Goal: Information Seeking & Learning: Learn about a topic

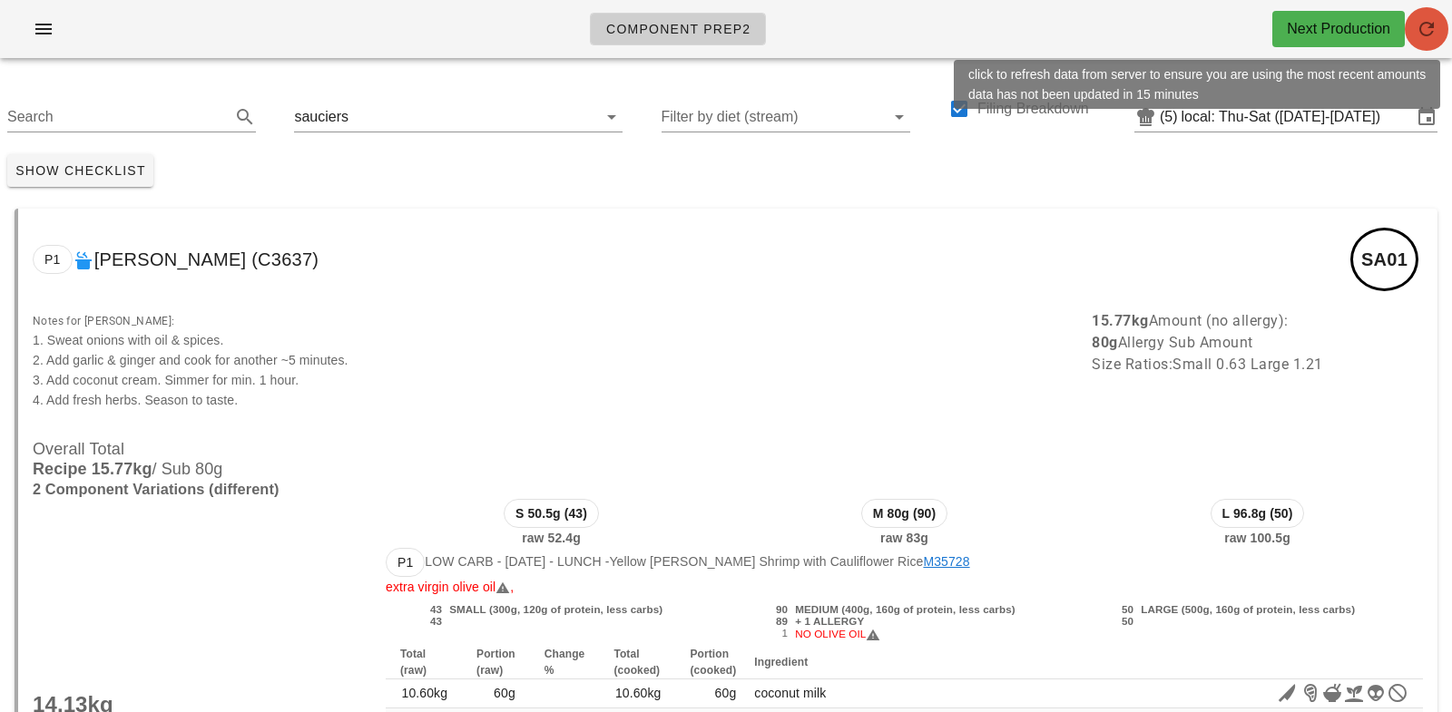
click at [1424, 18] on icon "button" at bounding box center [1427, 29] width 22 height 22
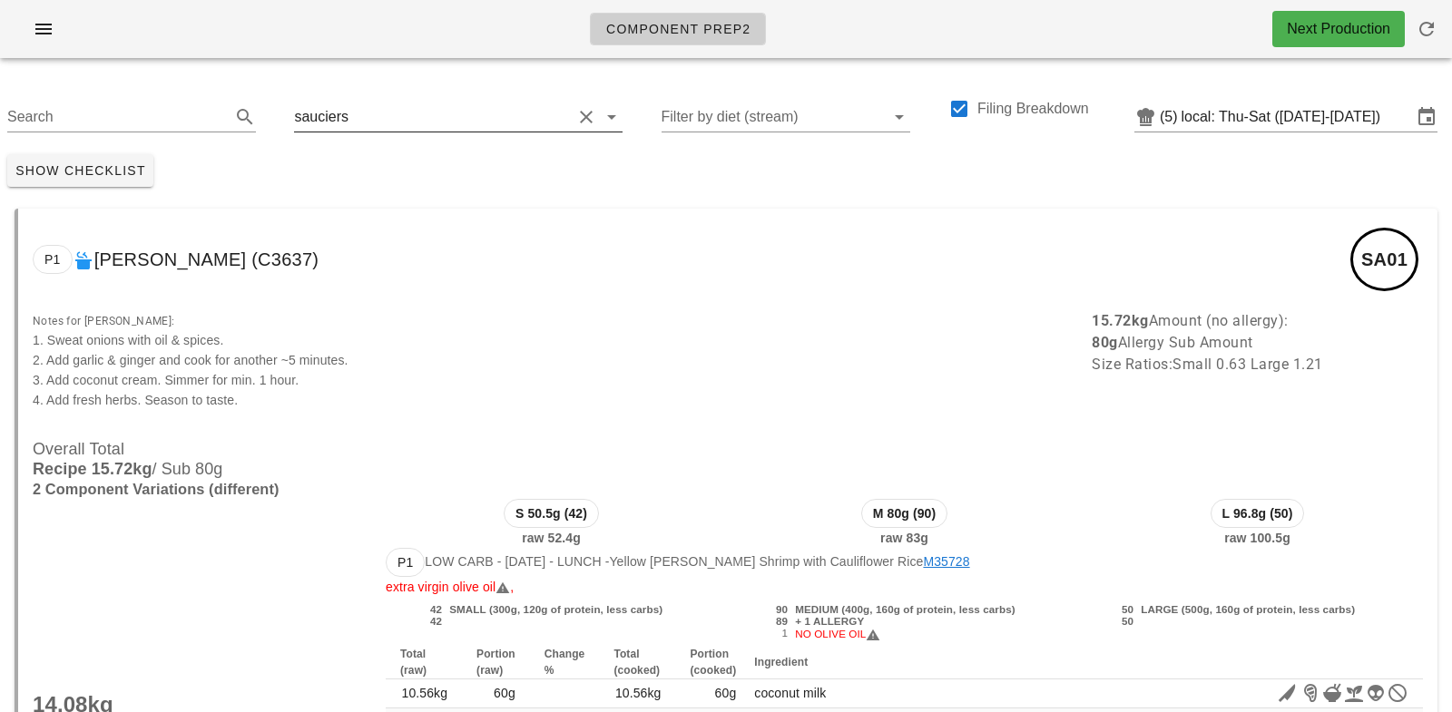
click at [358, 126] on input "text" at bounding box center [462, 117] width 220 height 29
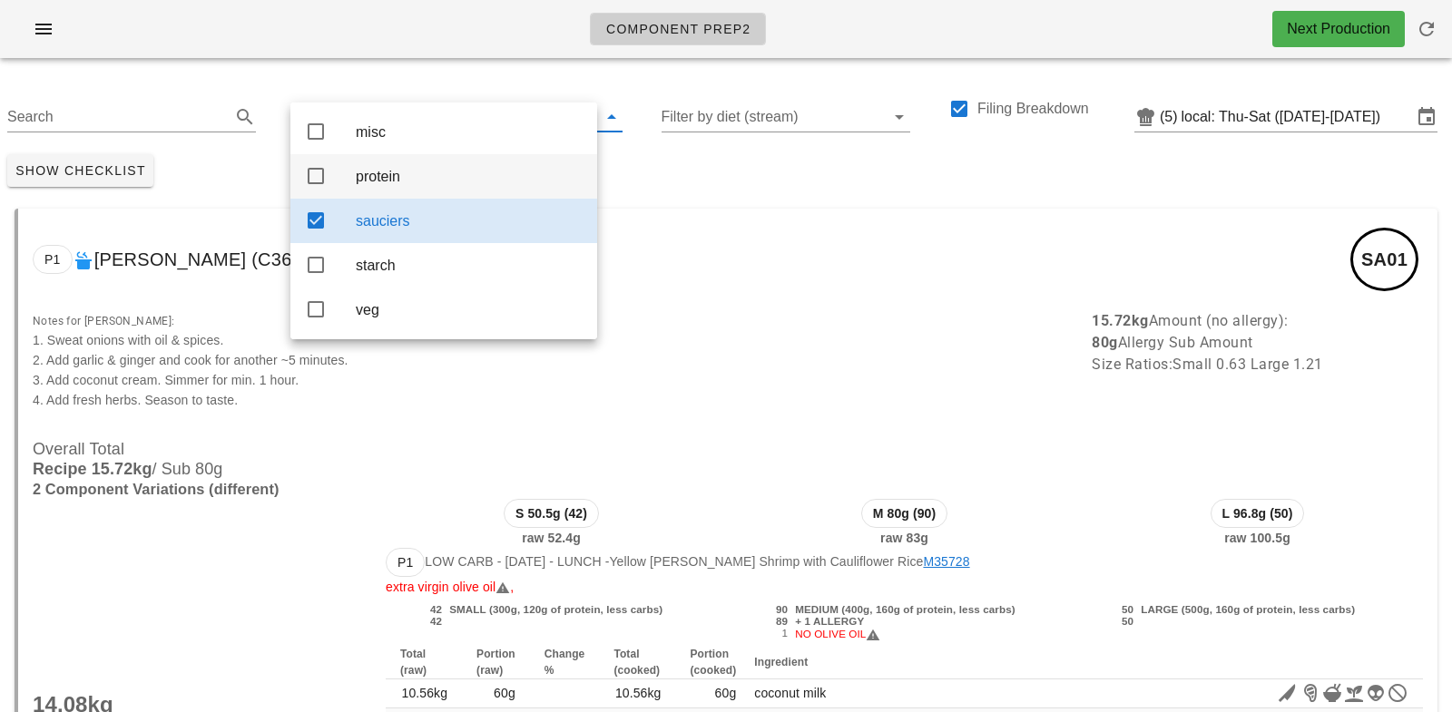
click at [374, 184] on div "protein" at bounding box center [469, 176] width 227 height 17
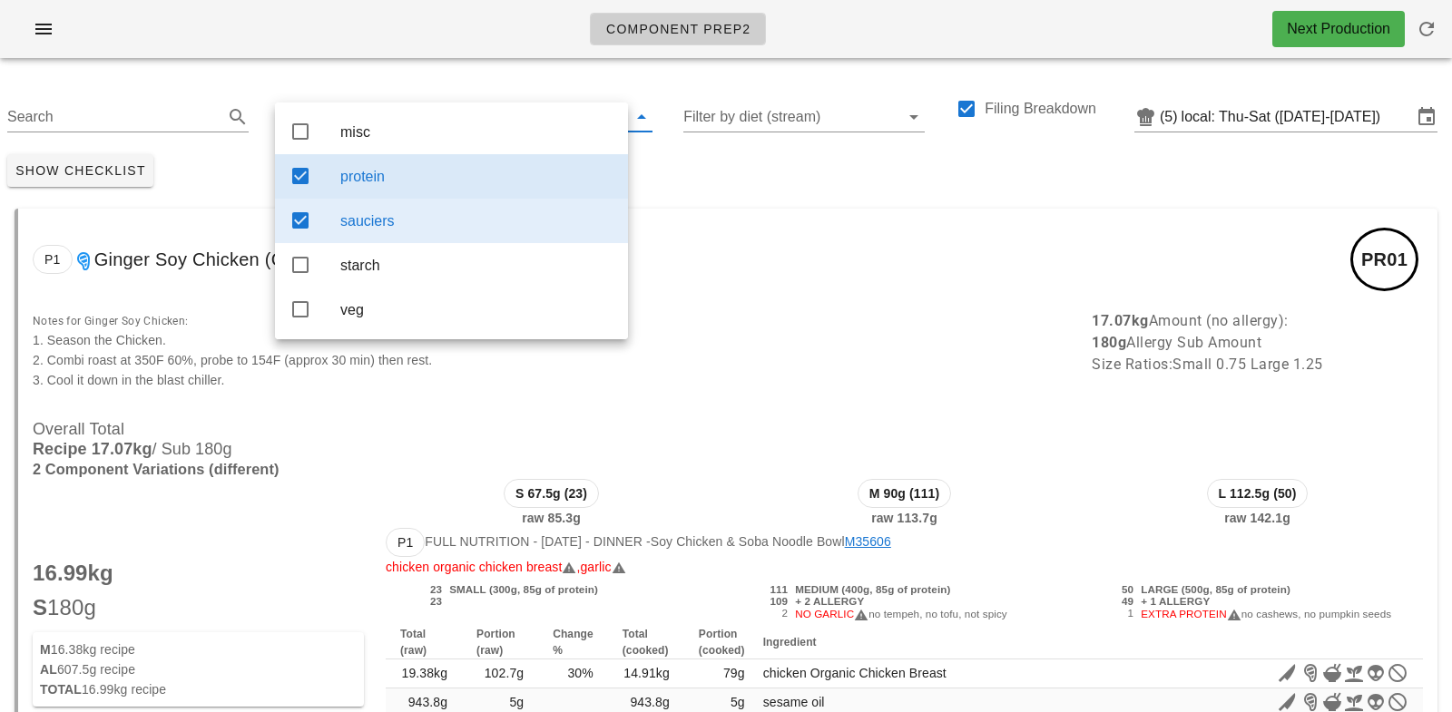
click at [398, 227] on div "sauciers" at bounding box center [476, 220] width 273 height 17
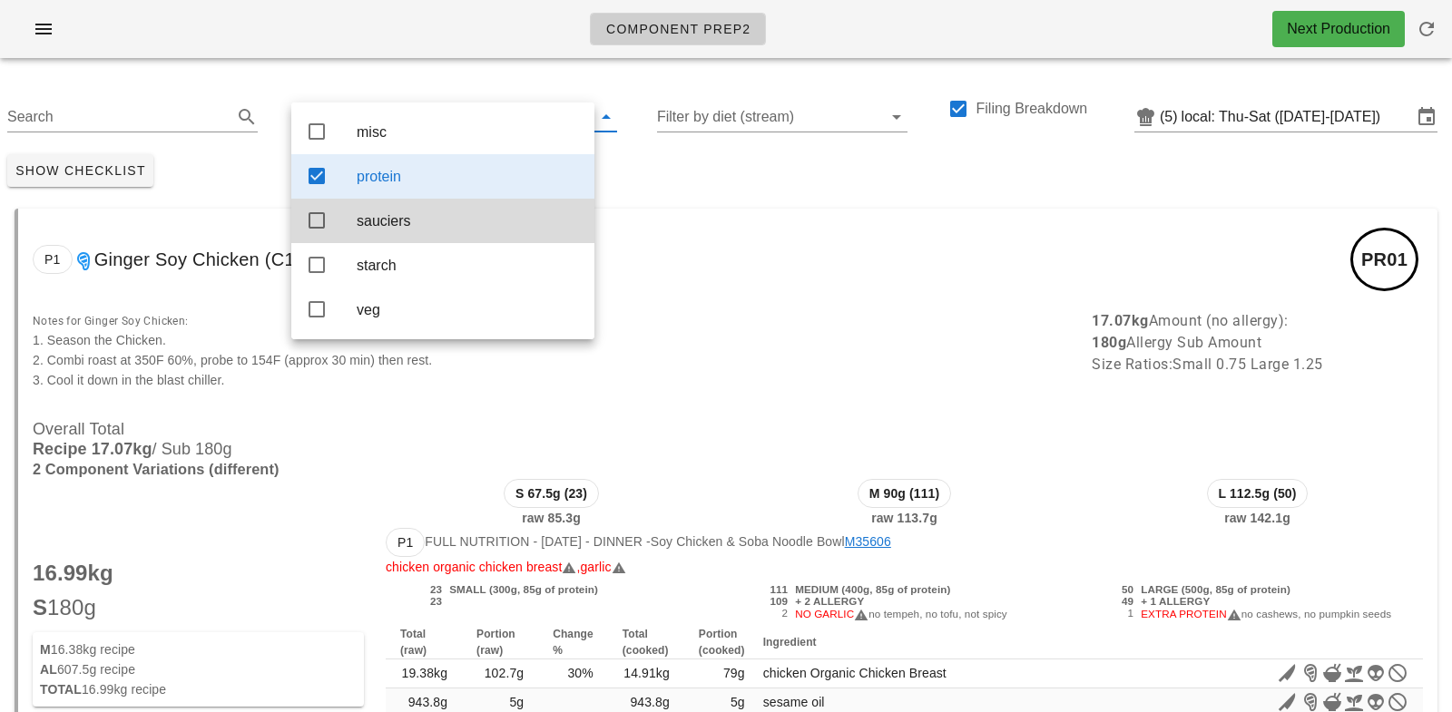
click at [704, 178] on div "Show Checklist" at bounding box center [726, 170] width 1452 height 47
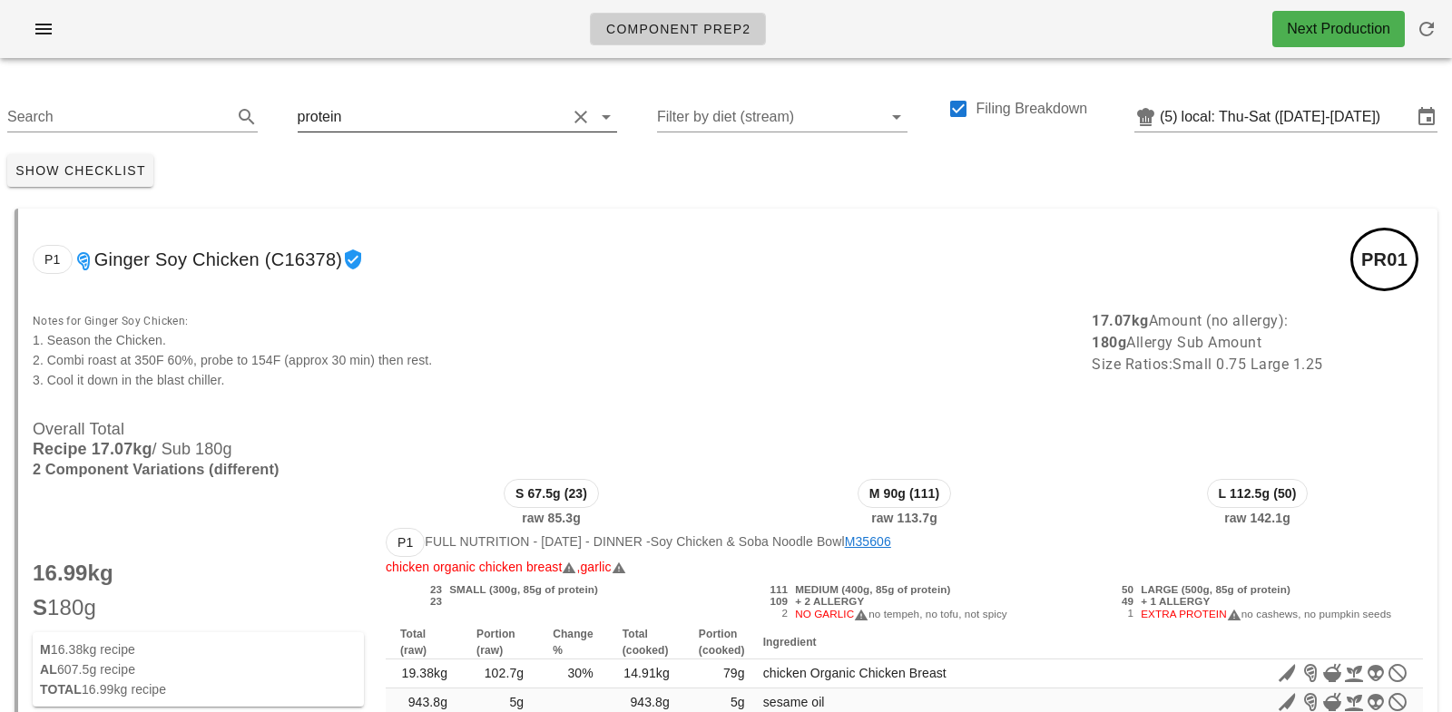
click at [354, 94] on div "protein" at bounding box center [458, 112] width 320 height 40
click at [368, 120] on input "text" at bounding box center [455, 117] width 221 height 29
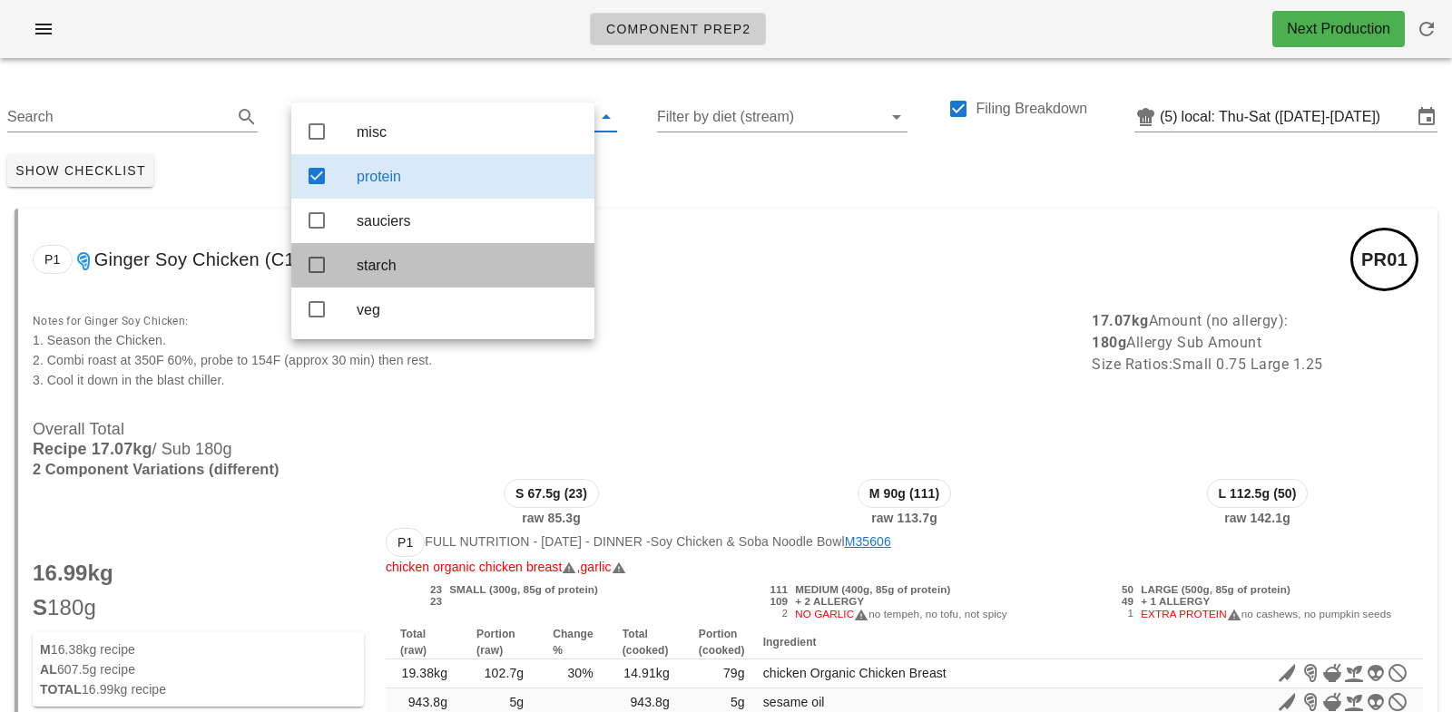
click at [393, 270] on div "starch" at bounding box center [468, 265] width 223 height 17
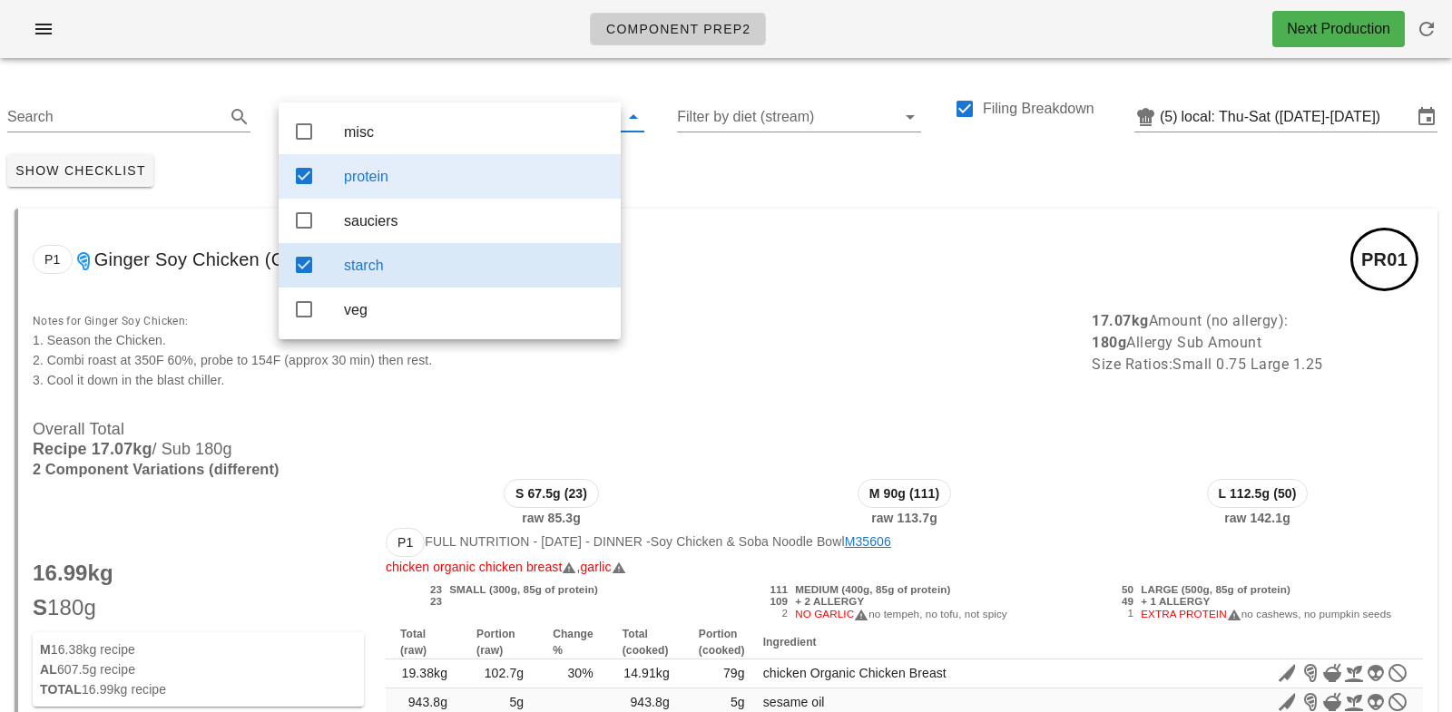
click at [397, 174] on div "protein" at bounding box center [475, 176] width 262 height 17
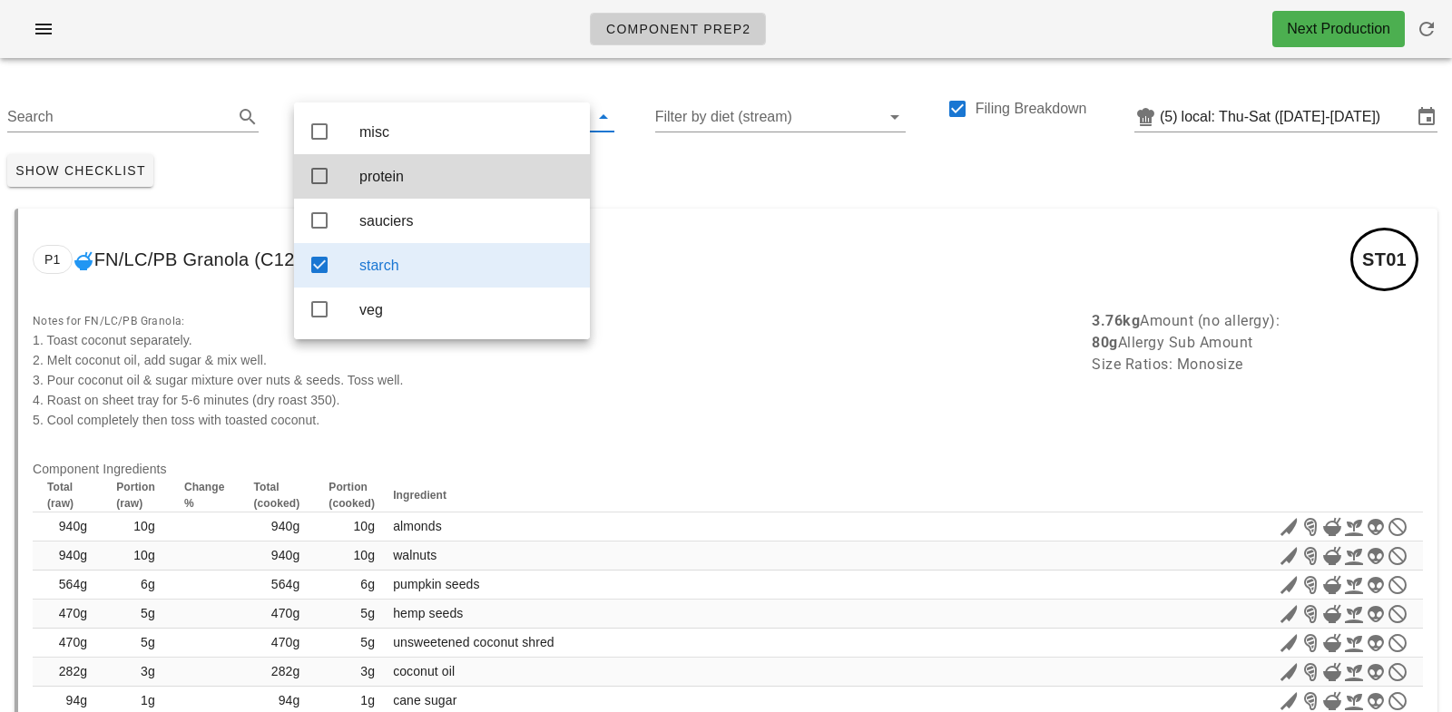
click at [705, 152] on div "Show Checklist" at bounding box center [726, 170] width 1452 height 47
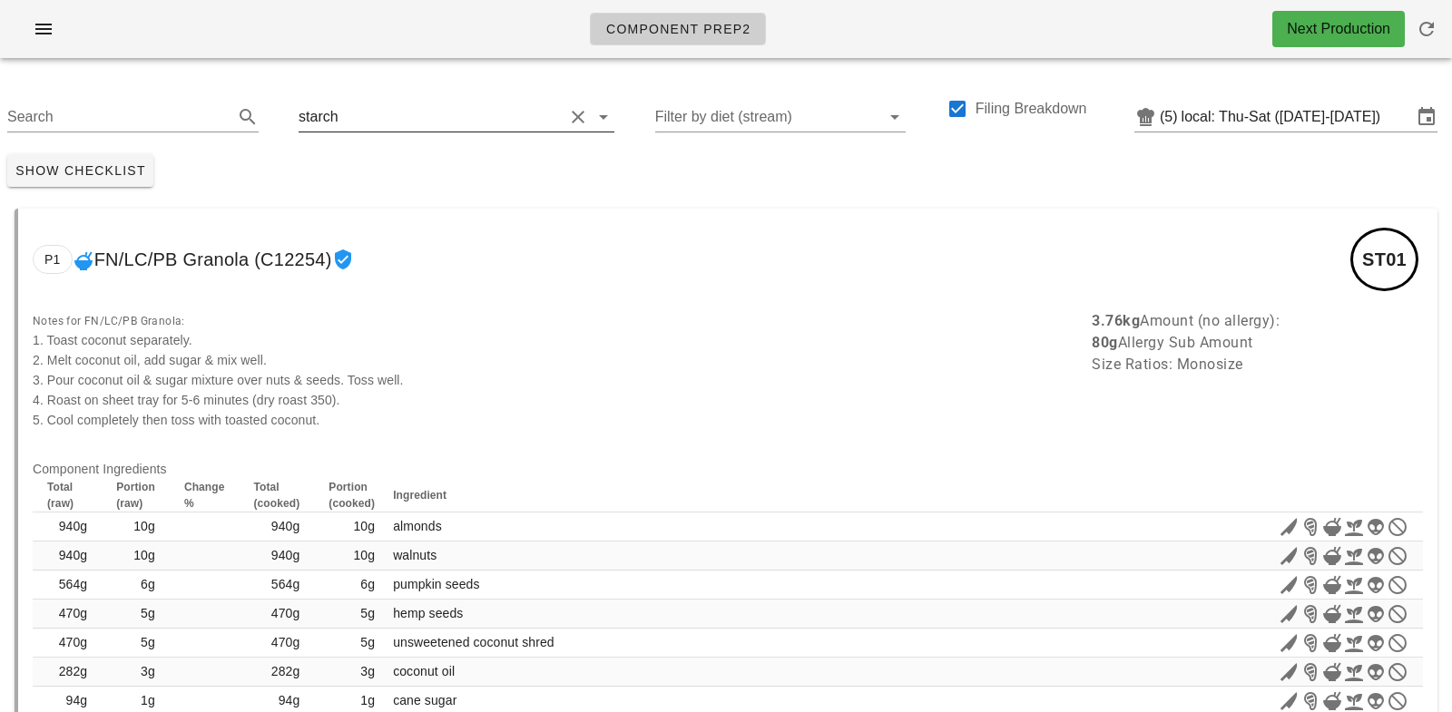
click at [354, 124] on input "text" at bounding box center [453, 117] width 222 height 29
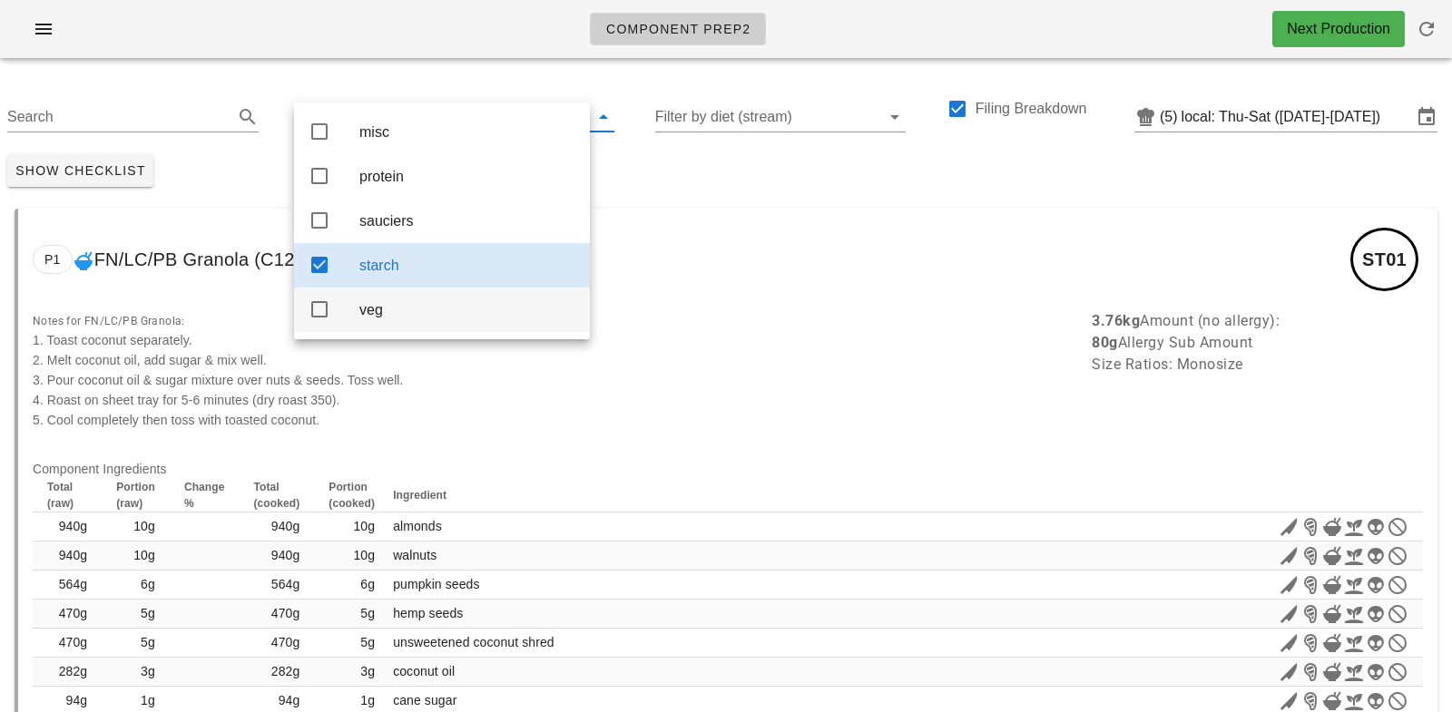
click at [368, 316] on div "veg" at bounding box center [467, 309] width 216 height 17
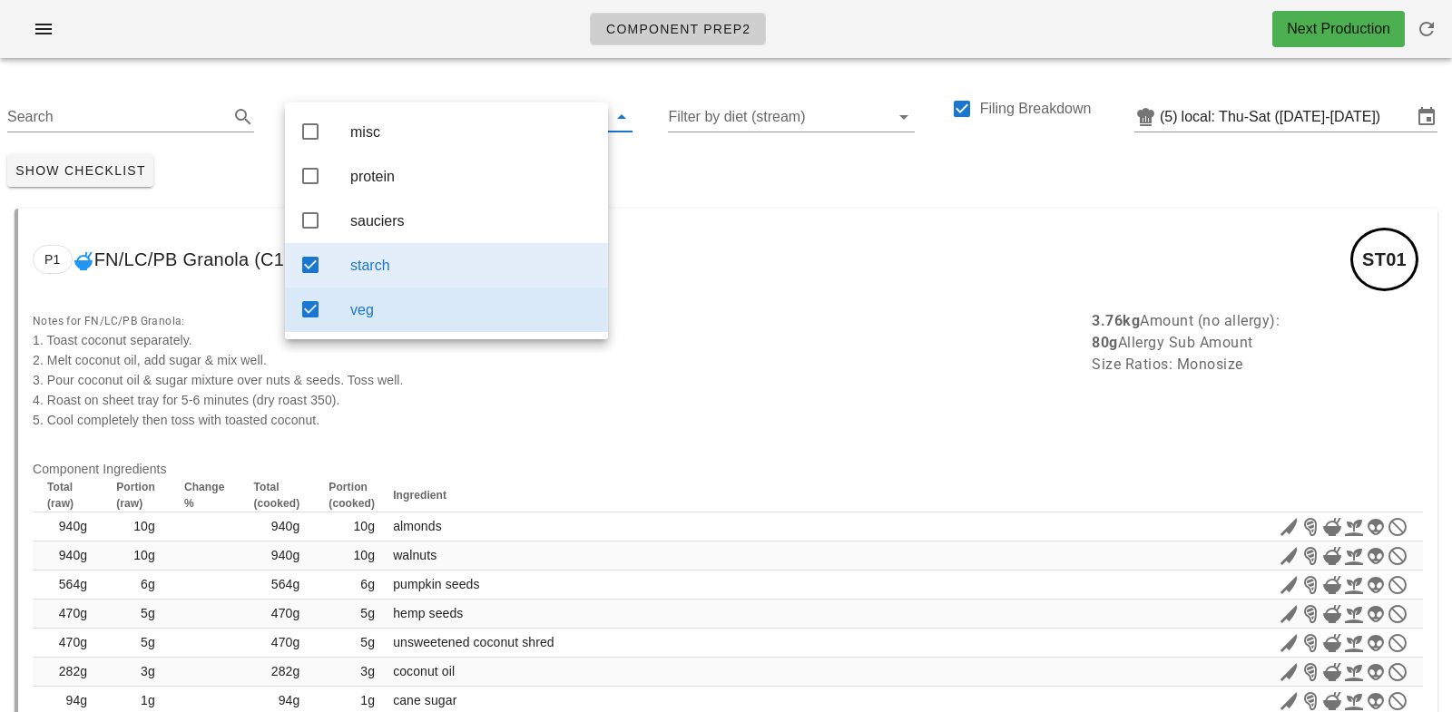
click at [385, 264] on div "starch" at bounding box center [471, 265] width 243 height 17
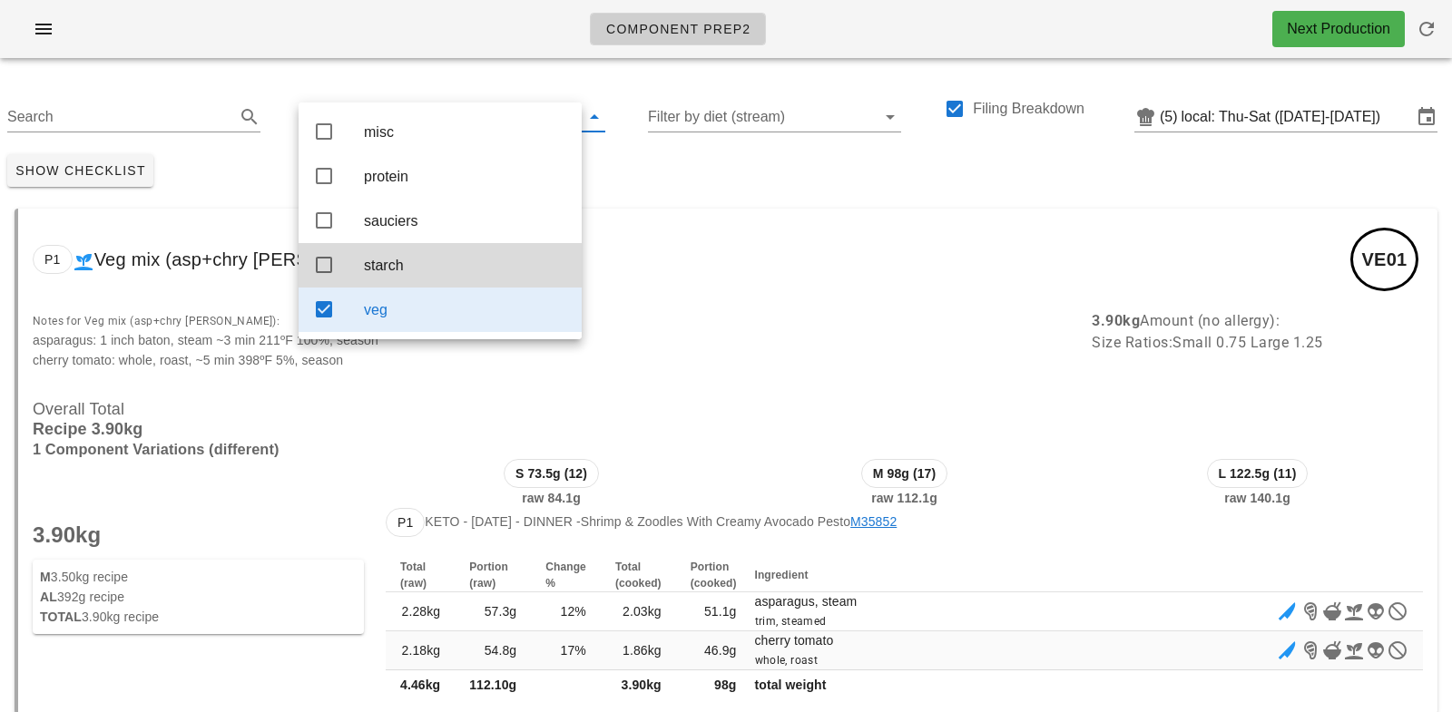
click at [690, 182] on div "Show Checklist" at bounding box center [726, 170] width 1452 height 47
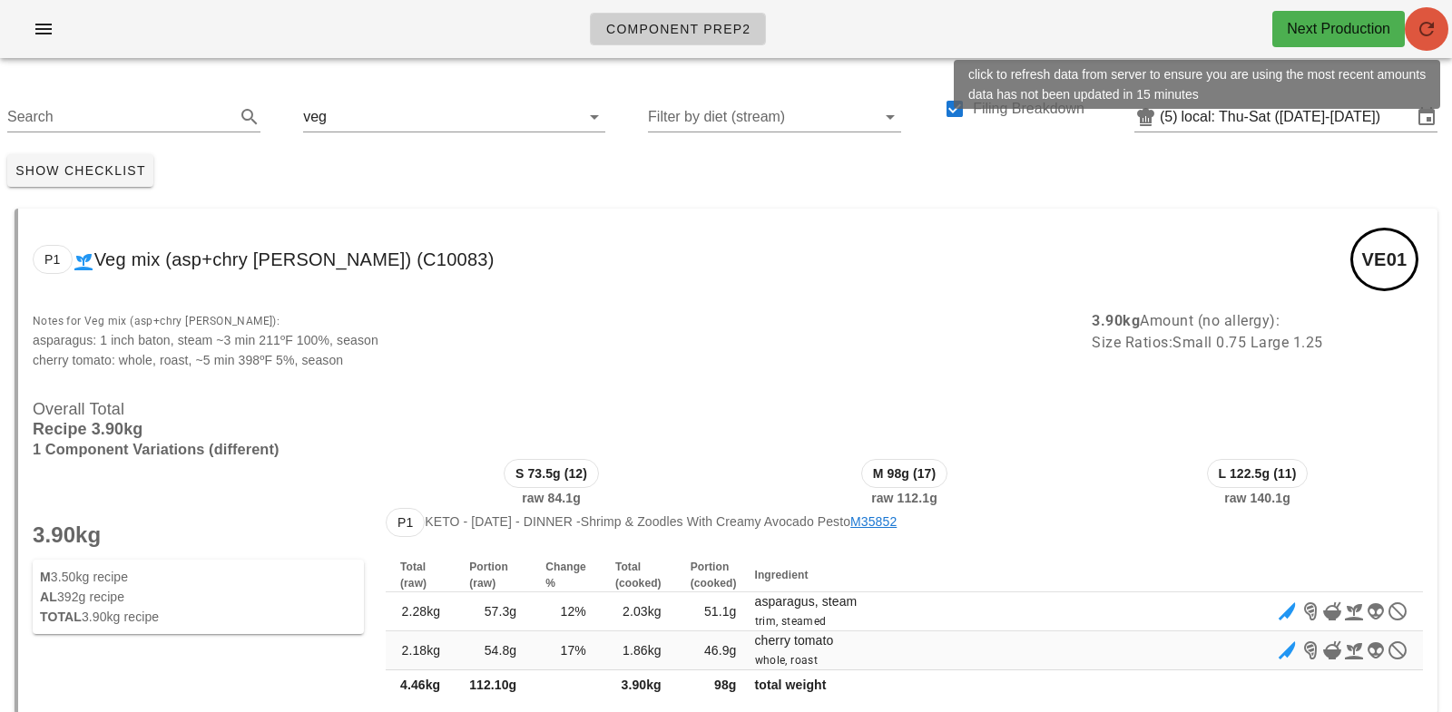
click at [1418, 28] on icon "button" at bounding box center [1427, 29] width 22 height 22
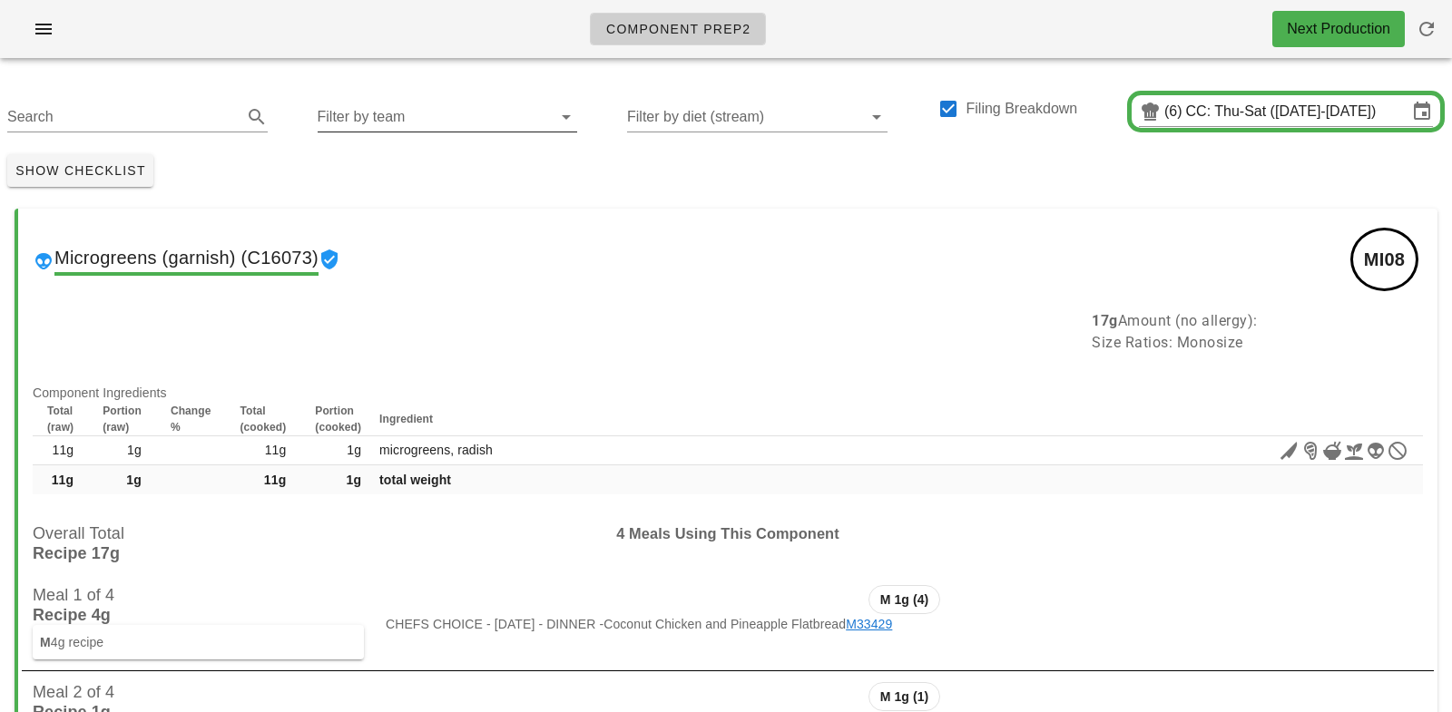
click at [361, 119] on input "Filter by team" at bounding box center [433, 117] width 231 height 29
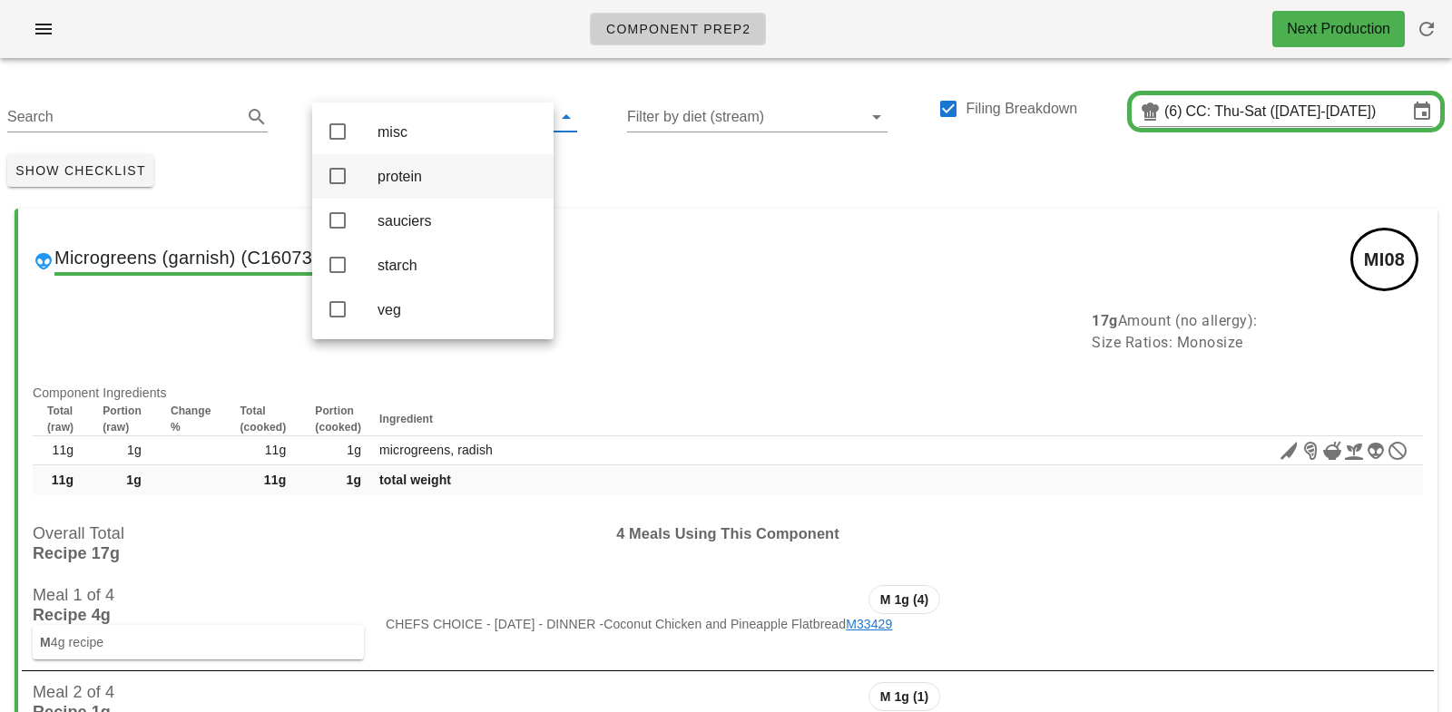
click at [404, 176] on div "protein" at bounding box center [459, 176] width 162 height 17
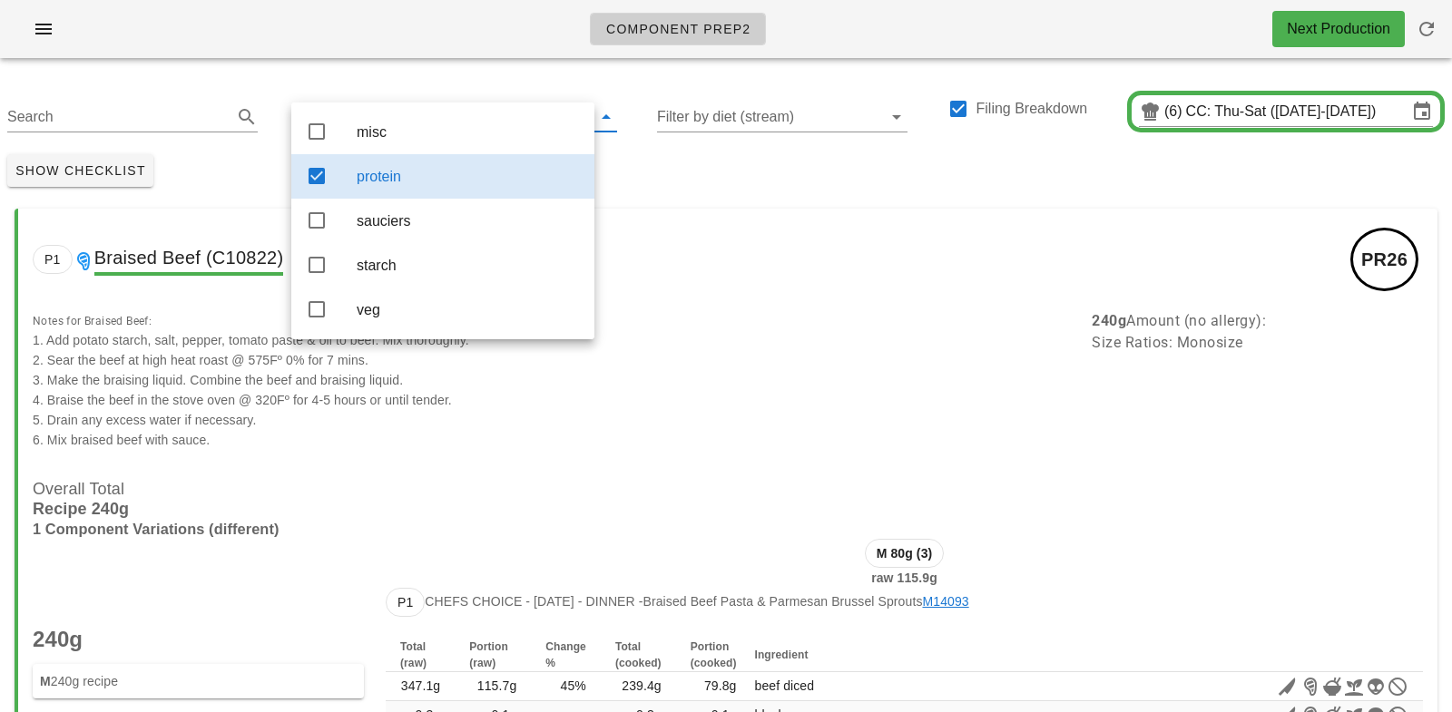
click at [655, 168] on div "Show Checklist" at bounding box center [726, 170] width 1452 height 47
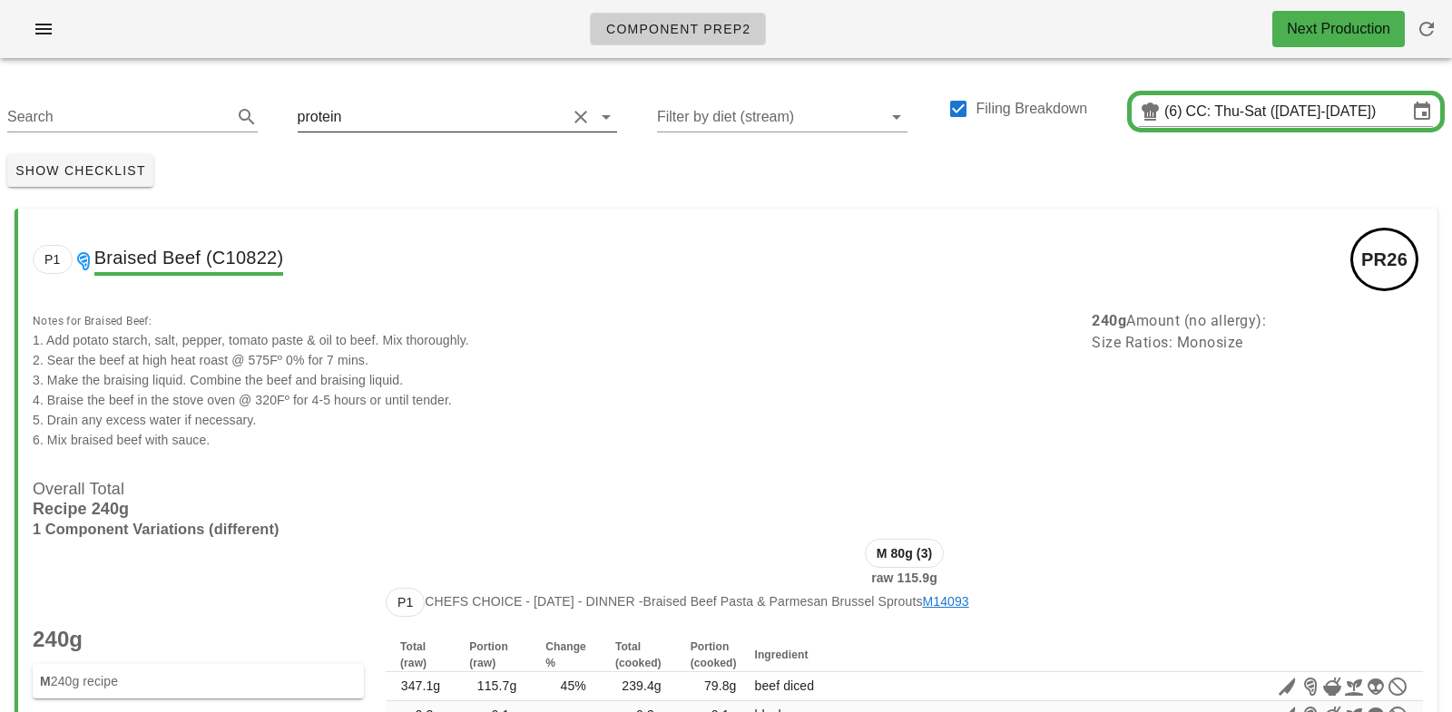
click at [389, 126] on input "text" at bounding box center [455, 117] width 221 height 29
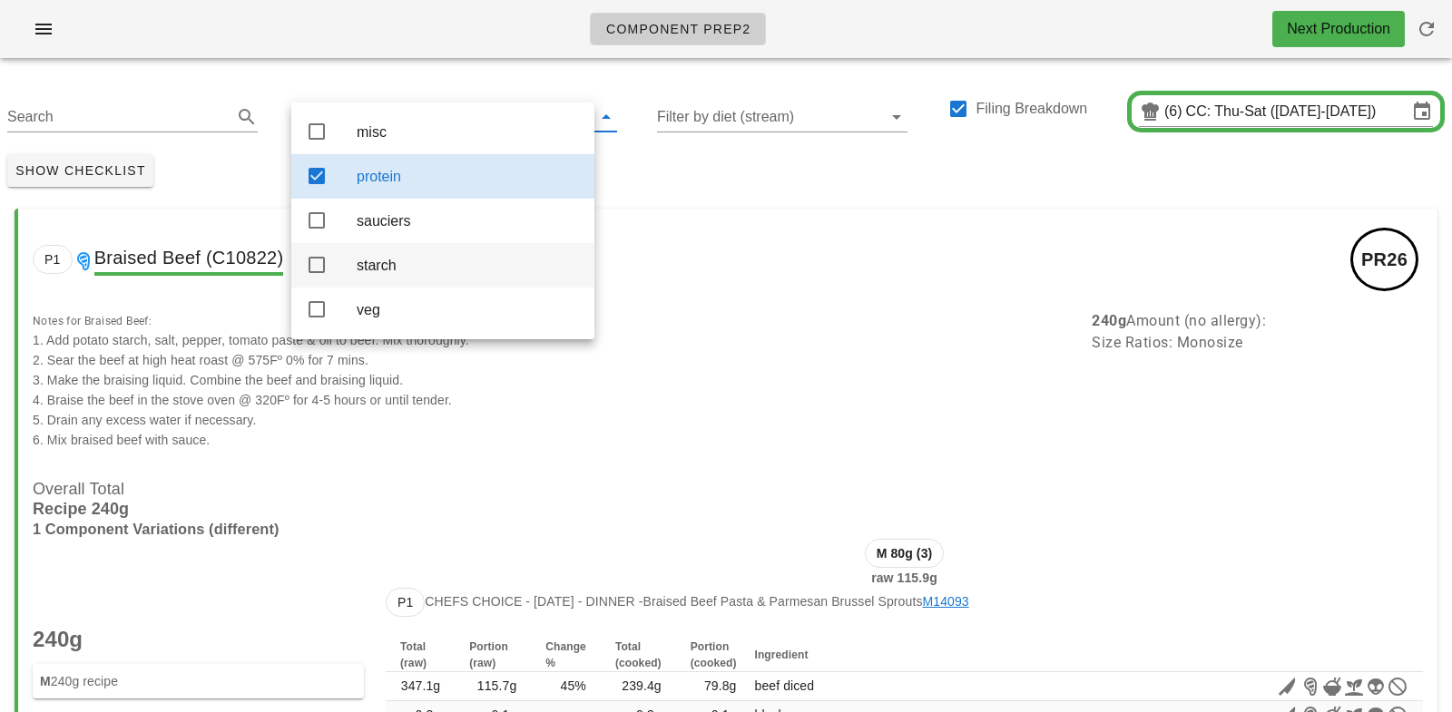
click at [378, 259] on div "starch" at bounding box center [468, 265] width 223 height 17
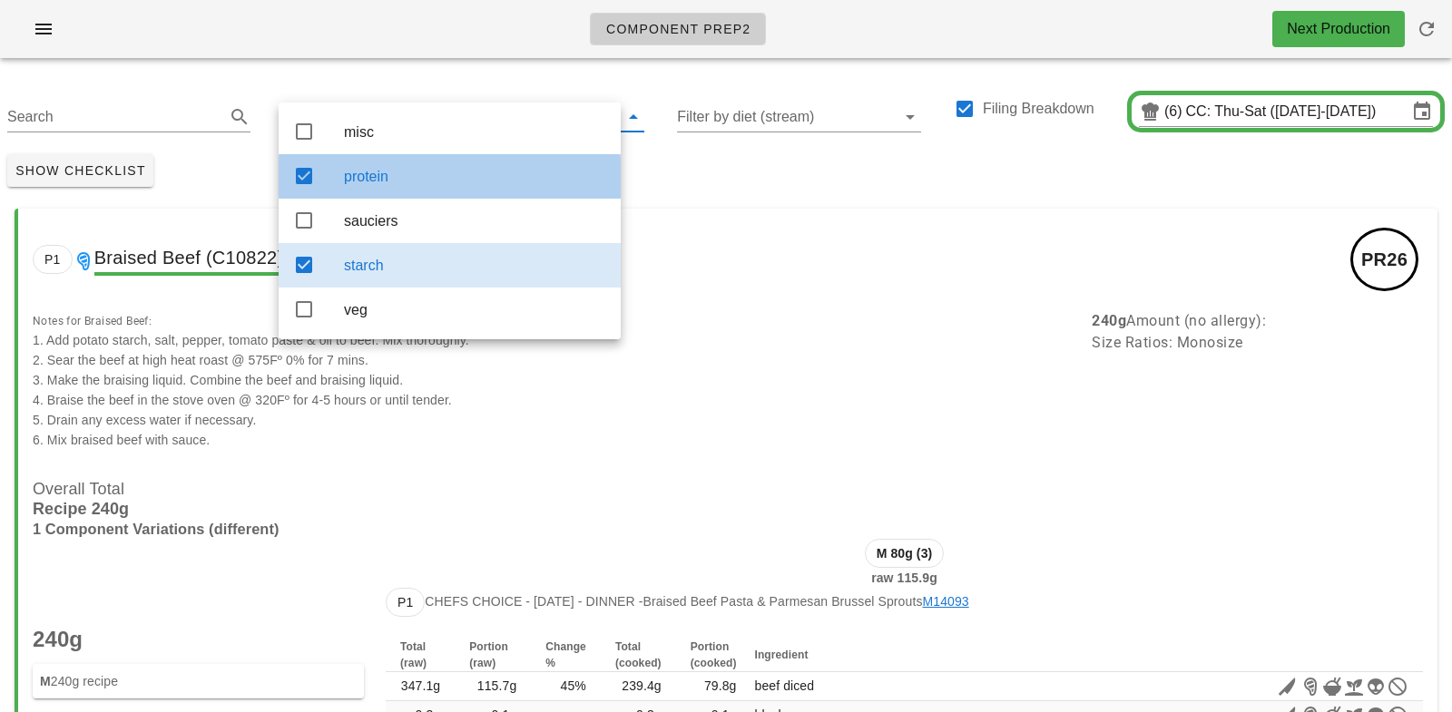
click at [379, 179] on div "protein" at bounding box center [475, 176] width 262 height 17
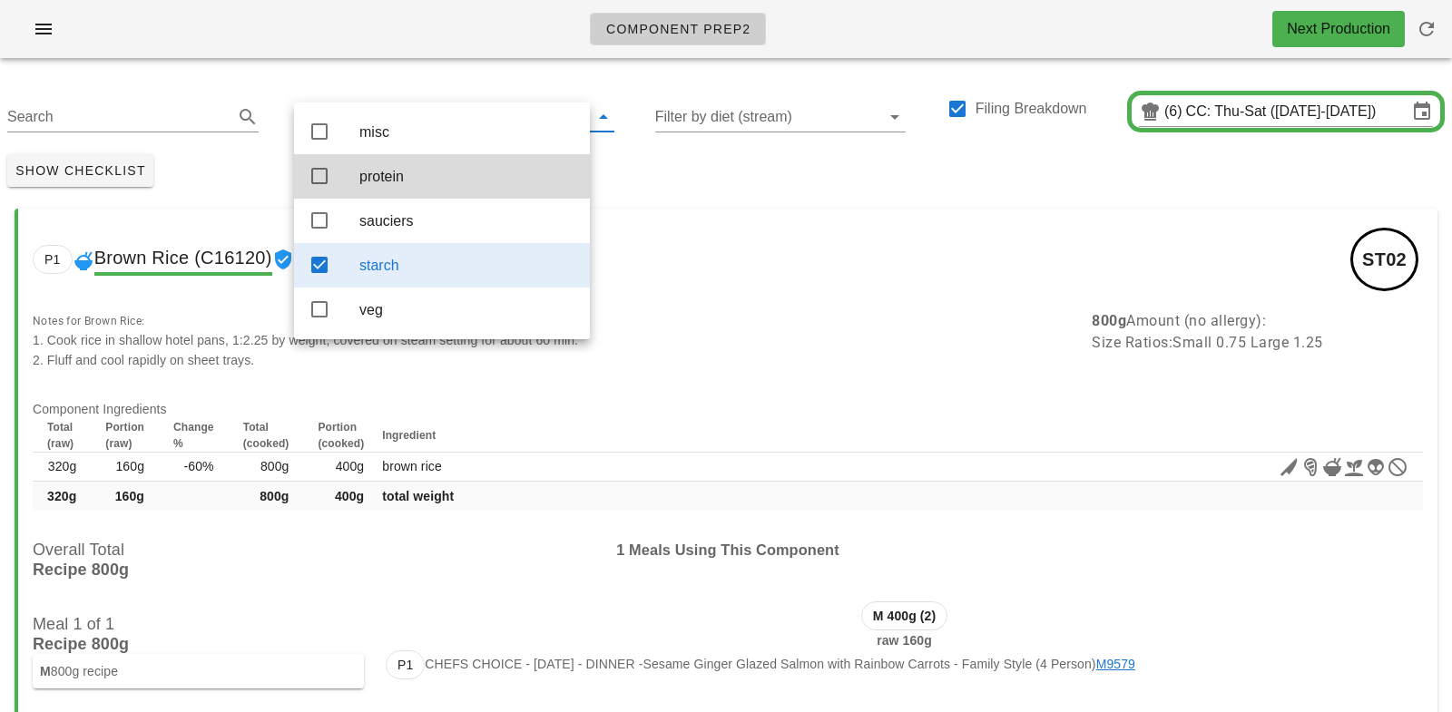
click at [719, 226] on div "P1 Brown Rice (C16120) ST02" at bounding box center [727, 260] width 1419 height 102
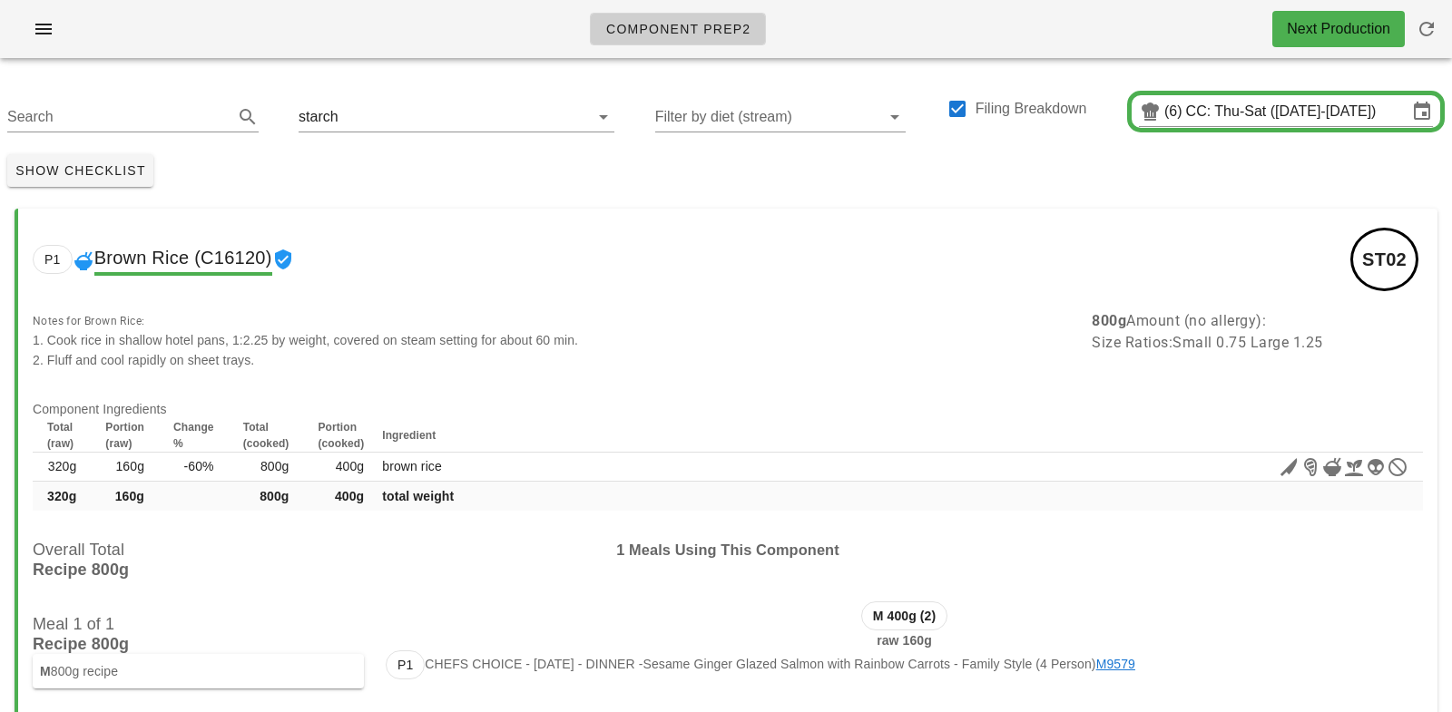
click at [708, 180] on div "Show Checklist" at bounding box center [726, 170] width 1452 height 47
click at [342, 103] on input "text" at bounding box center [453, 117] width 222 height 29
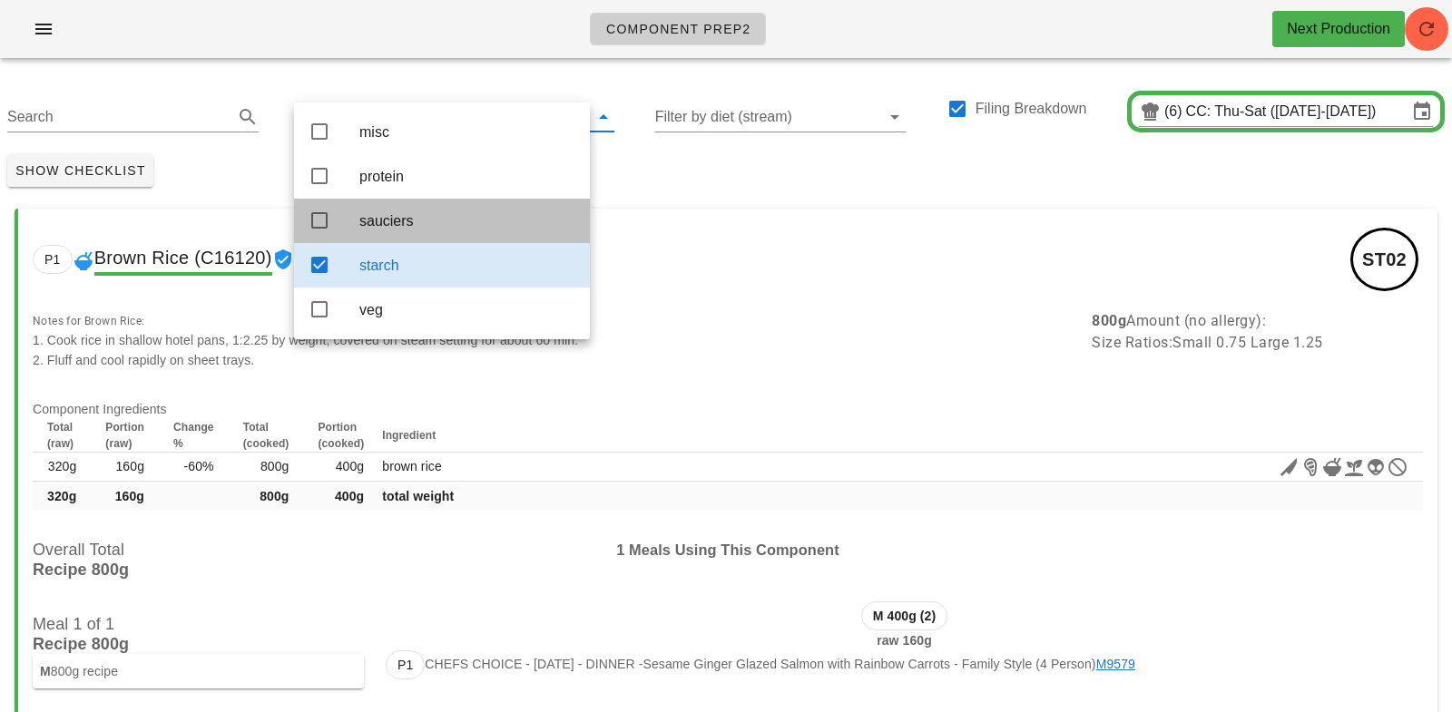
click at [418, 219] on div "sauciers" at bounding box center [467, 220] width 216 height 17
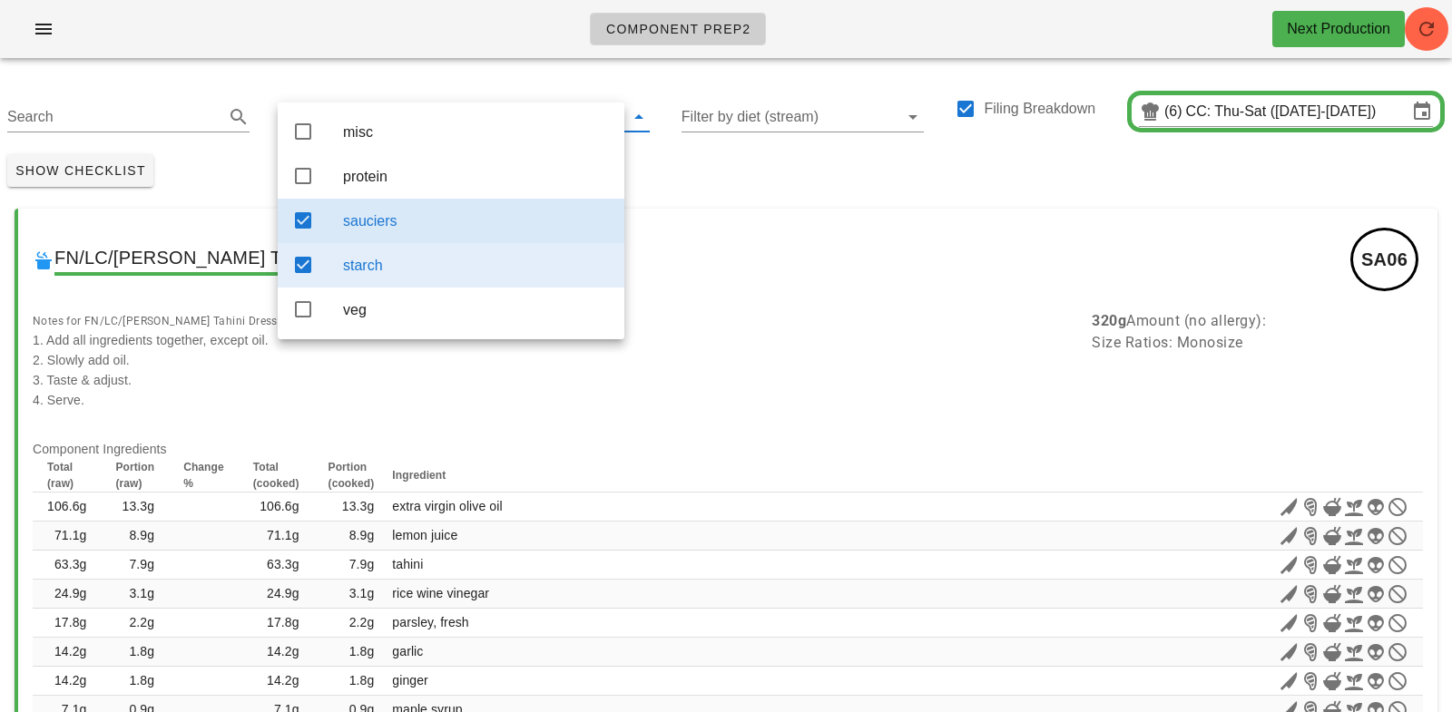
click at [407, 277] on div "starch" at bounding box center [476, 265] width 267 height 39
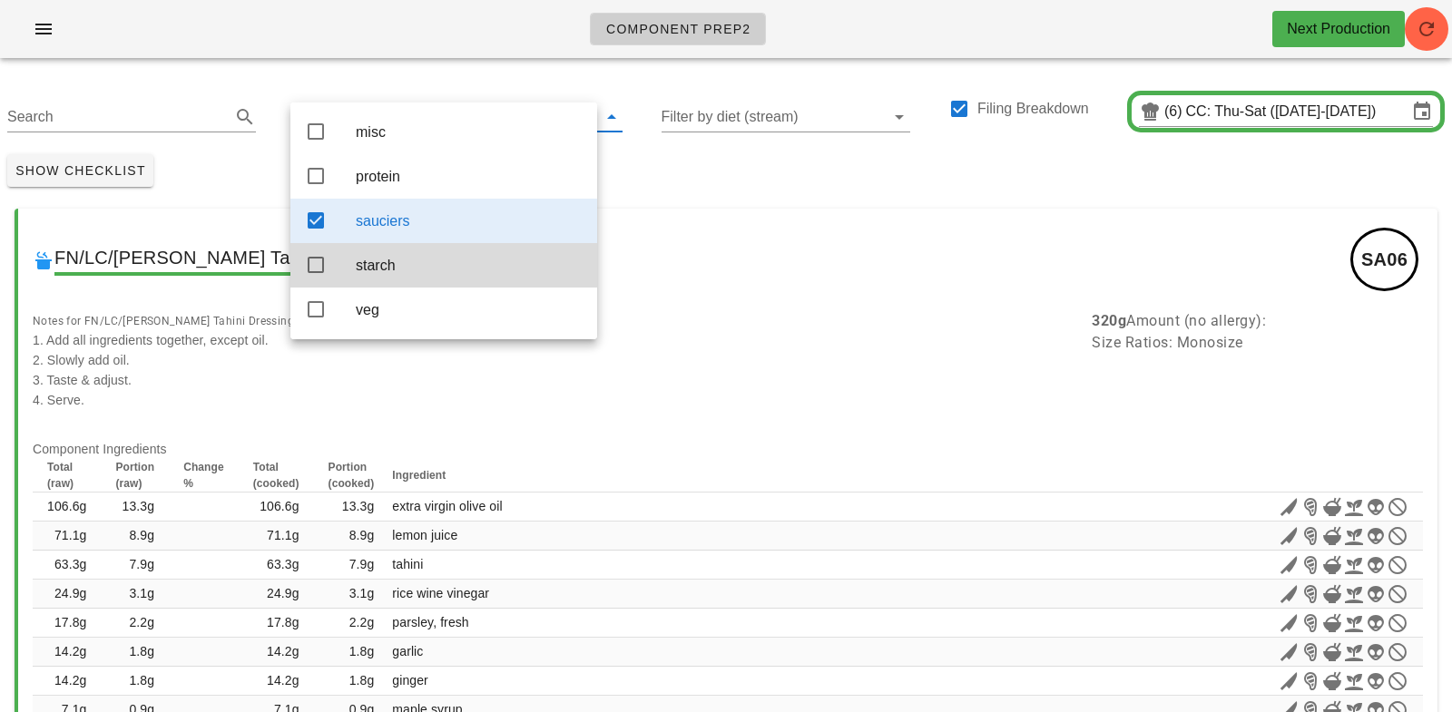
click at [701, 172] on div "Show Checklist" at bounding box center [726, 170] width 1452 height 47
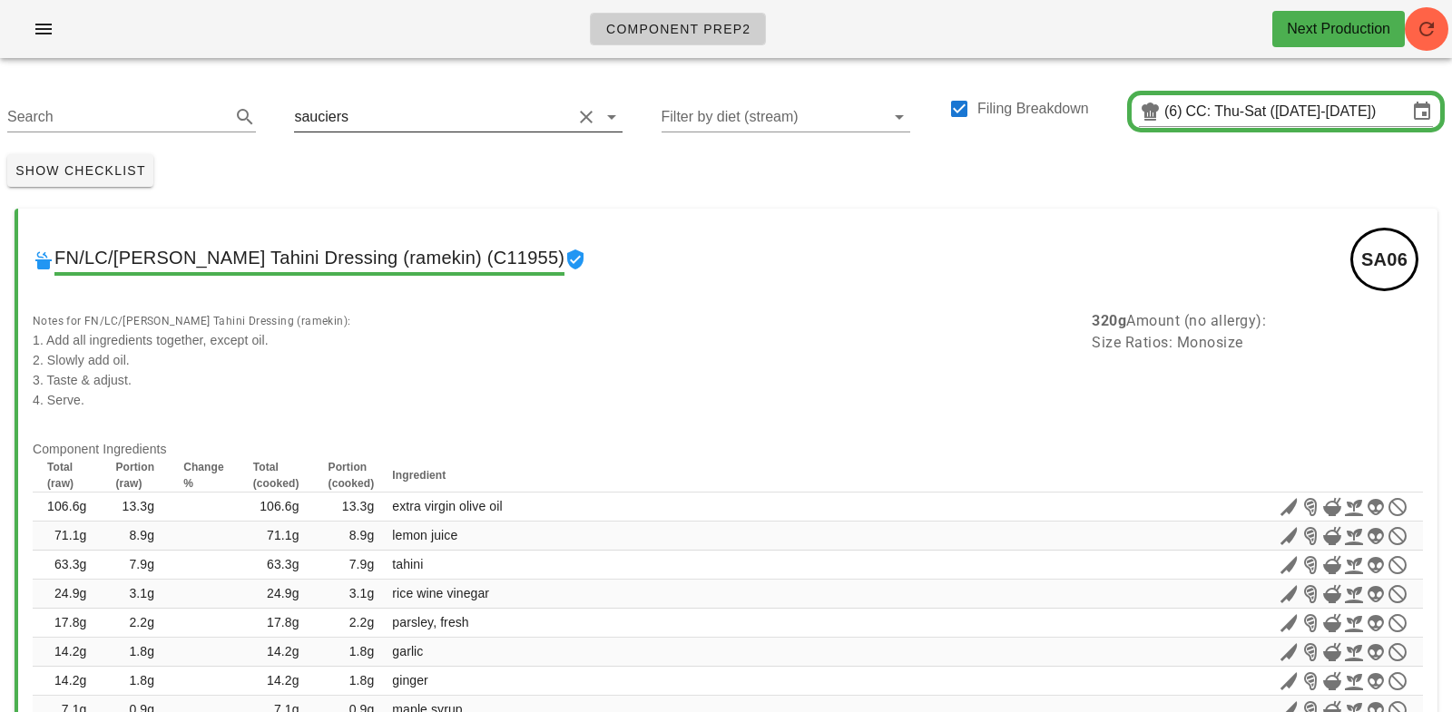
click at [352, 113] on input "text" at bounding box center [462, 117] width 220 height 29
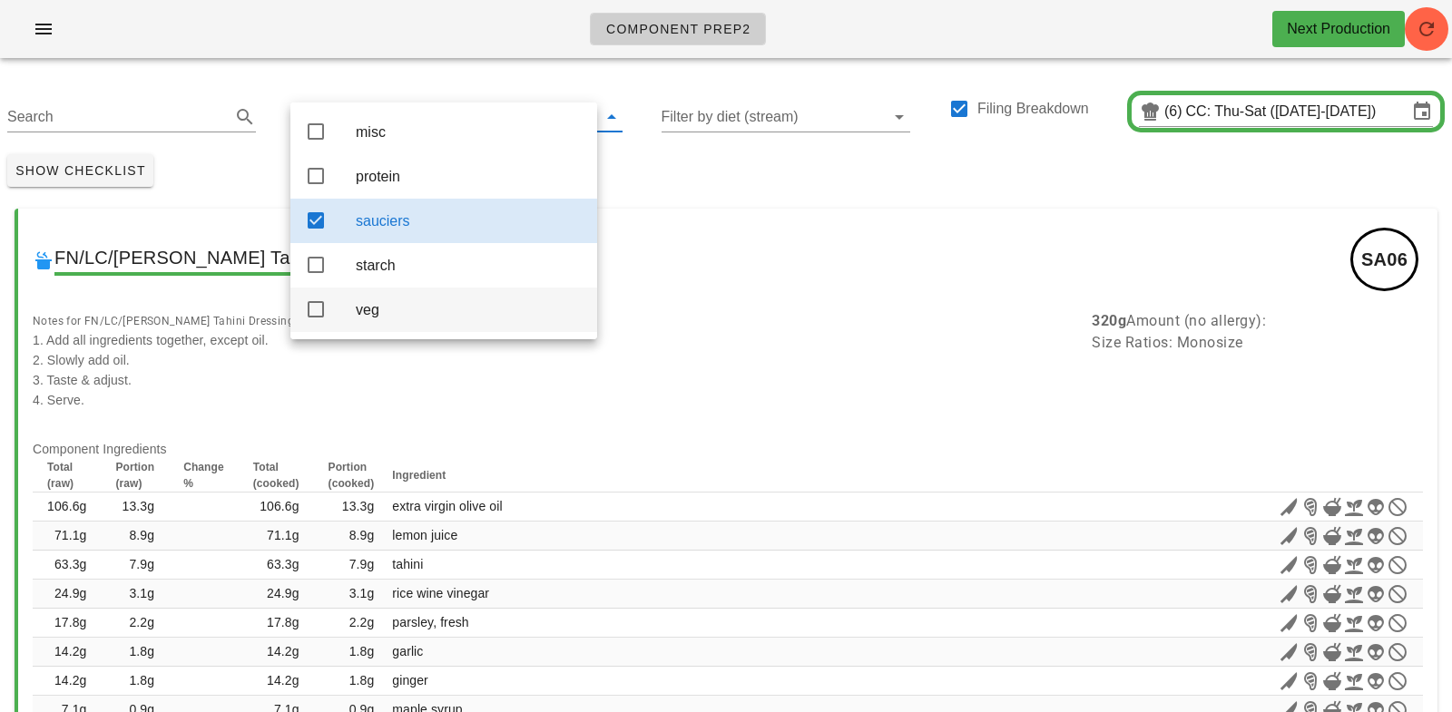
click at [378, 329] on div "veg" at bounding box center [469, 309] width 227 height 39
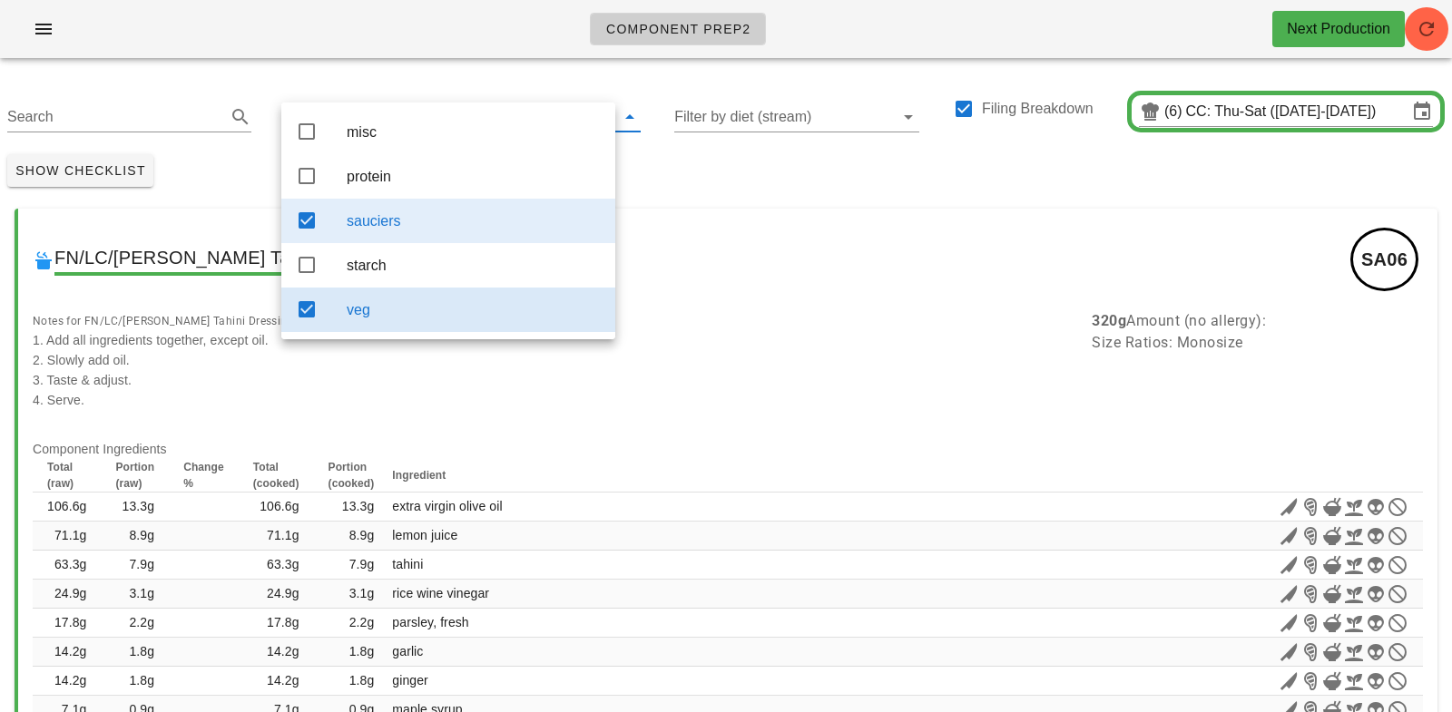
click at [396, 222] on div "sauciers" at bounding box center [474, 220] width 254 height 17
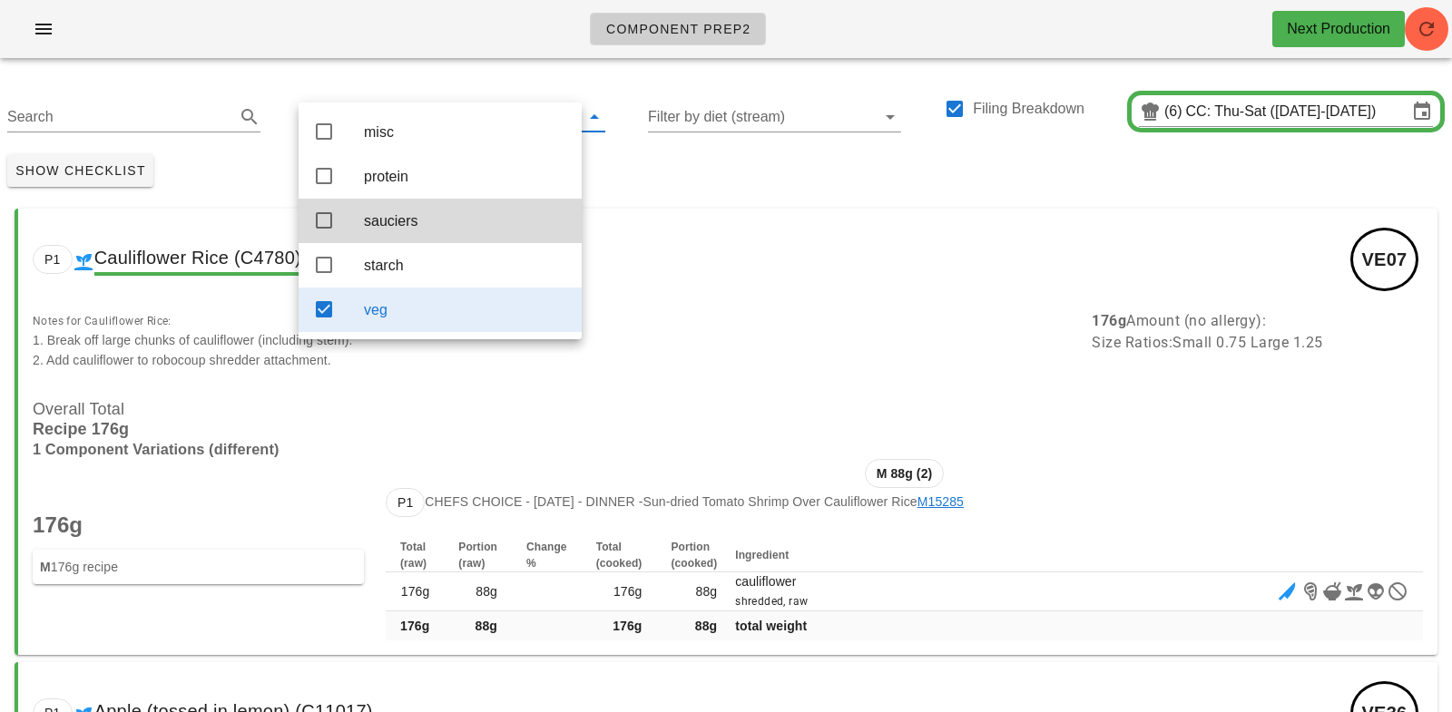
click at [1012, 232] on div "P1 Cauliflower Rice (C4780) VE07" at bounding box center [727, 260] width 1419 height 102
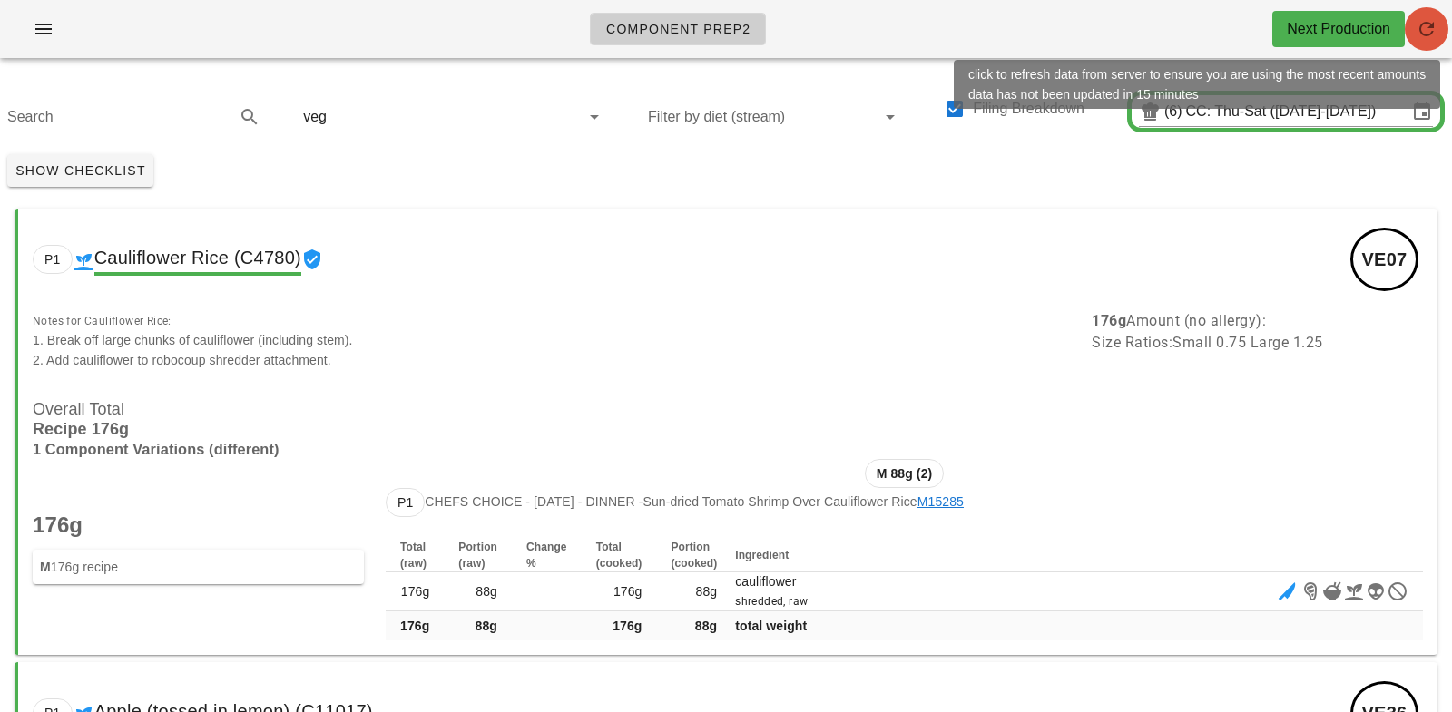
click at [1429, 19] on icon "button" at bounding box center [1427, 29] width 22 height 22
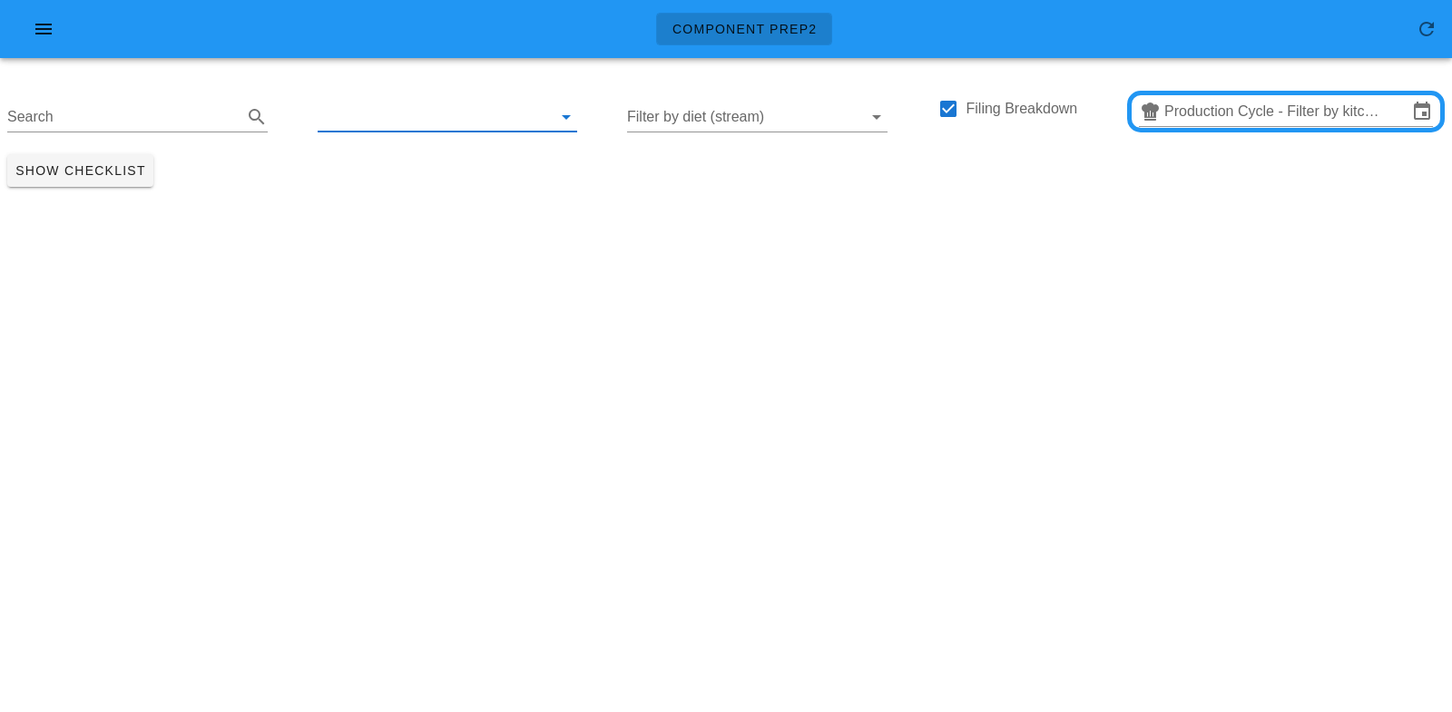
click at [364, 116] on input "text" at bounding box center [433, 117] width 231 height 29
click at [1221, 107] on input "Production Cycle - Filter by kitchen production schedules" at bounding box center [1285, 111] width 243 height 29
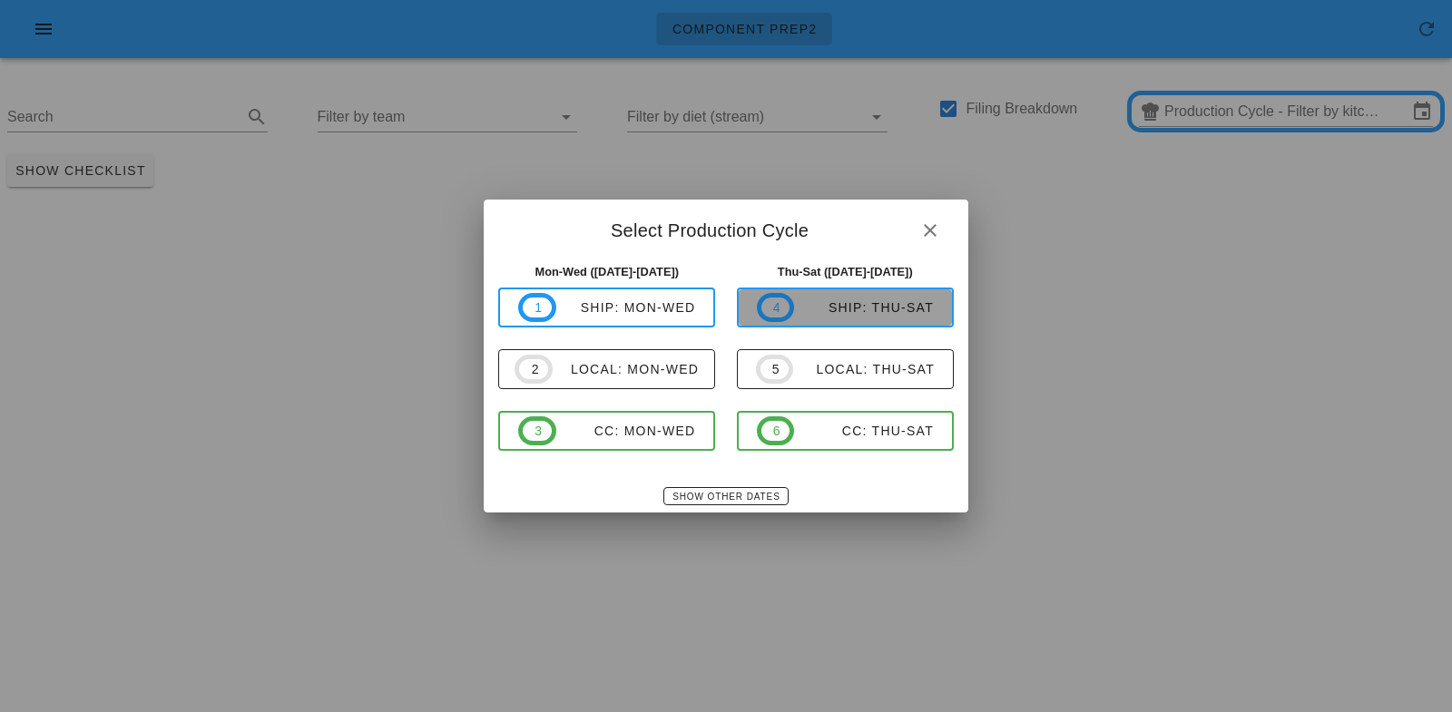
click at [823, 308] on div "ship: Thu-Sat" at bounding box center [864, 307] width 140 height 15
type input "ship: Thu-Sat ([DATE]-[DATE])"
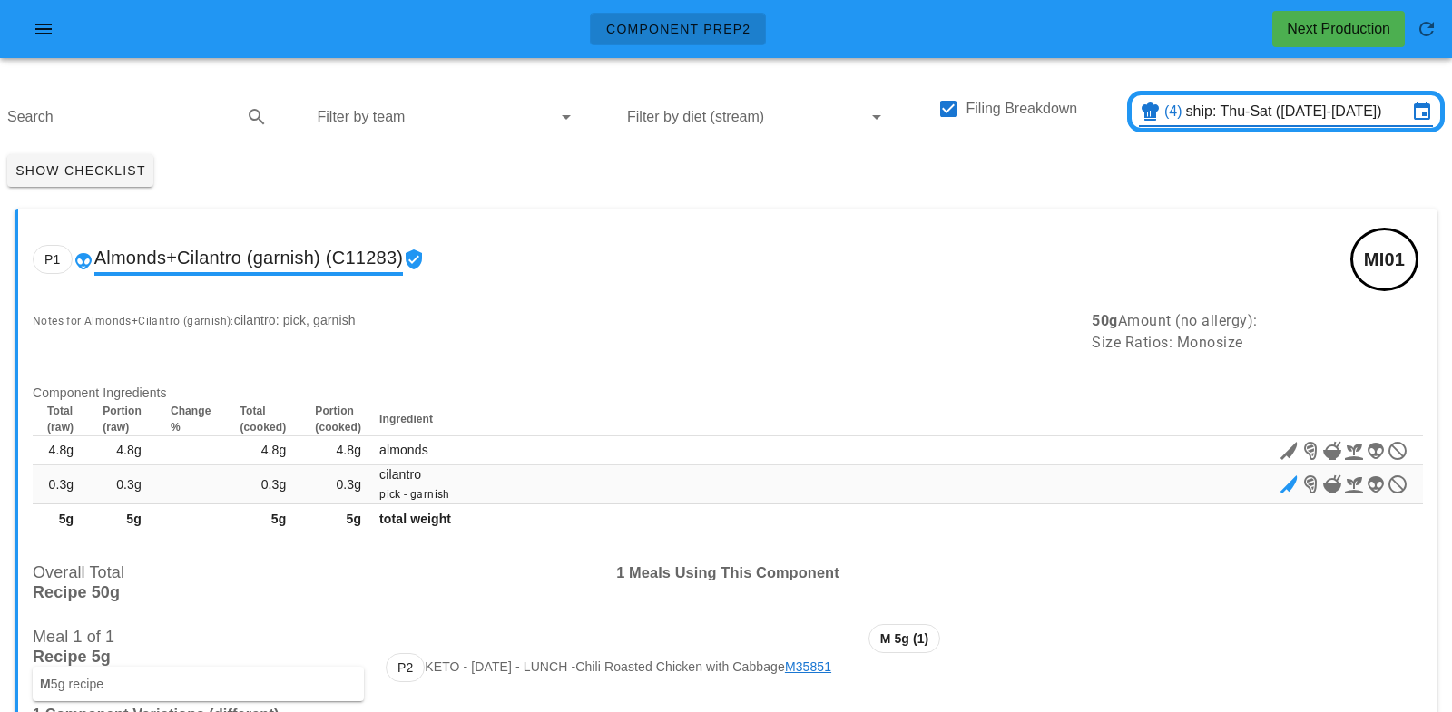
click at [364, 108] on input "Filter by team" at bounding box center [433, 117] width 231 height 29
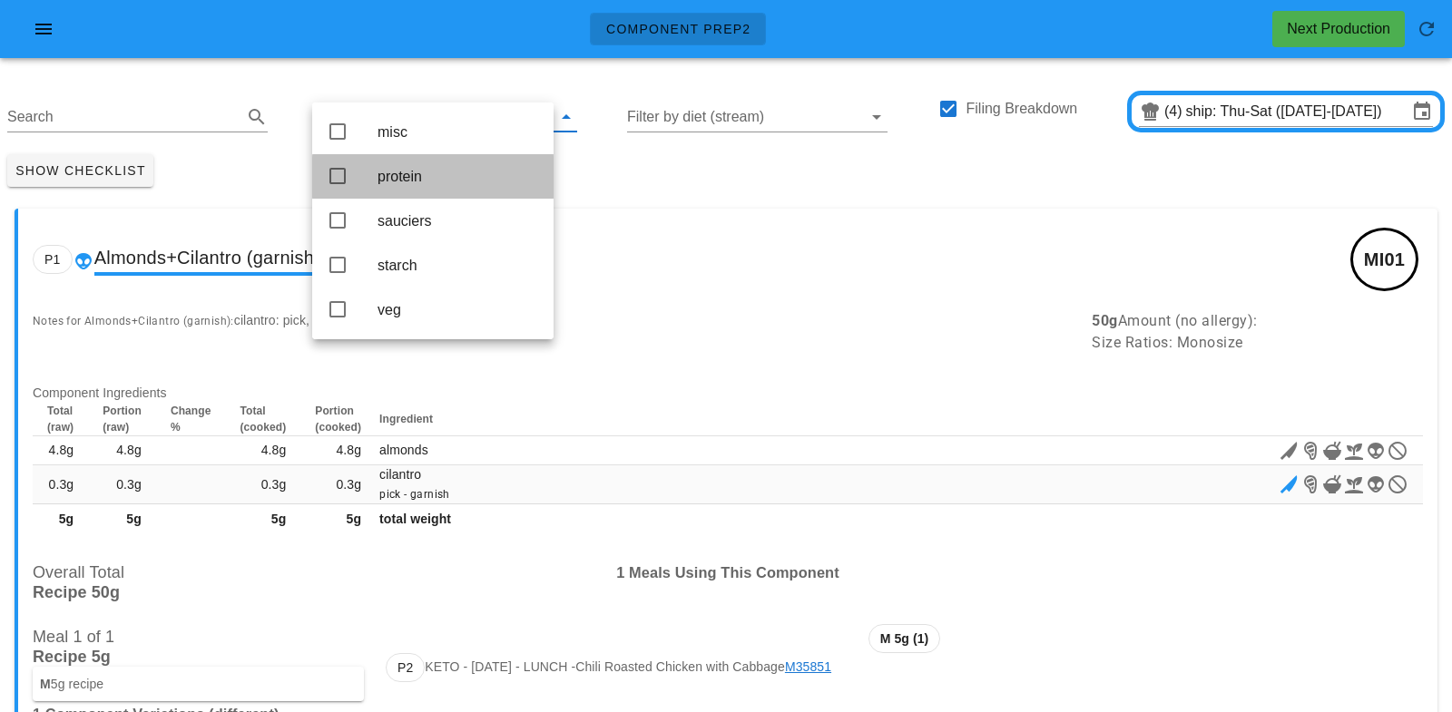
click at [381, 165] on div "protein" at bounding box center [459, 176] width 162 height 39
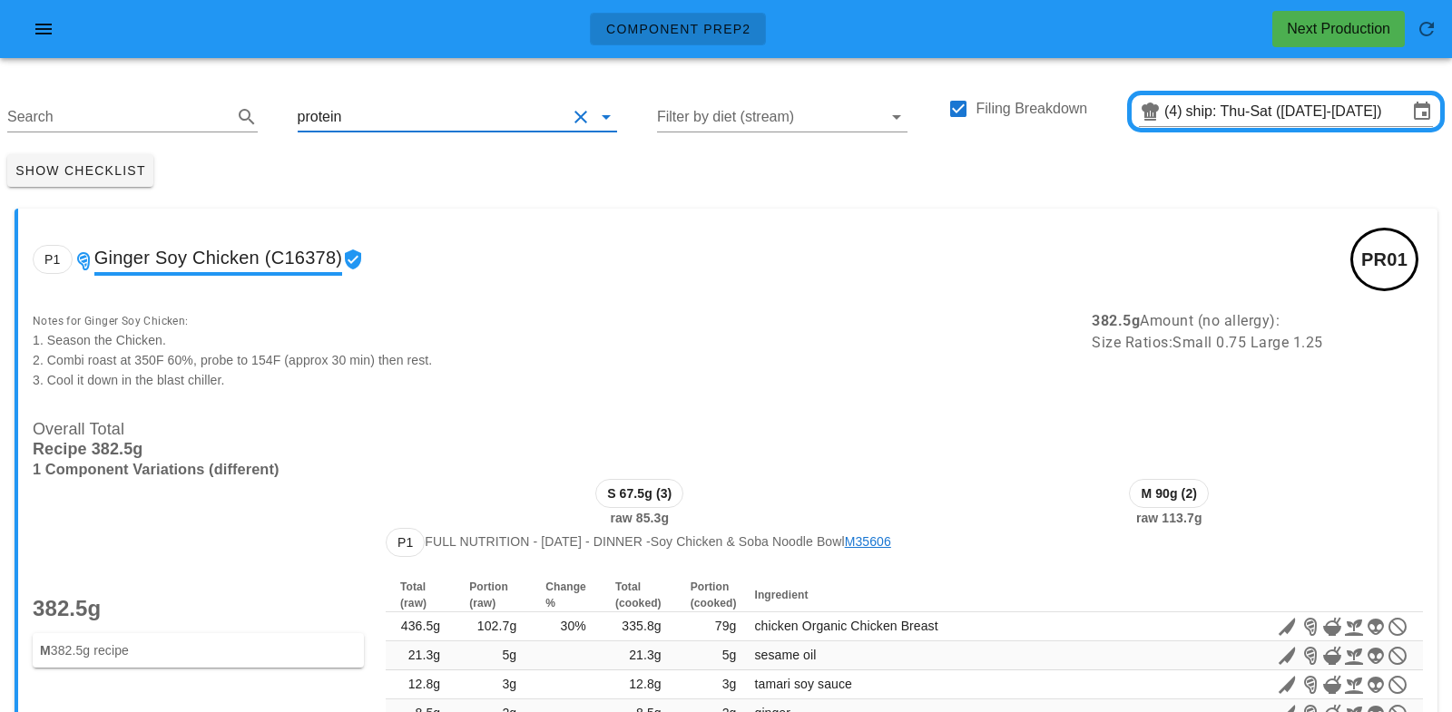
click at [366, 112] on input "text" at bounding box center [455, 117] width 221 height 29
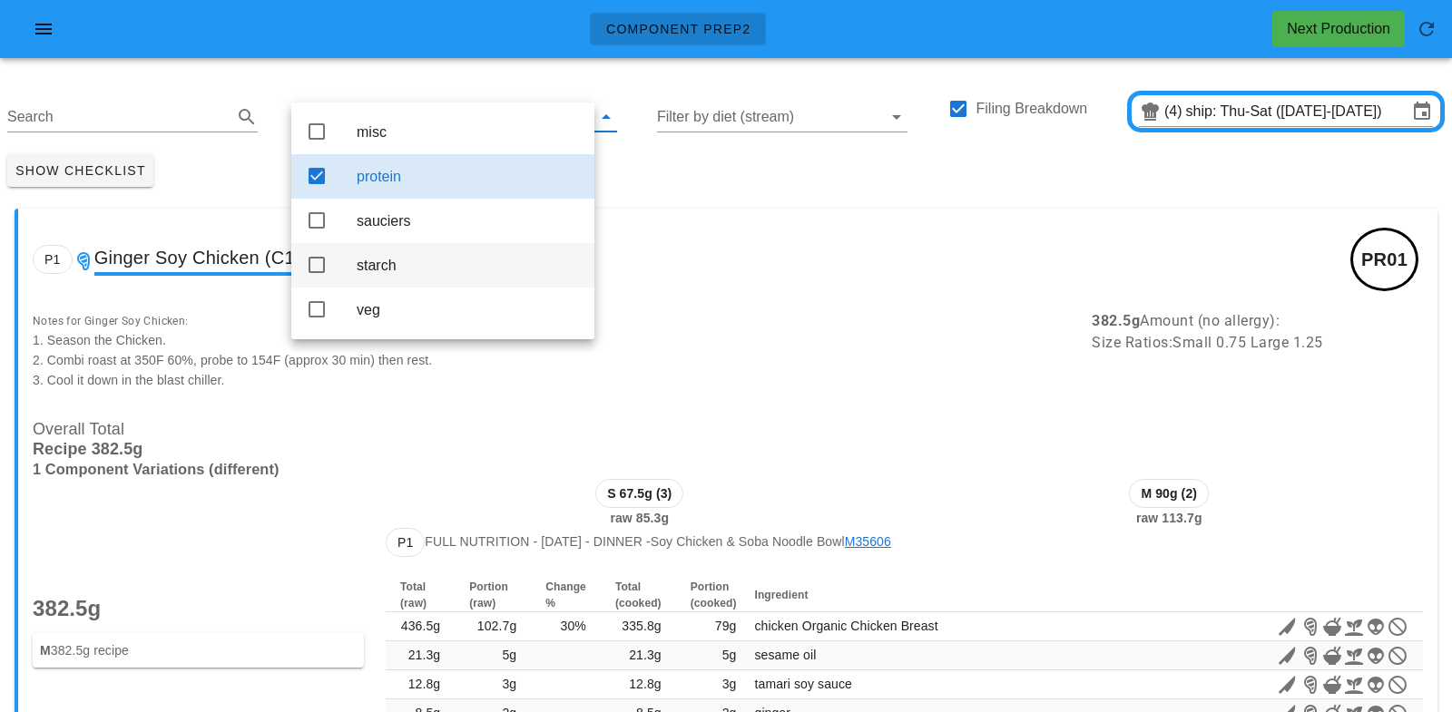
click at [382, 274] on div "starch" at bounding box center [468, 265] width 223 height 17
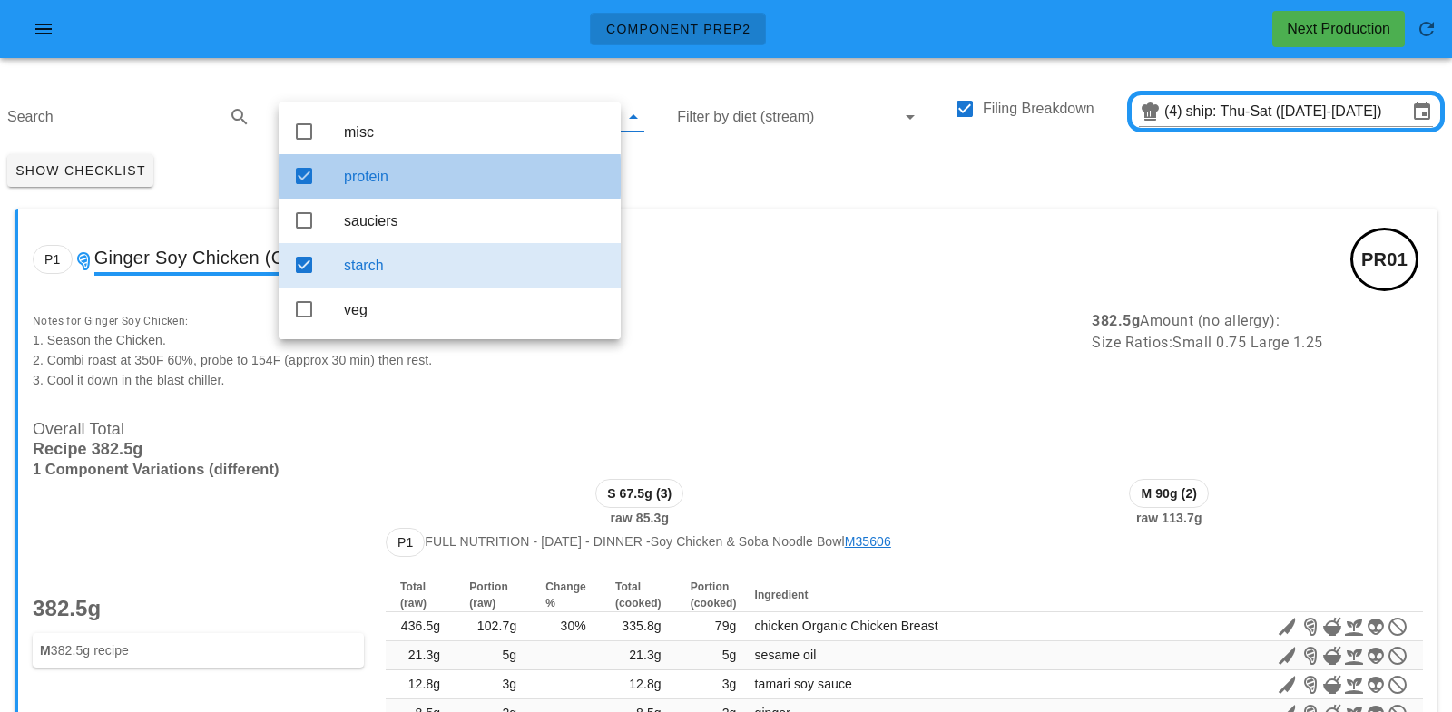
click at [364, 158] on div "protein" at bounding box center [475, 176] width 262 height 39
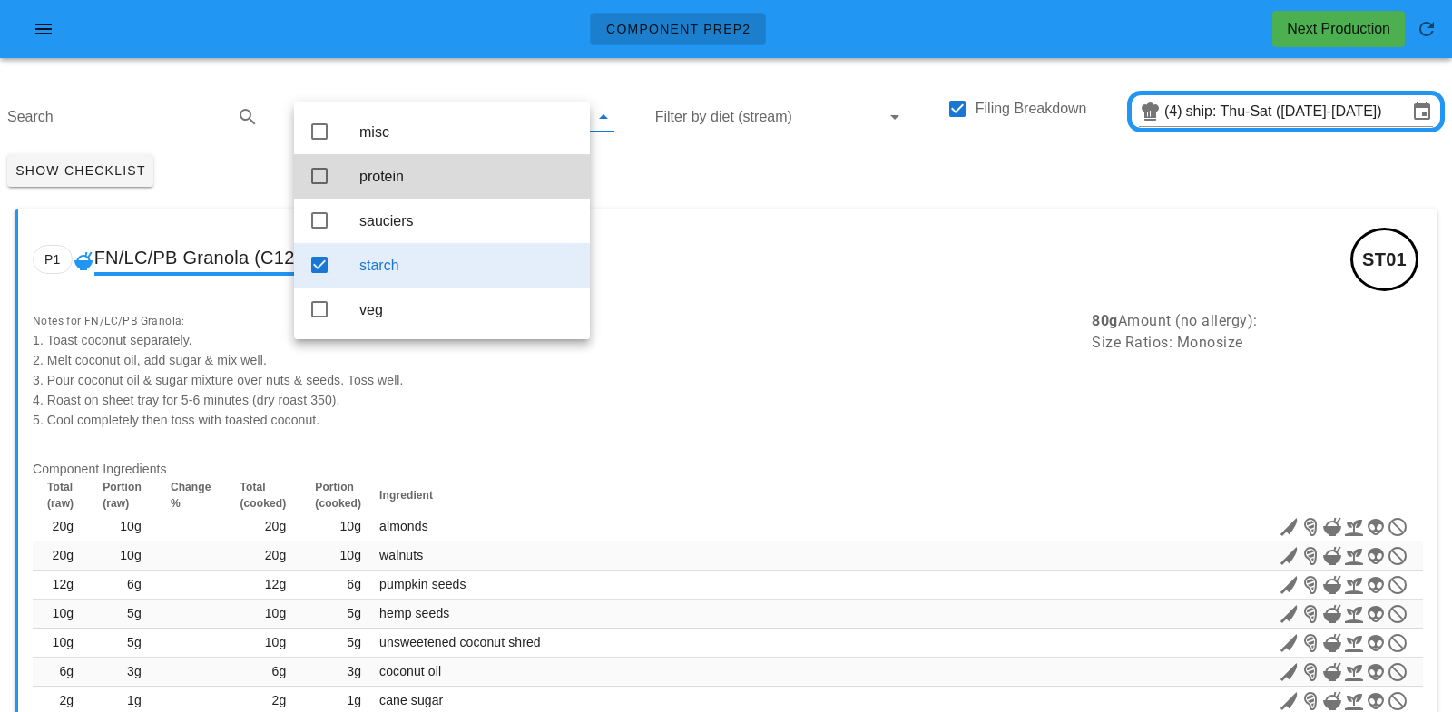
click at [668, 187] on div "Show Checklist" at bounding box center [726, 170] width 1452 height 47
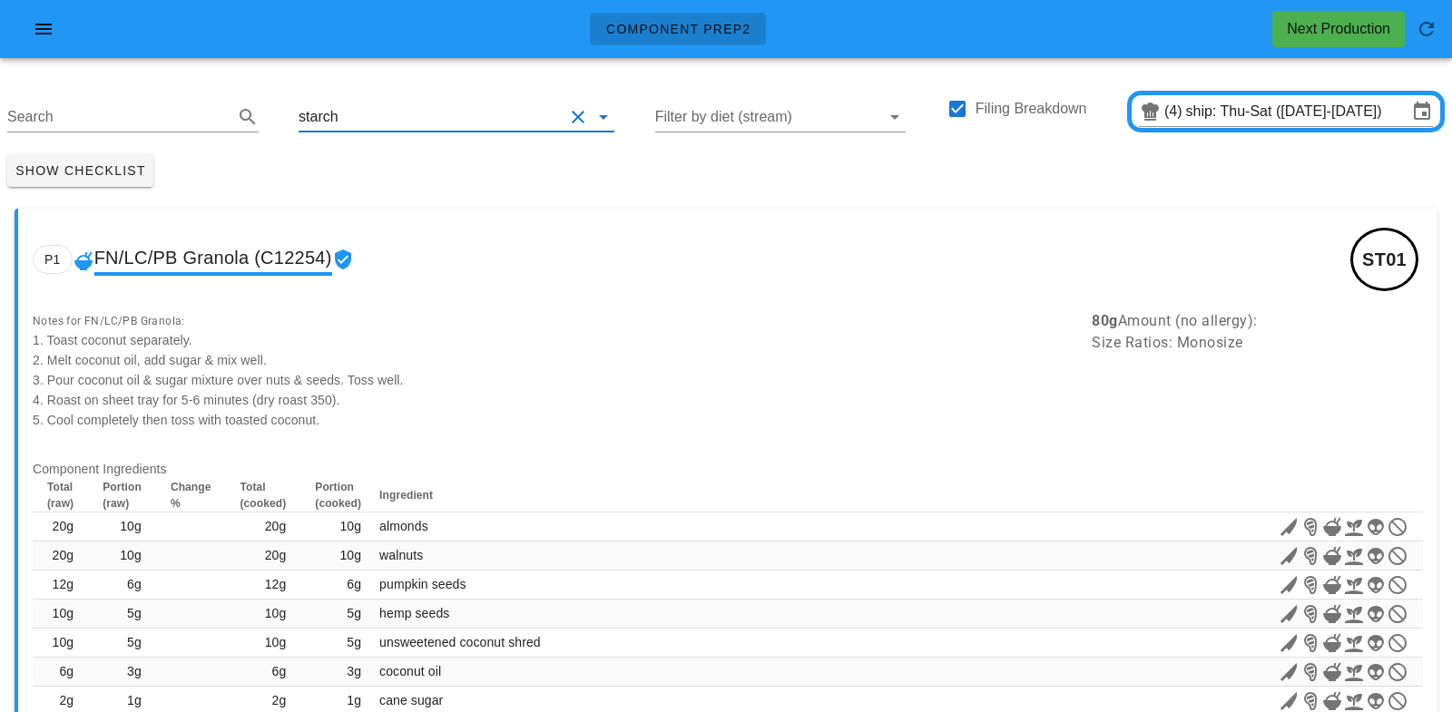
click at [358, 104] on input "text" at bounding box center [453, 117] width 222 height 29
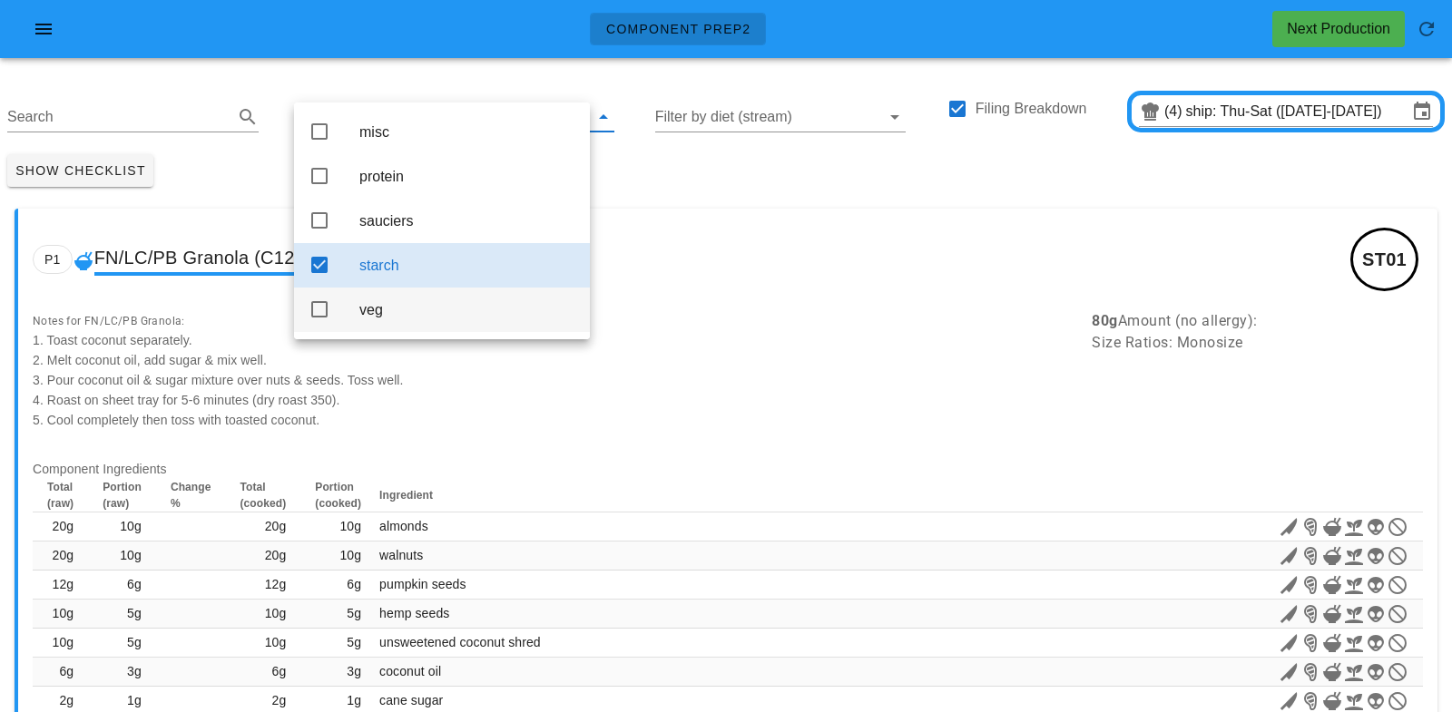
click at [368, 314] on div "veg" at bounding box center [467, 309] width 216 height 17
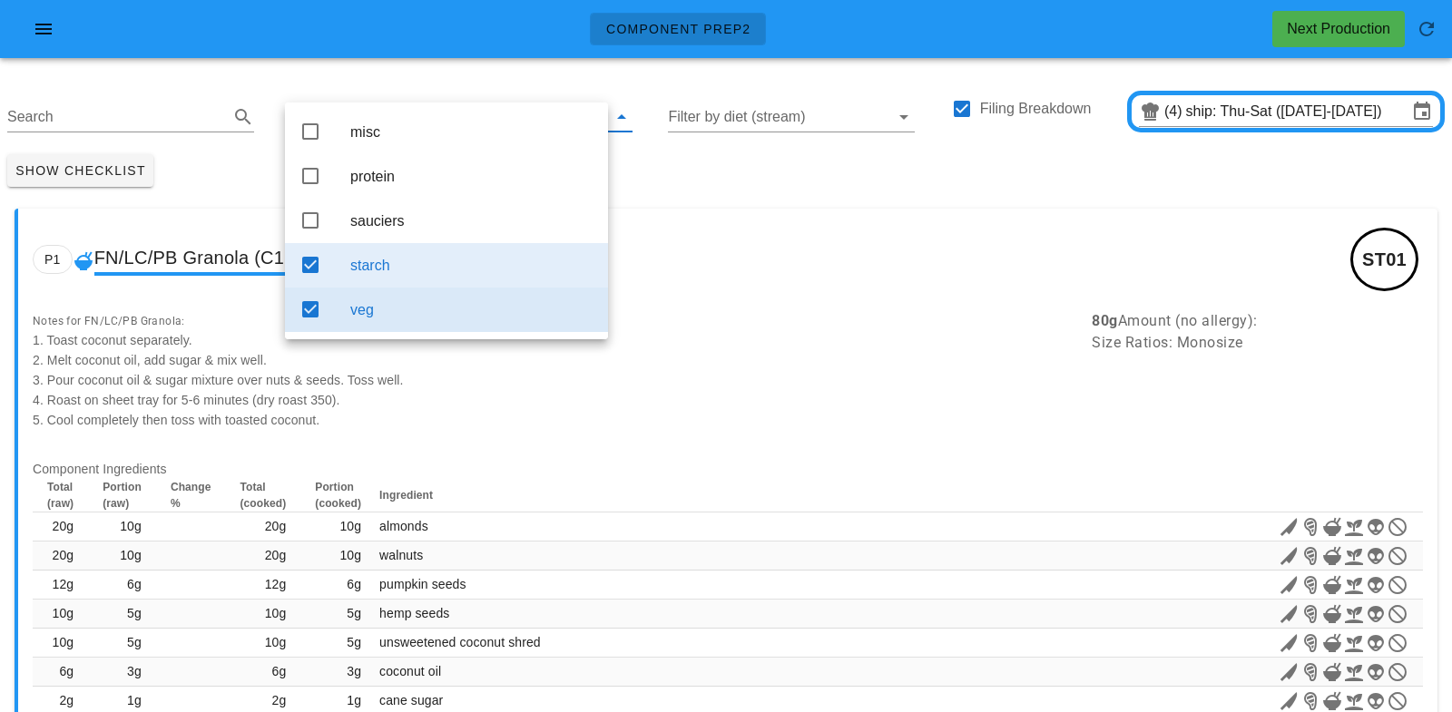
click at [380, 270] on div "starch" at bounding box center [471, 265] width 243 height 17
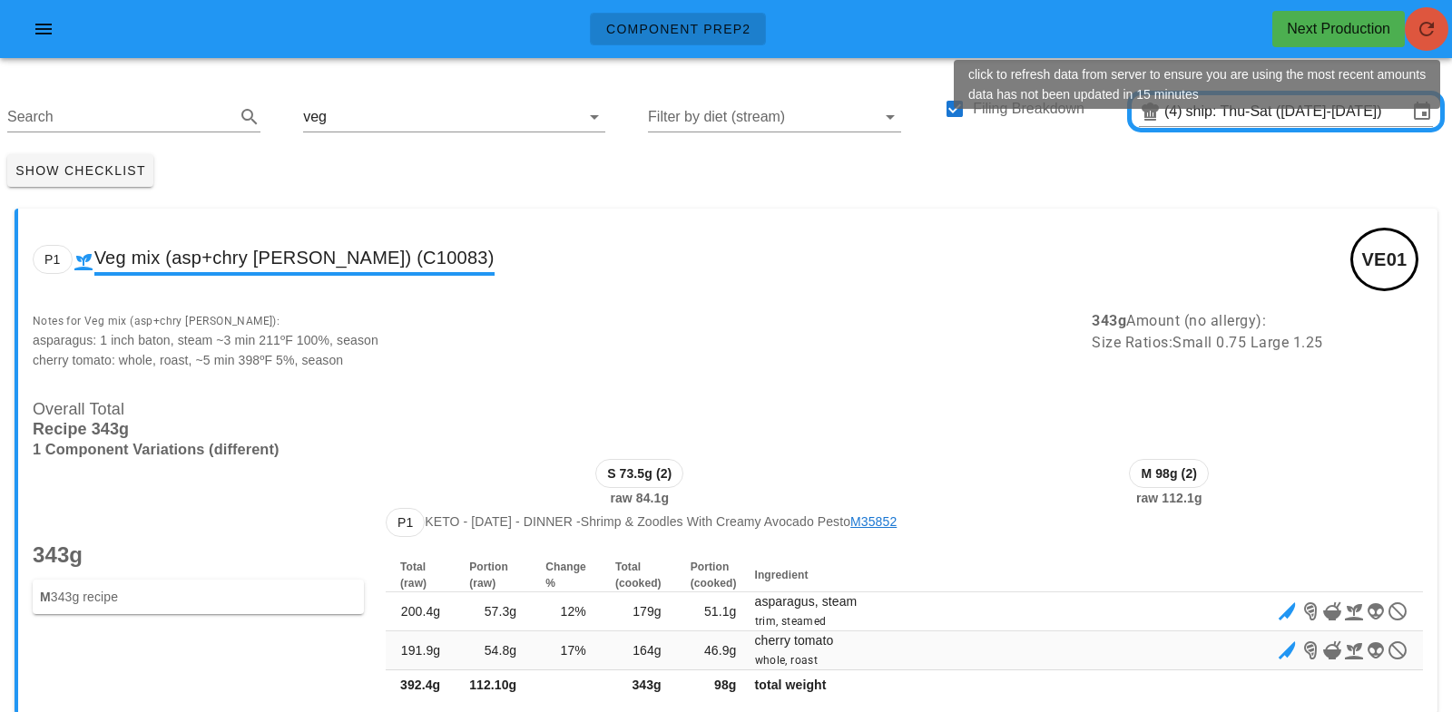
click at [1429, 37] on icon "button" at bounding box center [1427, 29] width 22 height 22
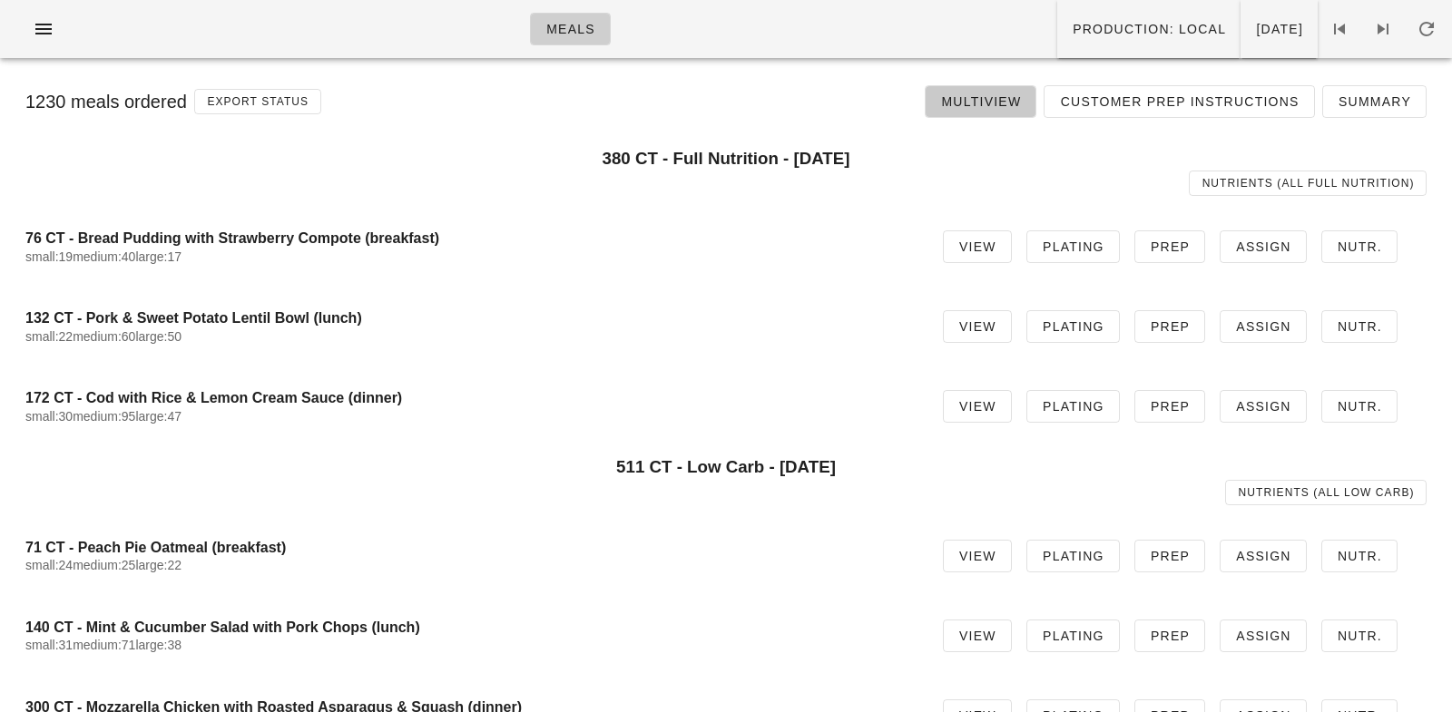
click at [986, 105] on span "Multiview" at bounding box center [980, 101] width 81 height 15
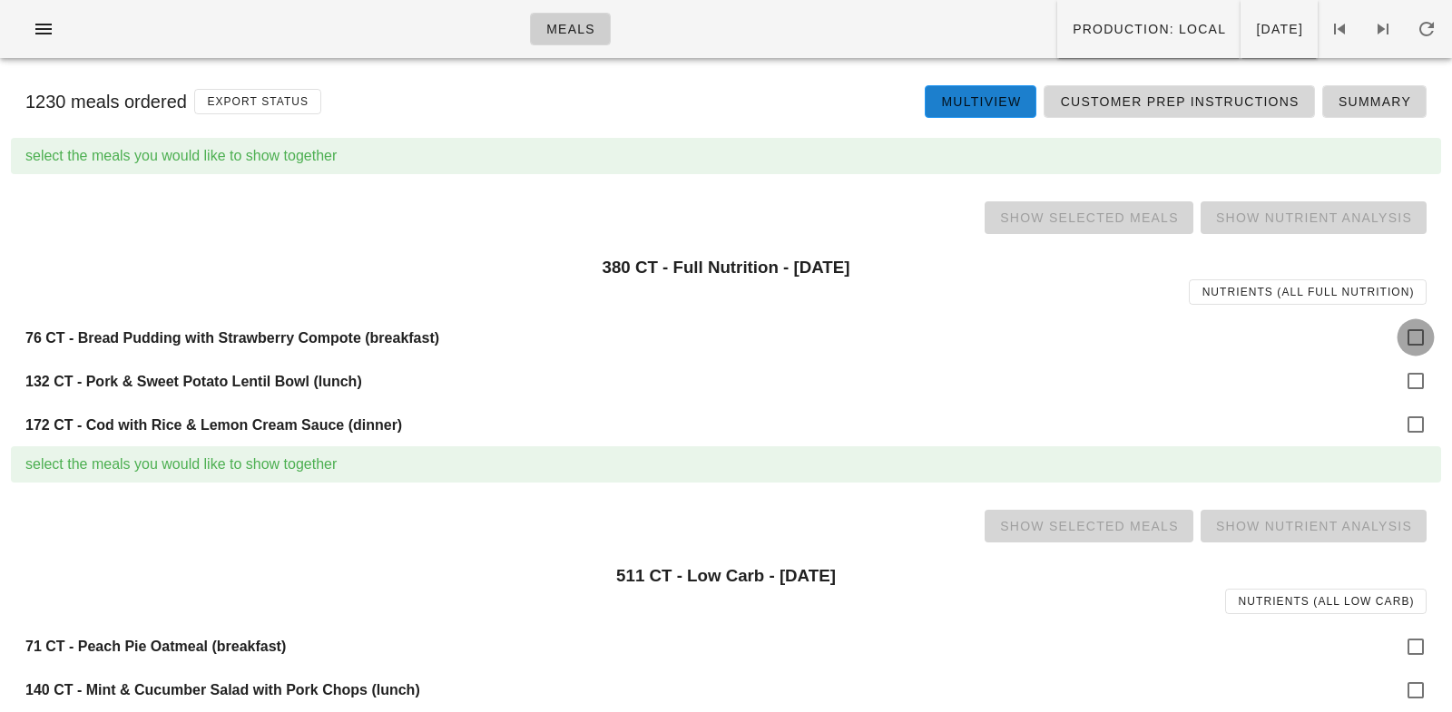
click at [1416, 332] on div at bounding box center [1415, 337] width 31 height 31
checkbox input "true"
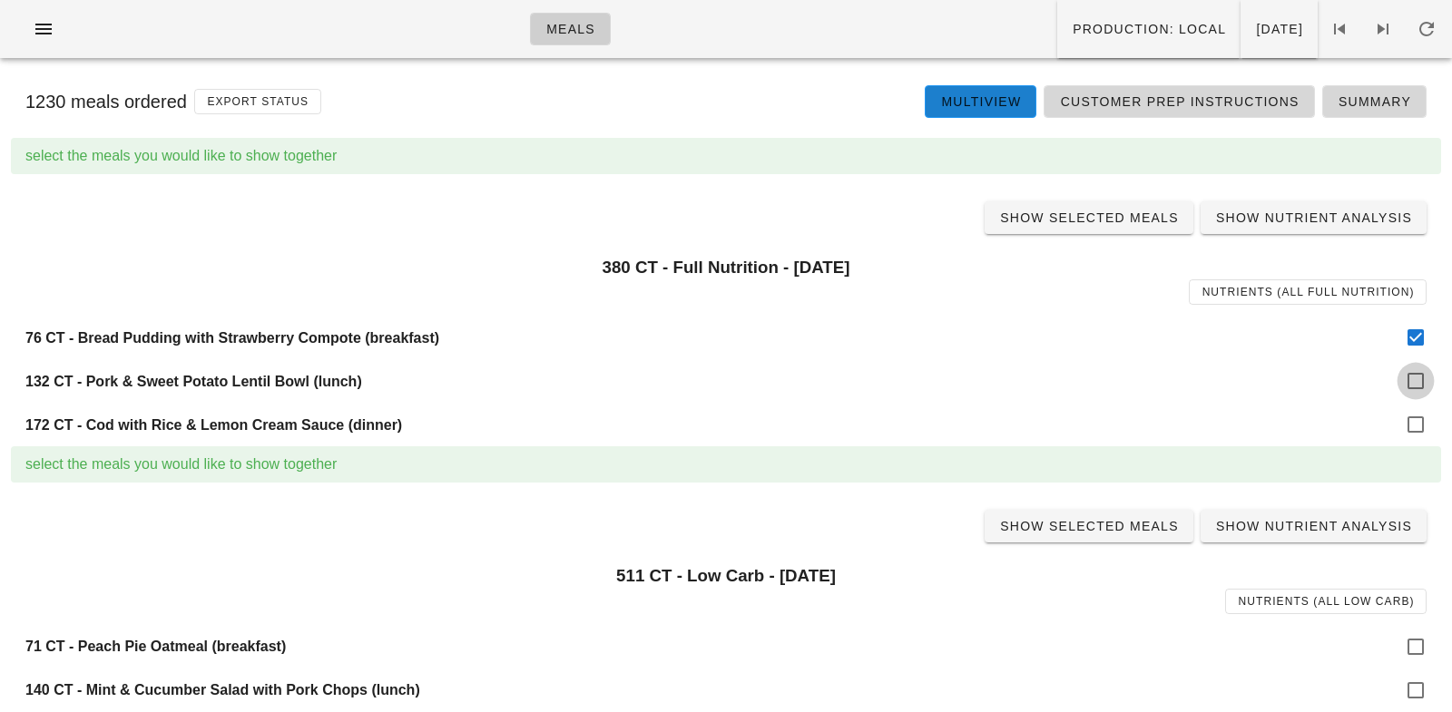
click at [1414, 380] on div at bounding box center [1415, 381] width 31 height 31
checkbox input "true"
click at [1413, 423] on div at bounding box center [1415, 424] width 31 height 31
checkbox input "true"
click at [1121, 211] on span "Show Selected Meals" at bounding box center [1089, 218] width 180 height 15
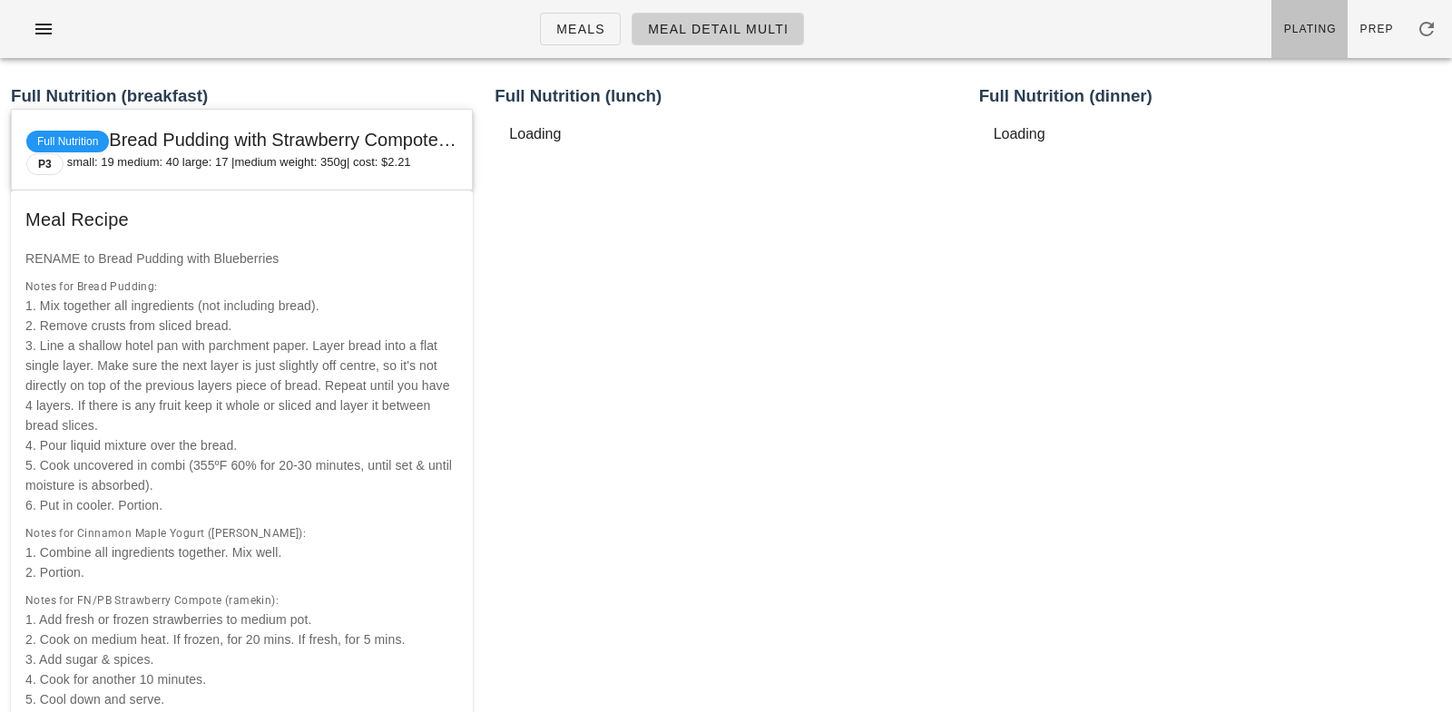
click at [1322, 26] on span "Plating" at bounding box center [1310, 29] width 54 height 13
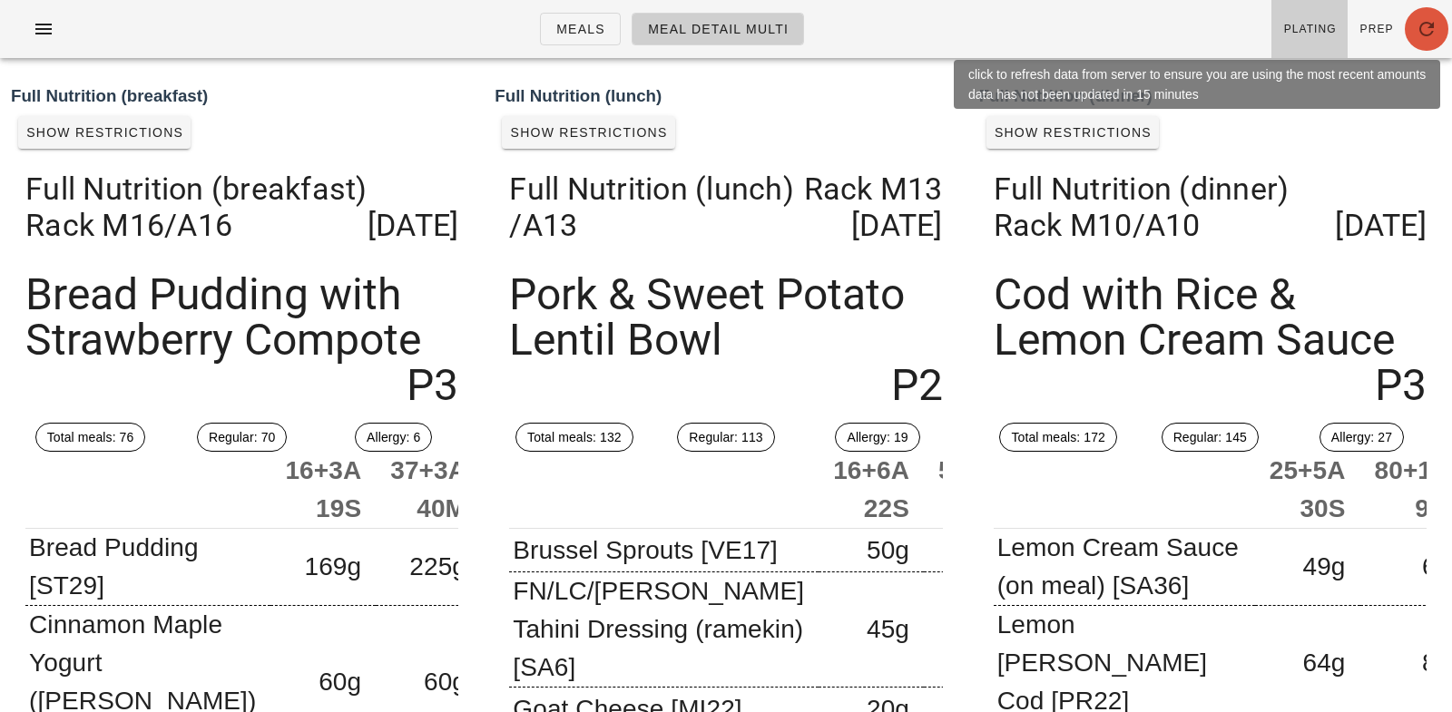
click at [1422, 30] on icon "button" at bounding box center [1427, 29] width 22 height 22
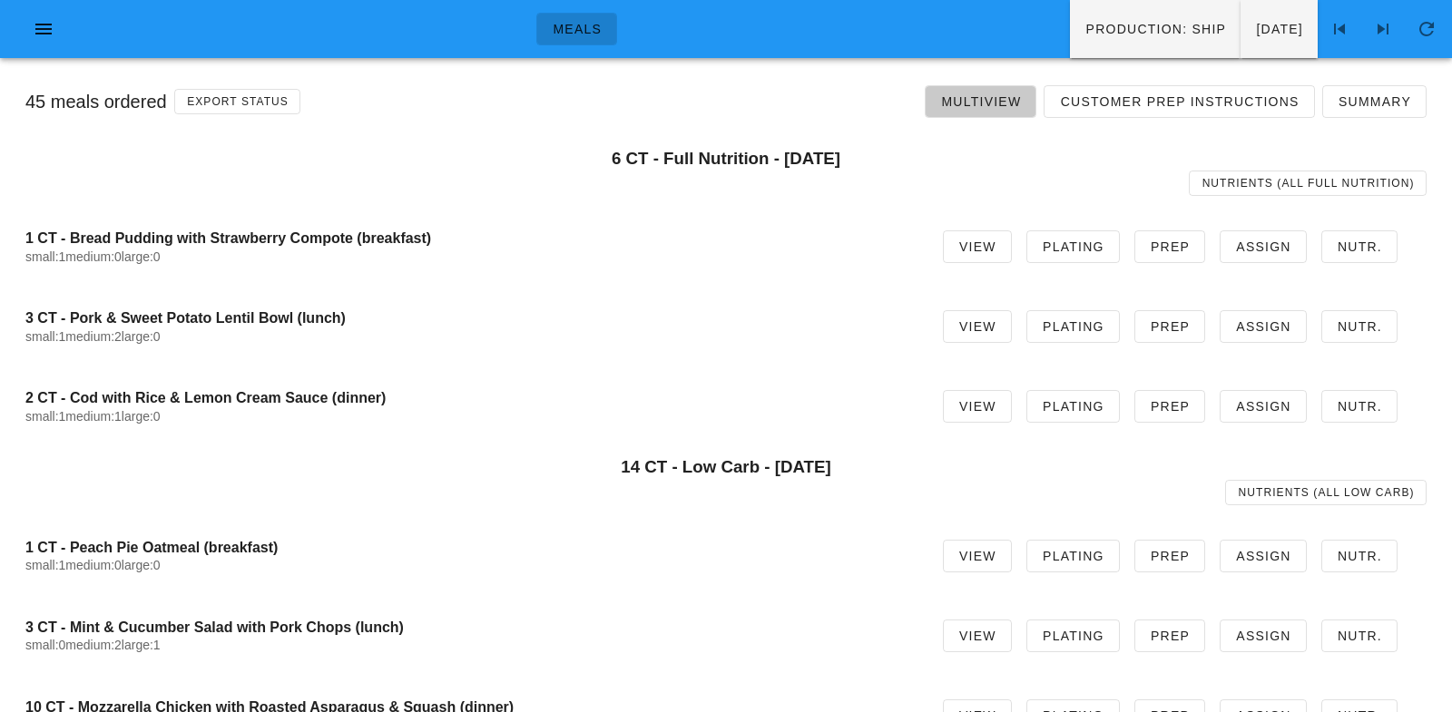
click at [999, 98] on span "Multiview" at bounding box center [980, 101] width 81 height 15
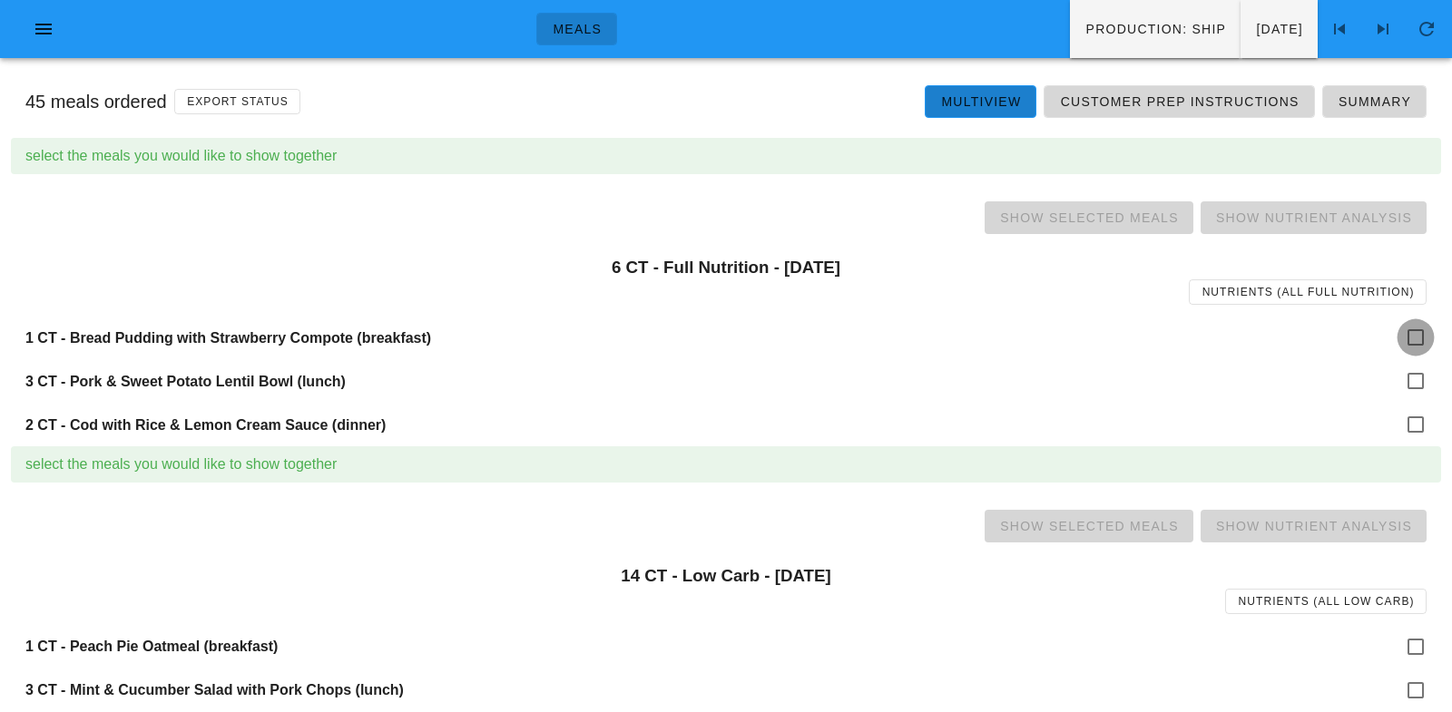
click at [1412, 325] on div at bounding box center [1415, 337] width 31 height 31
checkbox input "true"
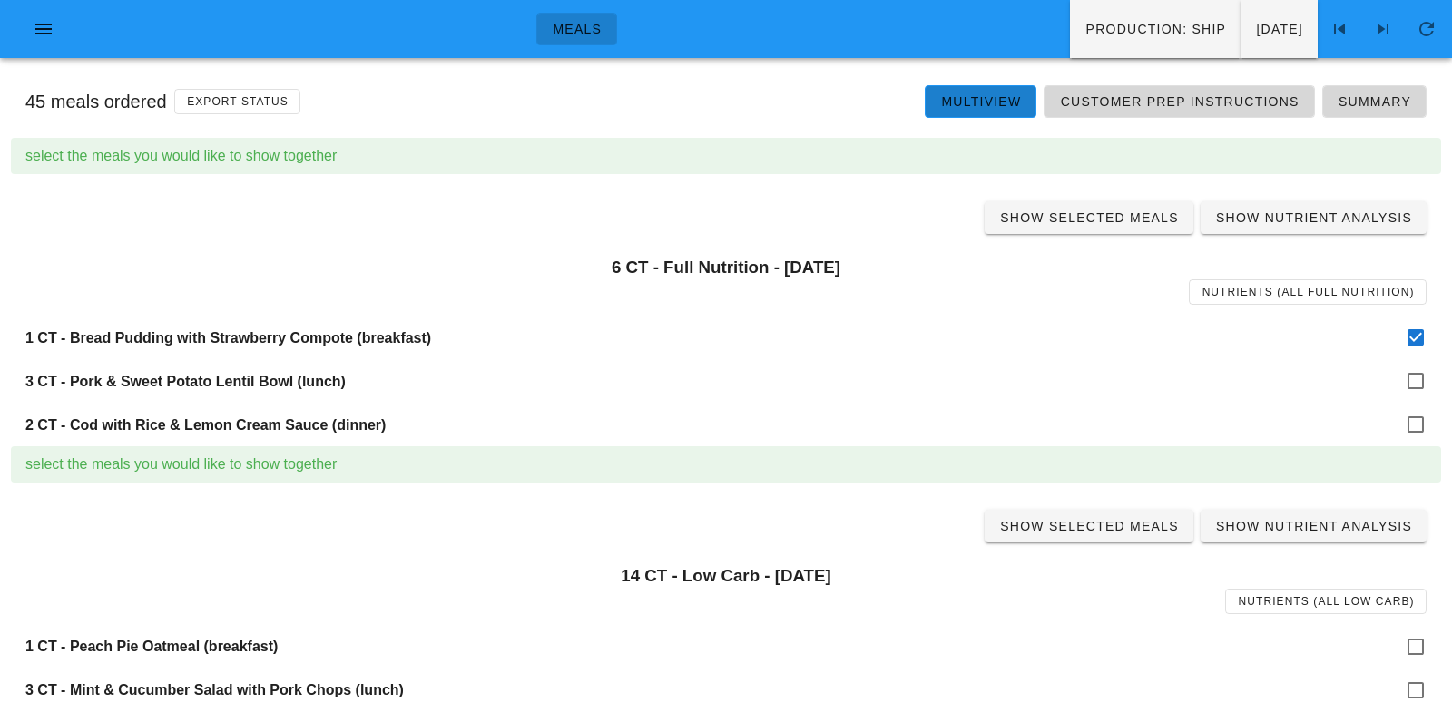
click at [1415, 361] on div "3 CT - Pork & Sweet Potato Lentil Bowl (lunch)" at bounding box center [726, 381] width 1430 height 44
click at [1418, 379] on div at bounding box center [1415, 381] width 31 height 31
checkbox input "true"
click at [1415, 415] on div at bounding box center [1415, 424] width 31 height 31
checkbox input "true"
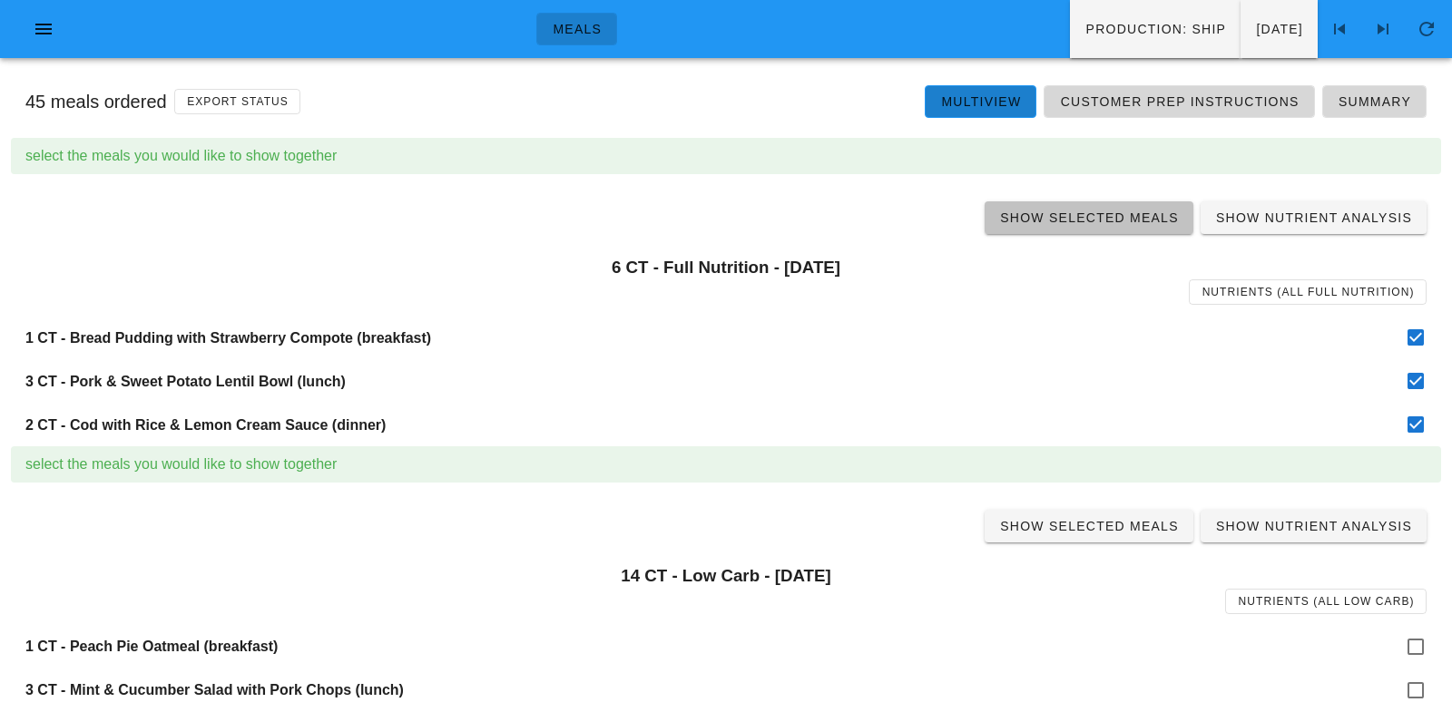
click at [1105, 218] on span "Show Selected Meals" at bounding box center [1089, 218] width 180 height 15
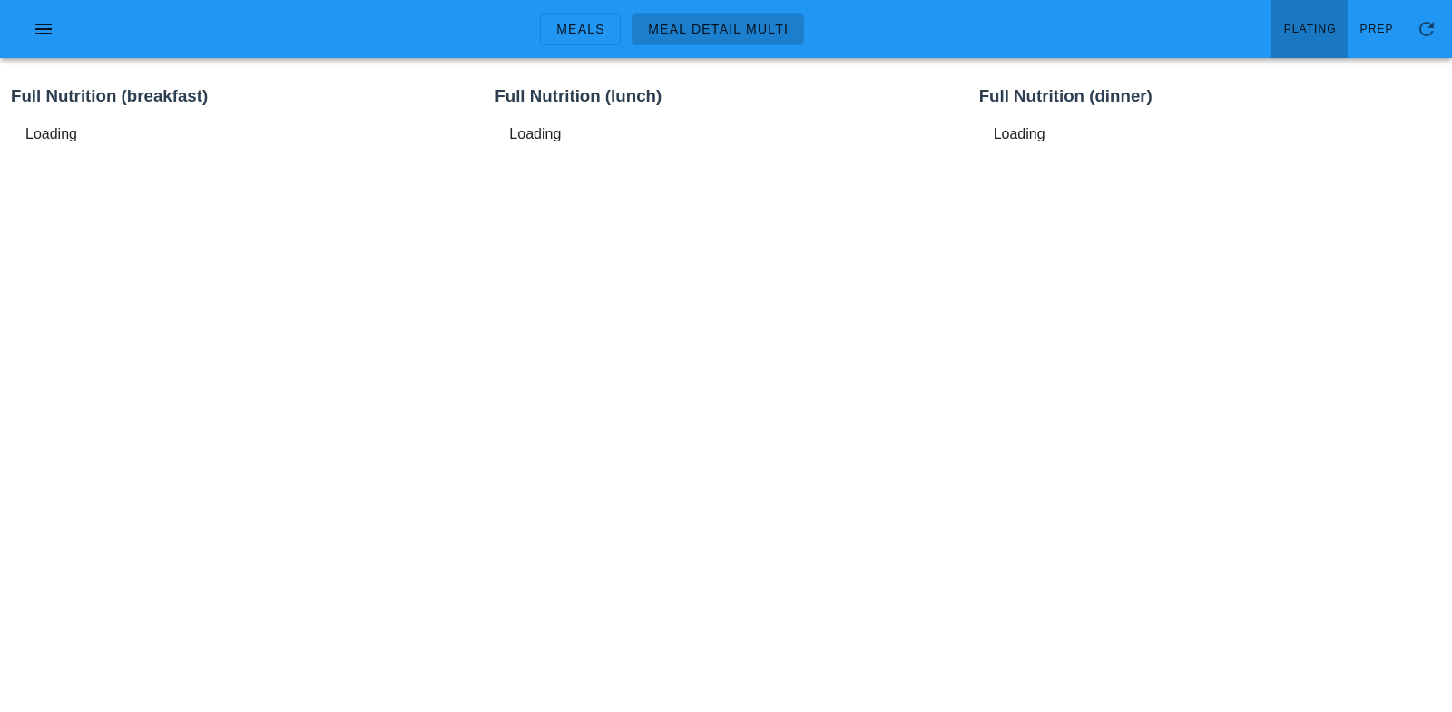
click at [1316, 13] on link "Plating" at bounding box center [1310, 29] width 76 height 58
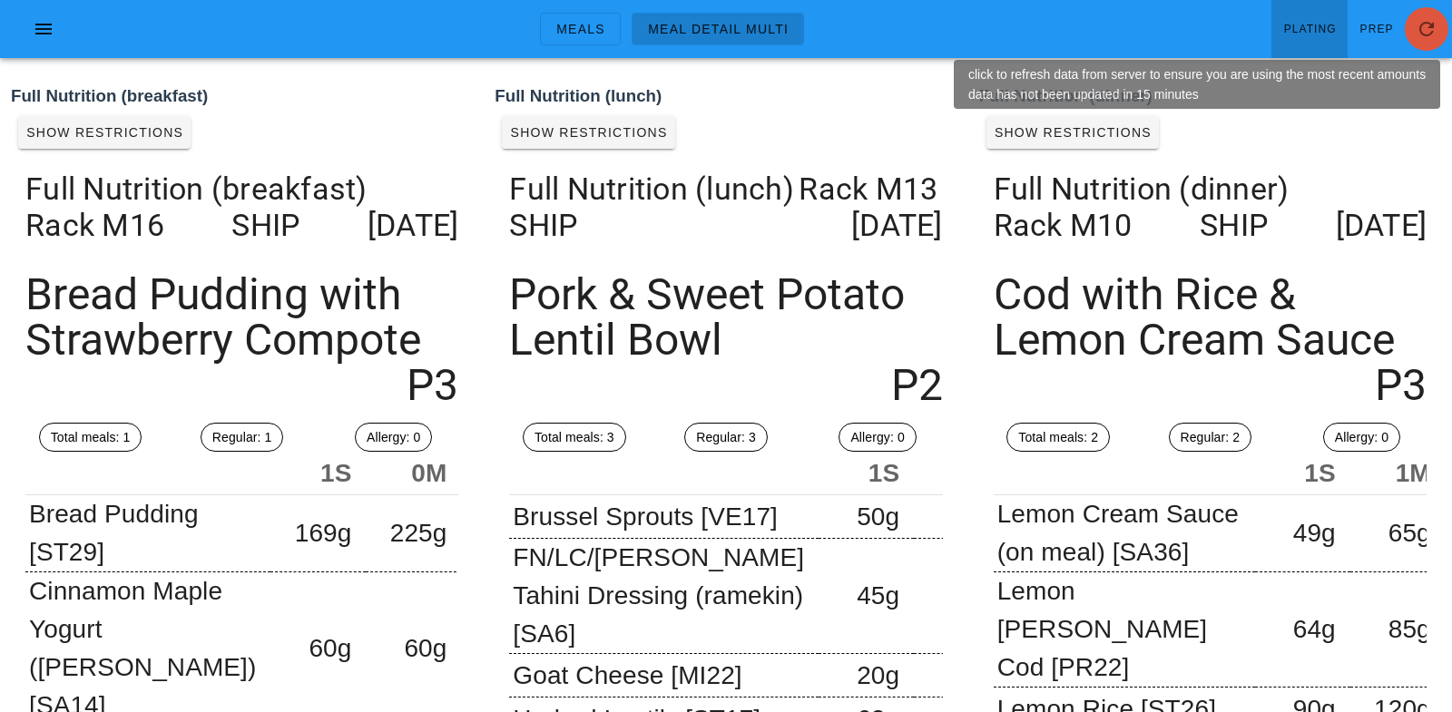
click at [1433, 28] on icon "button" at bounding box center [1427, 29] width 22 height 22
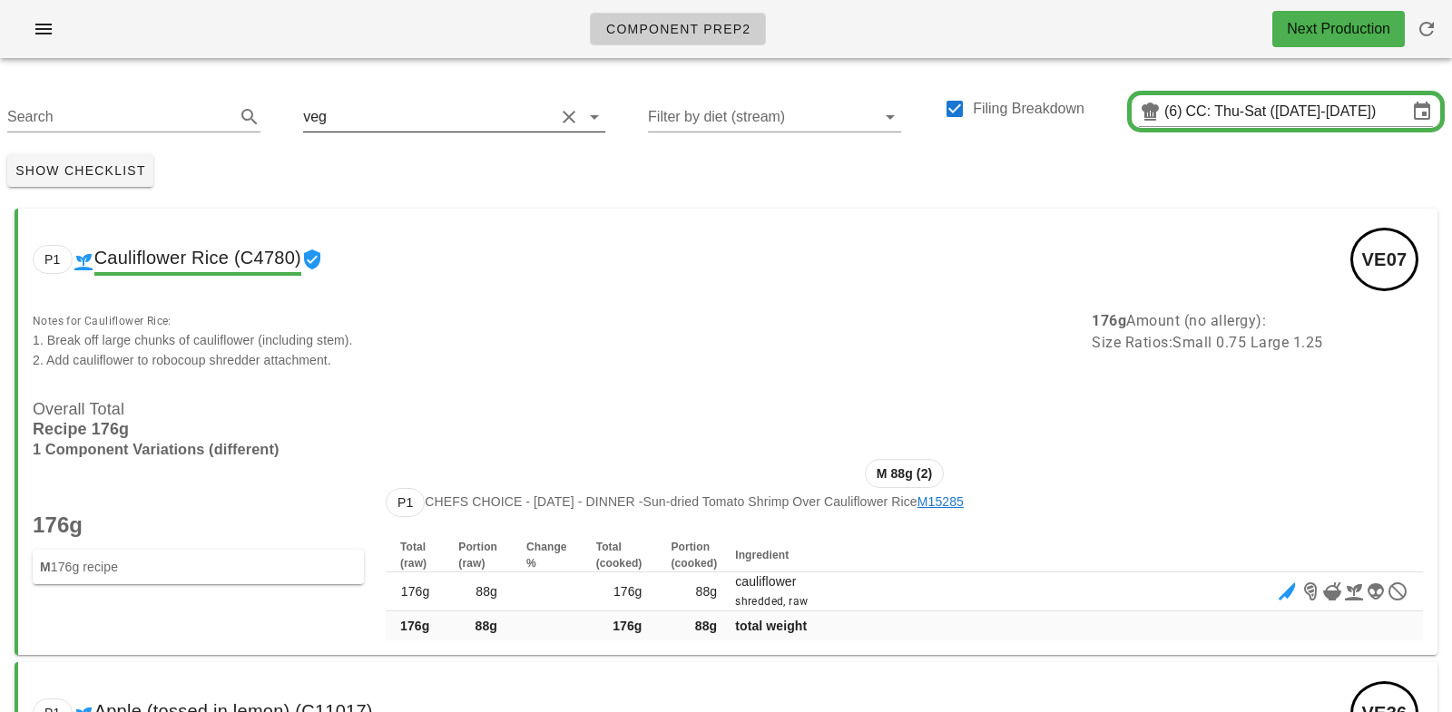
click at [368, 108] on input "text" at bounding box center [442, 117] width 224 height 29
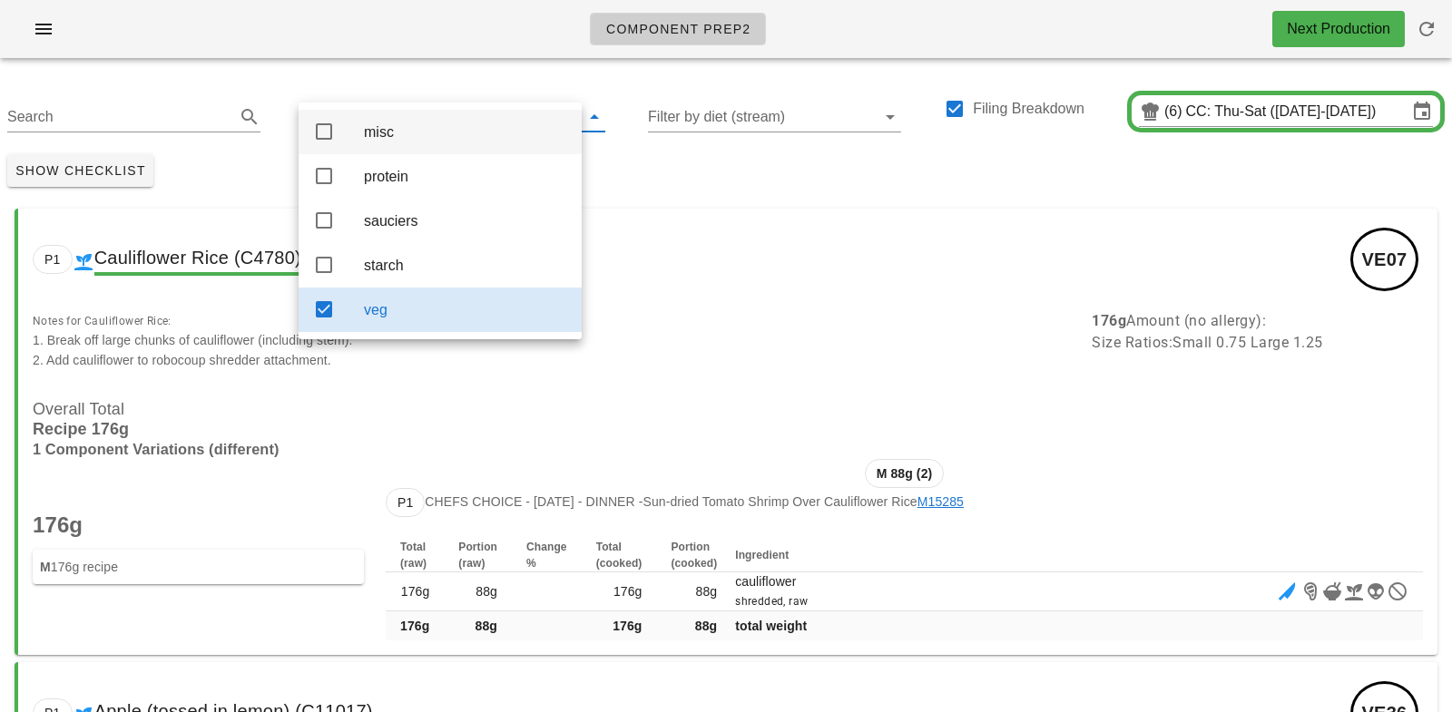
click at [384, 132] on div "misc" at bounding box center [465, 131] width 203 height 17
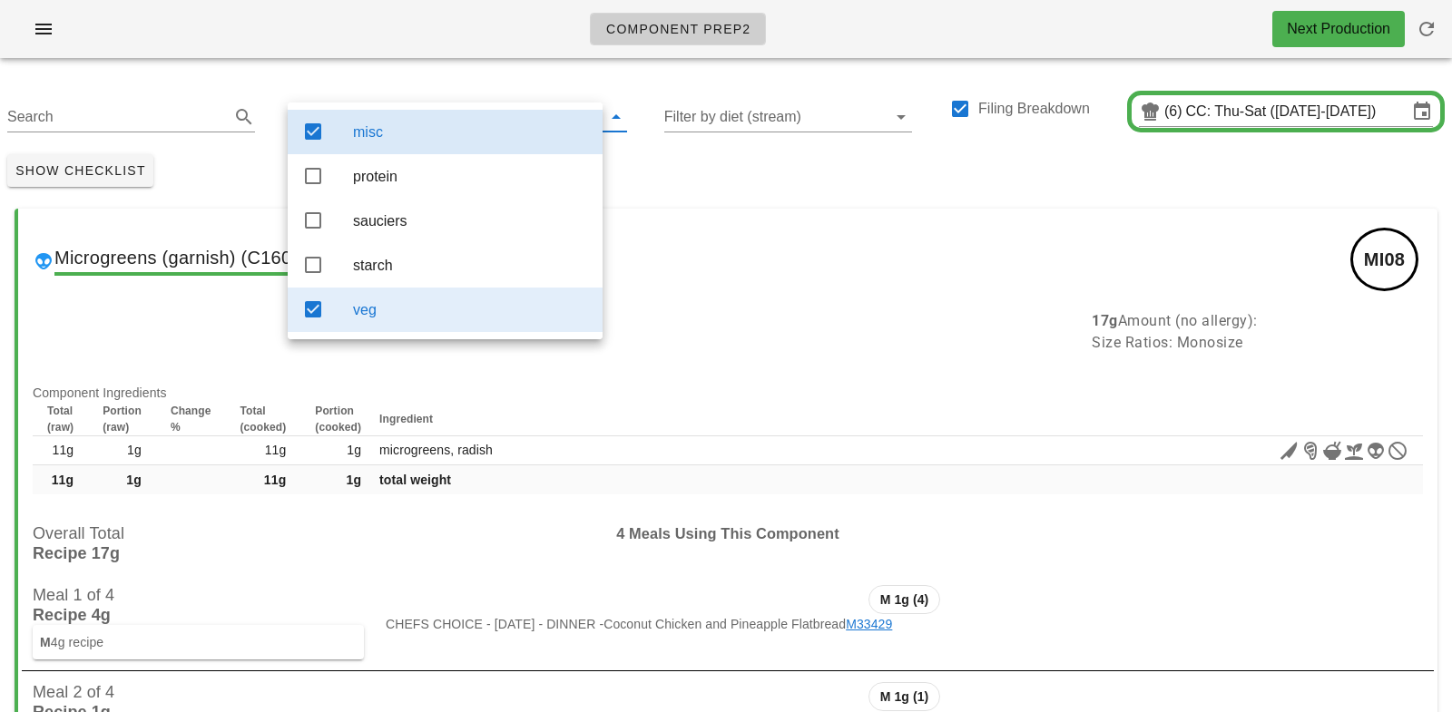
click at [415, 312] on div "veg" at bounding box center [470, 309] width 235 height 17
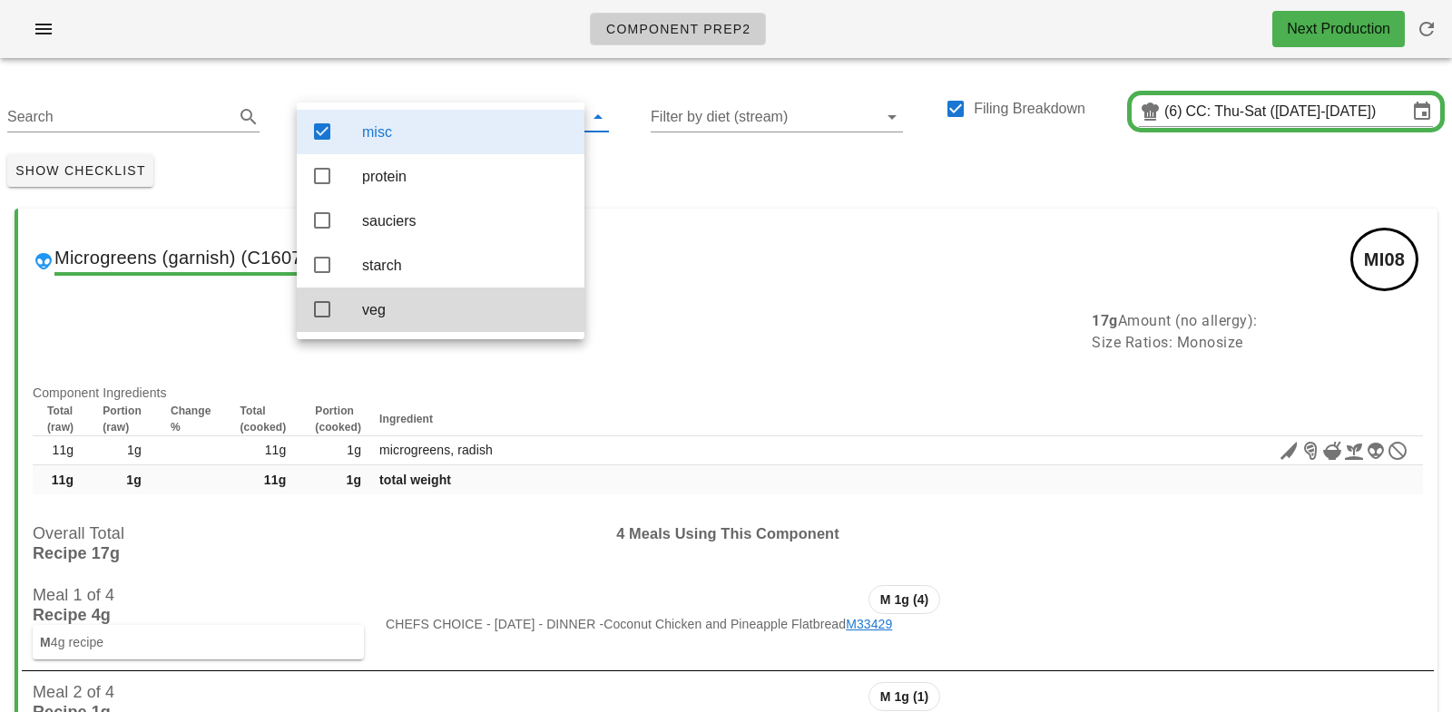
click at [648, 189] on div "Show Checklist" at bounding box center [726, 170] width 1452 height 47
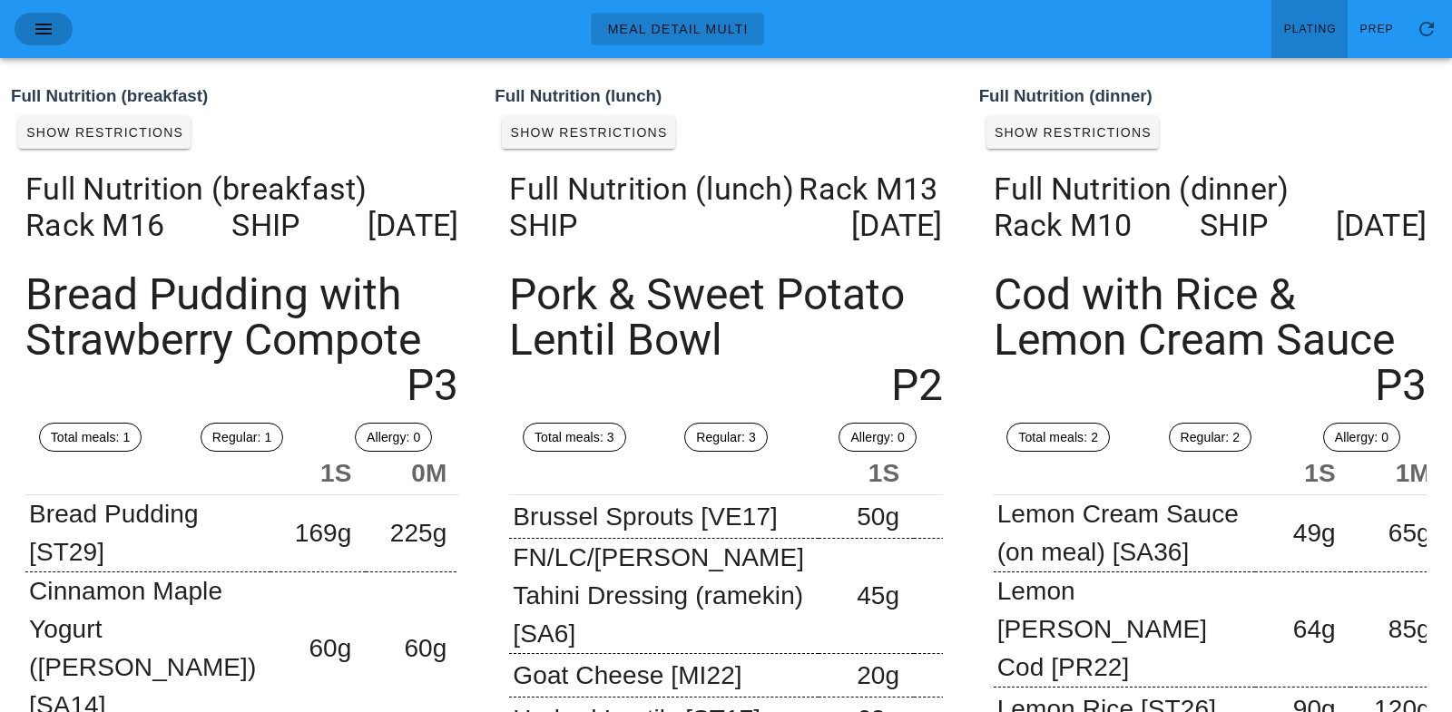
click at [49, 28] on icon "button" at bounding box center [44, 29] width 22 height 22
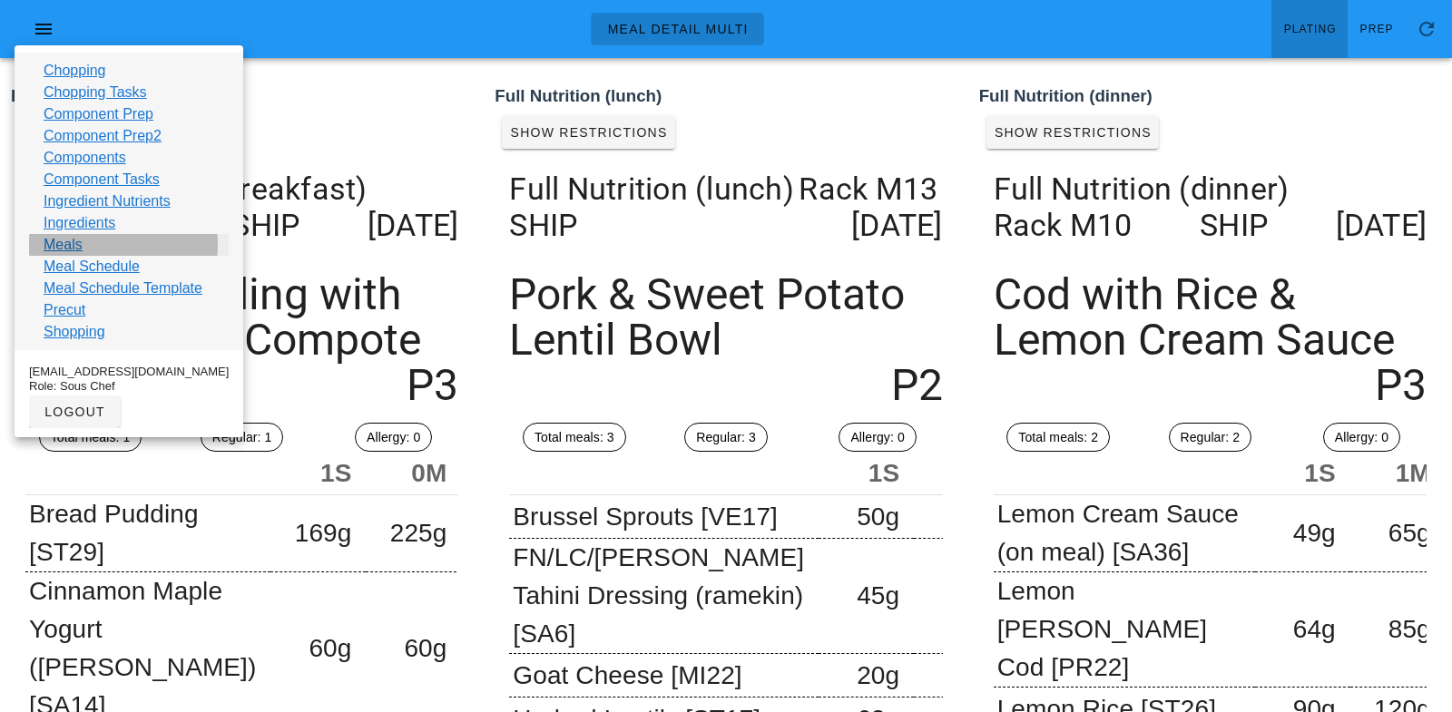
click at [70, 252] on link "Meals" at bounding box center [63, 245] width 39 height 22
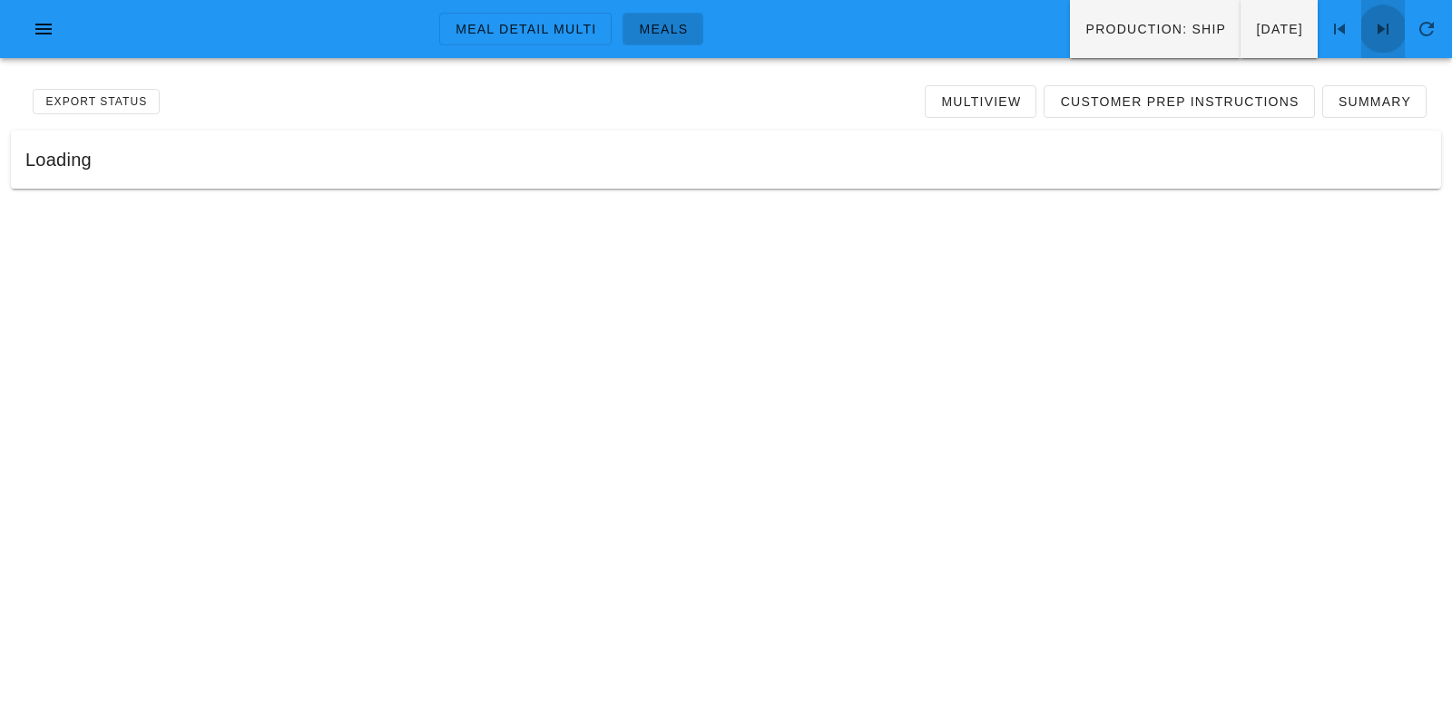
click at [1392, 24] on icon at bounding box center [1383, 29] width 22 height 22
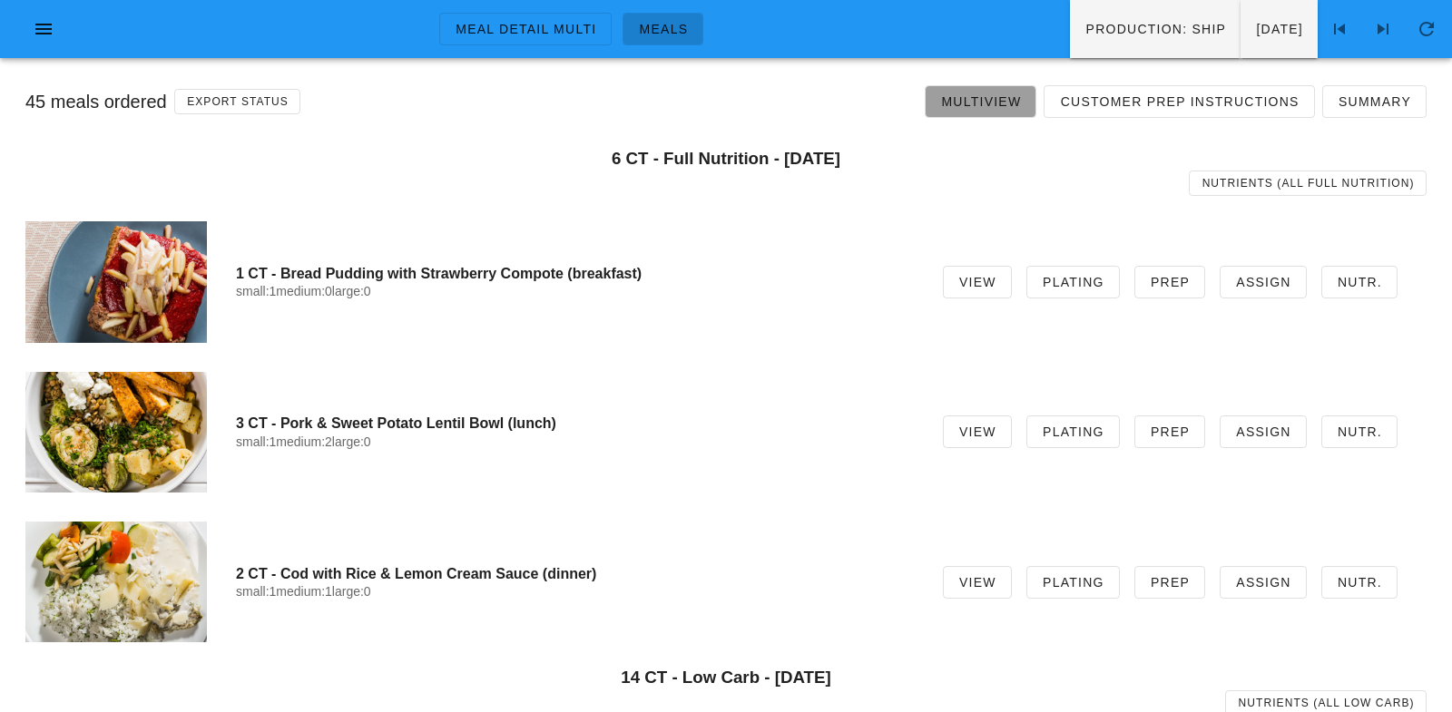
click at [987, 106] on span "Multiview" at bounding box center [980, 101] width 81 height 15
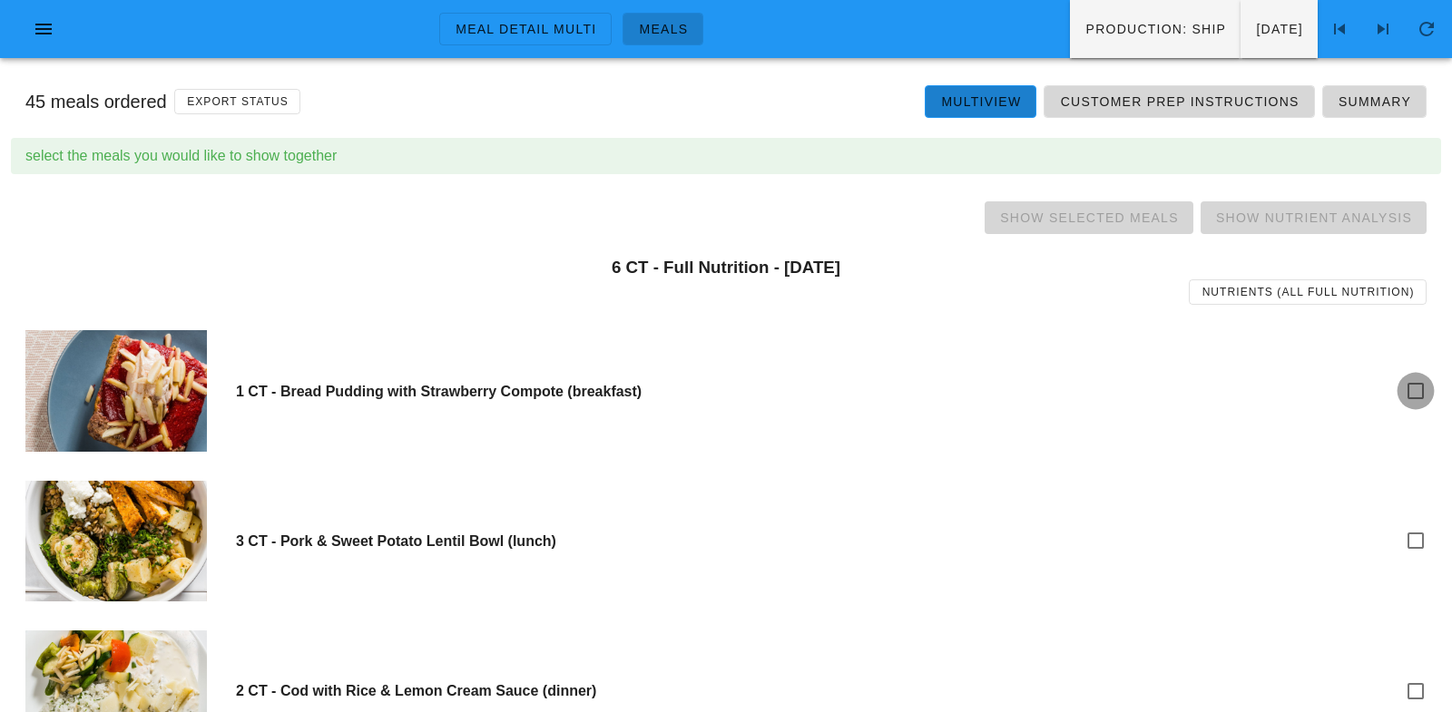
click at [1417, 388] on div at bounding box center [1415, 391] width 31 height 31
checkbox input "true"
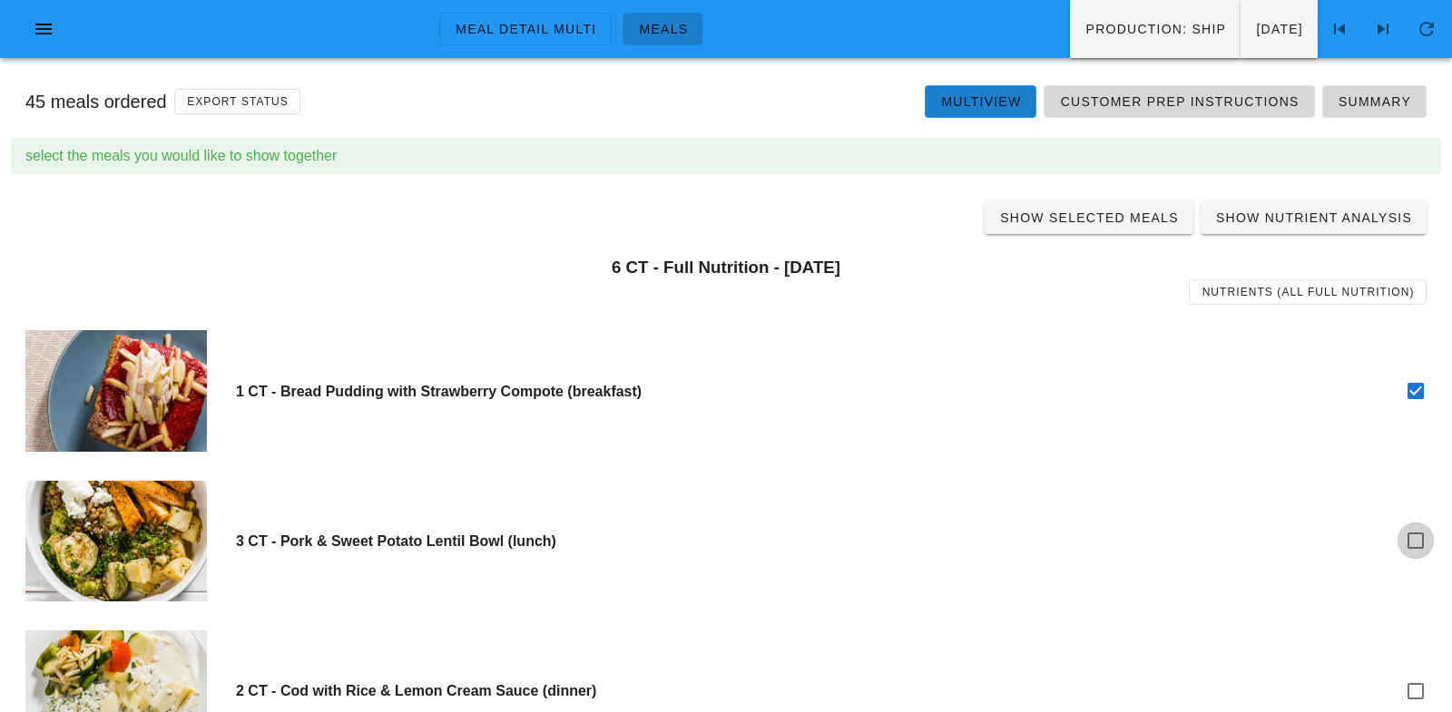
click at [1417, 543] on div at bounding box center [1415, 540] width 31 height 31
checkbox input "true"
click at [1417, 686] on div at bounding box center [1415, 691] width 31 height 31
checkbox input "true"
click at [1086, 223] on span "Show Selected Meals" at bounding box center [1089, 218] width 180 height 15
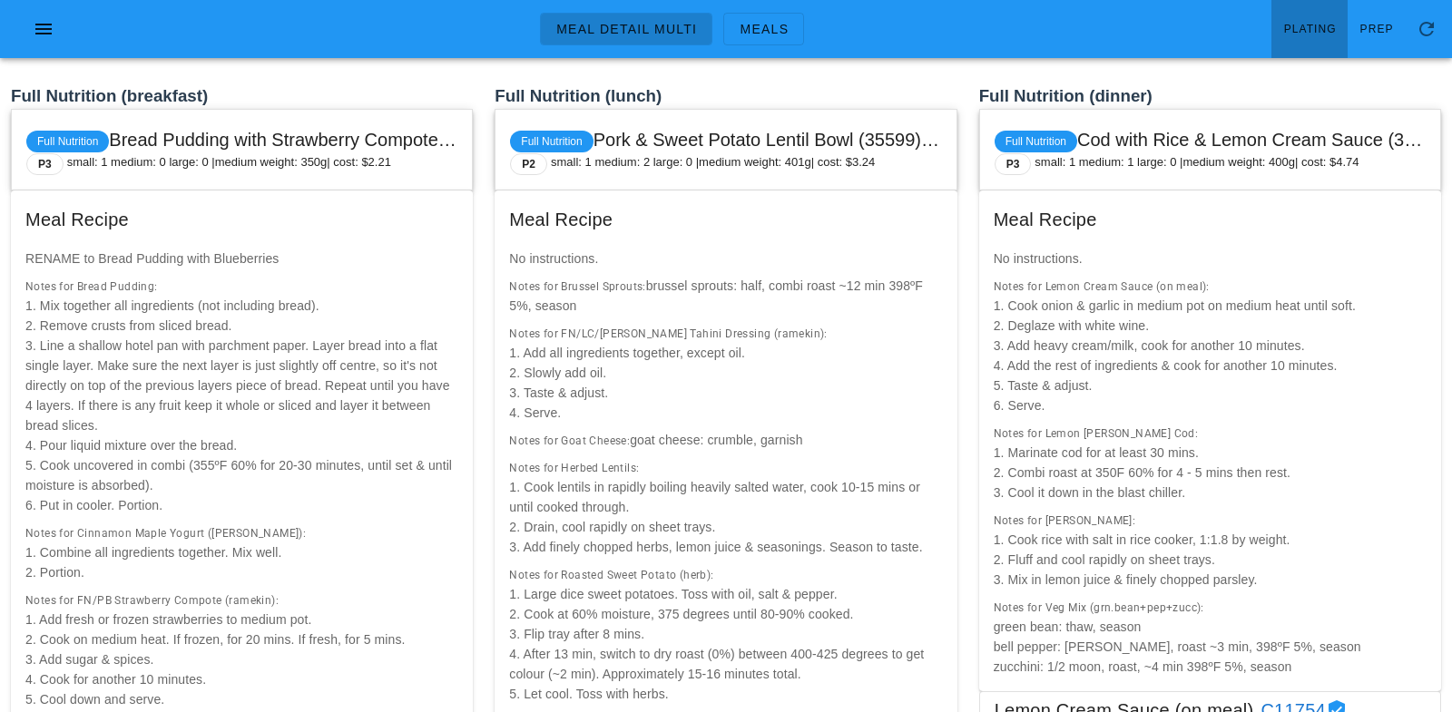
click at [1316, 28] on span "Plating" at bounding box center [1310, 29] width 54 height 13
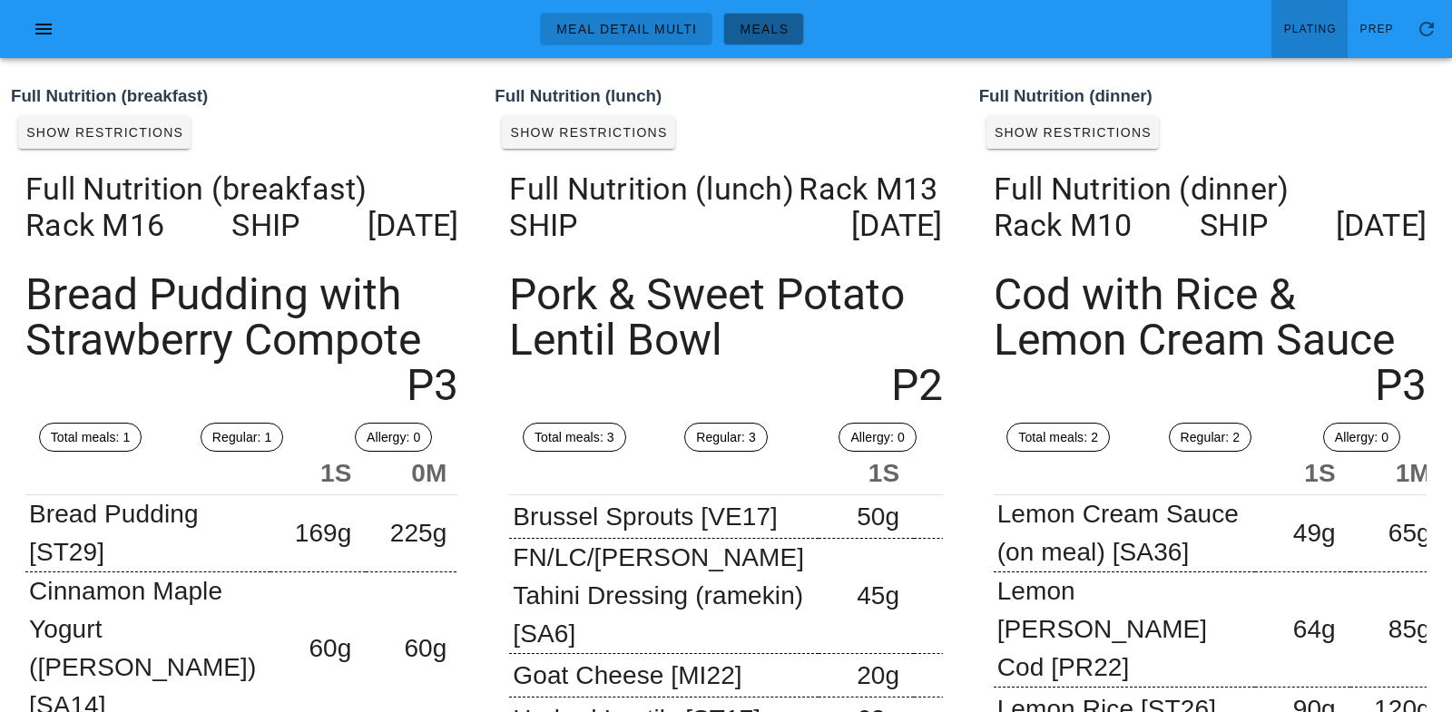
click at [760, 32] on span "Meals" at bounding box center [764, 29] width 50 height 15
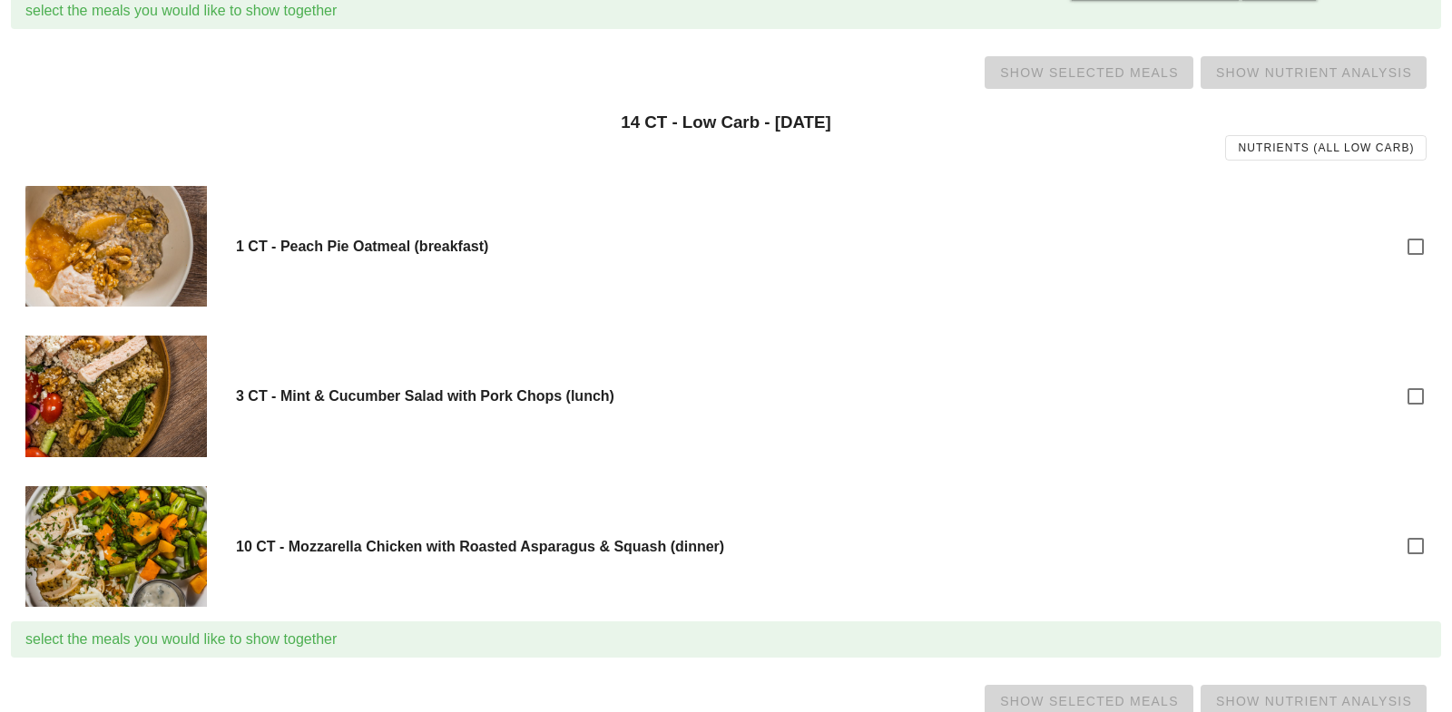
scroll to position [790, 0]
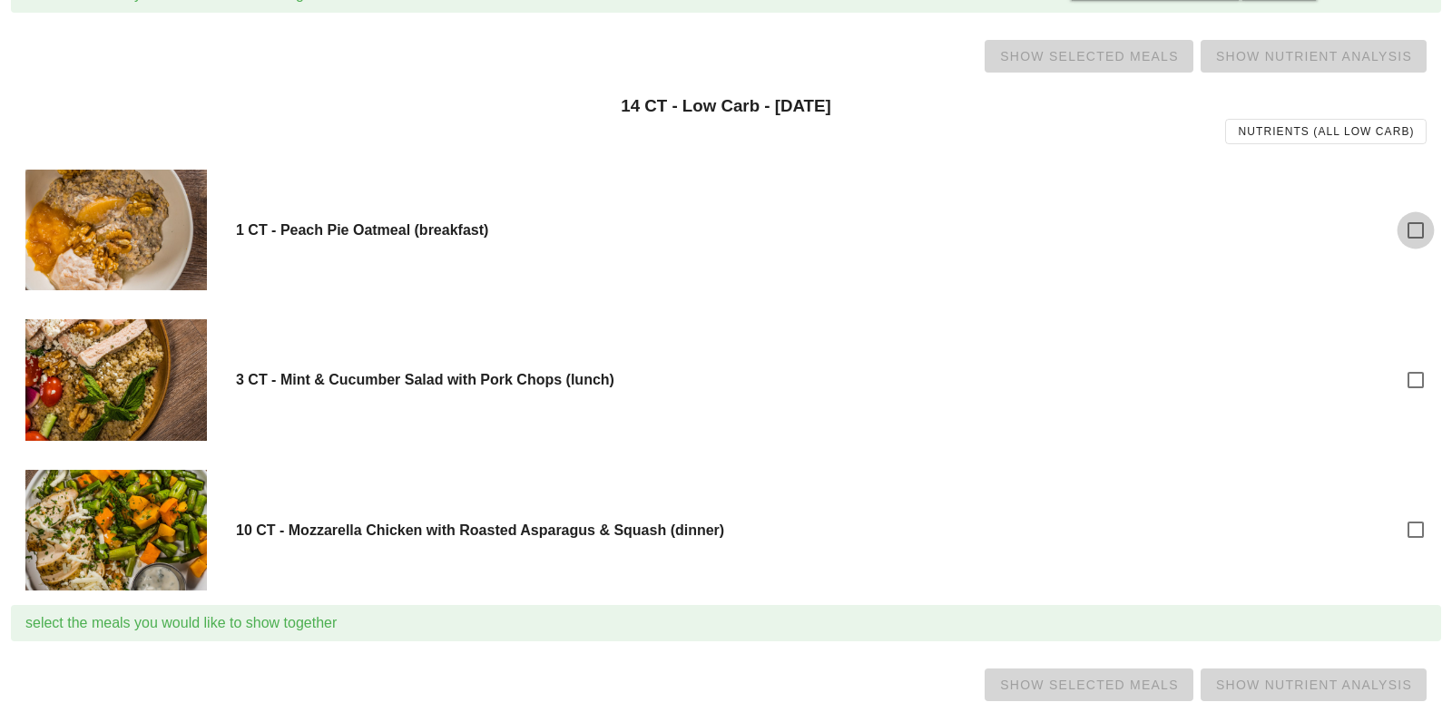
click at [1419, 230] on div at bounding box center [1415, 230] width 31 height 31
checkbox input "true"
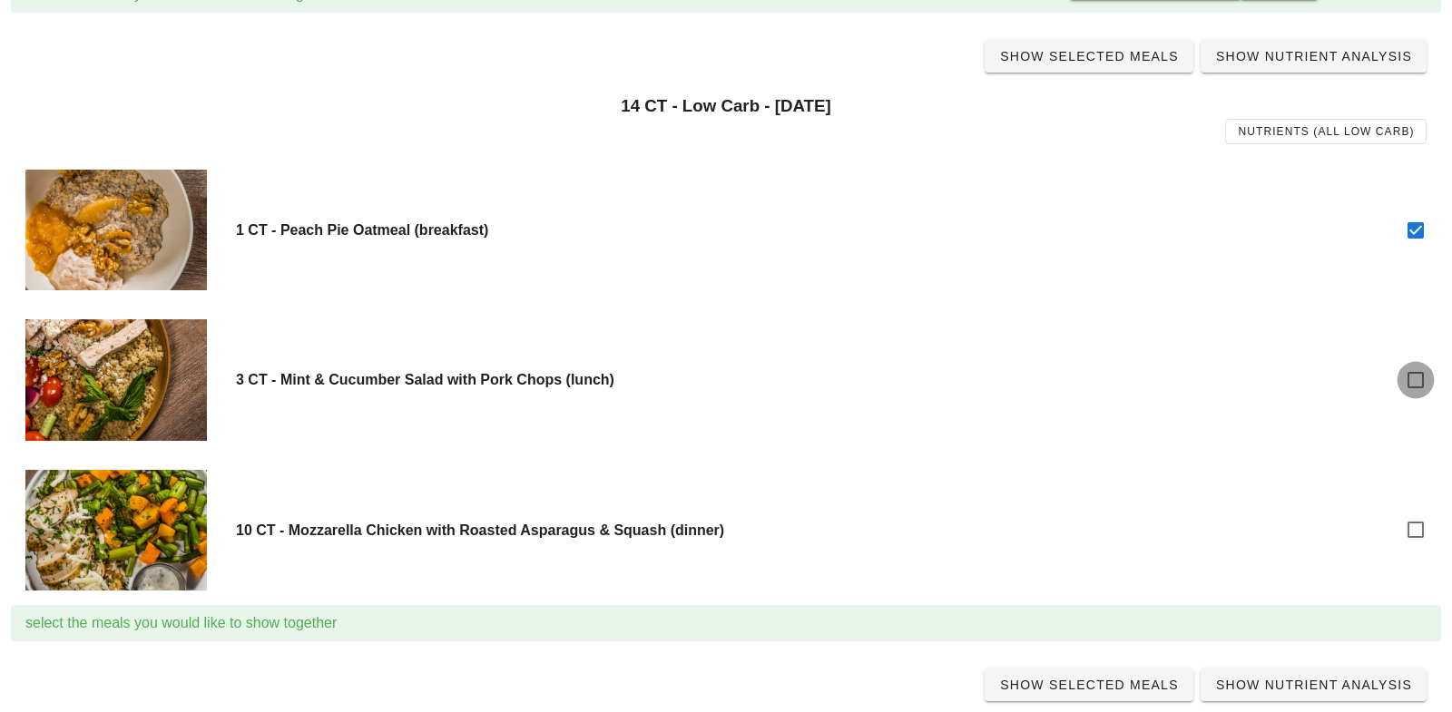
click at [1416, 388] on div at bounding box center [1415, 380] width 31 height 31
checkbox input "true"
click at [1418, 534] on div at bounding box center [1415, 530] width 31 height 31
checkbox input "true"
click at [1085, 62] on span "Show Selected Meals" at bounding box center [1089, 56] width 180 height 15
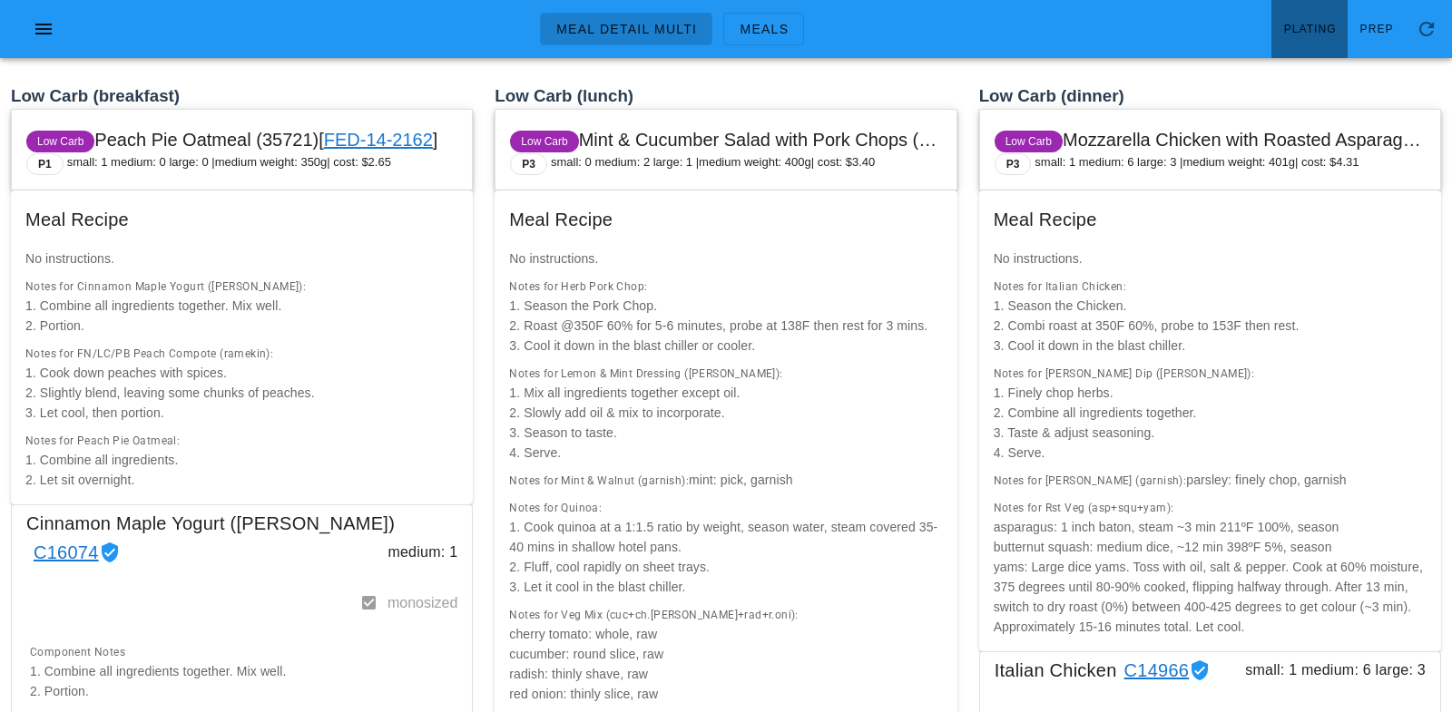
click at [1306, 23] on span "Plating" at bounding box center [1310, 29] width 54 height 13
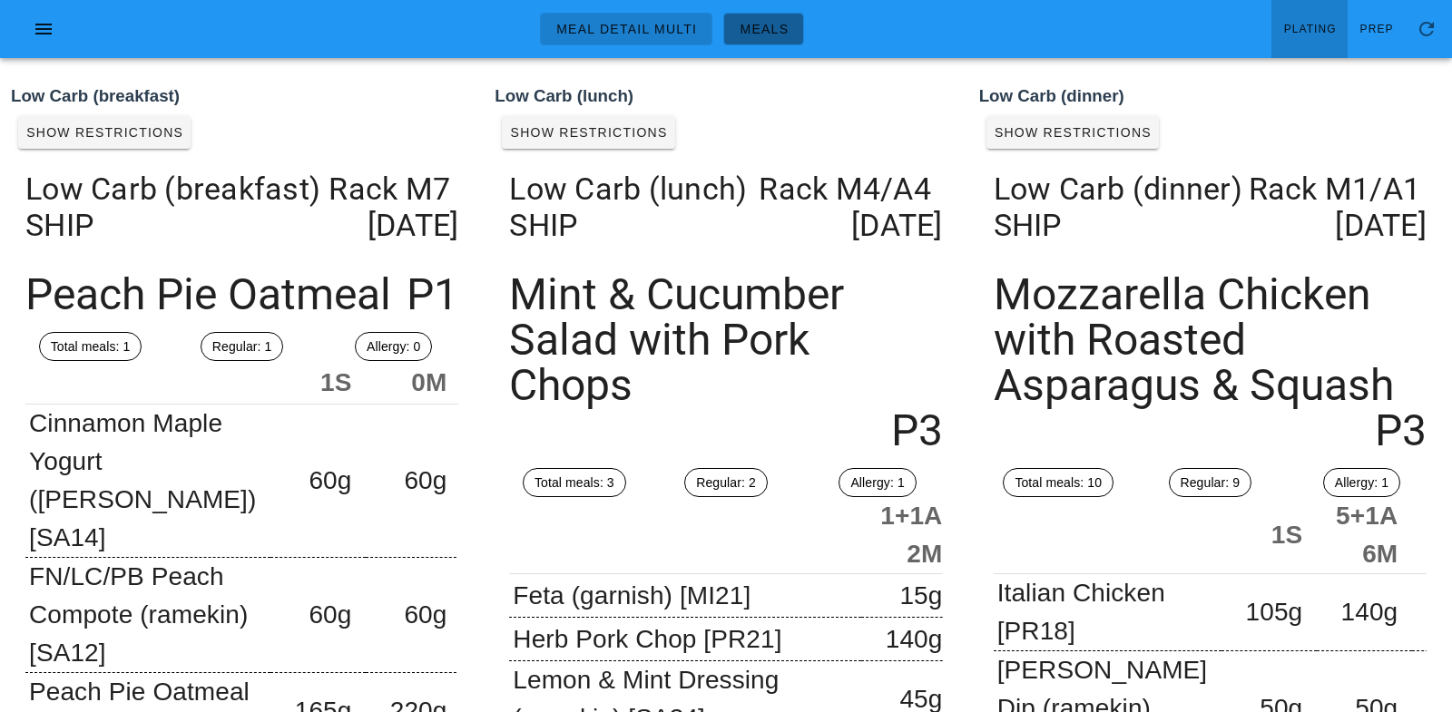
click at [775, 23] on span "Meals" at bounding box center [764, 29] width 50 height 15
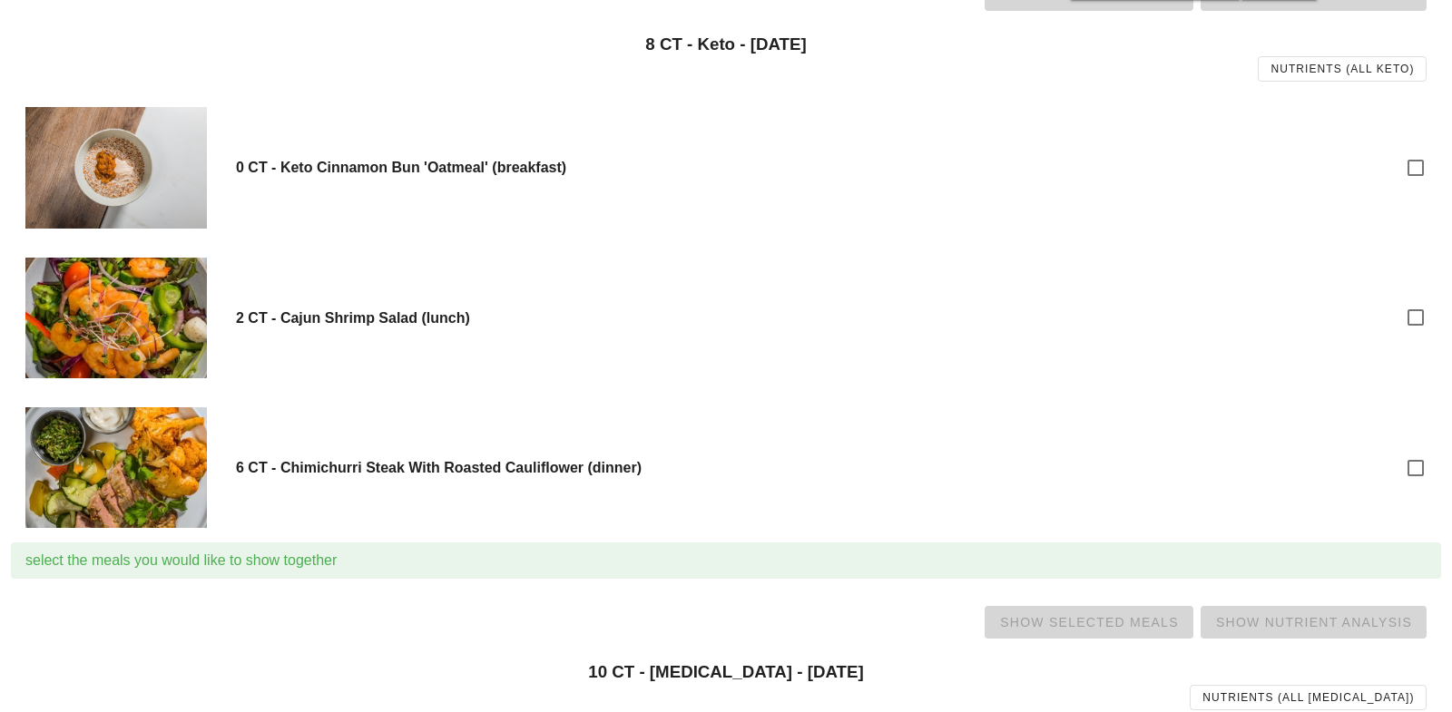
scroll to position [1483, 0]
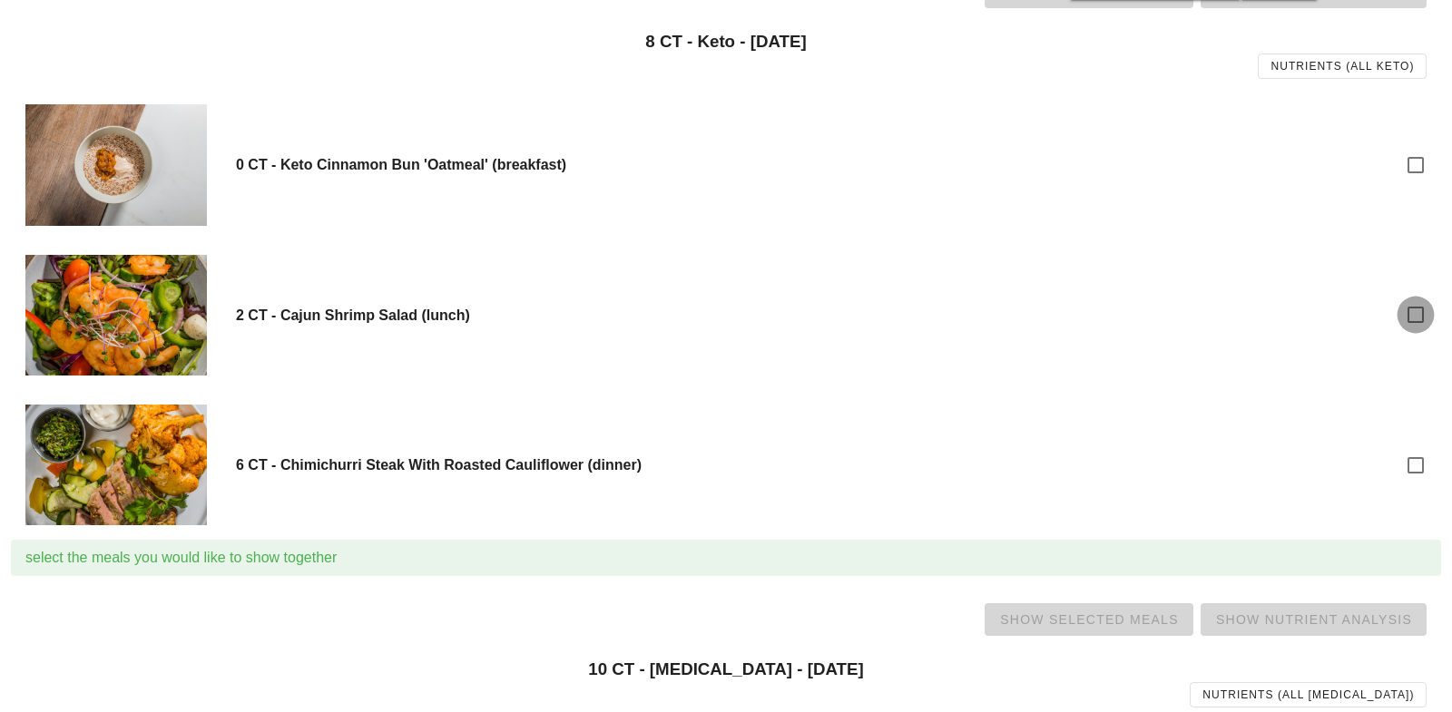
click at [1408, 312] on div at bounding box center [1415, 314] width 31 height 31
checkbox input "true"
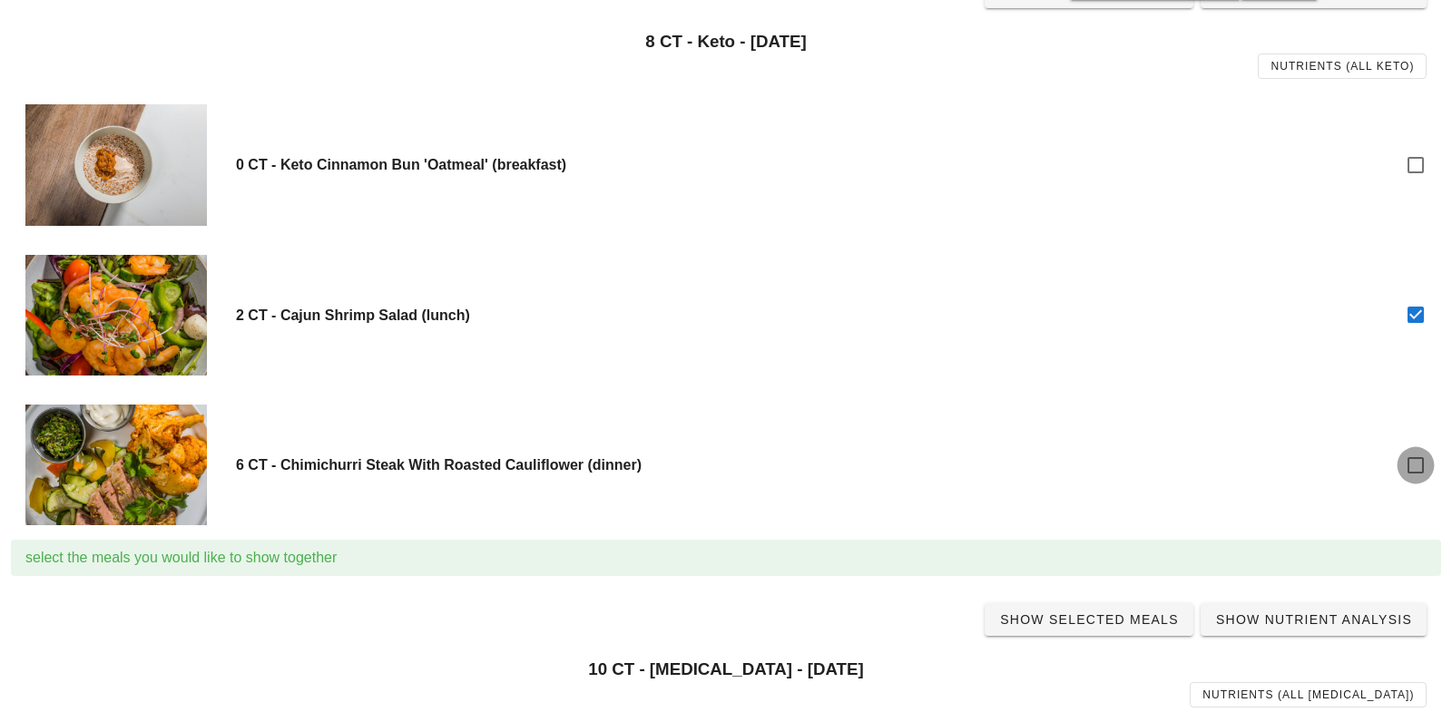
click at [1408, 462] on div at bounding box center [1415, 465] width 31 height 31
checkbox input "true"
click at [1102, 619] on span "Show Selected Meals" at bounding box center [1089, 620] width 180 height 15
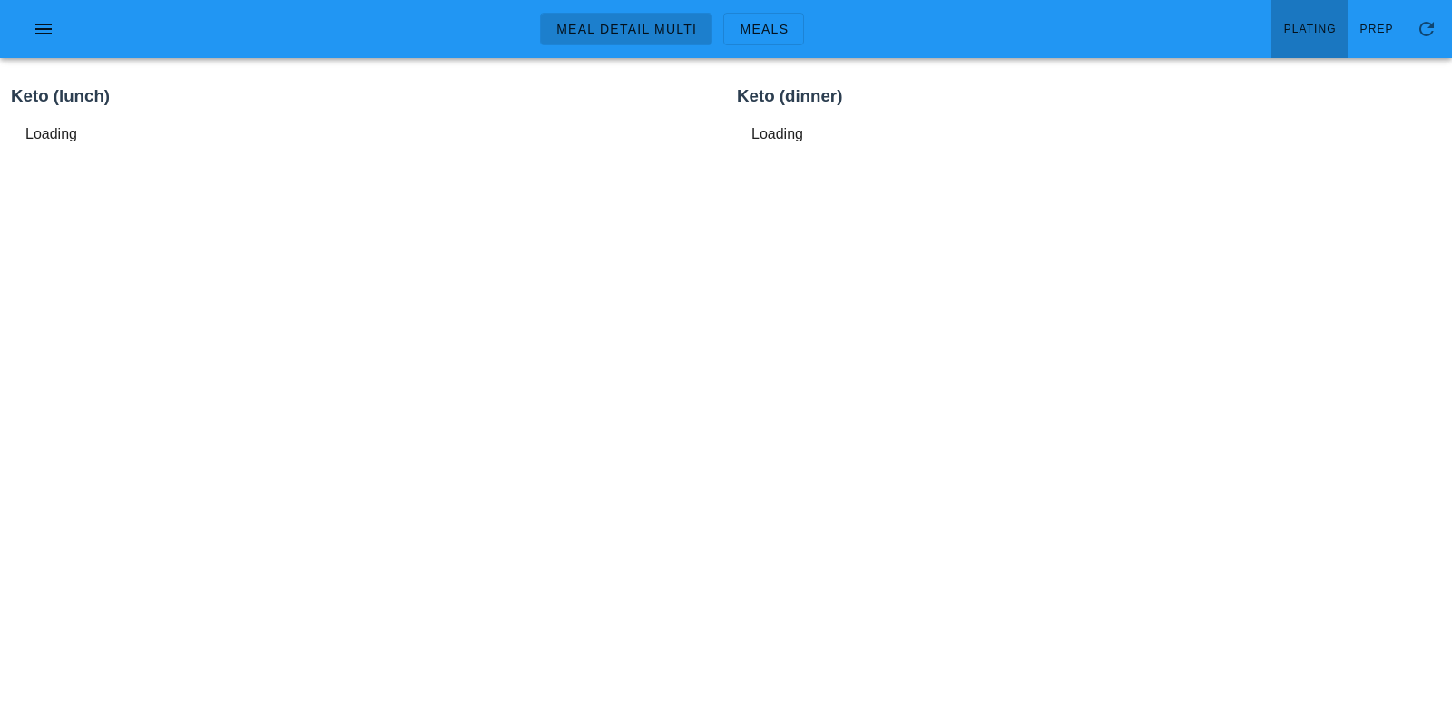
click at [1312, 19] on link "Plating" at bounding box center [1310, 29] width 76 height 58
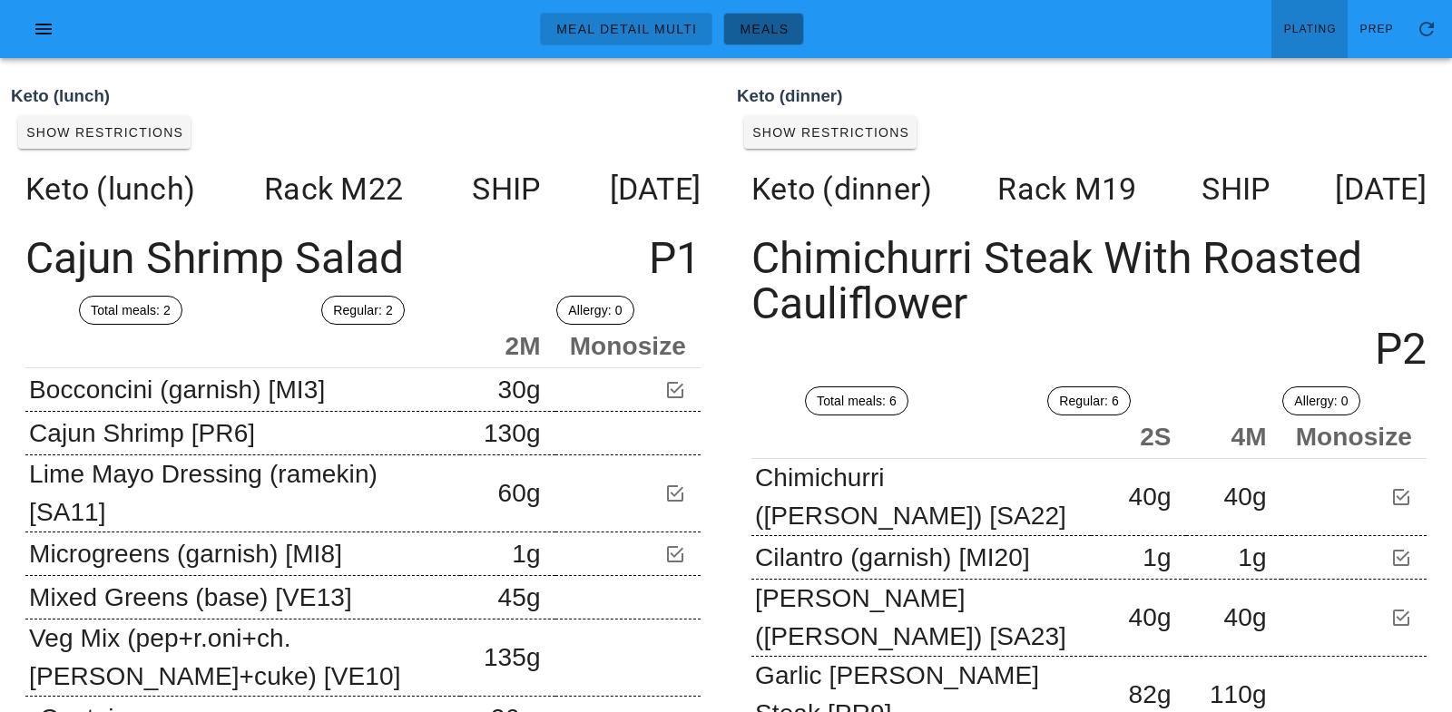
click at [761, 30] on span "Meals" at bounding box center [764, 29] width 50 height 15
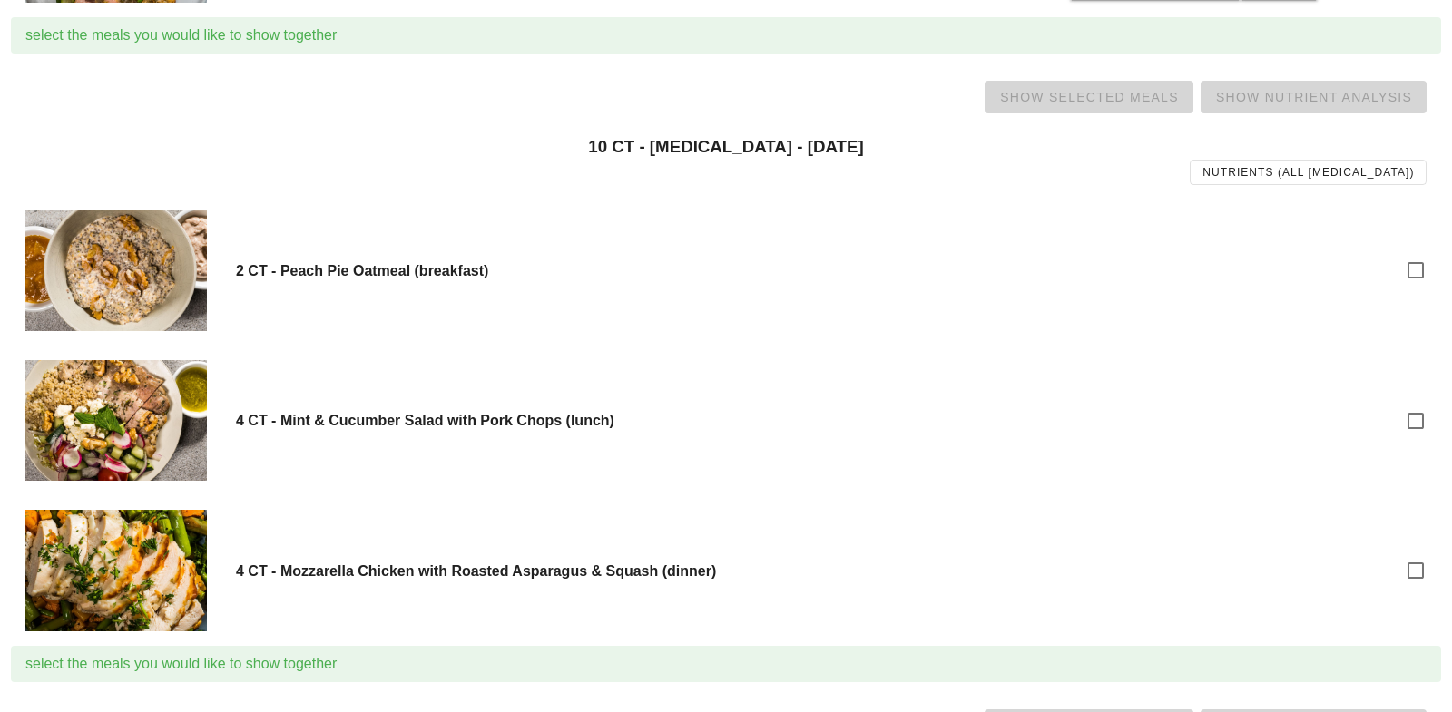
scroll to position [2008, 0]
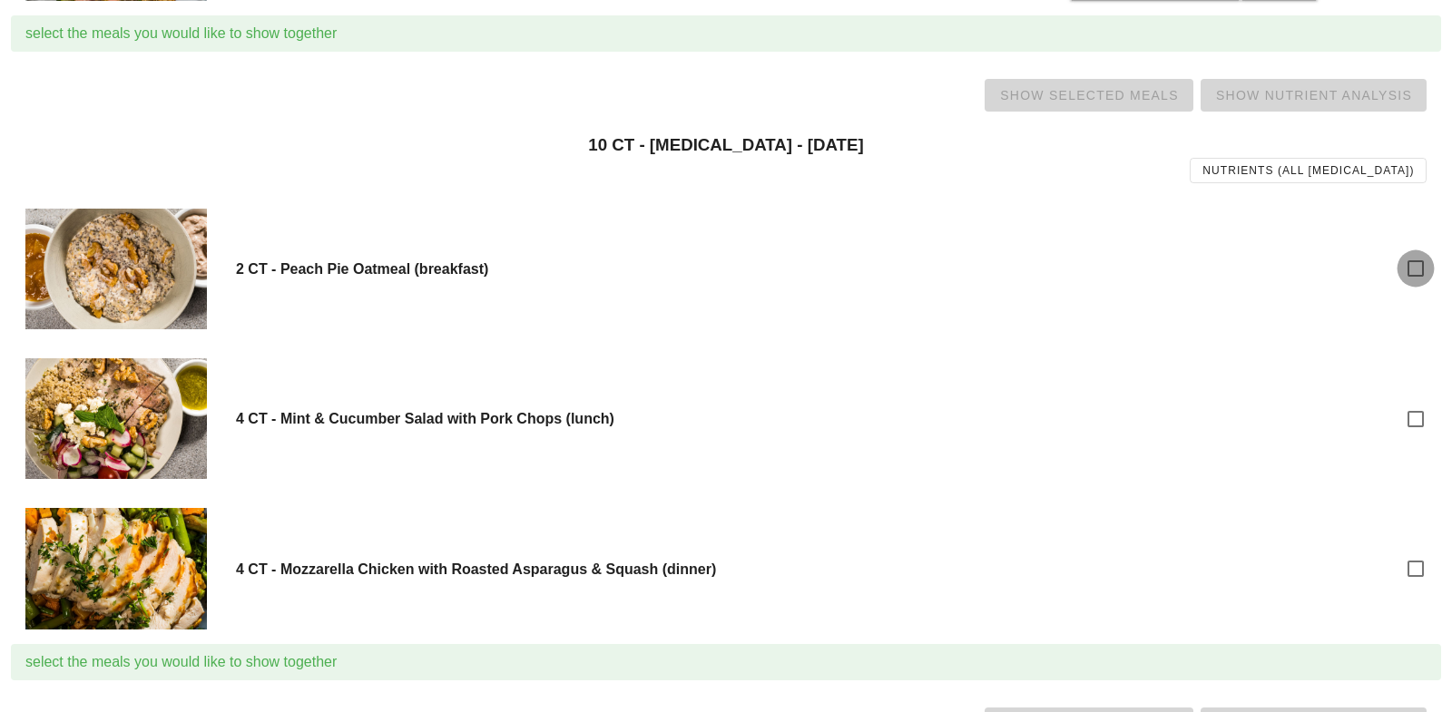
click at [1424, 267] on div at bounding box center [1415, 268] width 31 height 31
checkbox input "true"
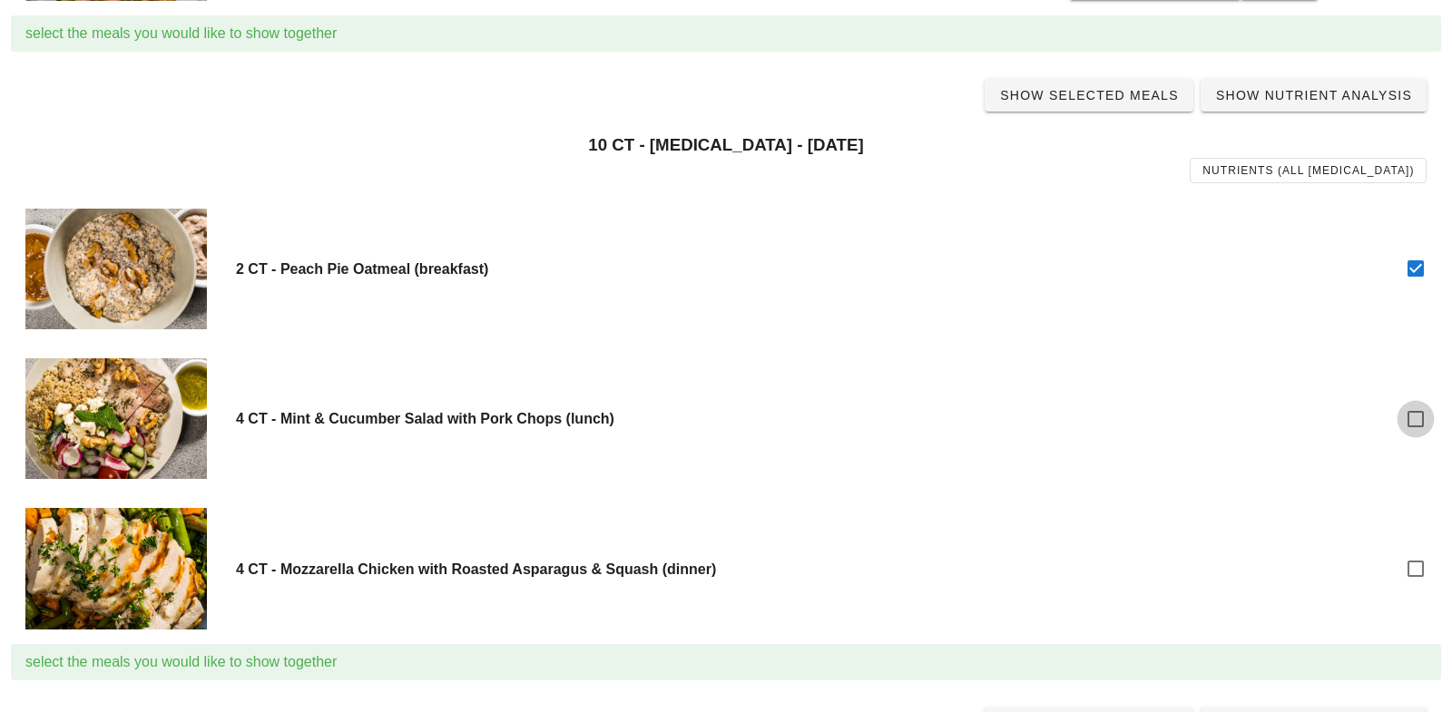
click at [1419, 416] on div at bounding box center [1415, 419] width 31 height 31
checkbox input "true"
click at [1419, 555] on div at bounding box center [1415, 569] width 31 height 31
checkbox input "true"
click at [1085, 98] on span "Show Selected Meals" at bounding box center [1089, 95] width 180 height 15
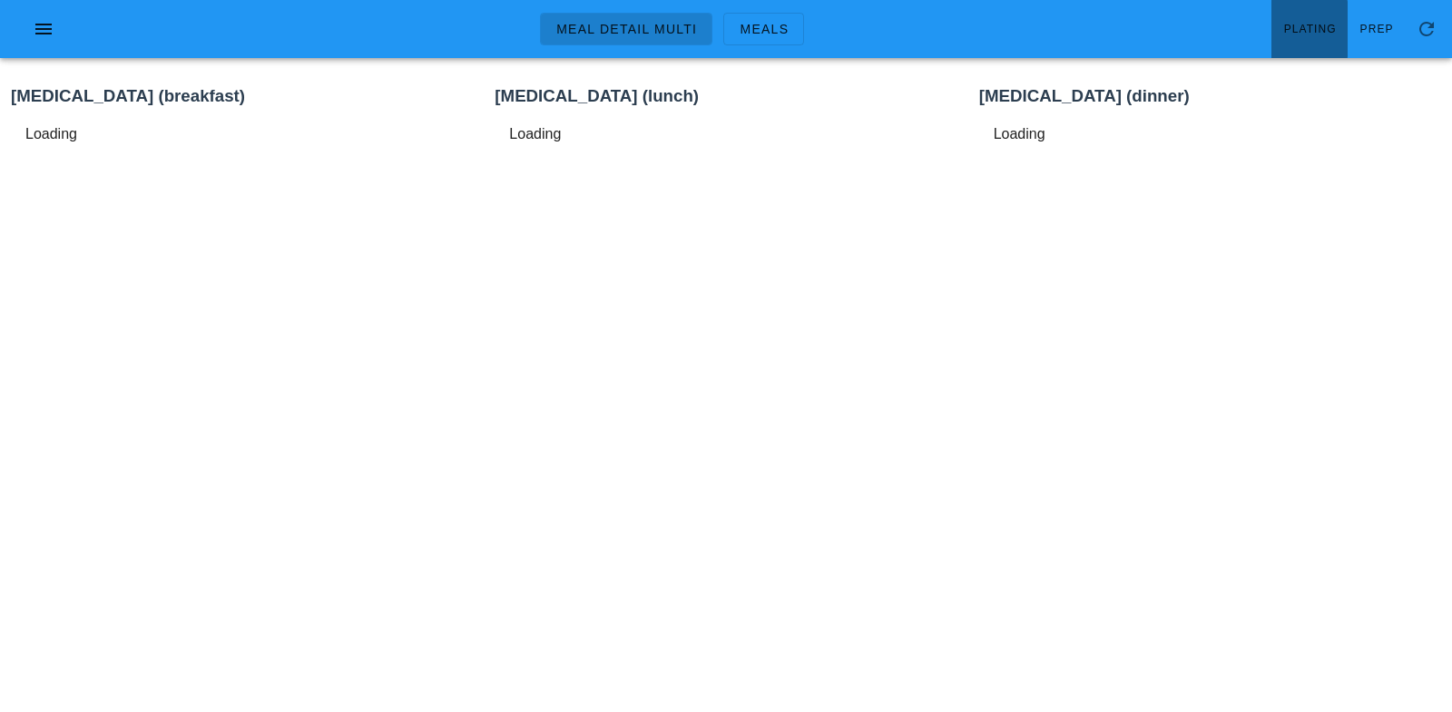
click at [1330, 26] on span "Plating" at bounding box center [1310, 29] width 54 height 13
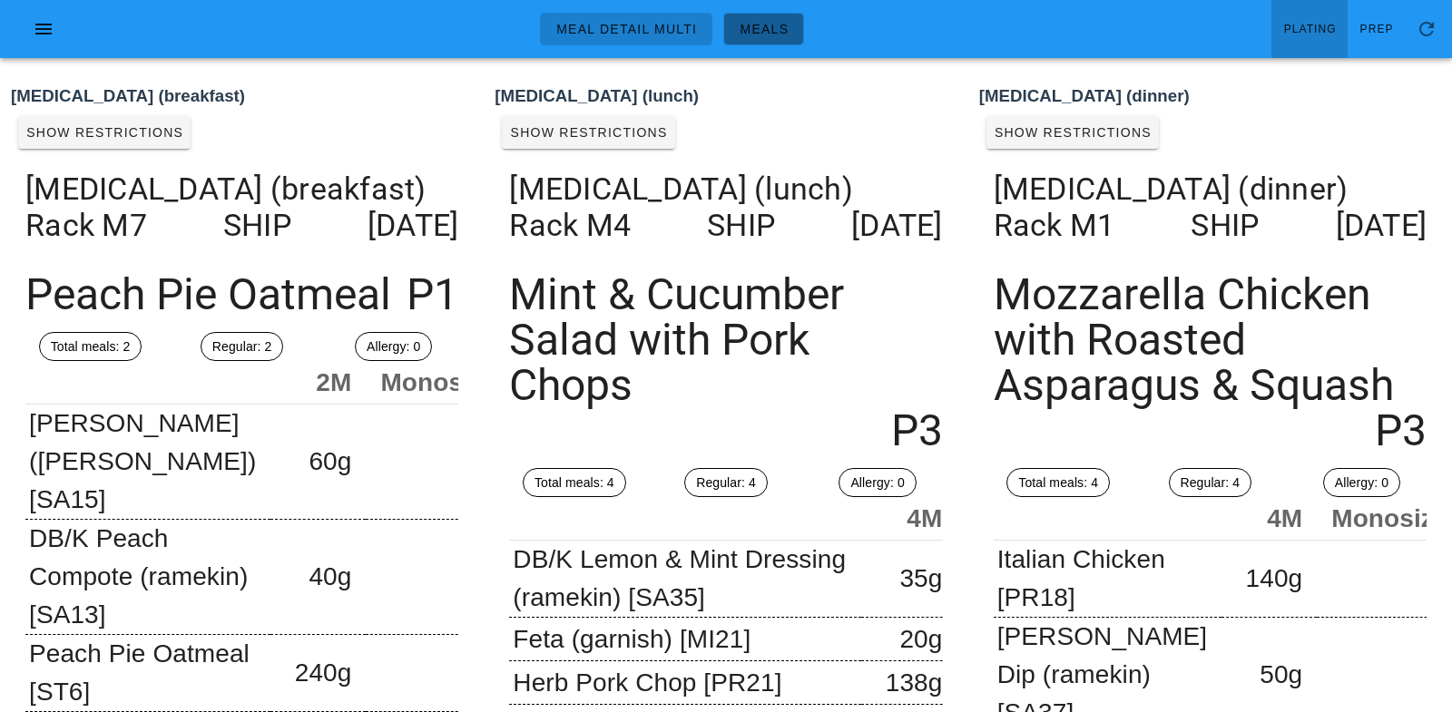
click at [759, 33] on span "Meals" at bounding box center [764, 29] width 50 height 15
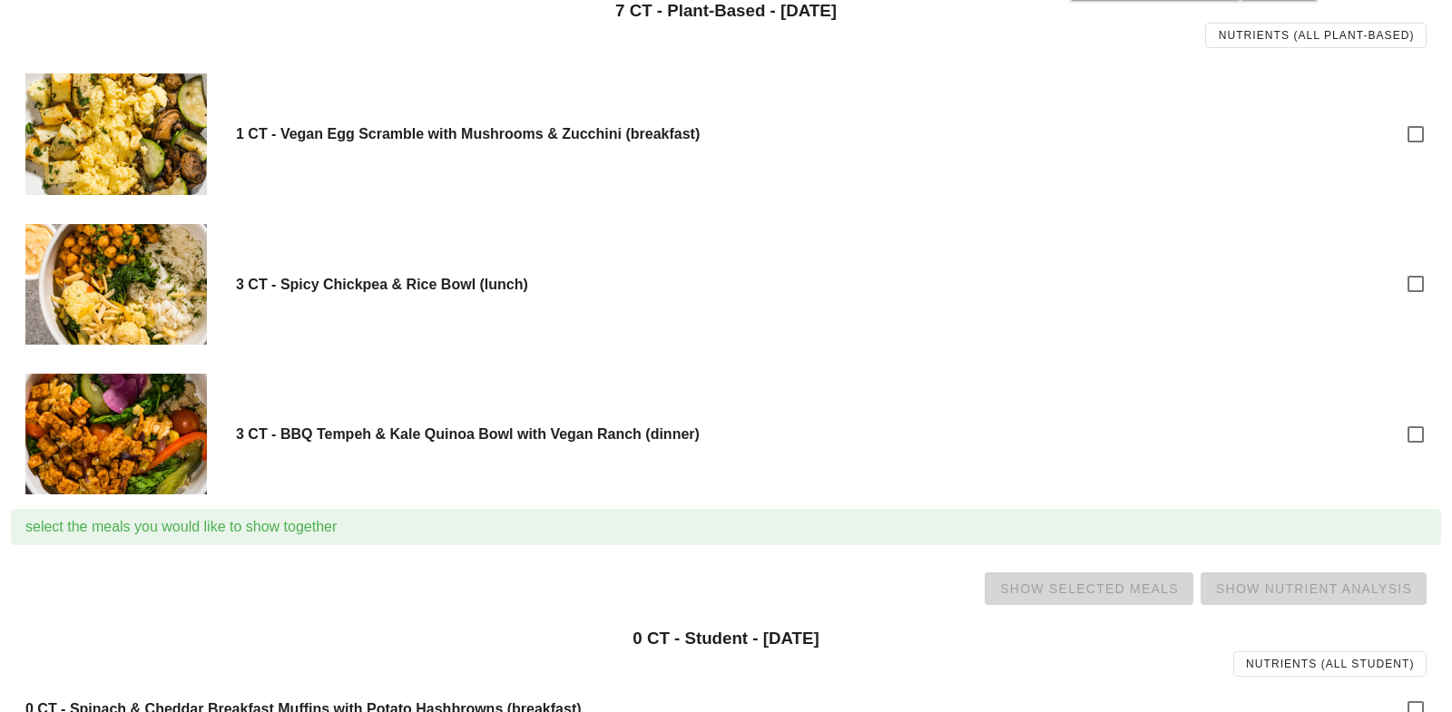
scroll to position [2775, 0]
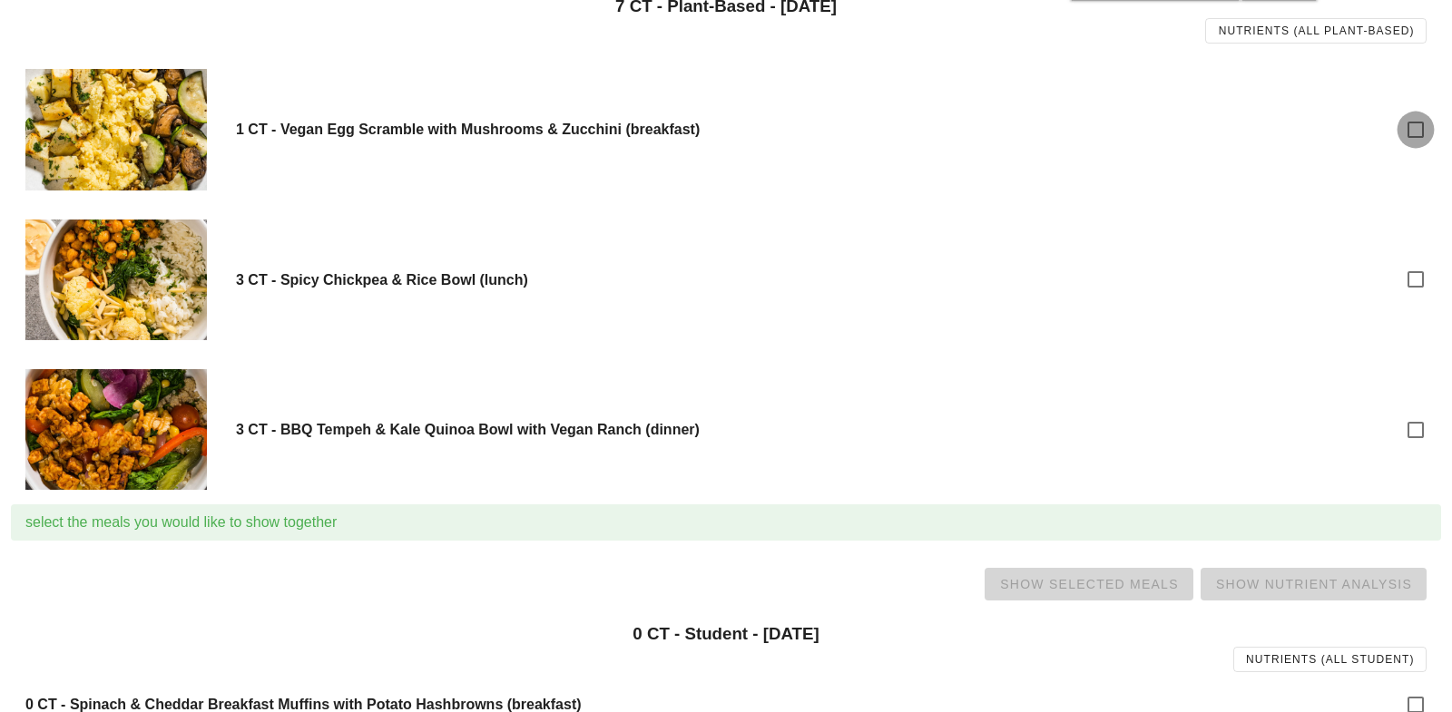
click at [1414, 126] on div at bounding box center [1415, 129] width 31 height 31
checkbox input "true"
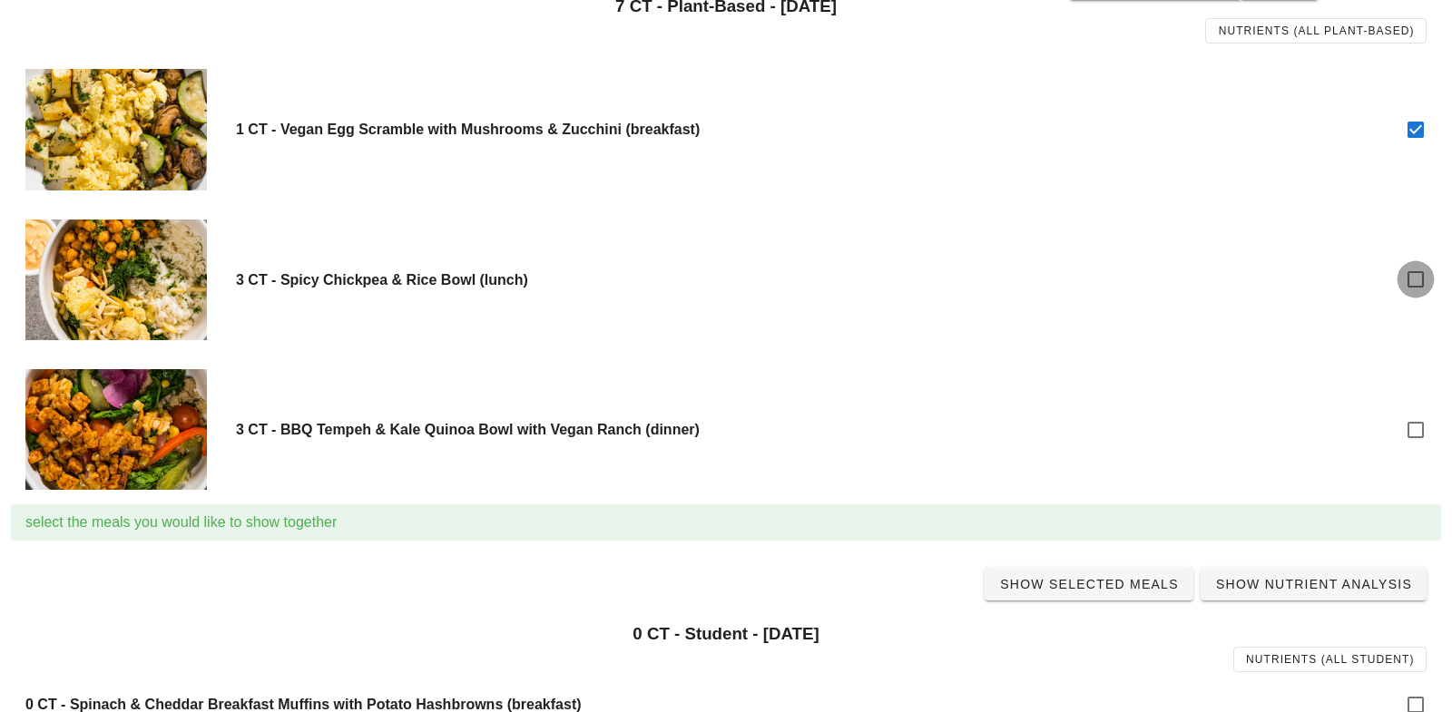
click at [1412, 279] on div at bounding box center [1415, 279] width 31 height 31
checkbox input "true"
click at [1414, 434] on div at bounding box center [1415, 430] width 31 height 31
checkbox input "true"
click at [1100, 584] on span "Show Selected Meals" at bounding box center [1089, 584] width 180 height 15
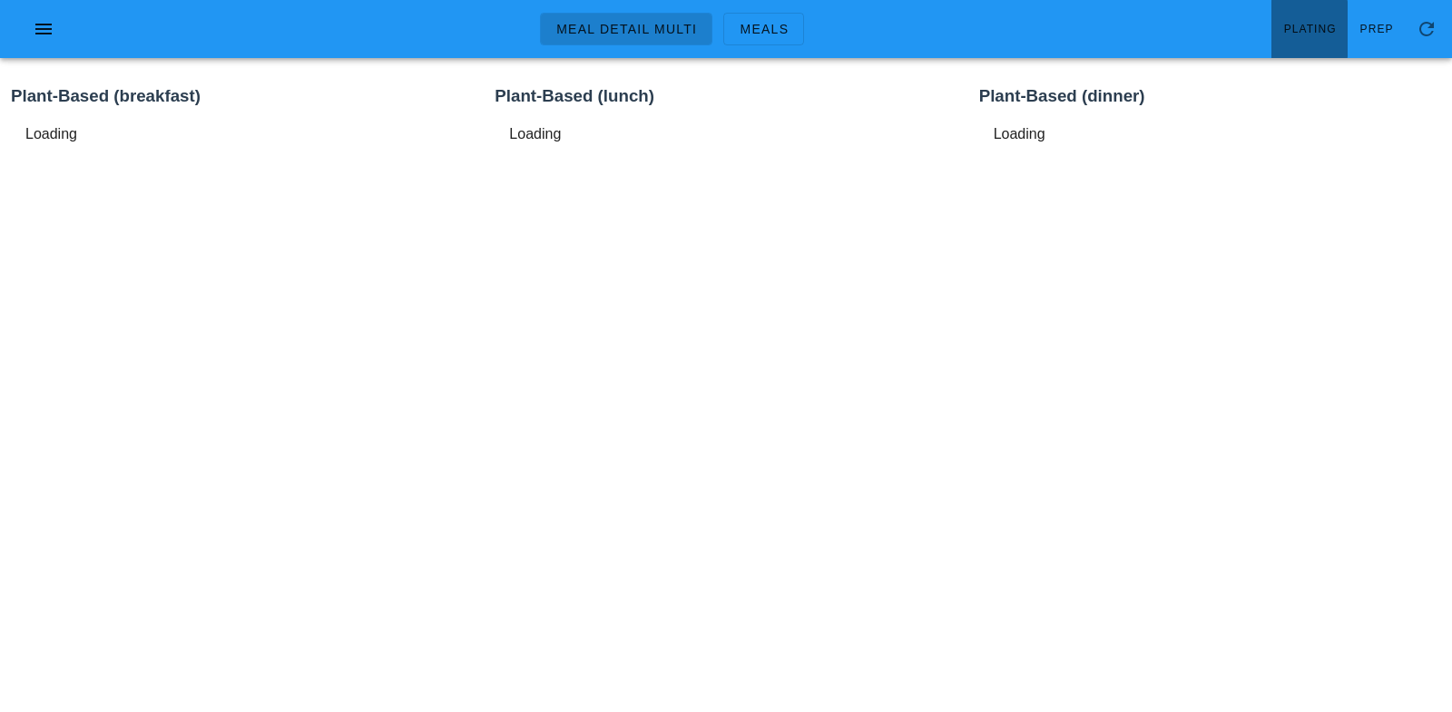
click at [1304, 42] on link "Plating" at bounding box center [1310, 29] width 76 height 58
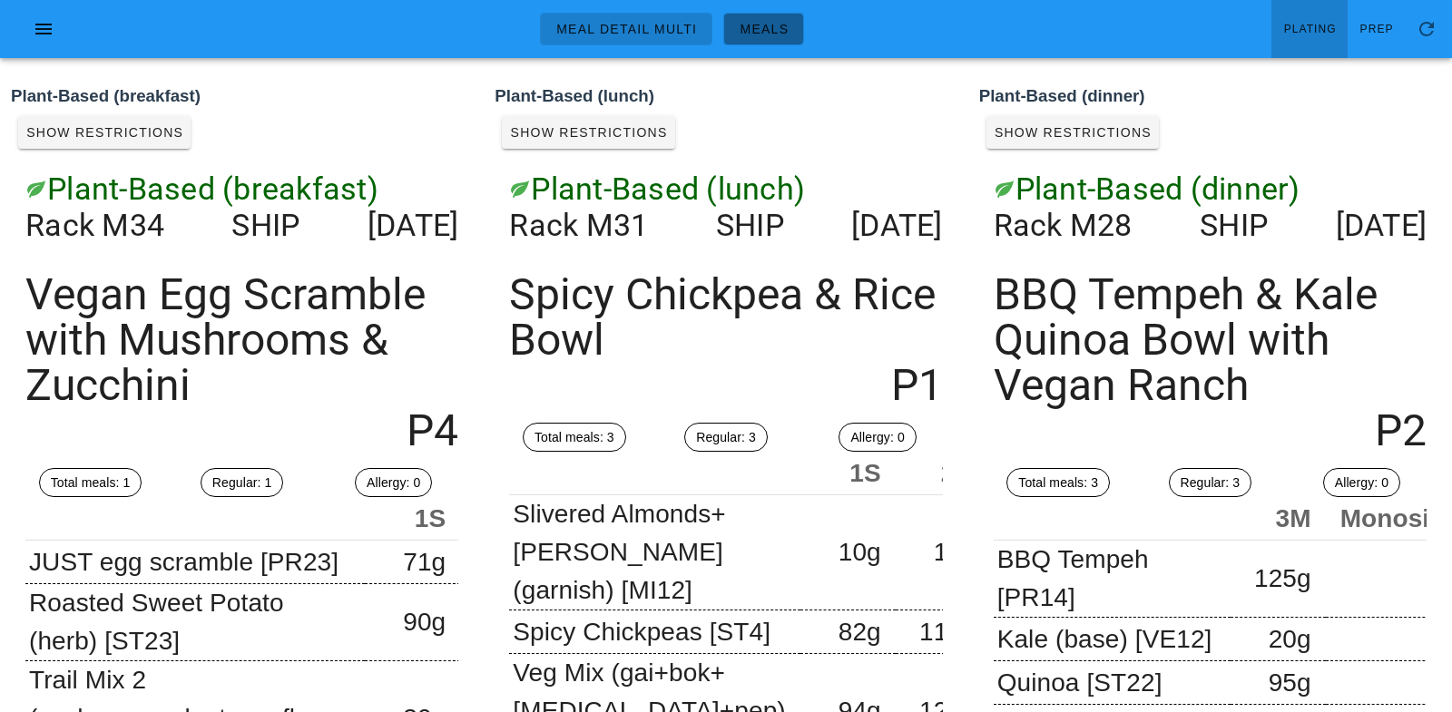
click at [781, 27] on span "Meals" at bounding box center [764, 29] width 50 height 15
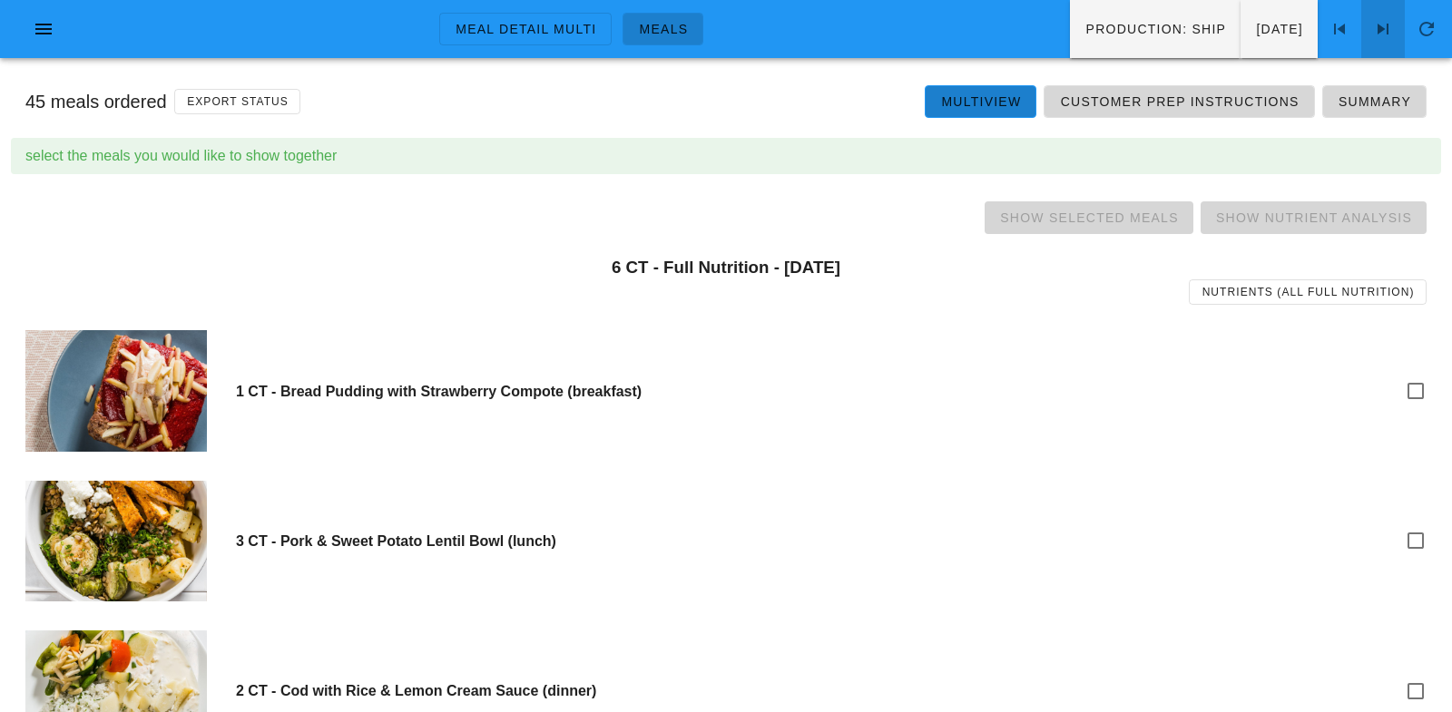
click at [1387, 25] on icon at bounding box center [1383, 29] width 22 height 22
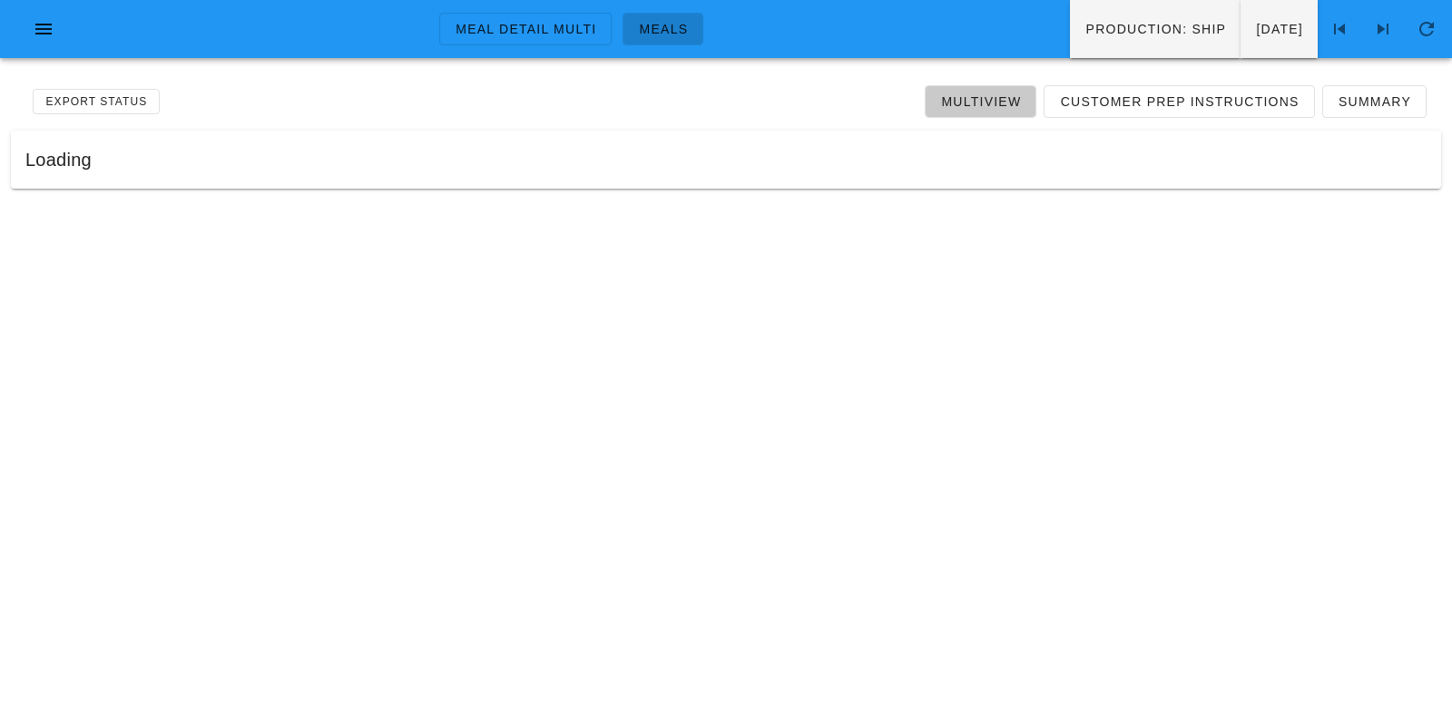
click at [990, 103] on span "Multiview" at bounding box center [980, 101] width 81 height 15
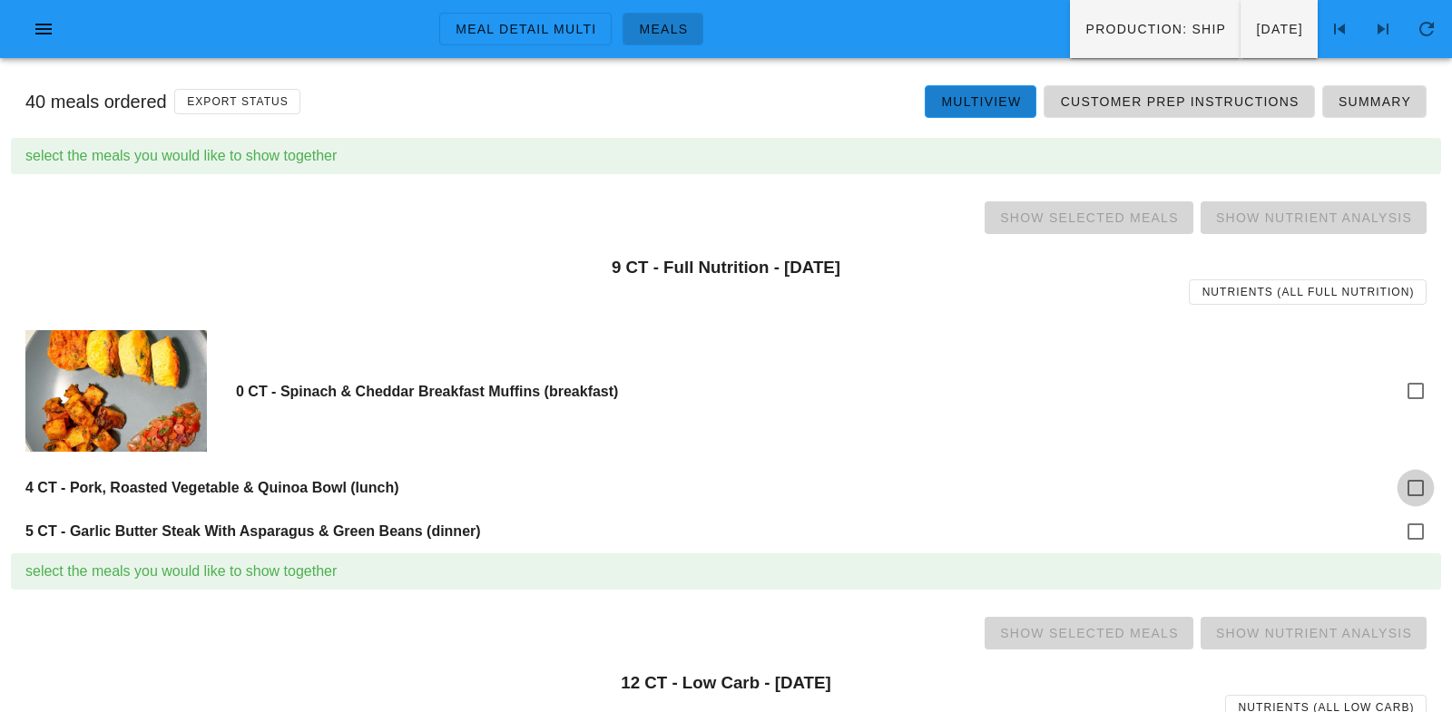
click at [1416, 483] on div at bounding box center [1415, 488] width 31 height 31
checkbox input "true"
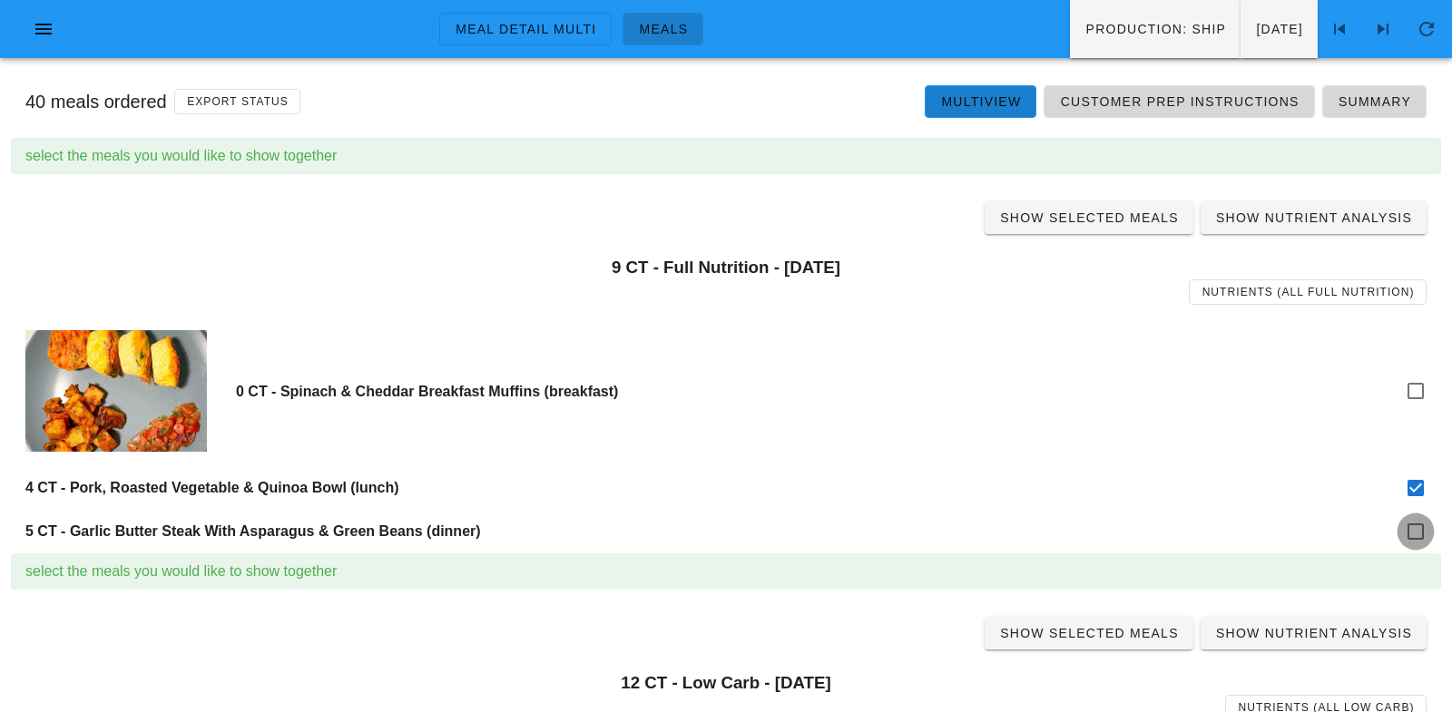
click at [1416, 545] on div at bounding box center [1415, 531] width 31 height 31
checkbox input "true"
click at [1085, 214] on span "Show Selected Meals" at bounding box center [1089, 218] width 180 height 15
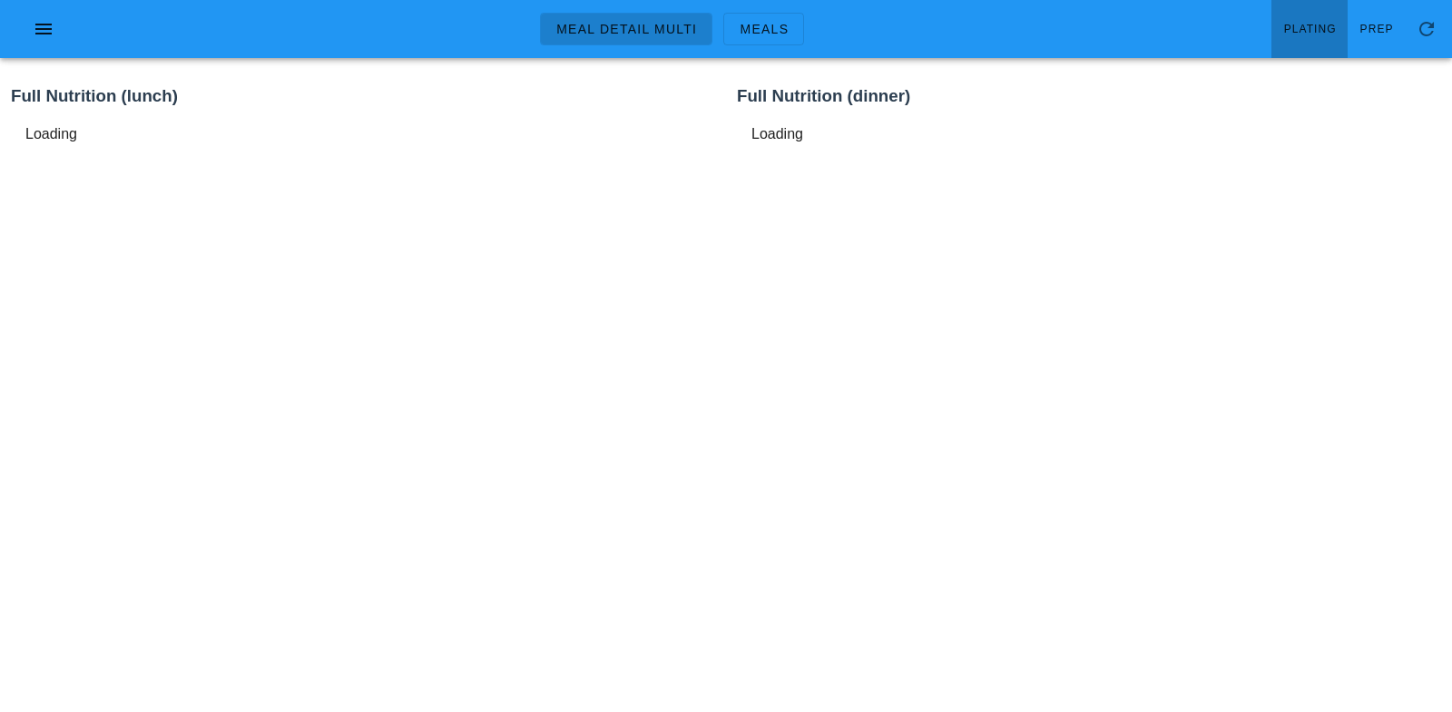
click at [1319, 18] on link "Plating" at bounding box center [1310, 29] width 76 height 58
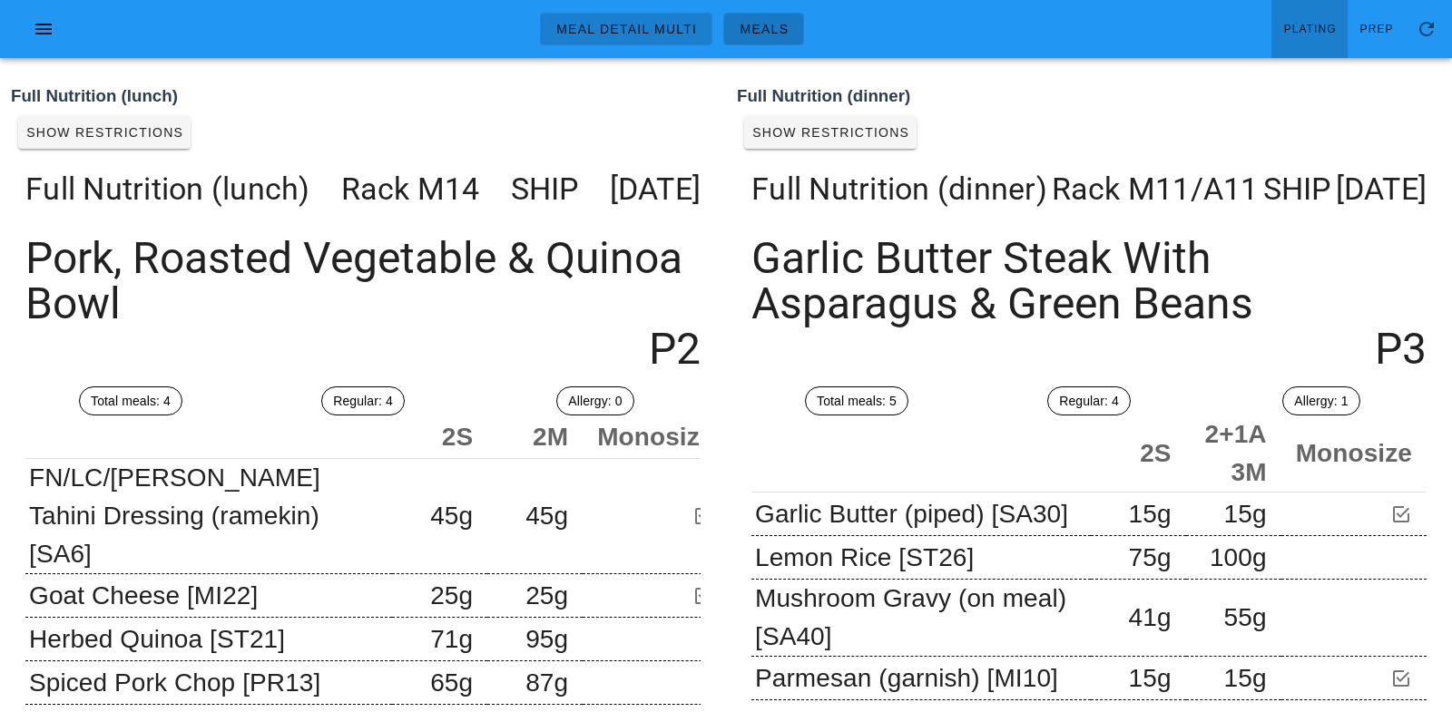
click at [766, 24] on span "Meals" at bounding box center [764, 29] width 50 height 15
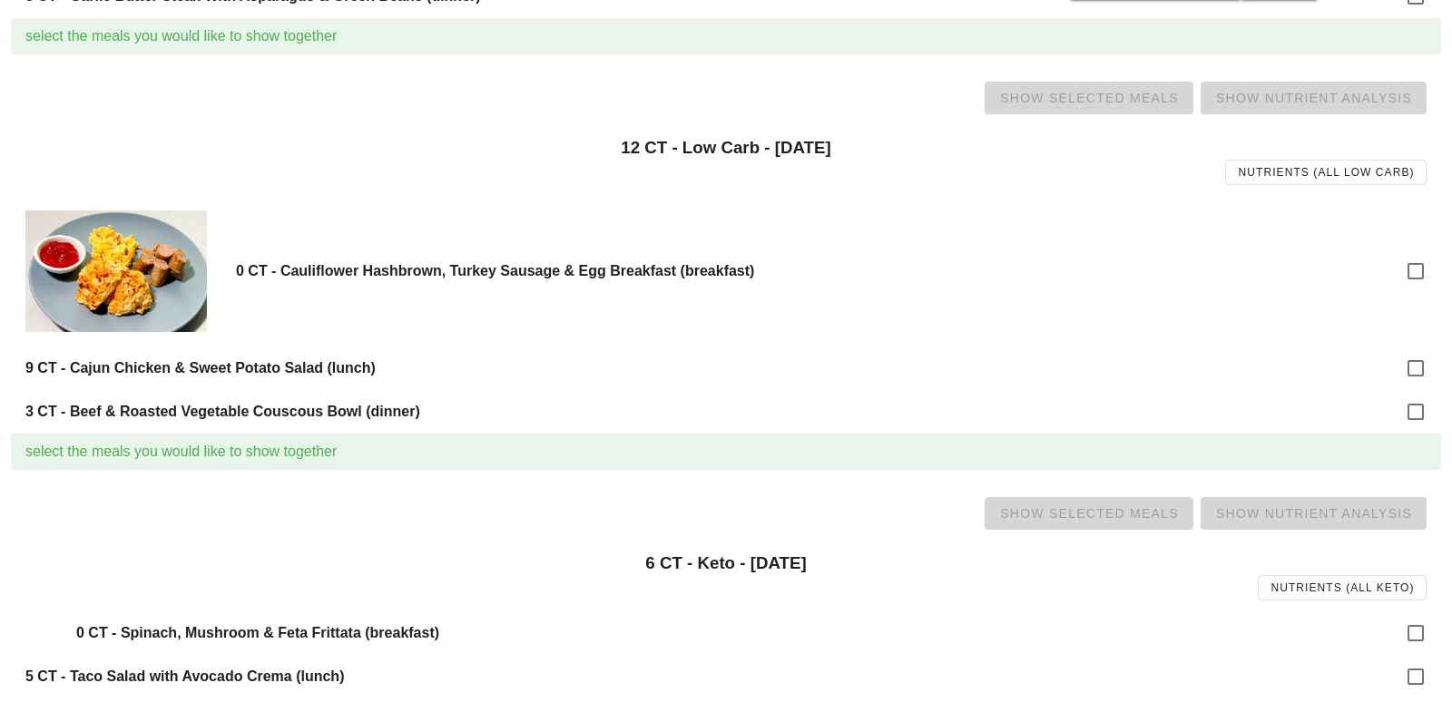
scroll to position [545, 0]
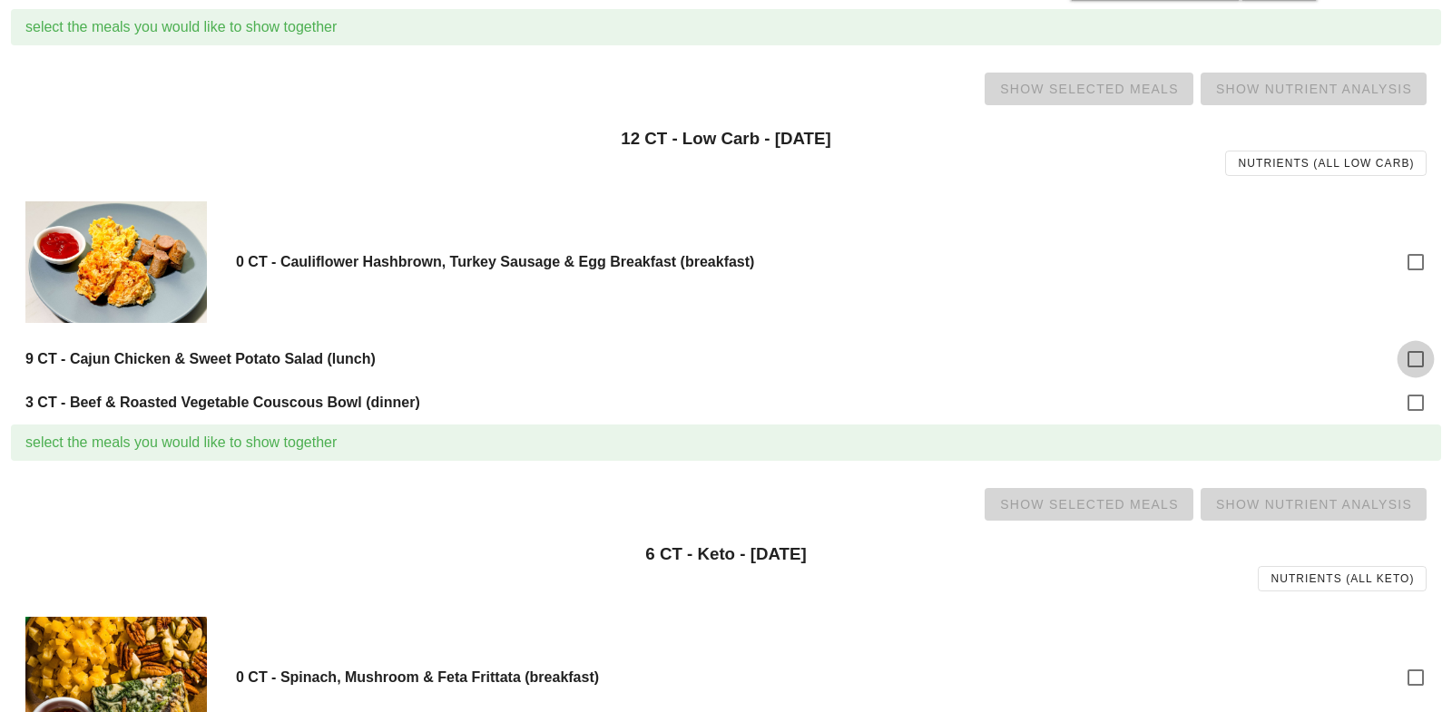
click at [1409, 362] on div at bounding box center [1415, 359] width 31 height 31
checkbox input "true"
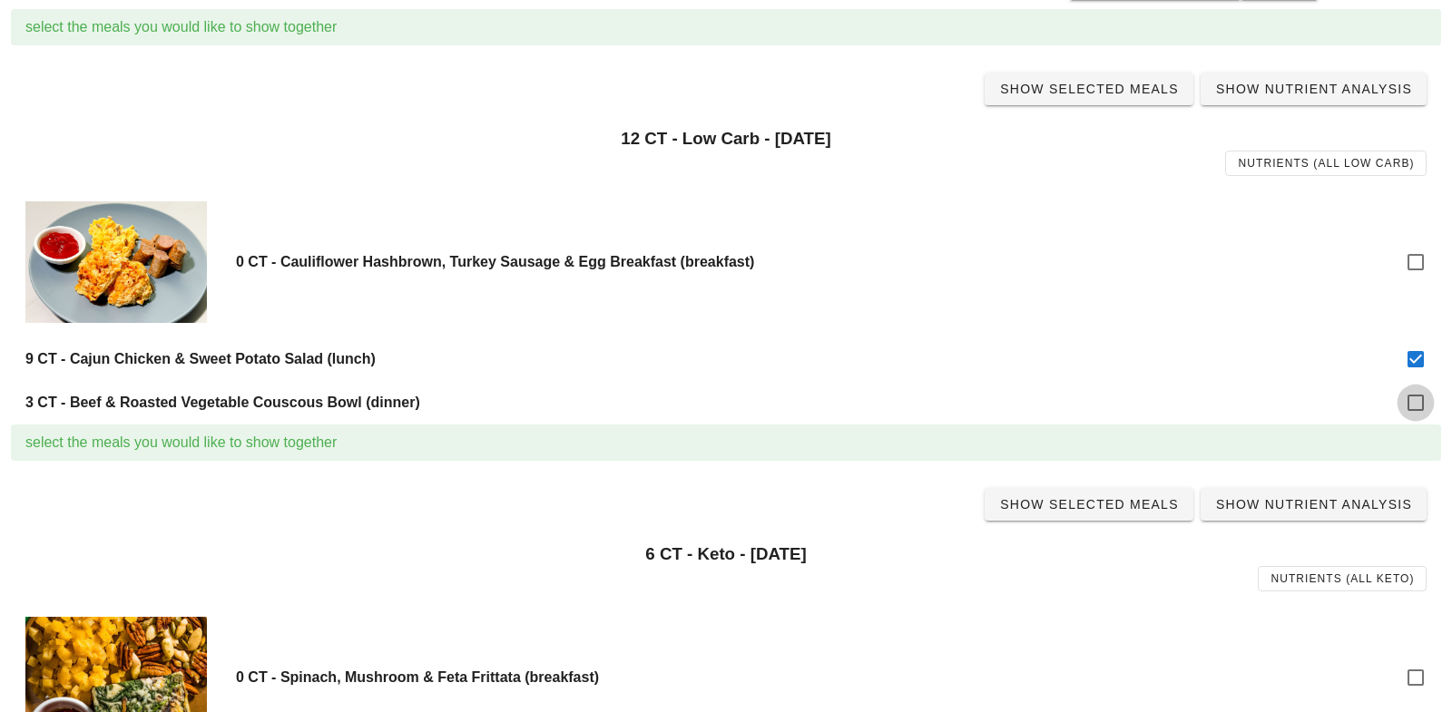
click at [1413, 402] on div at bounding box center [1415, 403] width 31 height 31
checkbox input "true"
click at [1109, 85] on span "Show Selected Meals" at bounding box center [1089, 89] width 180 height 15
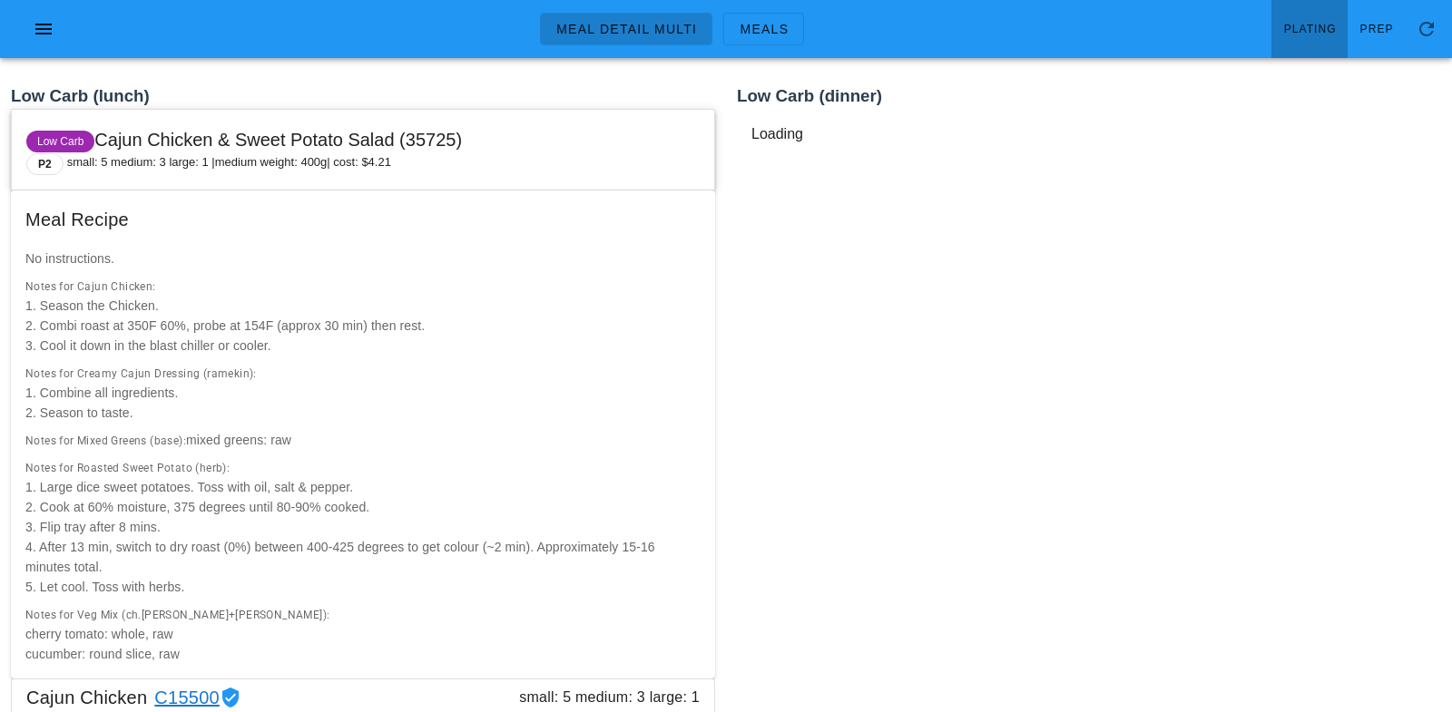
click at [1304, 28] on span "Plating" at bounding box center [1310, 29] width 54 height 13
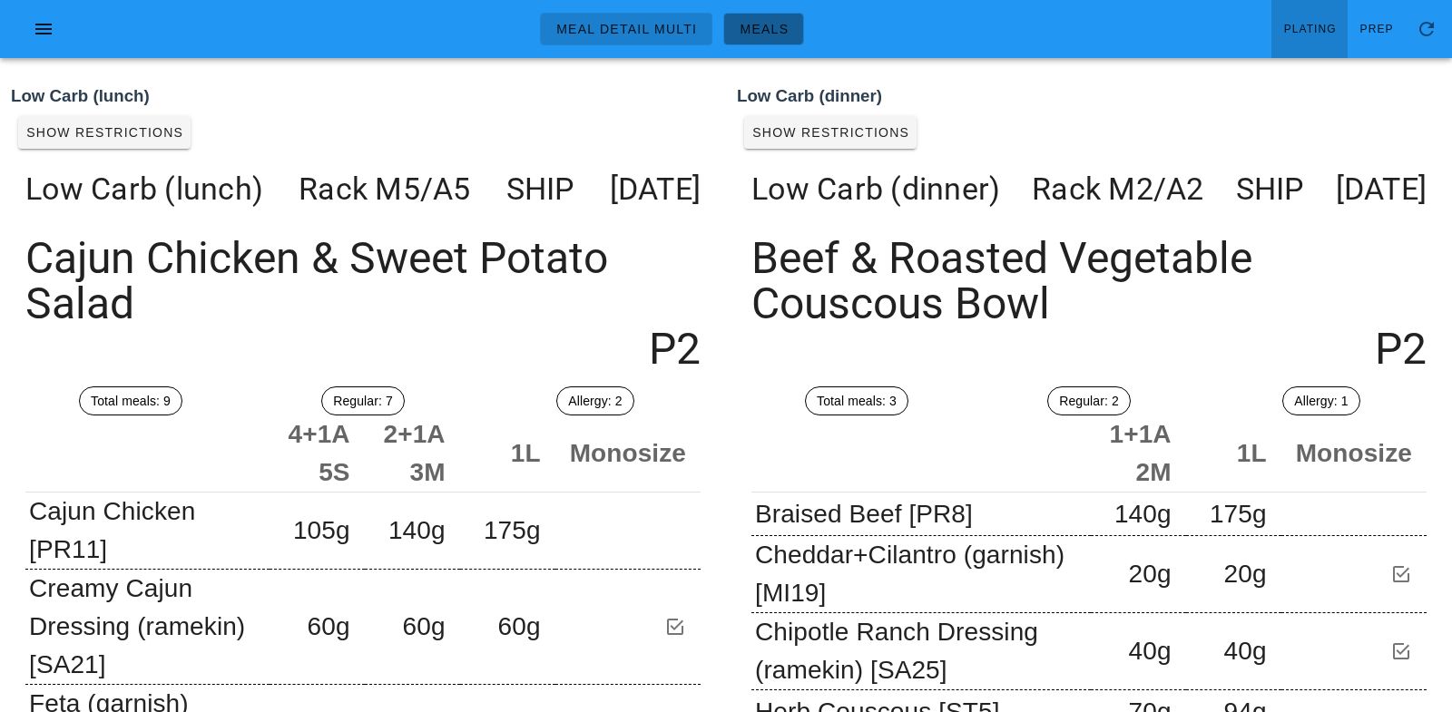
click at [761, 31] on span "Meals" at bounding box center [764, 29] width 50 height 15
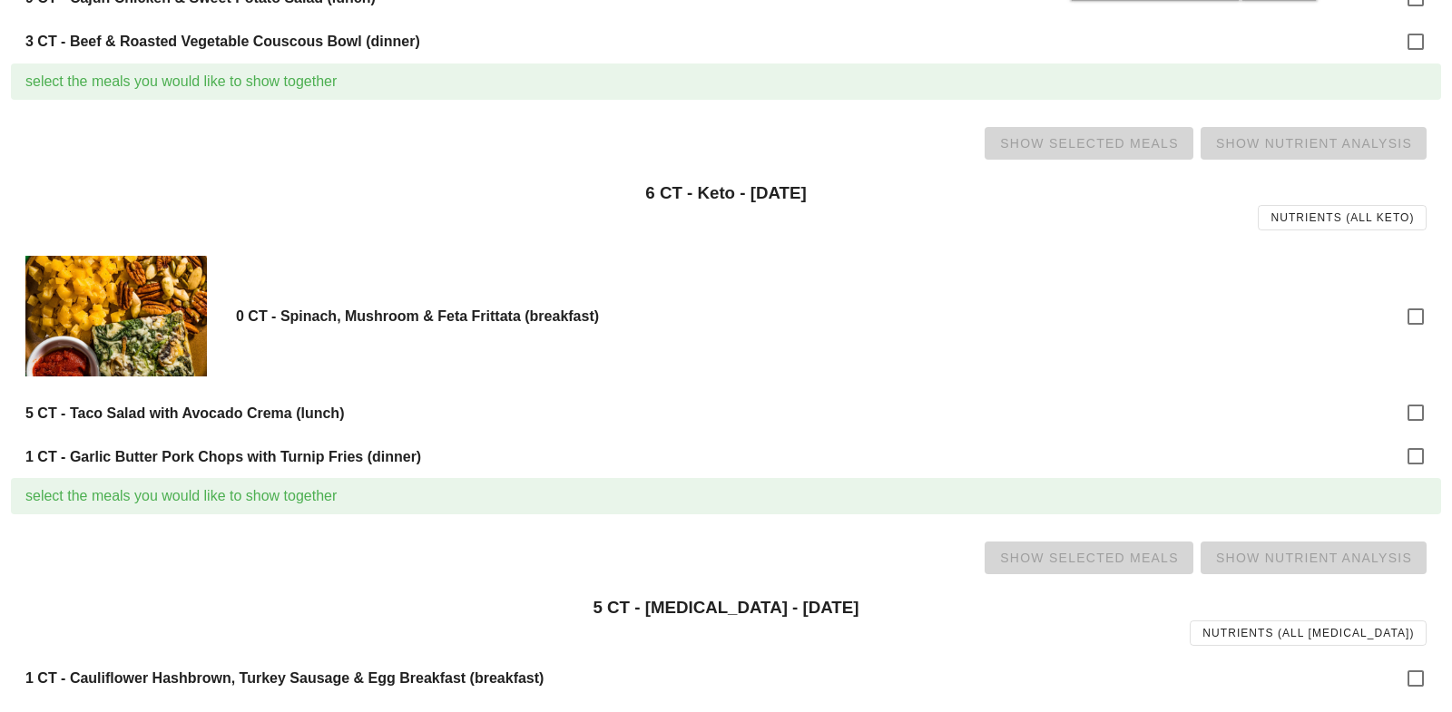
scroll to position [908, 0]
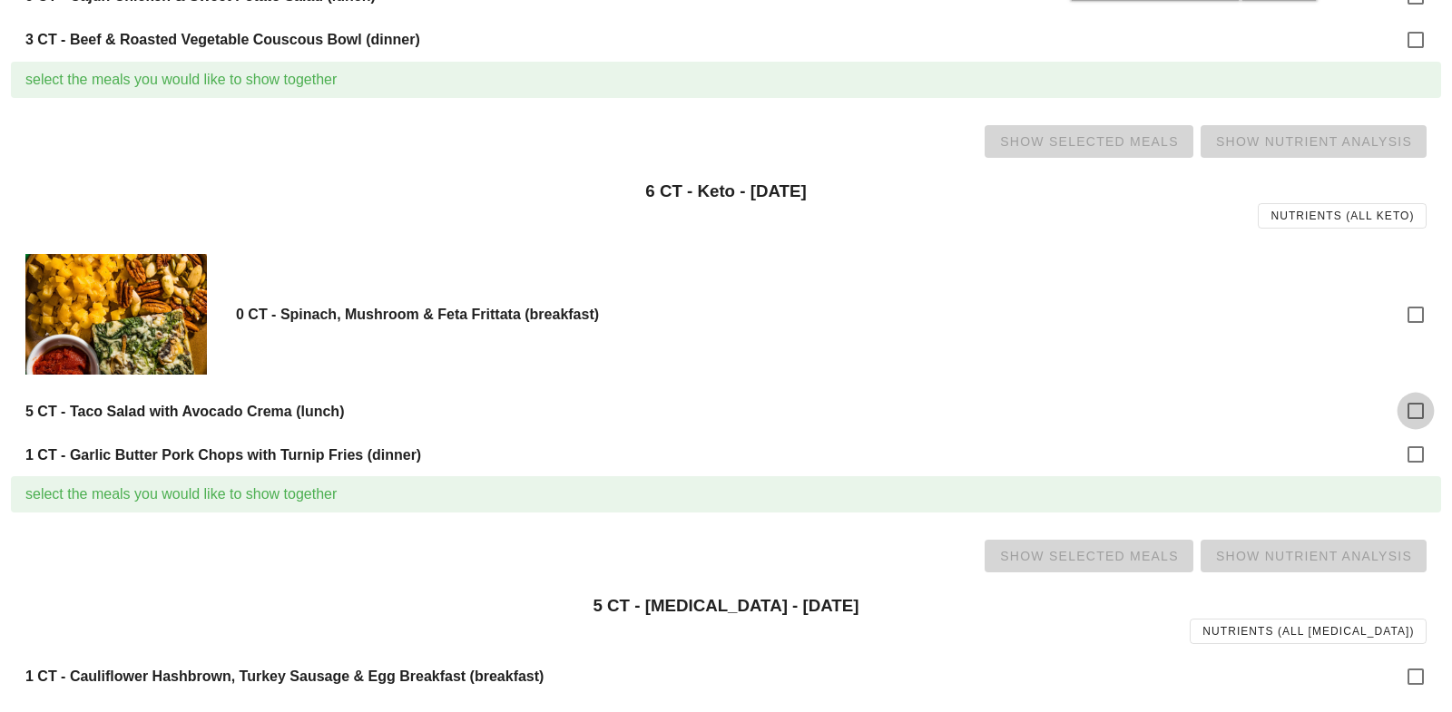
click at [1404, 413] on div at bounding box center [1415, 411] width 31 height 31
checkbox input "true"
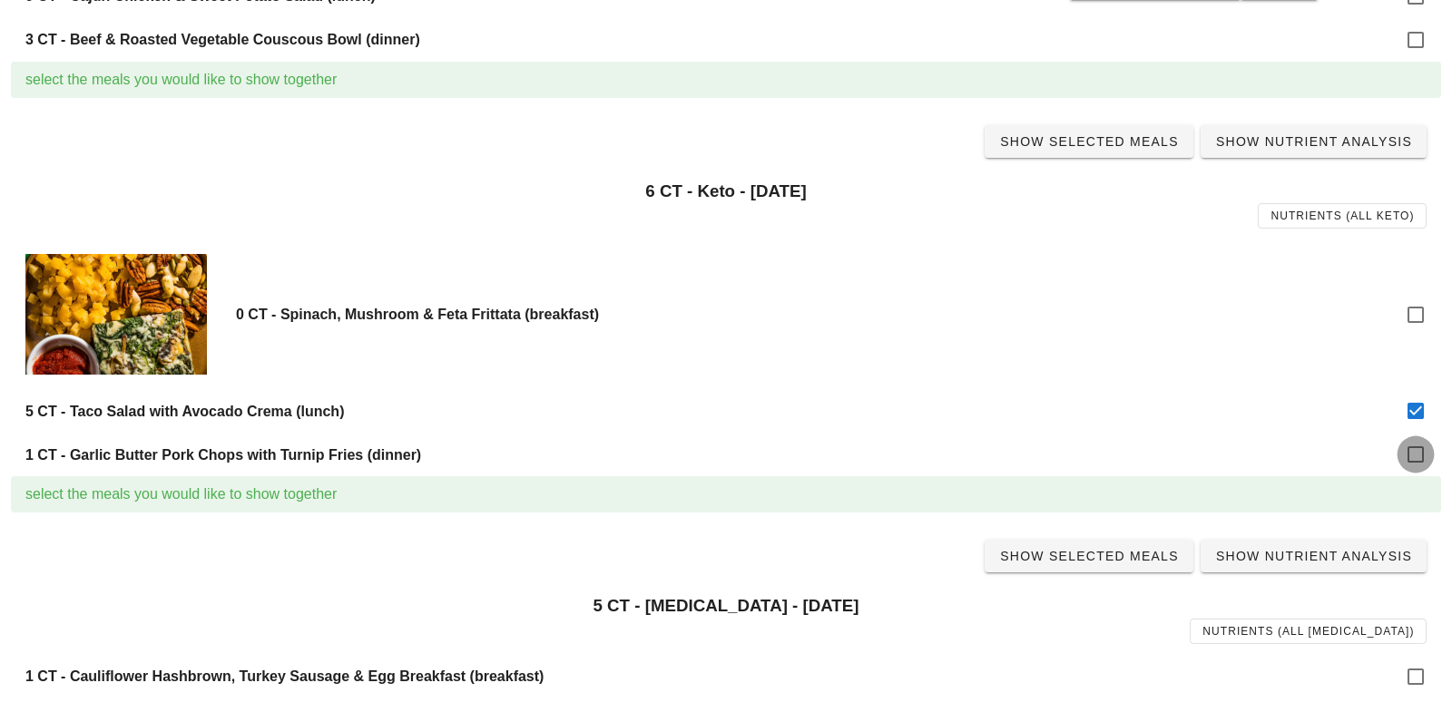
click at [1418, 458] on div at bounding box center [1415, 454] width 31 height 31
checkbox input "true"
click at [1095, 141] on span "Show Selected Meals" at bounding box center [1089, 141] width 180 height 15
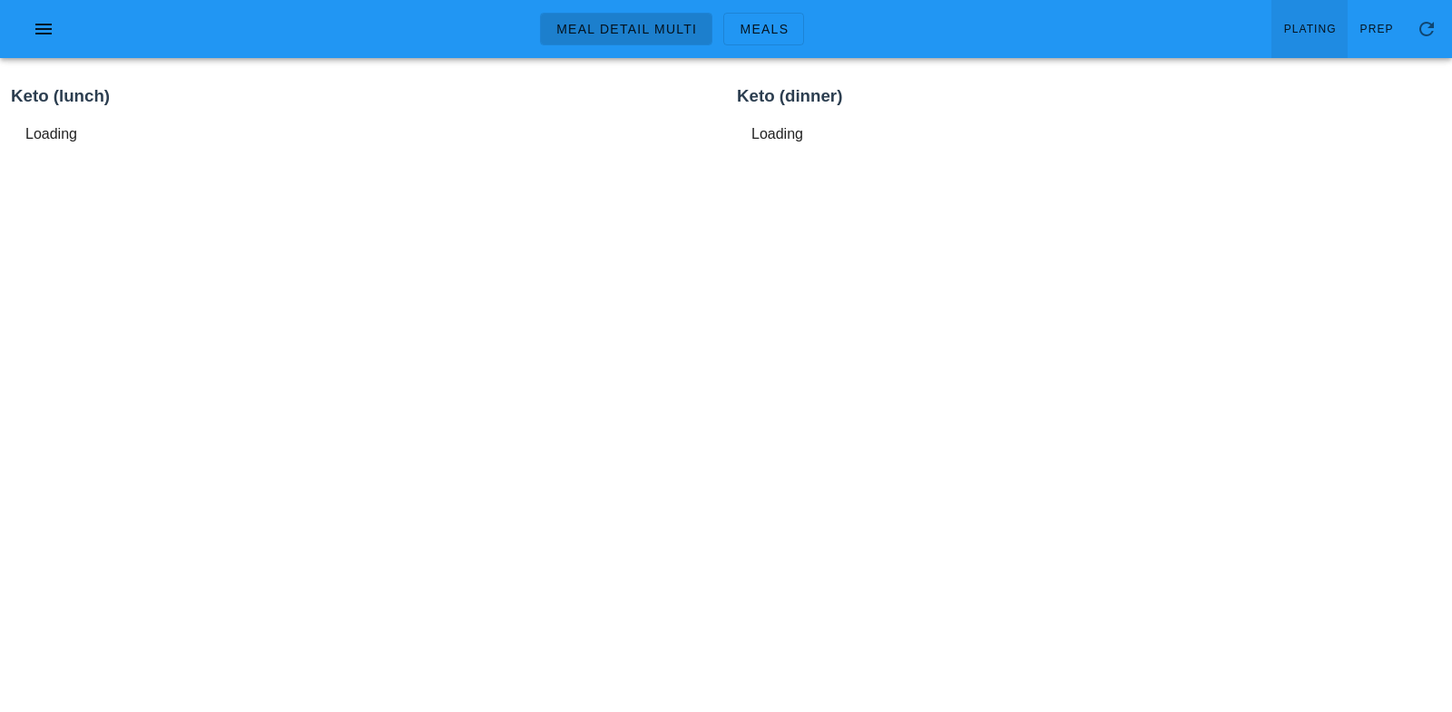
click at [1323, 15] on link "Plating" at bounding box center [1310, 29] width 76 height 58
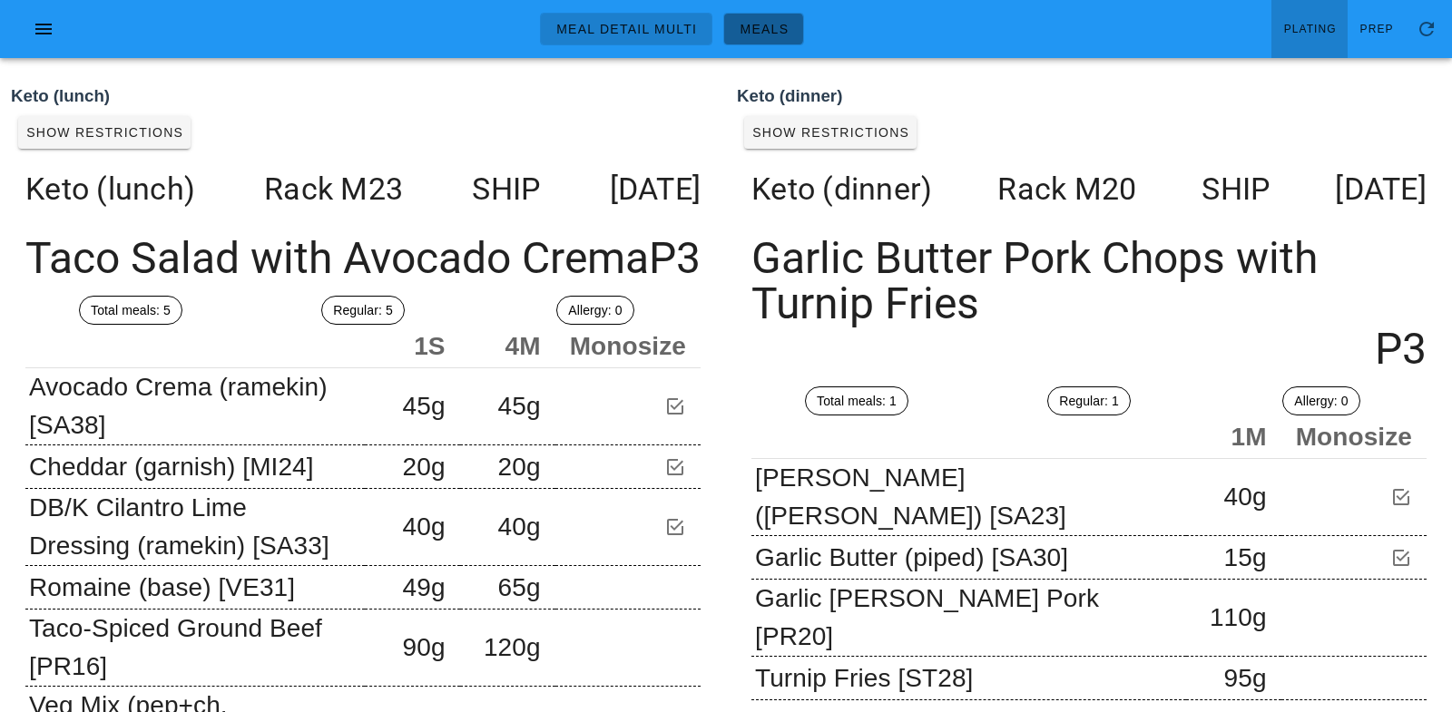
click at [761, 24] on span "Meals" at bounding box center [764, 29] width 50 height 15
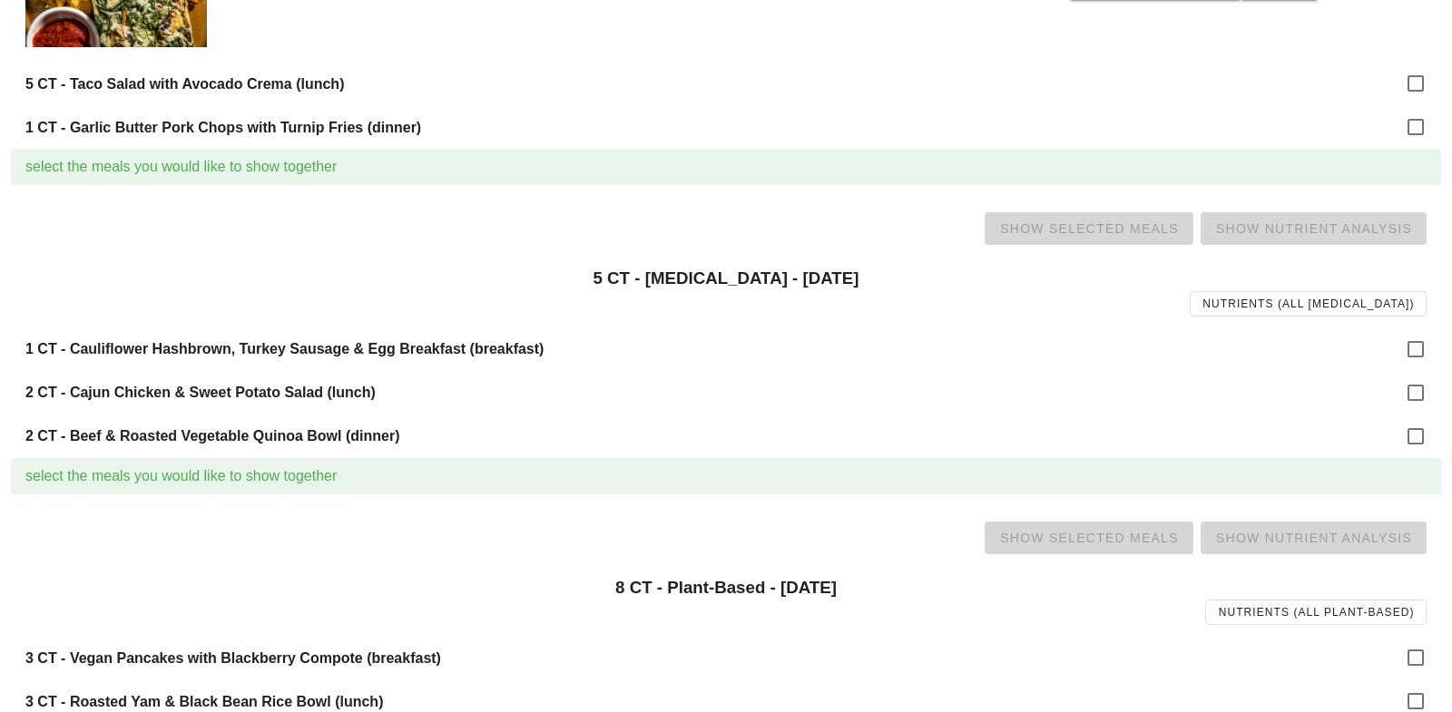
scroll to position [1265, 0]
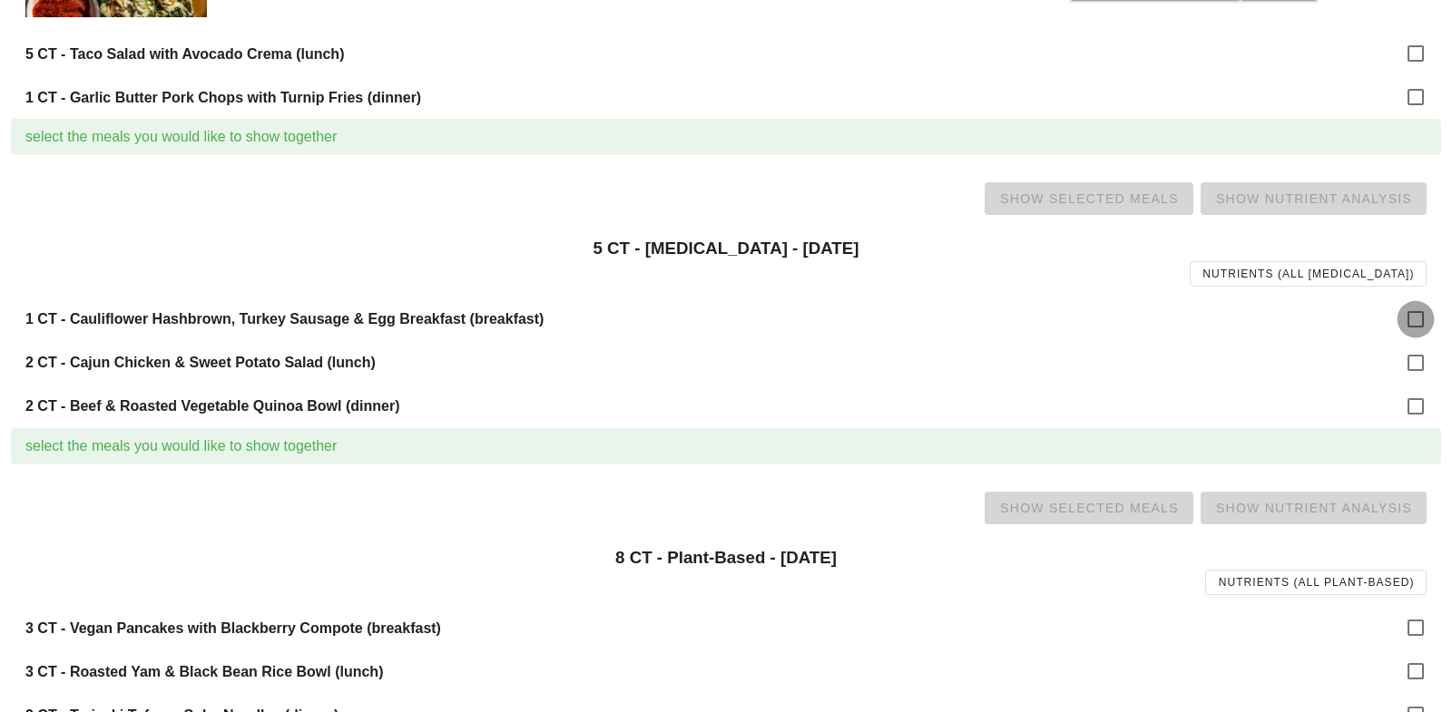
click at [1409, 319] on div at bounding box center [1415, 319] width 31 height 31
checkbox input "true"
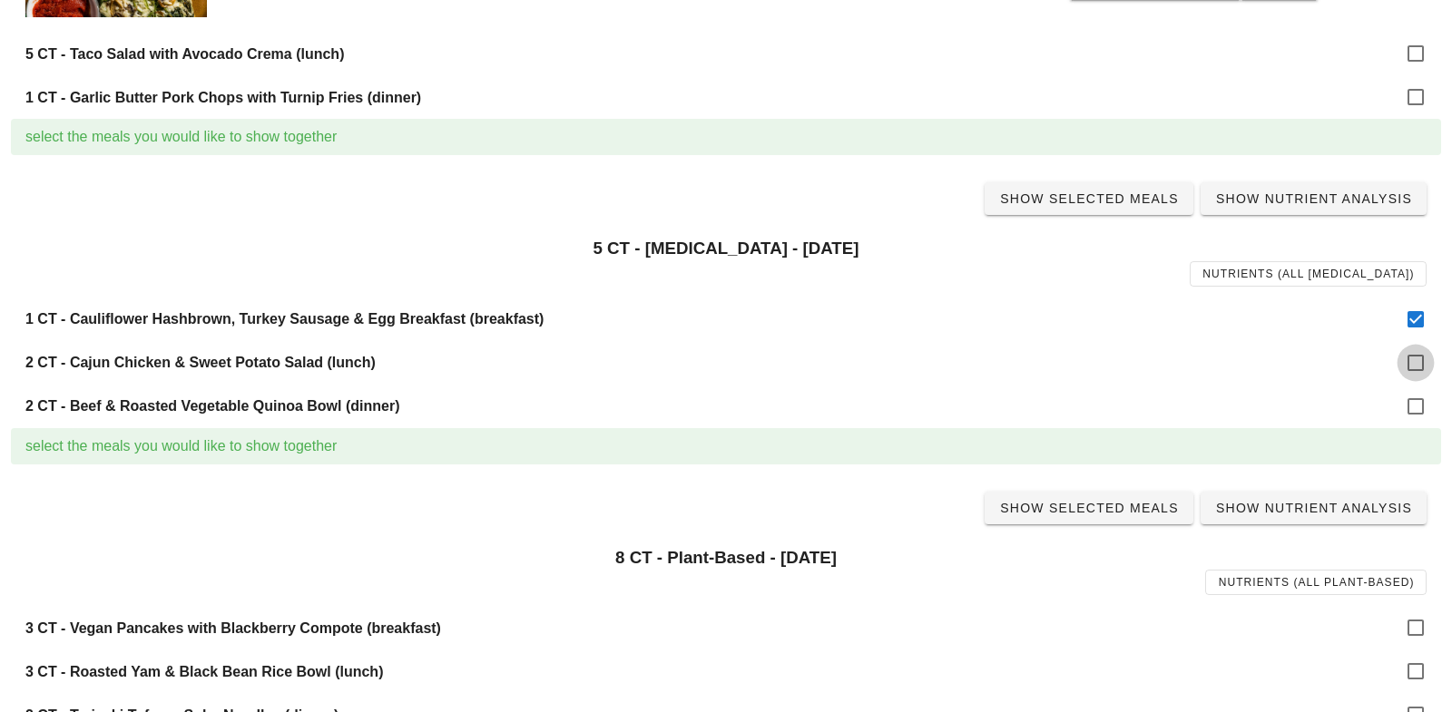
click at [1407, 361] on div at bounding box center [1415, 363] width 31 height 31
checkbox input "true"
click at [1413, 408] on div at bounding box center [1415, 406] width 31 height 31
checkbox input "true"
click at [1105, 194] on span "Show Selected Meals" at bounding box center [1089, 198] width 180 height 15
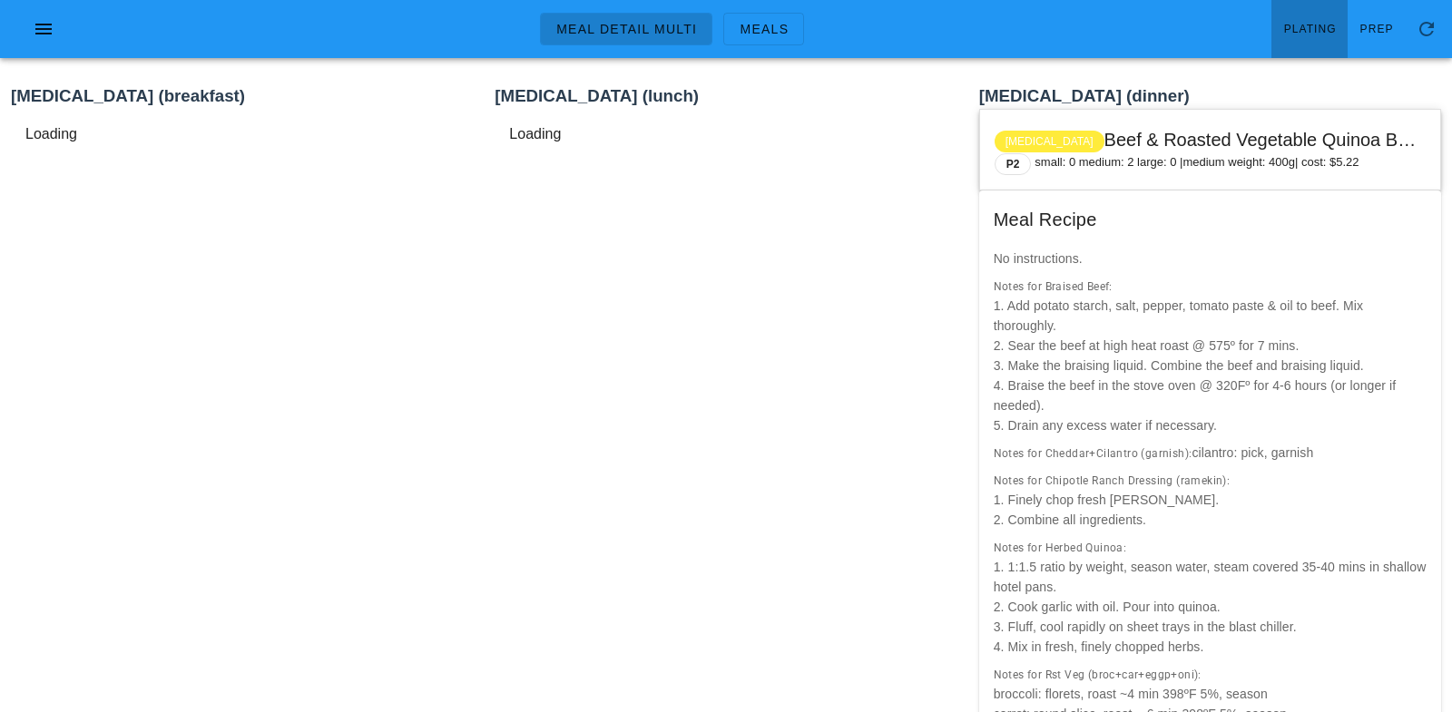
click at [1335, 30] on span "Plating" at bounding box center [1310, 29] width 54 height 13
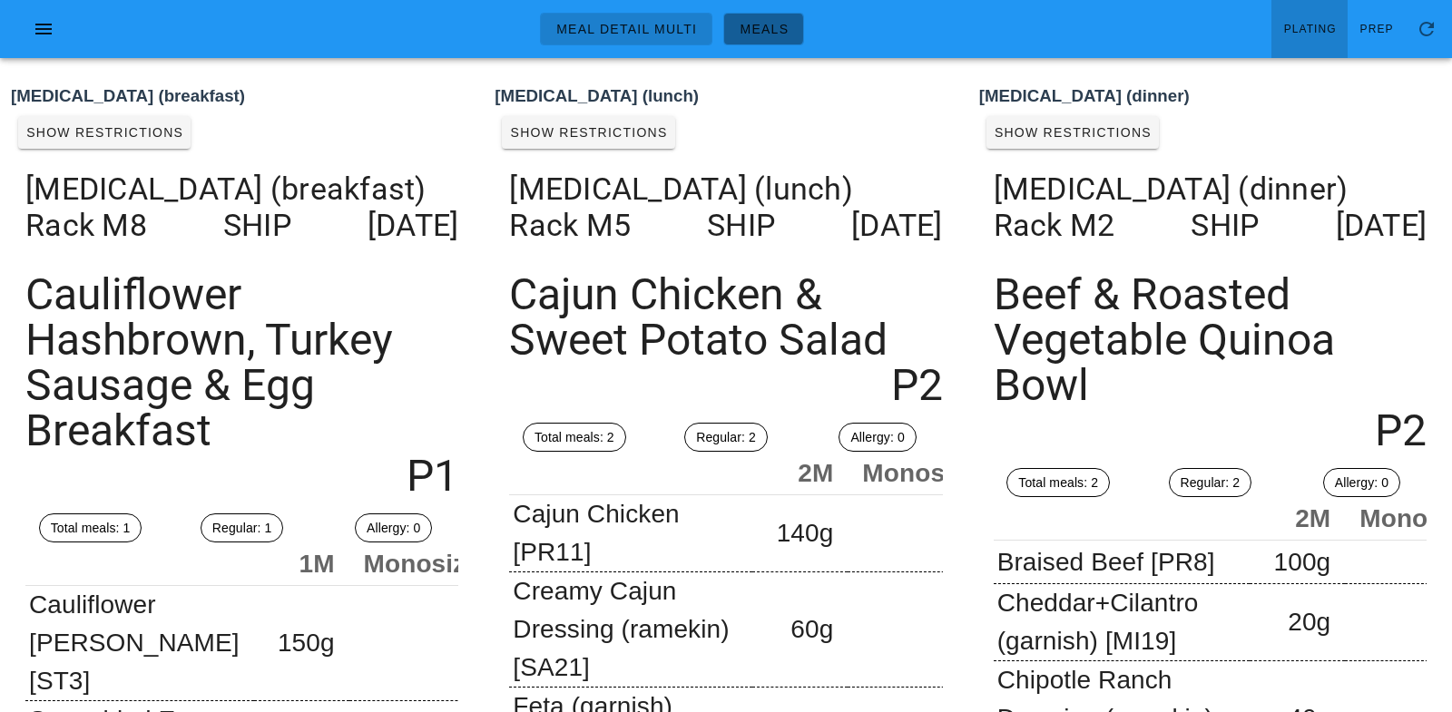
click at [765, 27] on span "Meals" at bounding box center [764, 29] width 50 height 15
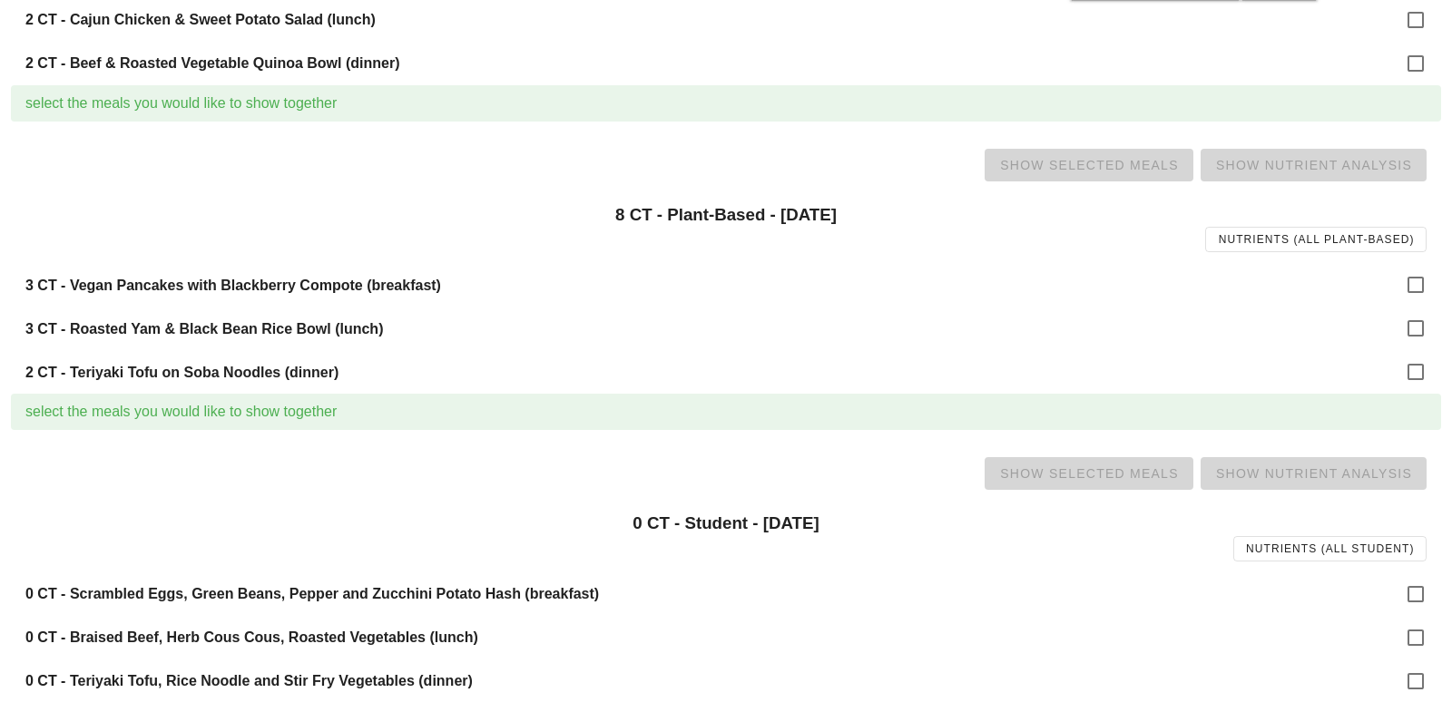
scroll to position [1615, 0]
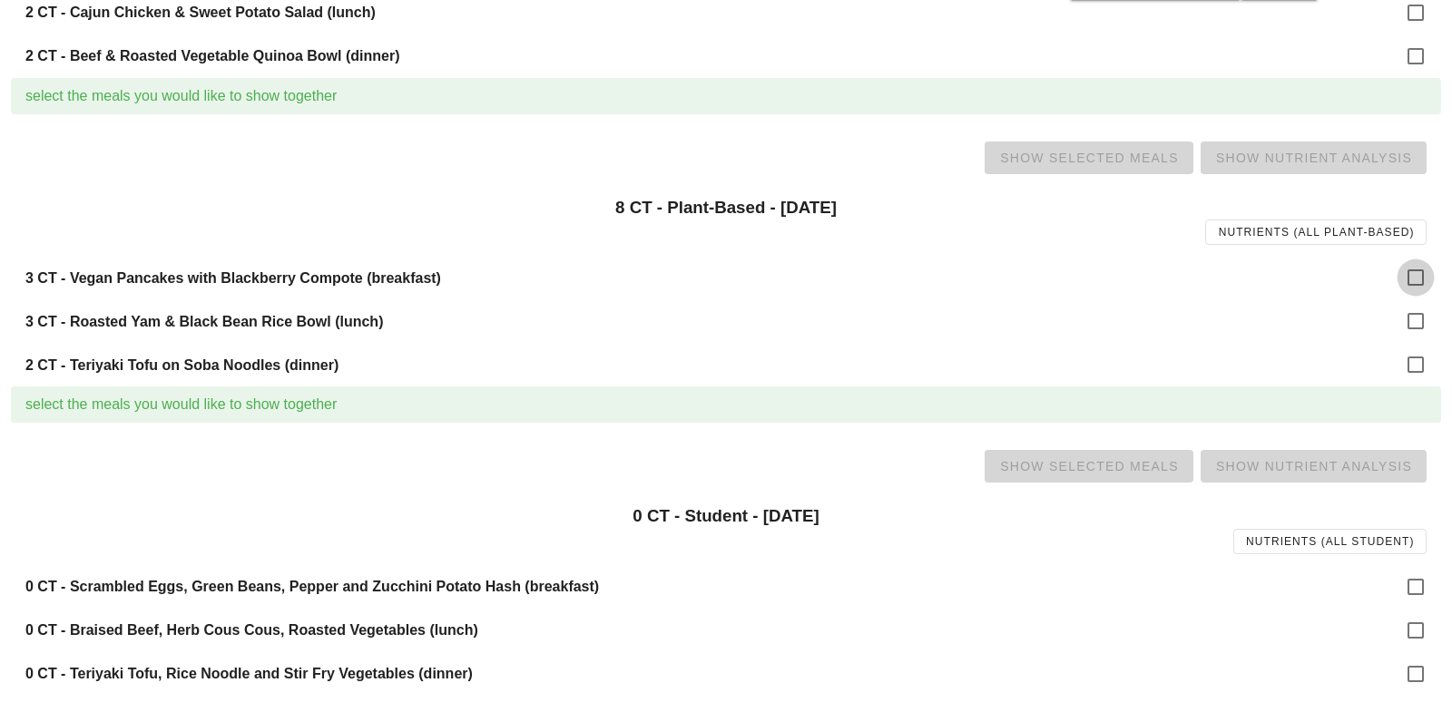
click at [1416, 273] on div at bounding box center [1415, 277] width 31 height 31
checkbox input "true"
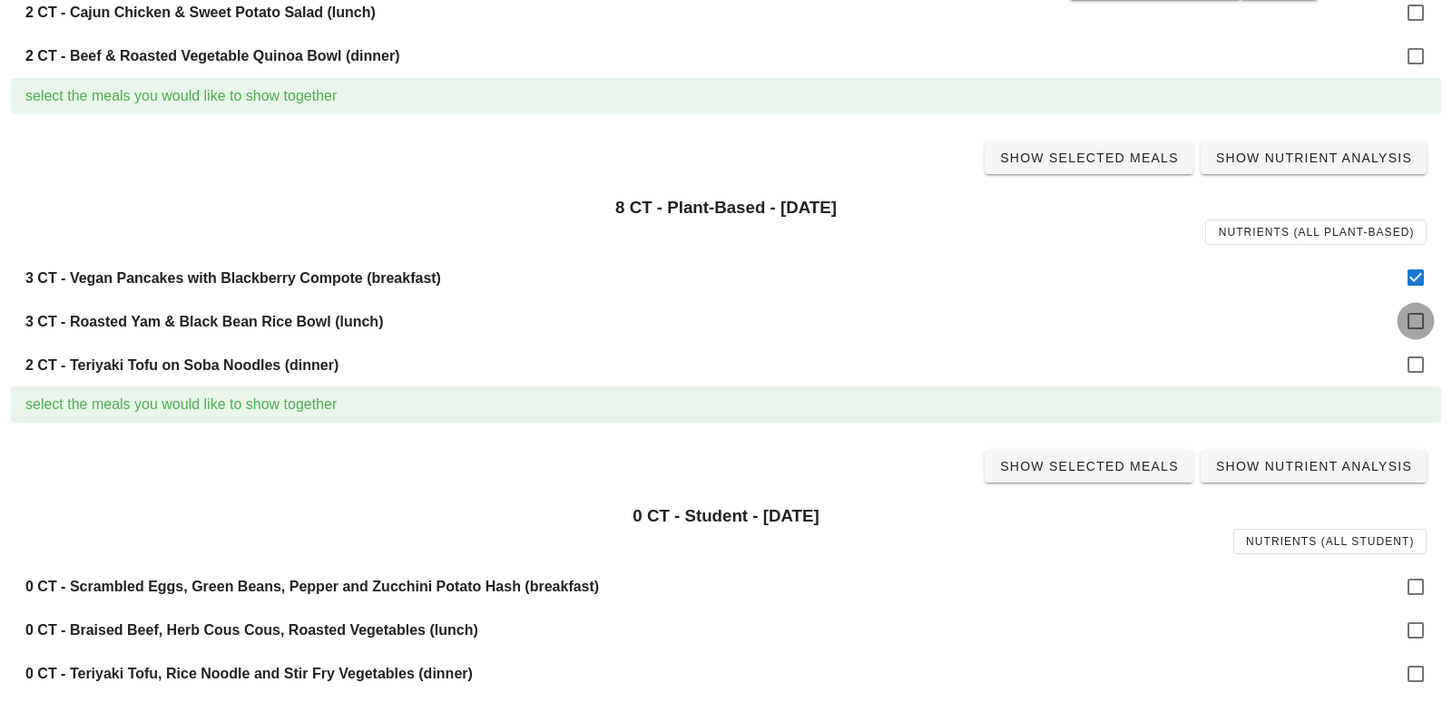
click at [1418, 320] on div at bounding box center [1415, 321] width 31 height 31
checkbox input "true"
click at [1422, 364] on div at bounding box center [1415, 364] width 31 height 31
checkbox input "true"
click at [1081, 166] on link "Show Selected Meals" at bounding box center [1089, 158] width 209 height 33
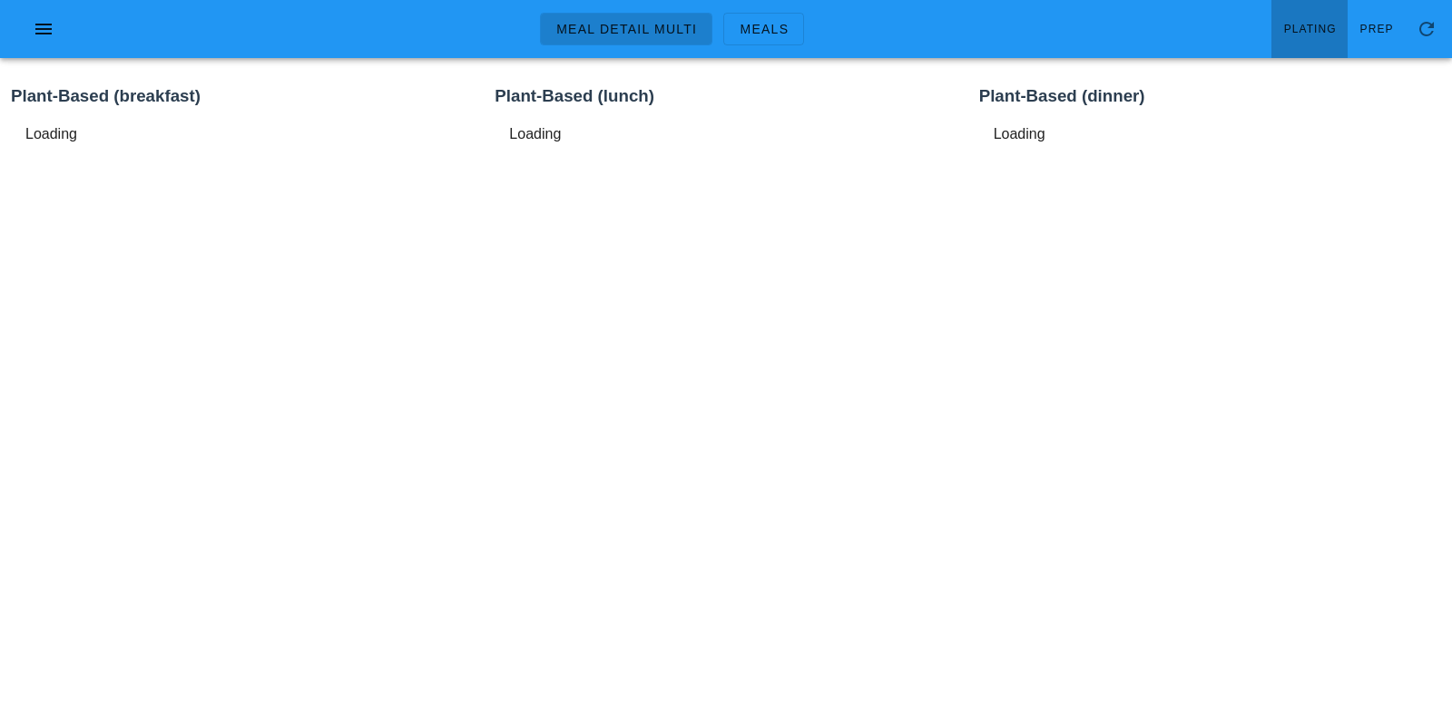
click at [1309, 15] on link "Plating" at bounding box center [1310, 29] width 76 height 58
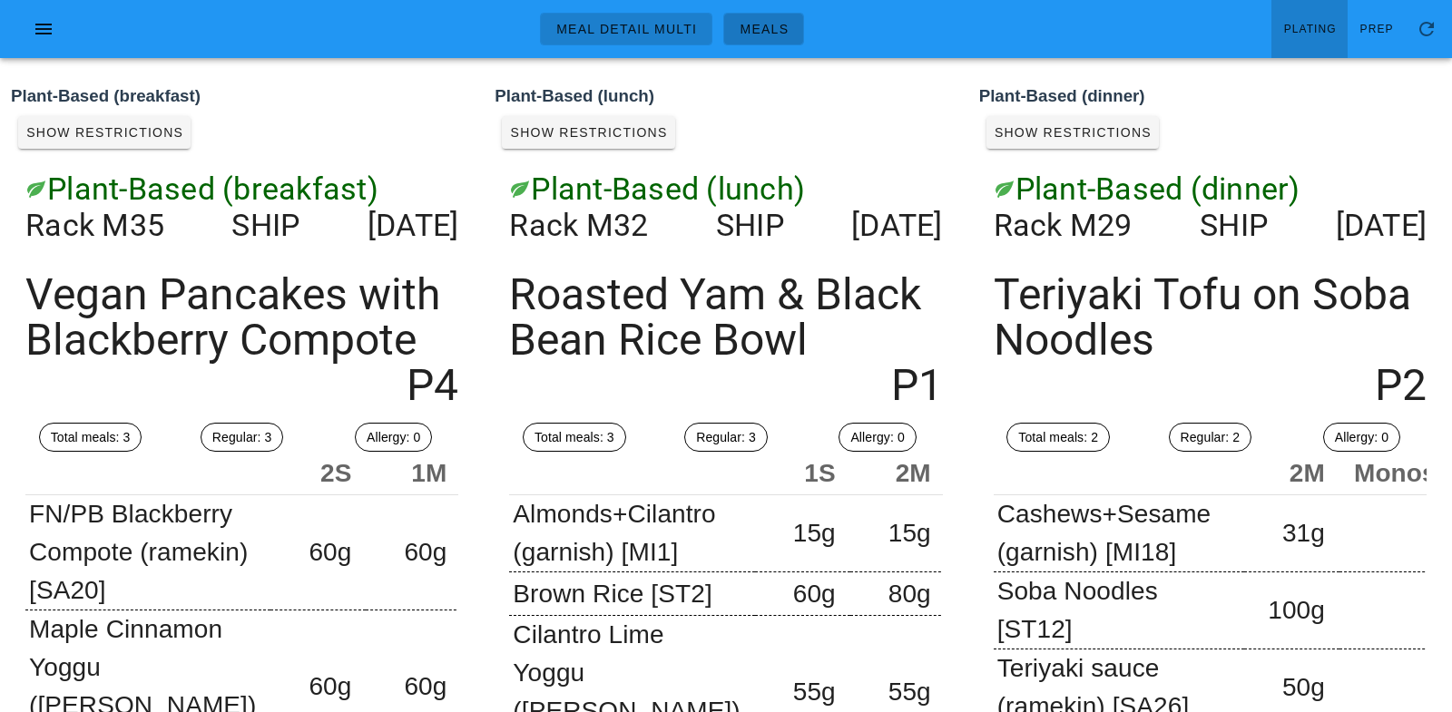
click at [753, 25] on span "Meals" at bounding box center [764, 29] width 50 height 15
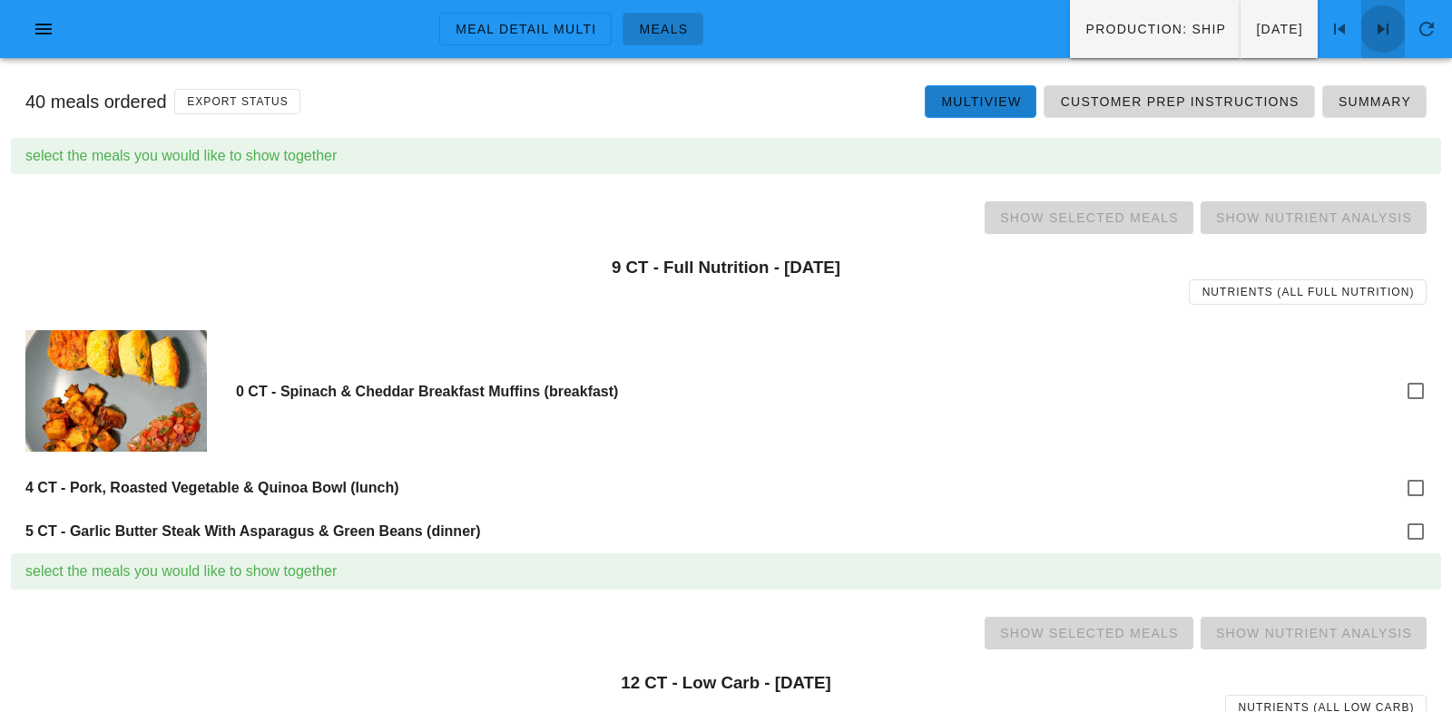
click at [1377, 26] on icon at bounding box center [1383, 29] width 22 height 22
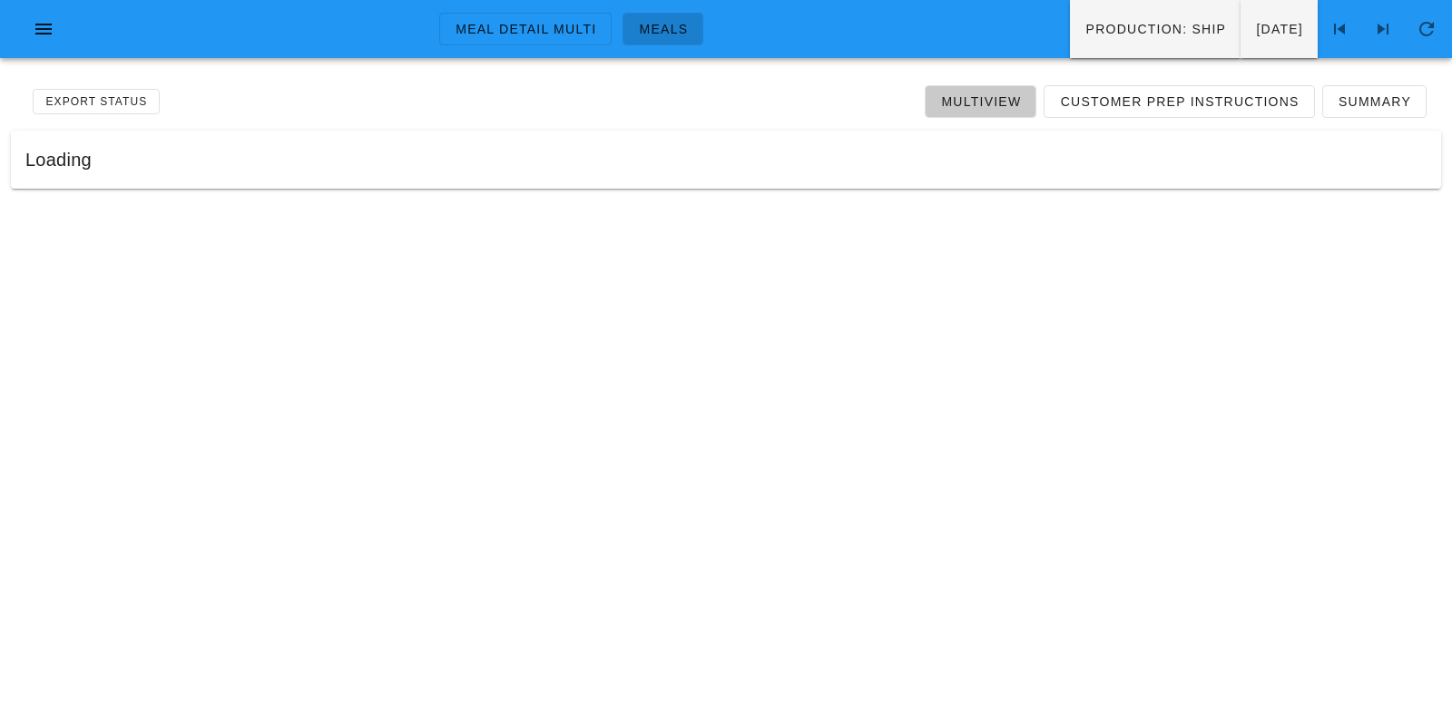
click at [981, 101] on span "Multiview" at bounding box center [980, 101] width 81 height 15
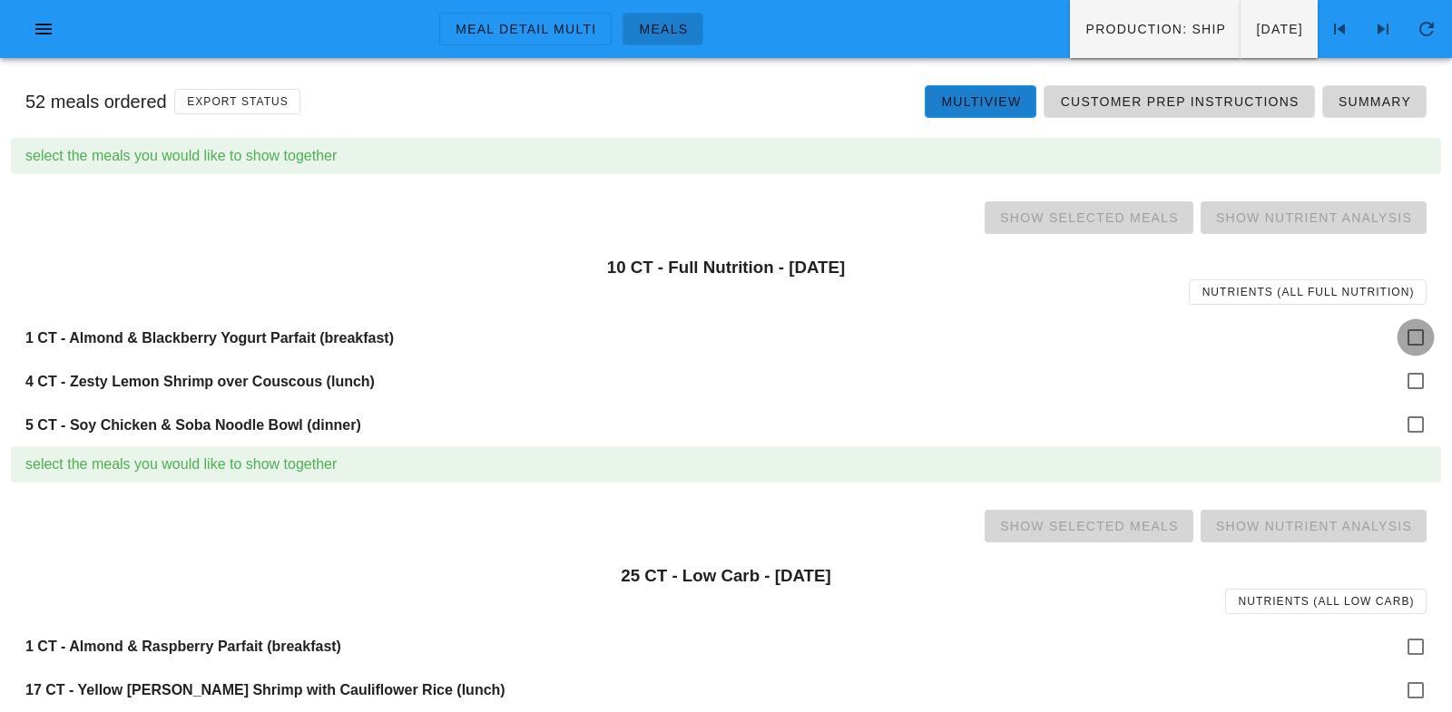
click at [1411, 342] on div at bounding box center [1415, 337] width 31 height 31
checkbox input "true"
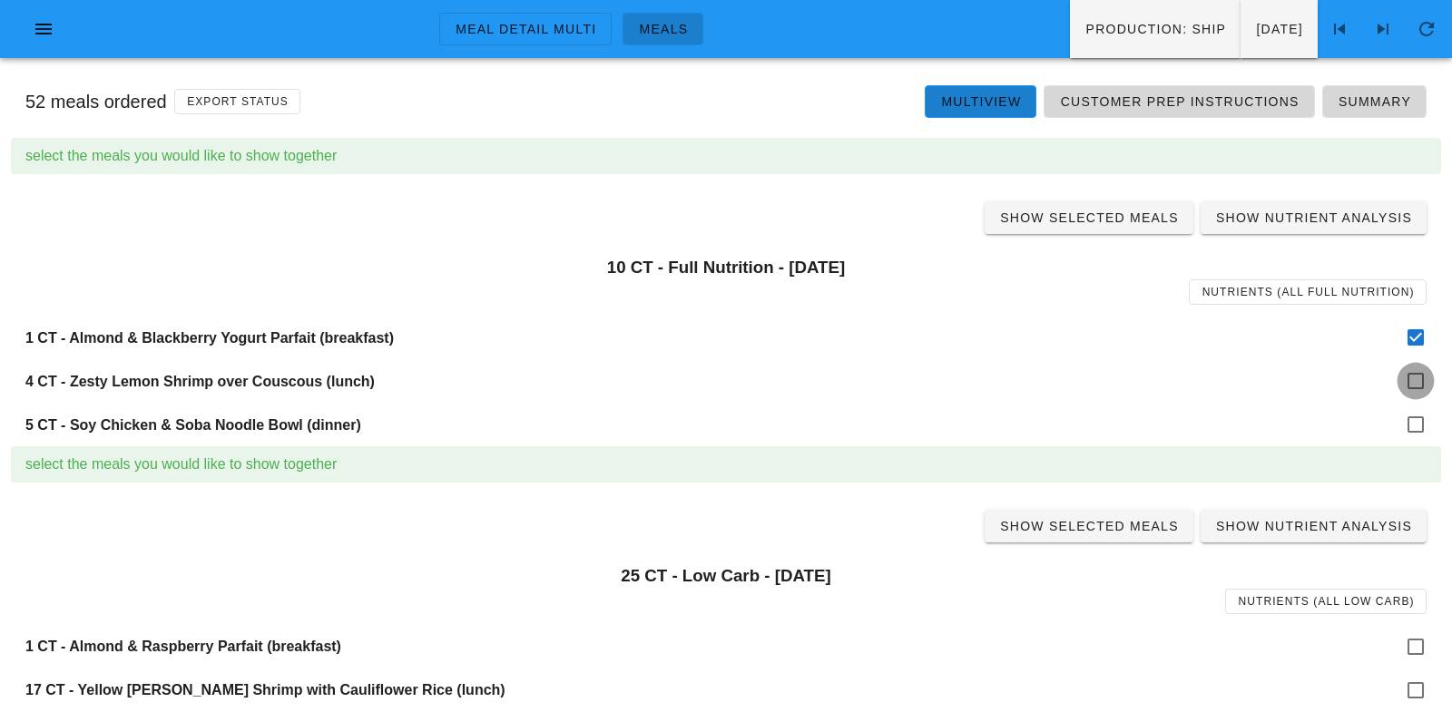
click at [1416, 378] on div at bounding box center [1415, 381] width 31 height 31
checkbox input "true"
click at [1418, 417] on div at bounding box center [1415, 424] width 31 height 31
checkbox input "true"
click at [1096, 217] on span "Show Selected Meals" at bounding box center [1089, 218] width 180 height 15
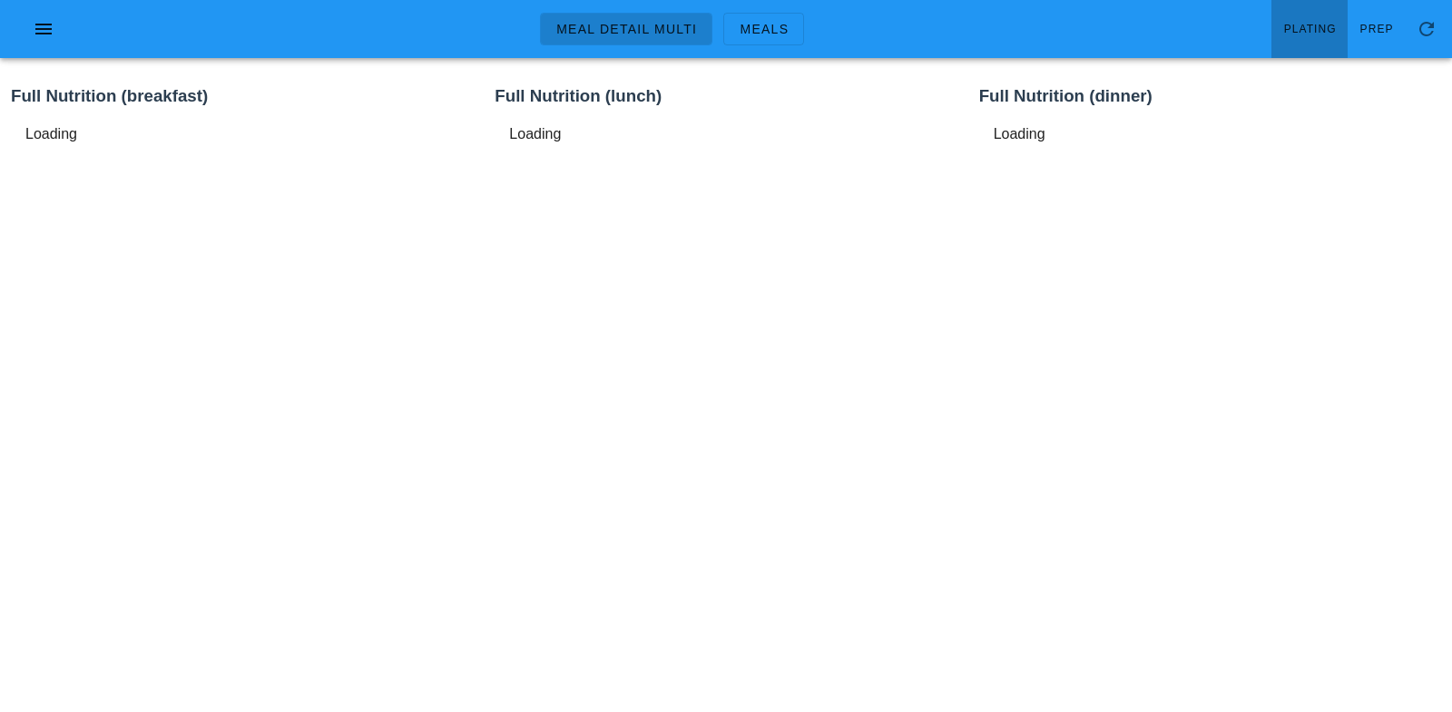
click at [1301, 24] on span "Plating" at bounding box center [1310, 29] width 54 height 13
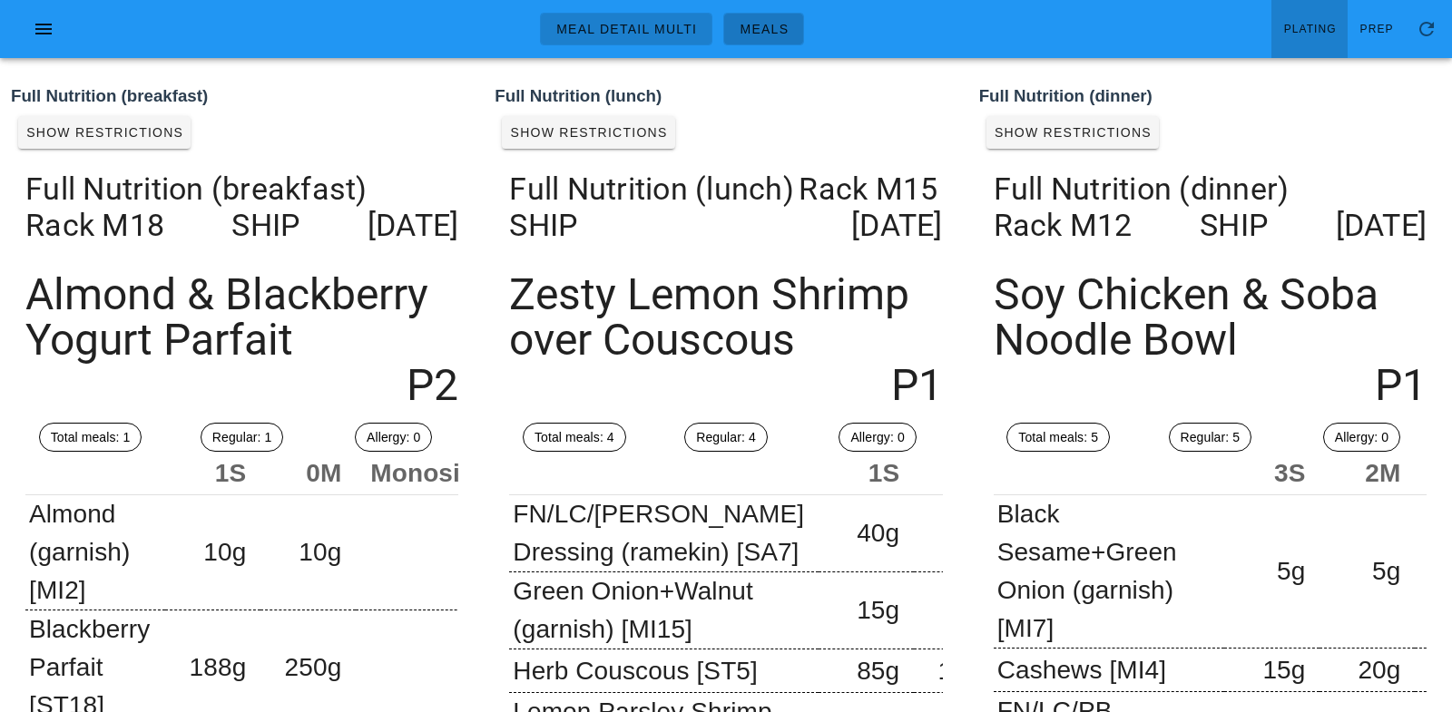
click at [752, 31] on span "Meals" at bounding box center [764, 29] width 50 height 15
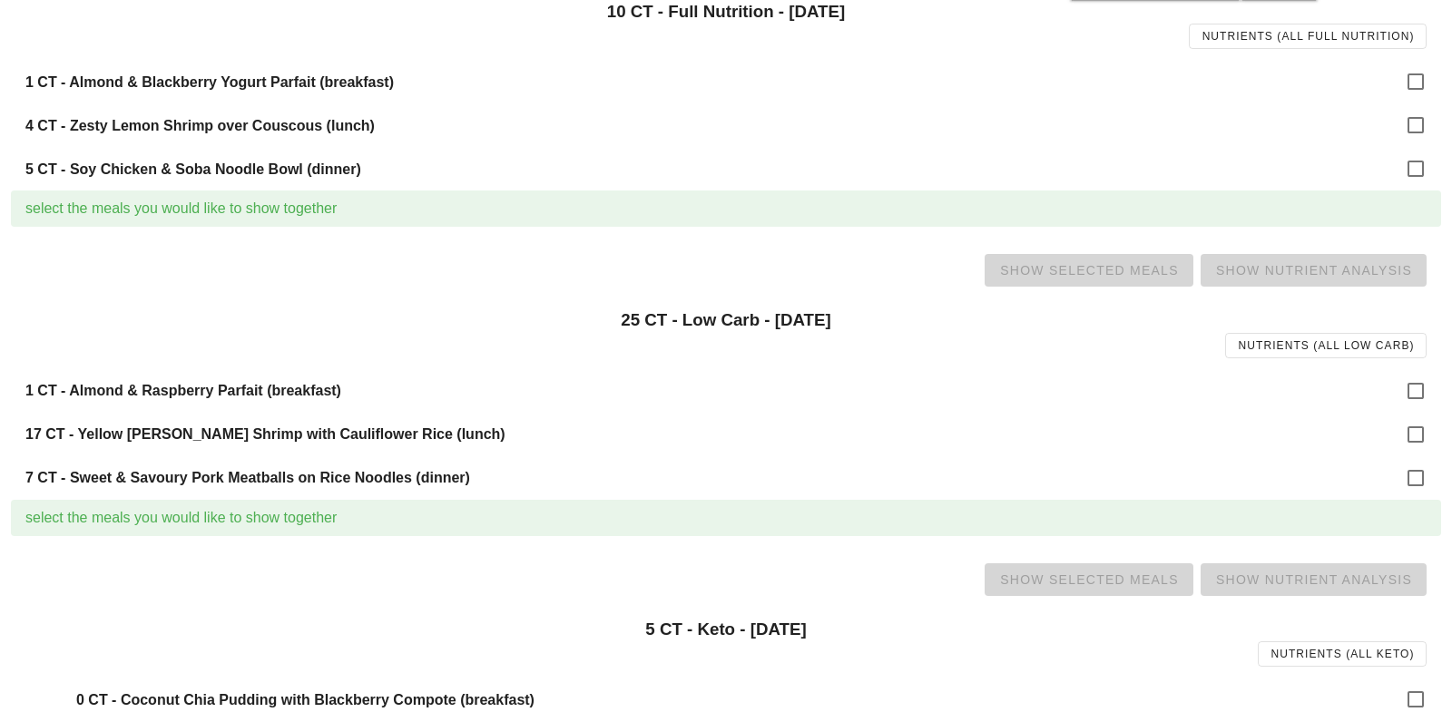
scroll to position [311, 0]
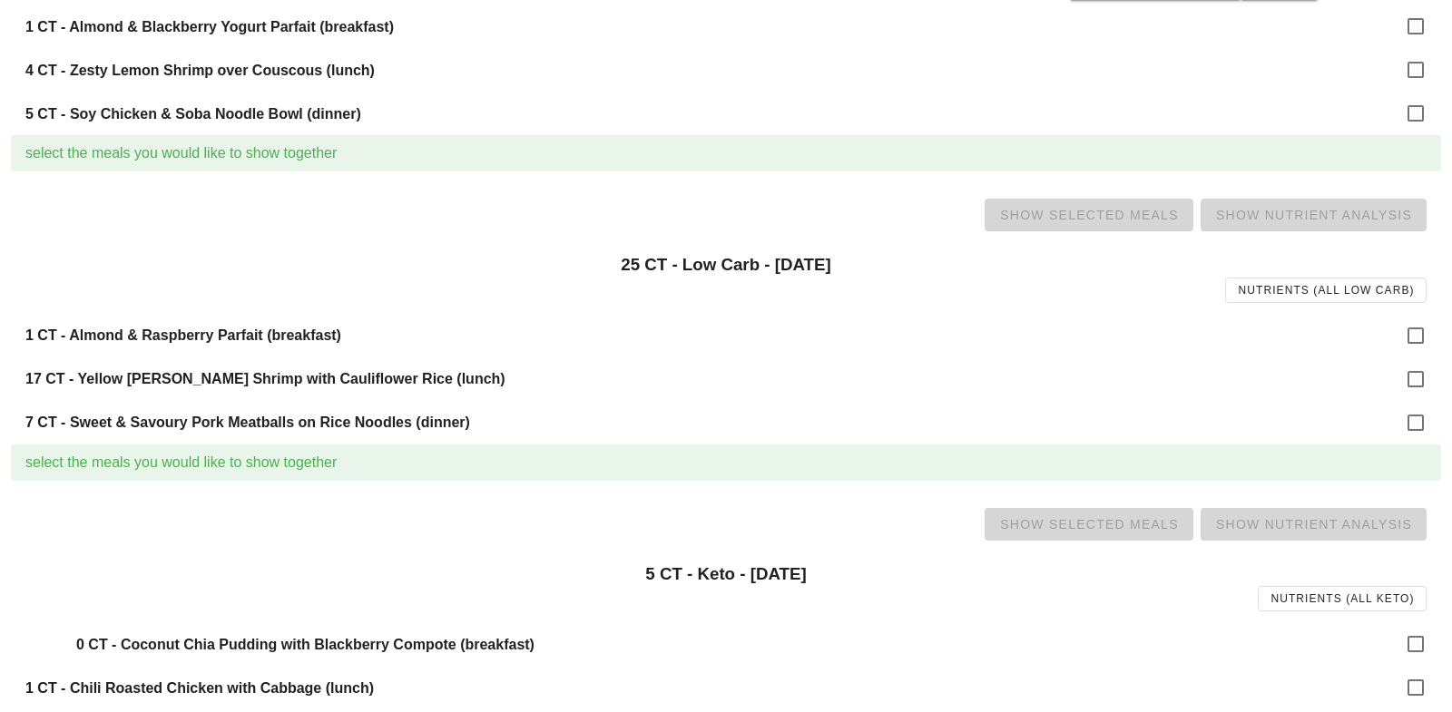
click at [1398, 335] on div "1 CT - Almond & Raspberry Parfait (breakfast)" at bounding box center [726, 336] width 1430 height 44
click at [1399, 335] on div "1 CT - Almond & Raspberry Parfait (breakfast)" at bounding box center [726, 336] width 1430 height 44
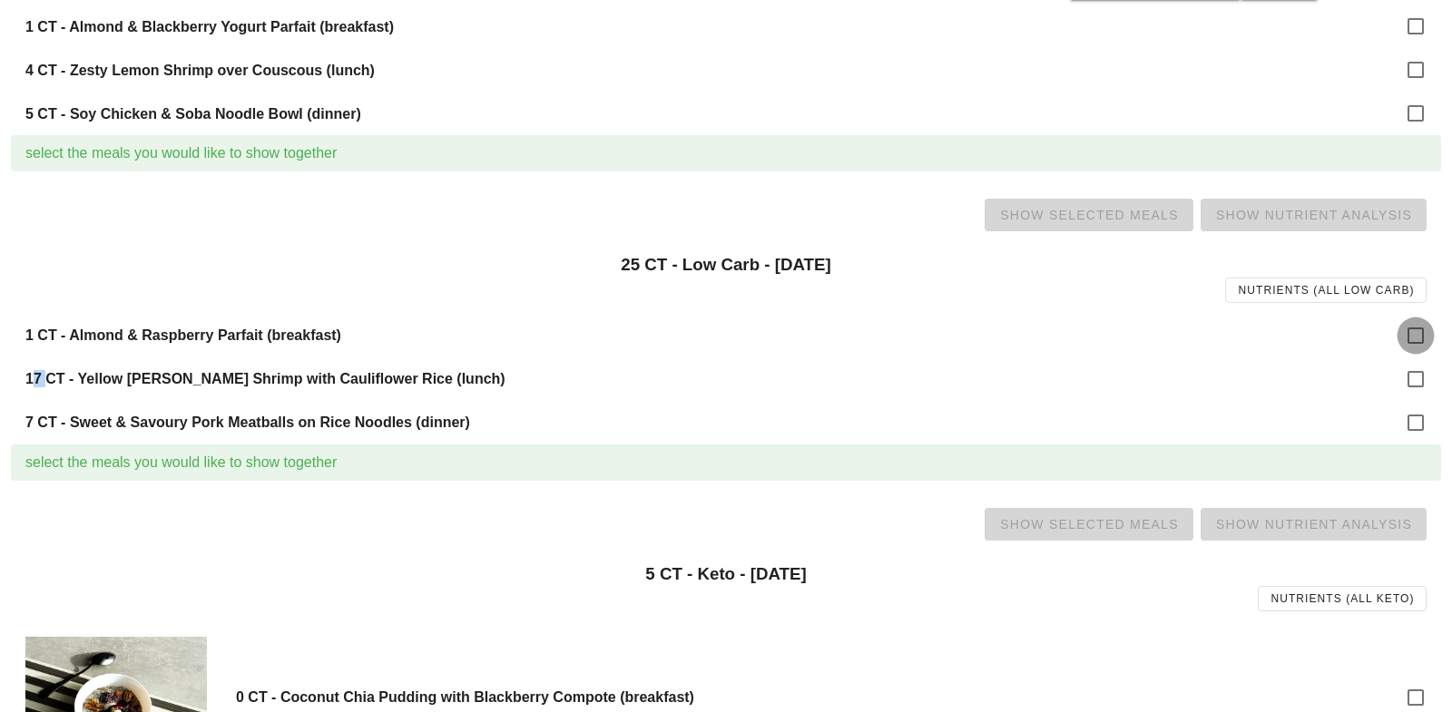
click at [1418, 339] on div at bounding box center [1415, 335] width 31 height 31
checkbox input "true"
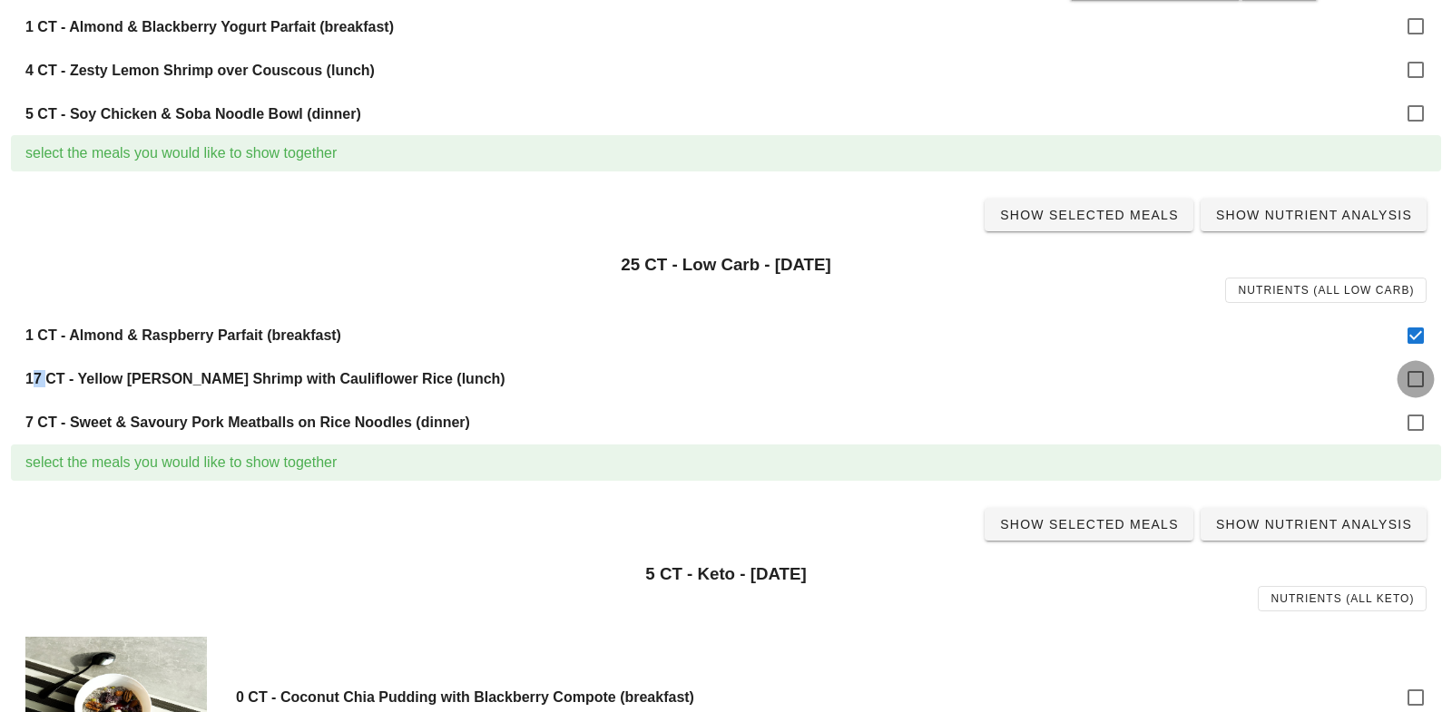
click at [1418, 377] on div at bounding box center [1415, 379] width 31 height 31
checkbox input "true"
click at [1418, 419] on div at bounding box center [1415, 423] width 31 height 31
checkbox input "true"
click at [1092, 208] on span "Show Selected Meals" at bounding box center [1089, 215] width 180 height 15
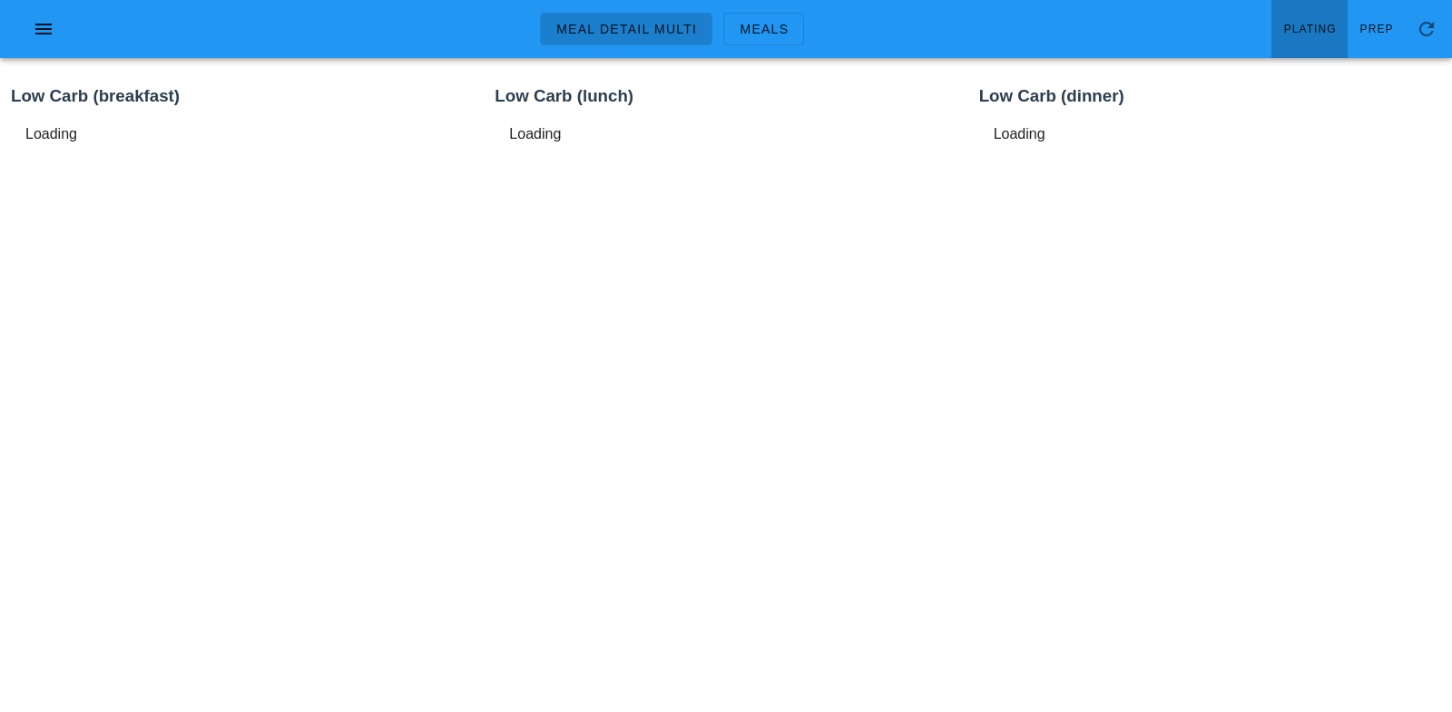
click at [1298, 26] on span "Plating" at bounding box center [1310, 29] width 54 height 13
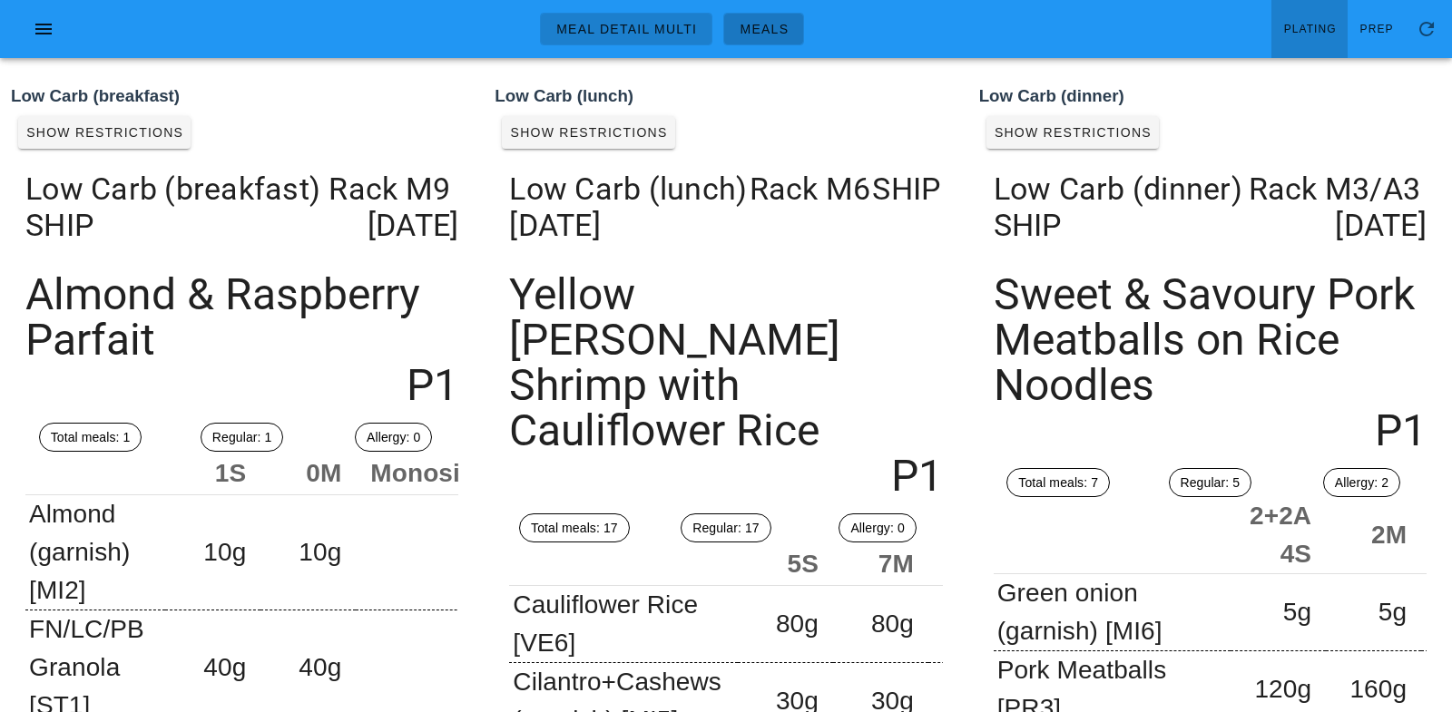
click at [775, 22] on span "Meals" at bounding box center [764, 29] width 50 height 15
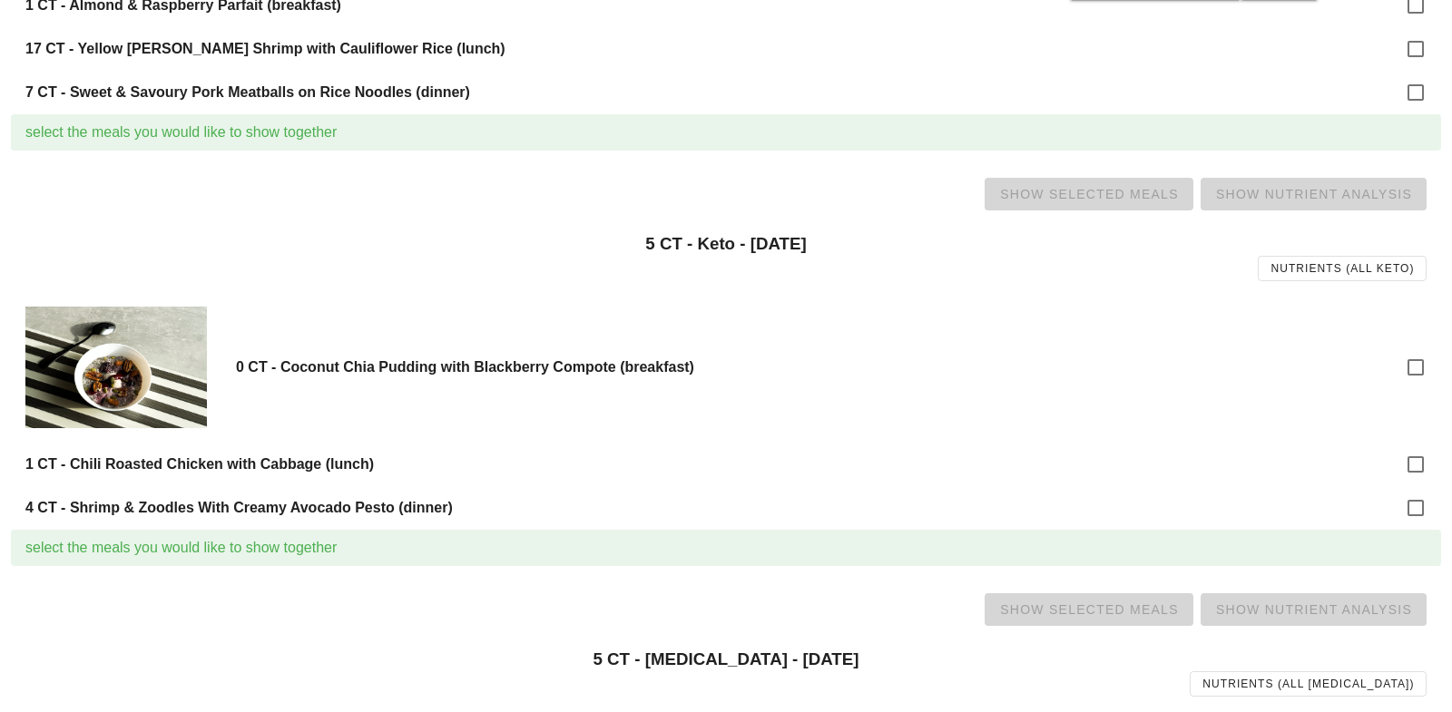
scroll to position [651, 0]
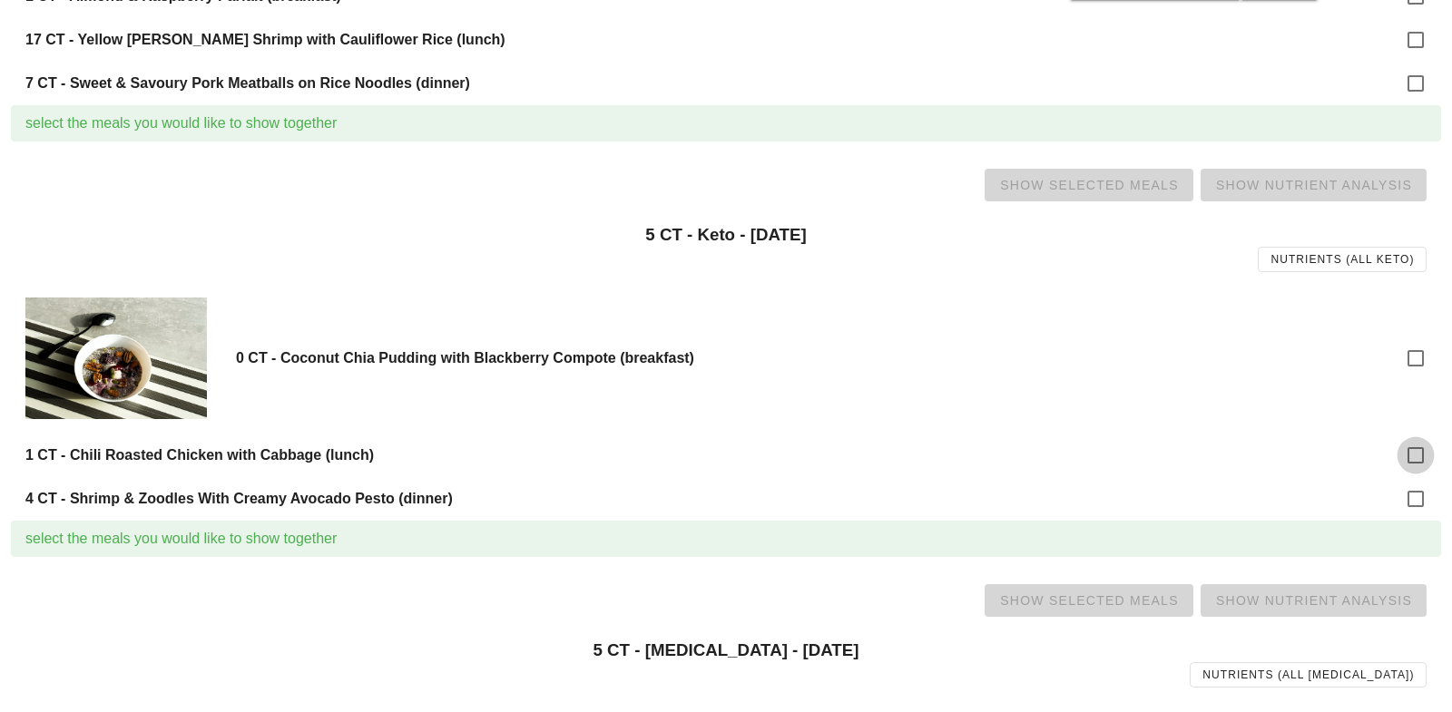
click at [1422, 456] on div at bounding box center [1415, 455] width 31 height 31
checkbox input "true"
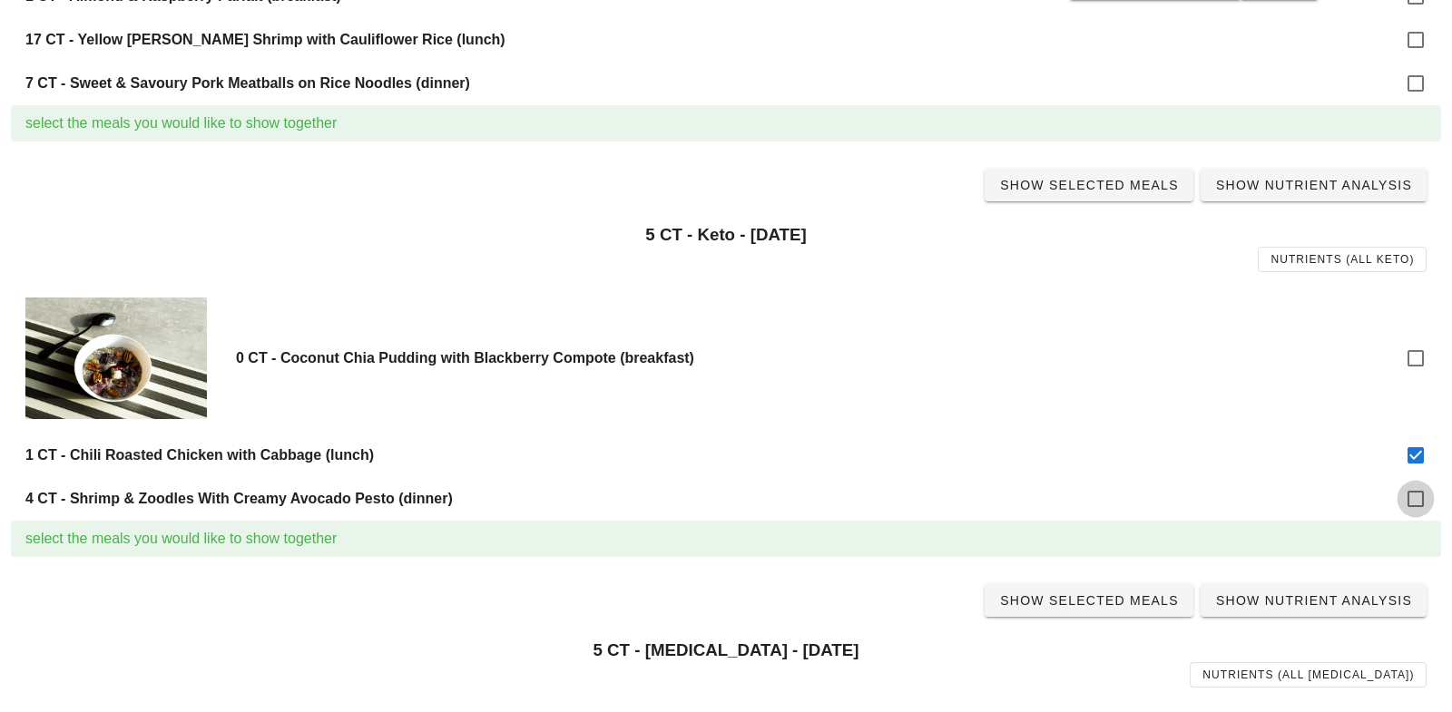
click at [1419, 499] on div at bounding box center [1415, 499] width 31 height 31
checkbox input "true"
click at [1115, 169] on link "Show Selected Meals" at bounding box center [1089, 185] width 209 height 33
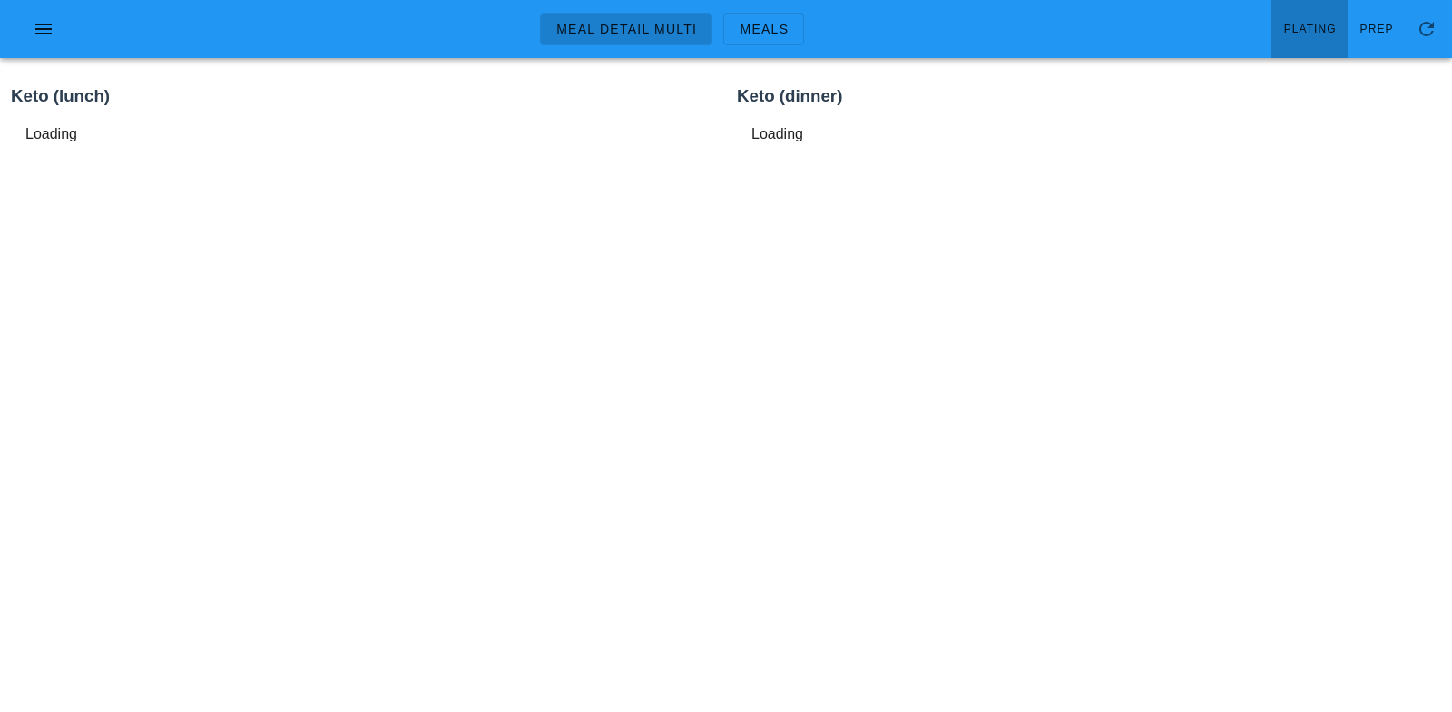
click at [1309, 26] on span "Plating" at bounding box center [1310, 29] width 54 height 13
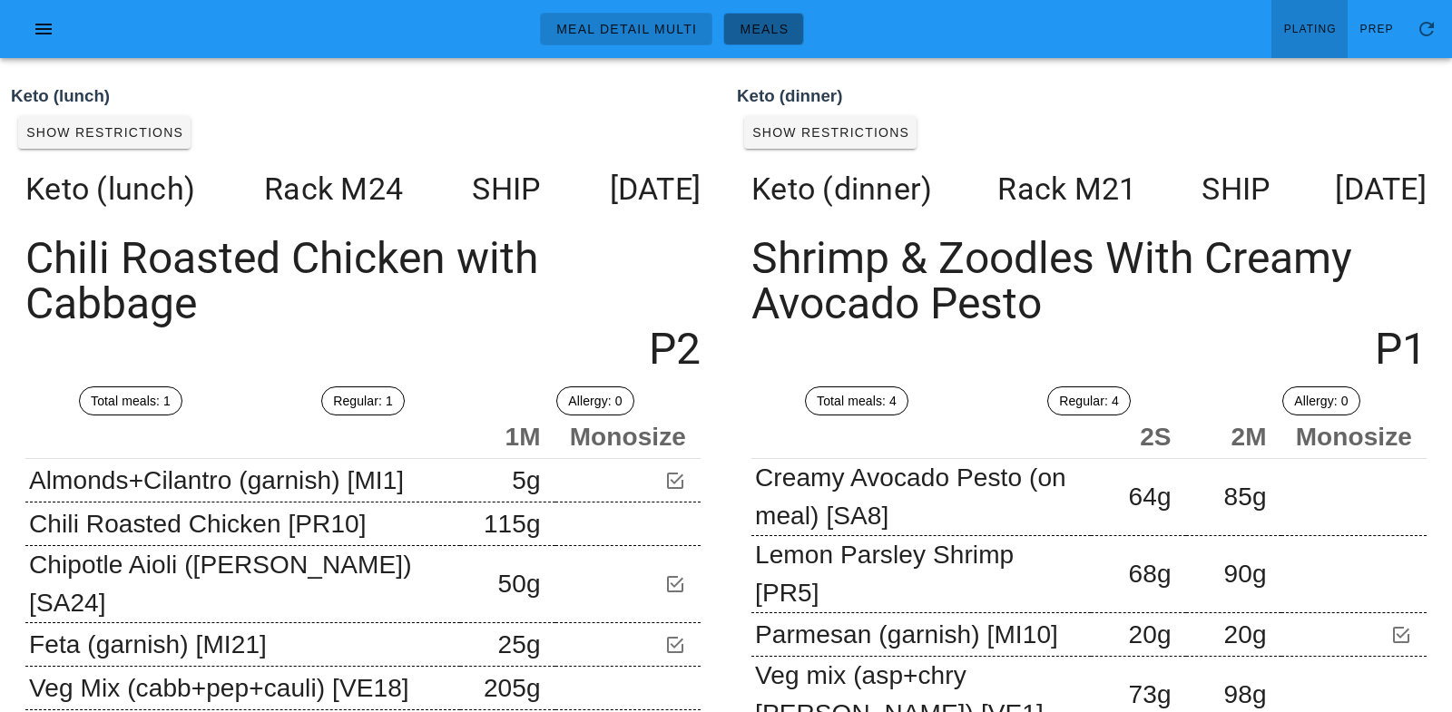
click at [768, 22] on span "Meals" at bounding box center [764, 29] width 50 height 15
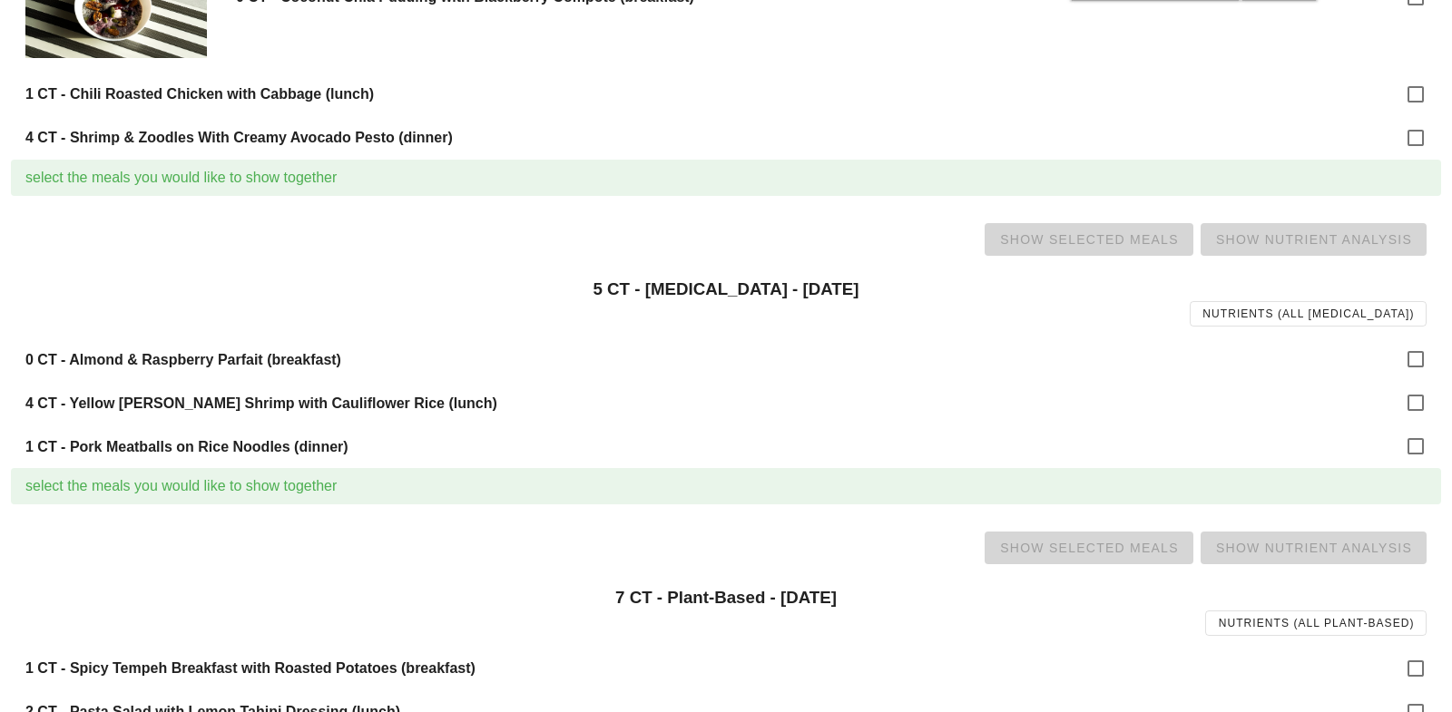
scroll to position [1019, 0]
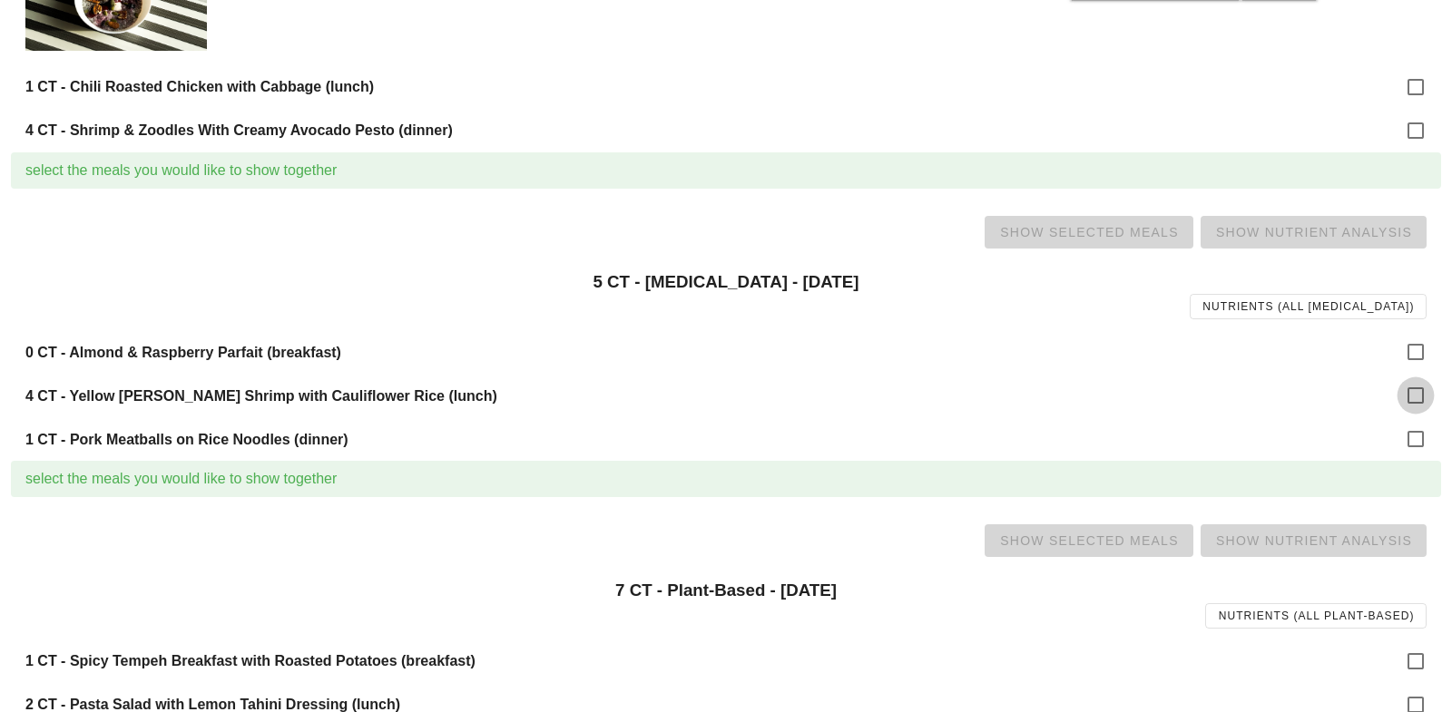
click at [1408, 395] on div at bounding box center [1415, 395] width 31 height 31
checkbox input "true"
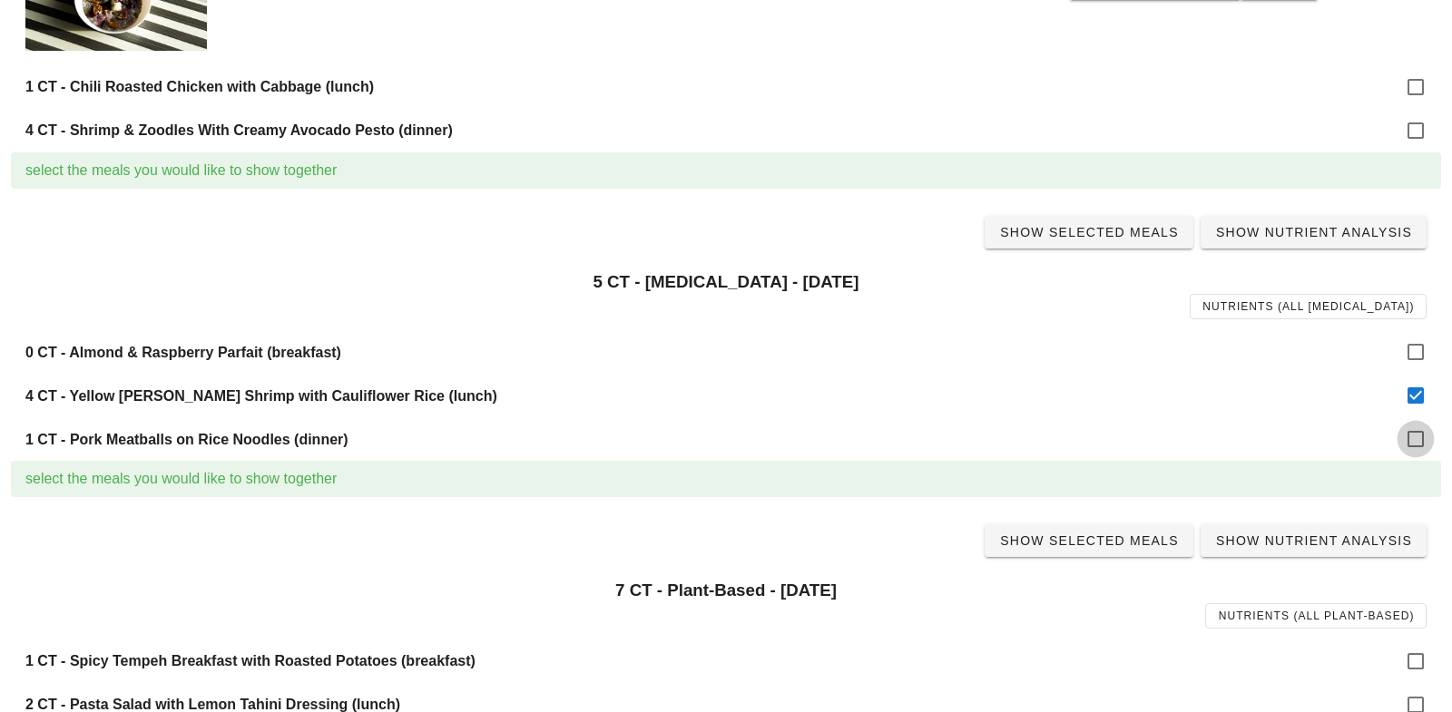
click at [1414, 436] on div at bounding box center [1415, 439] width 31 height 31
checkbox input "true"
click at [1107, 231] on span "Show Selected Meals" at bounding box center [1089, 232] width 180 height 15
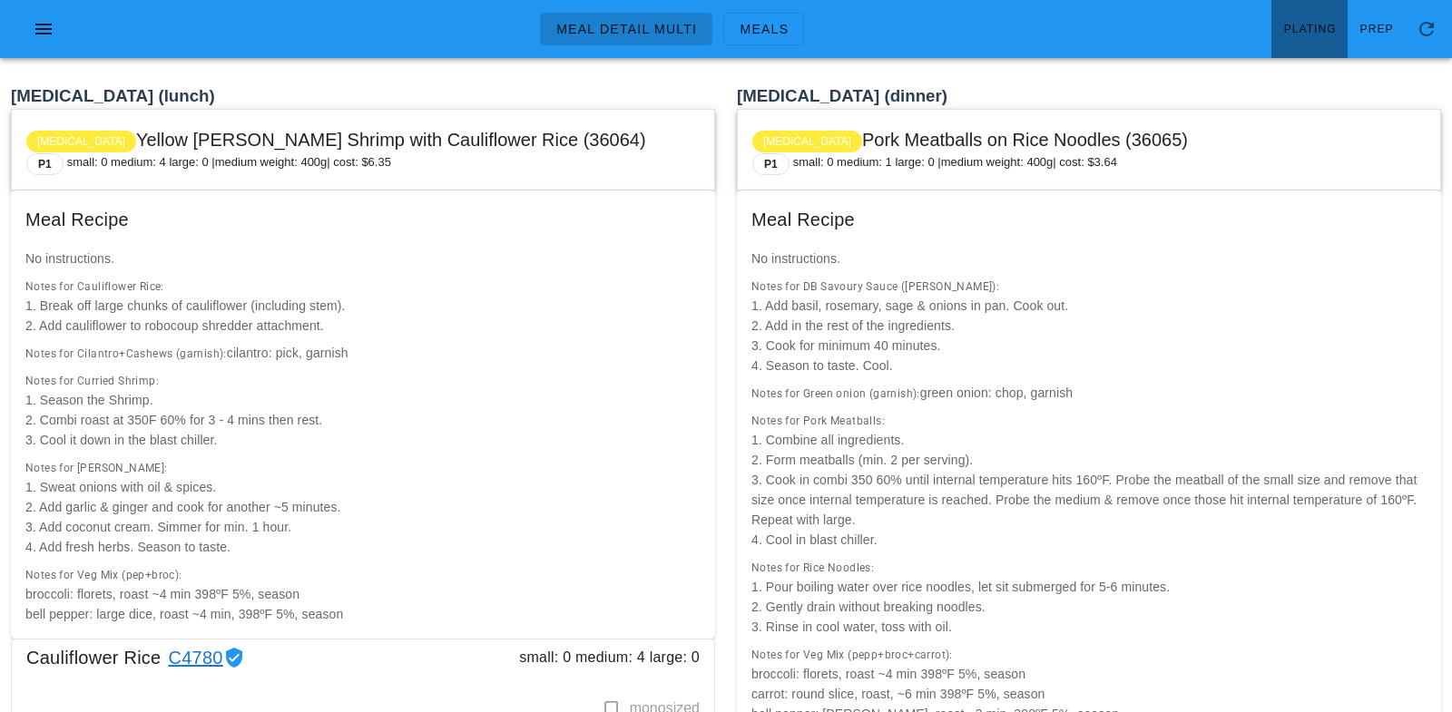
click at [1325, 30] on span "Plating" at bounding box center [1310, 29] width 54 height 13
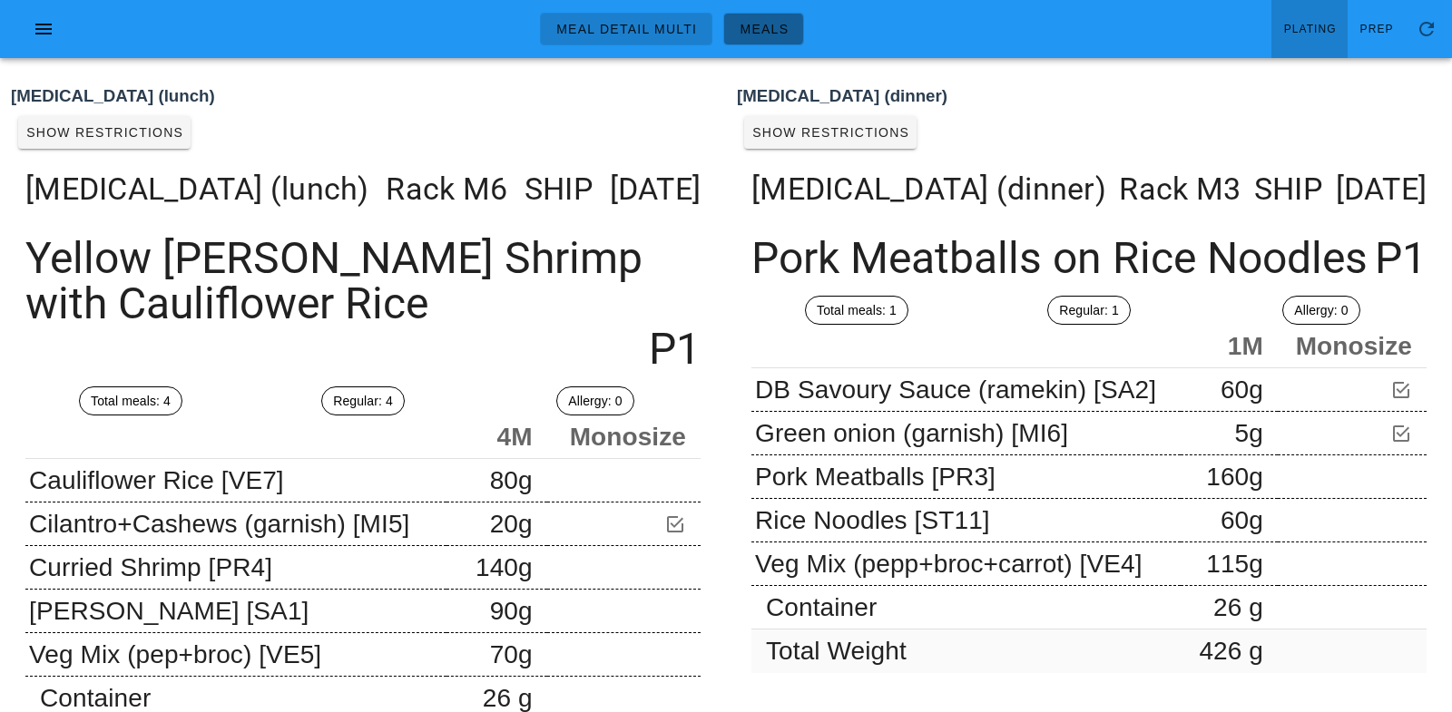
click at [758, 27] on span "Meals" at bounding box center [764, 29] width 50 height 15
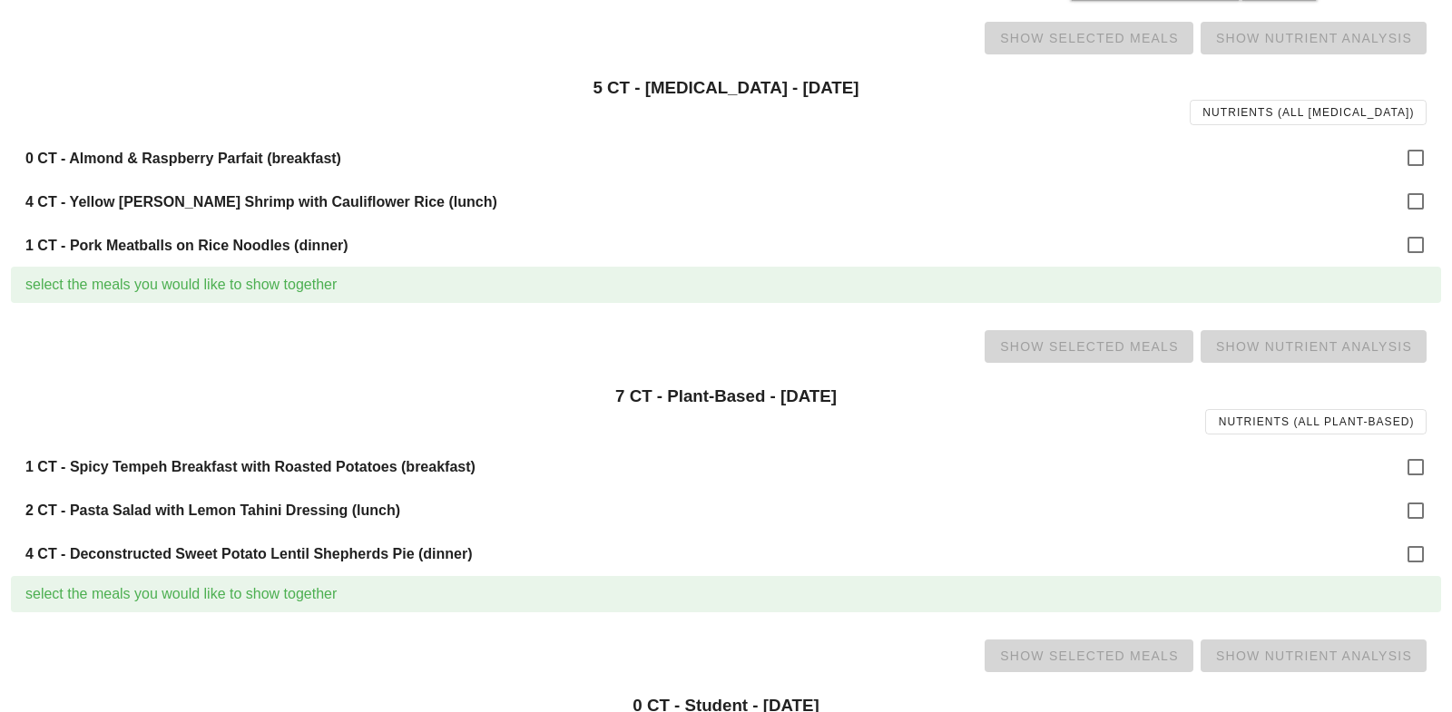
scroll to position [1402, 0]
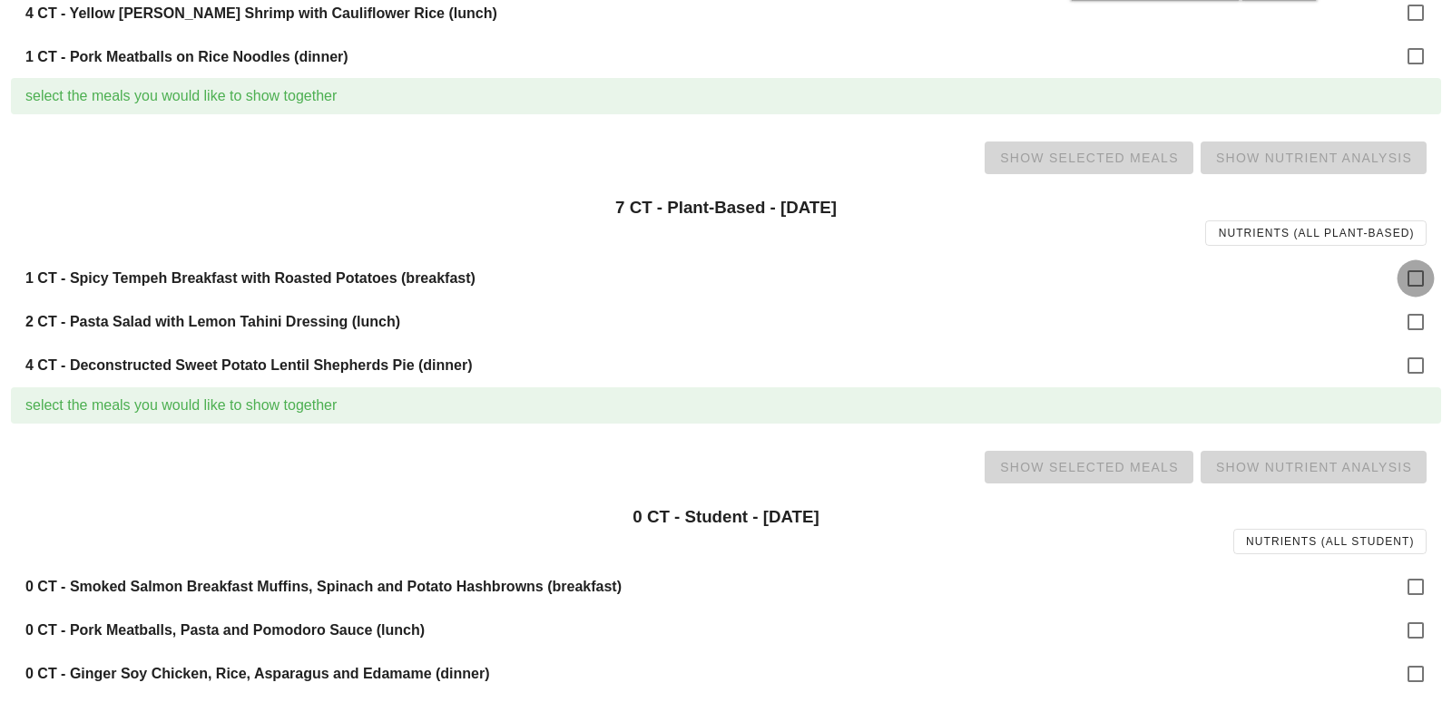
click at [1421, 279] on div at bounding box center [1415, 278] width 31 height 31
checkbox input "true"
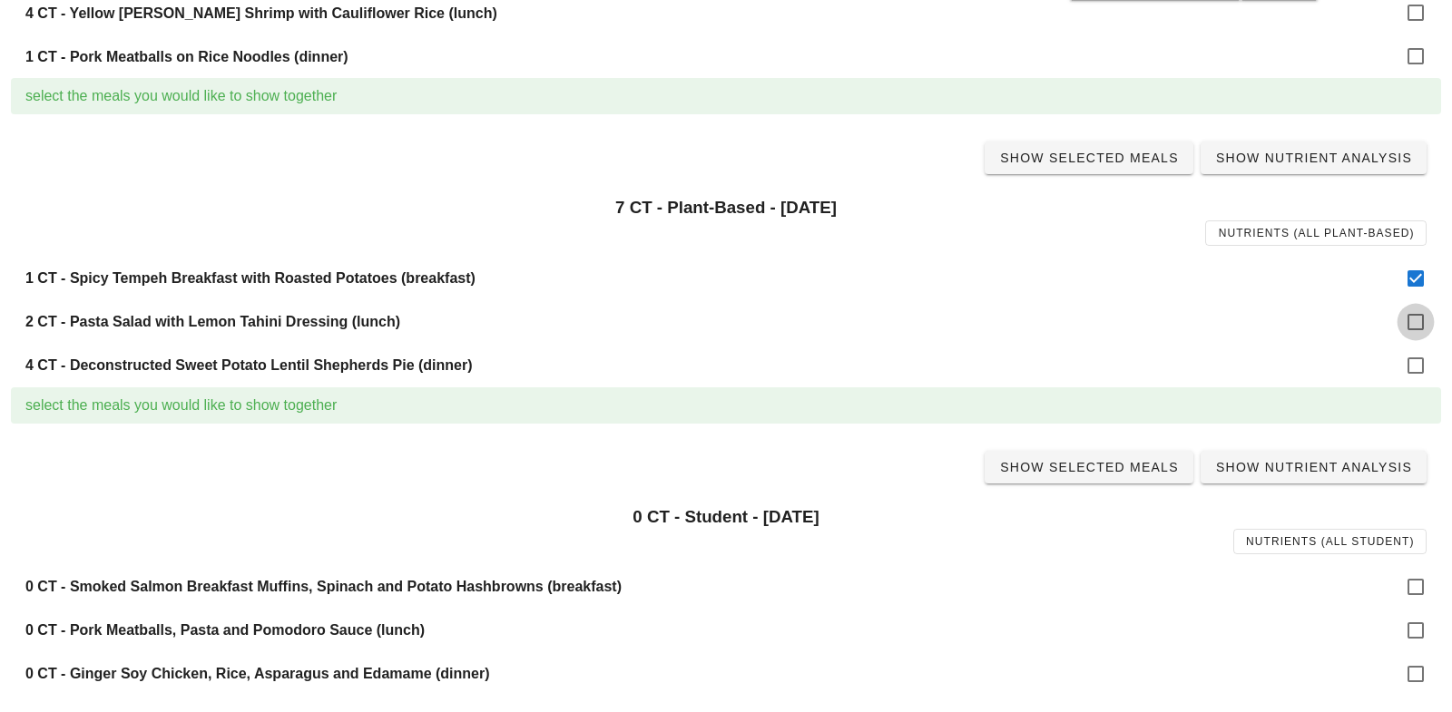
click at [1421, 326] on div at bounding box center [1415, 322] width 31 height 31
checkbox input "true"
click at [1421, 366] on div at bounding box center [1415, 365] width 31 height 31
checkbox input "true"
click at [1129, 164] on span "Show Selected Meals" at bounding box center [1089, 158] width 180 height 15
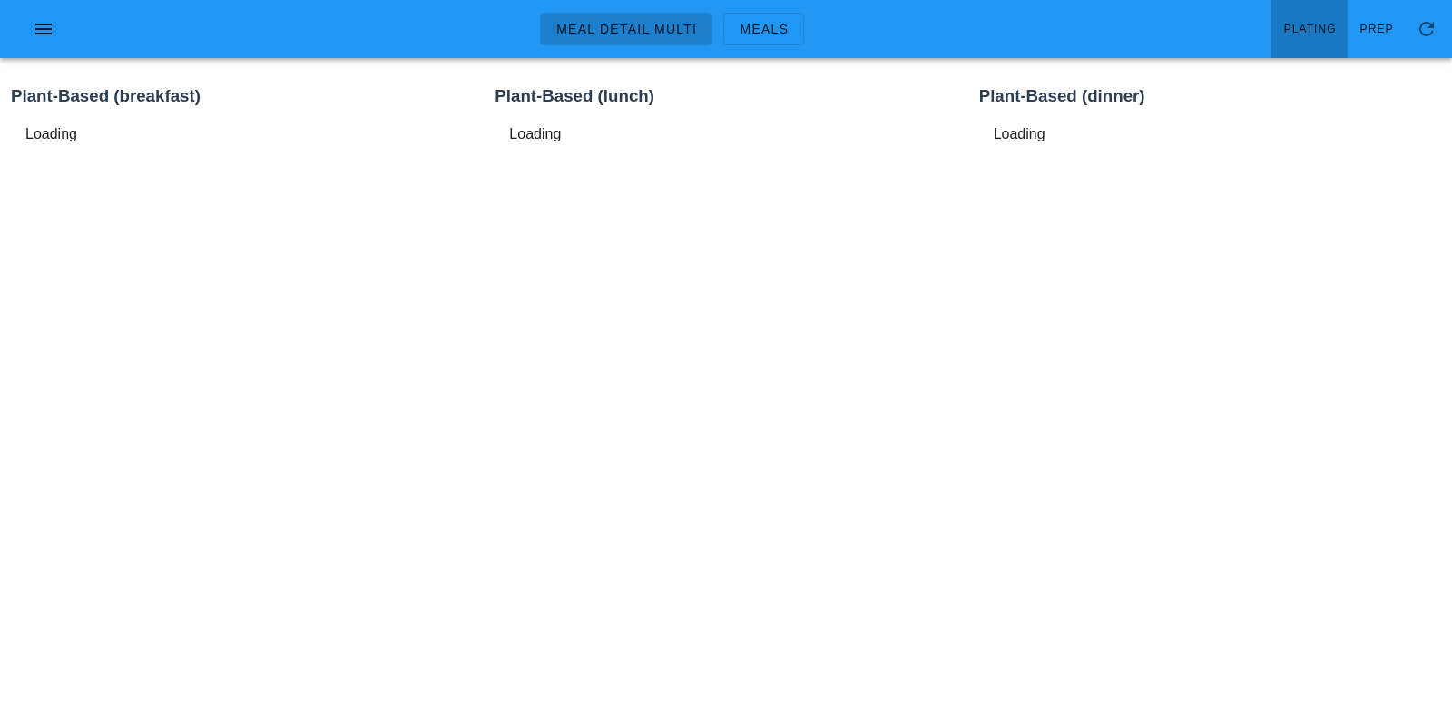
click at [1321, 25] on span "Plating" at bounding box center [1310, 29] width 54 height 13
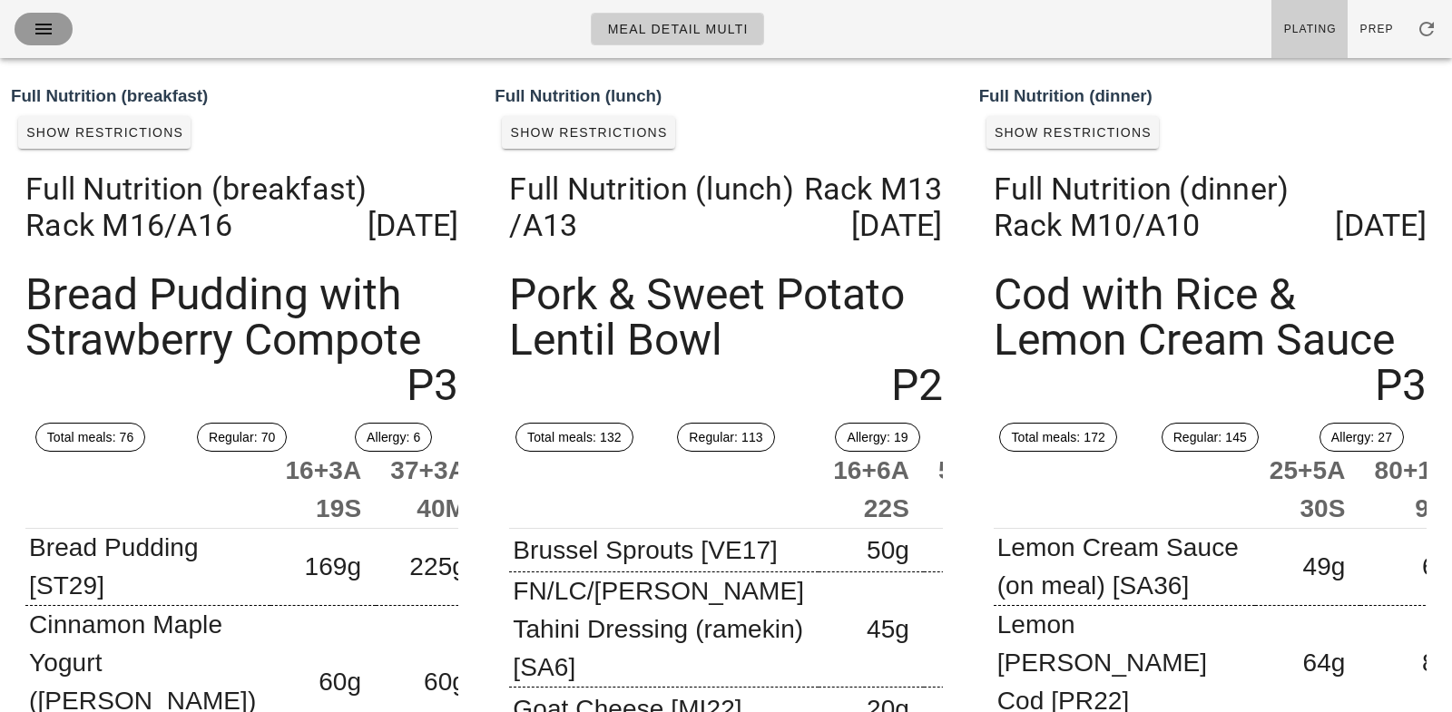
click at [42, 32] on icon "button" at bounding box center [44, 29] width 22 height 22
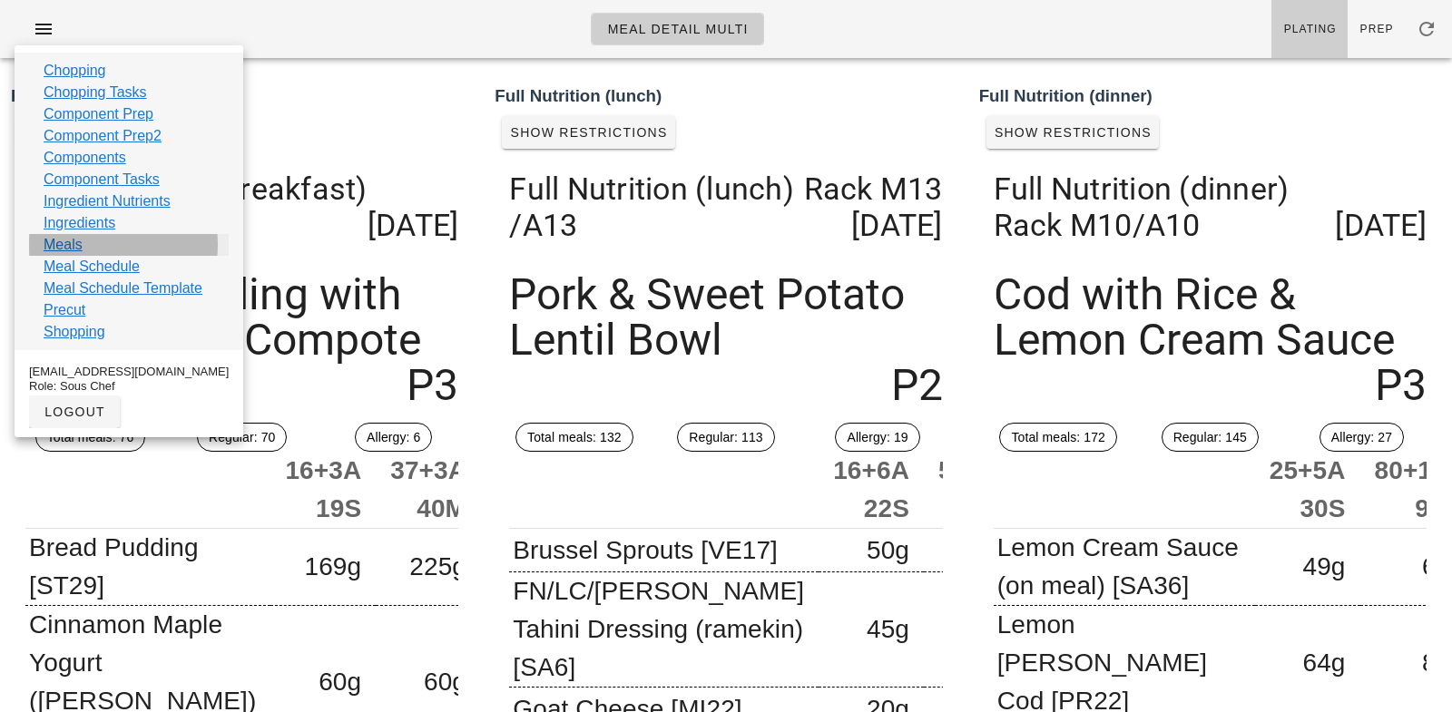
click at [63, 241] on link "Meals" at bounding box center [63, 245] width 39 height 22
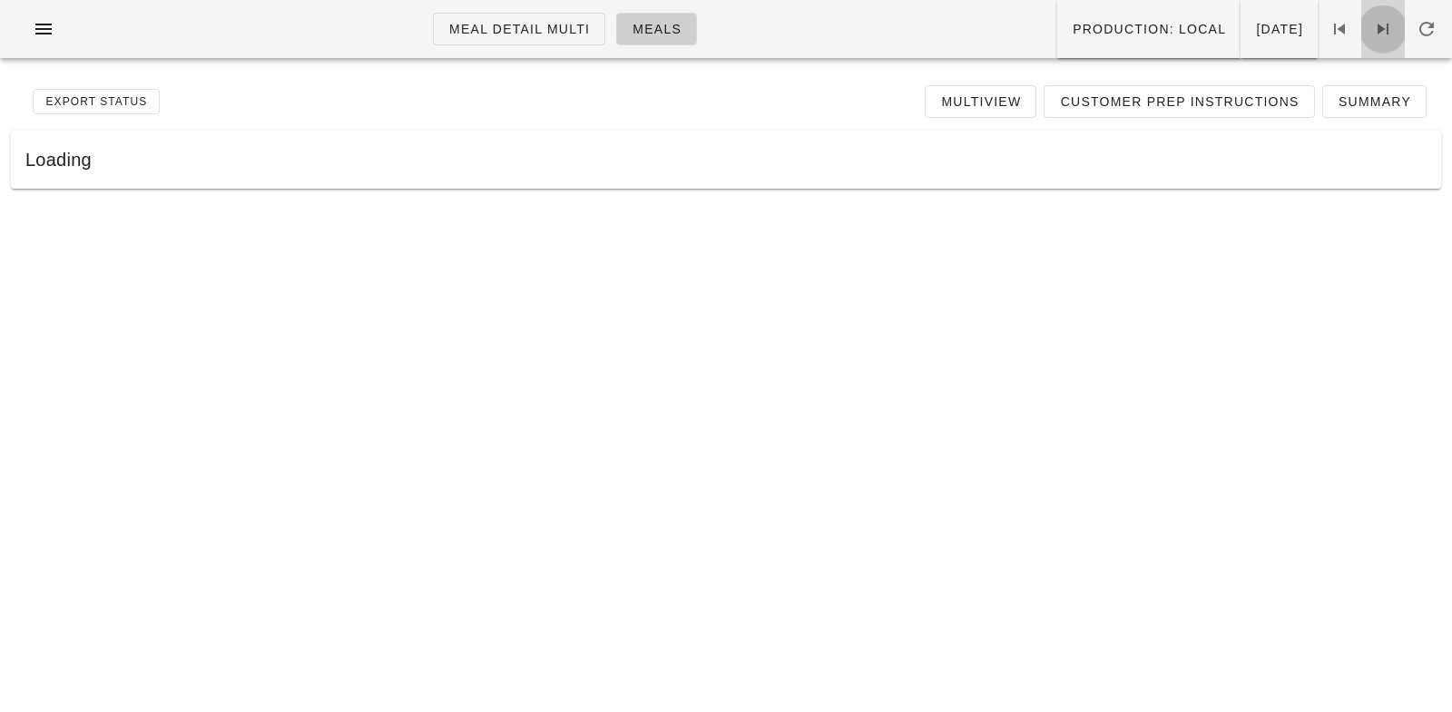
click at [1387, 14] on link at bounding box center [1383, 29] width 44 height 58
click at [36, 37] on icon "button" at bounding box center [44, 29] width 22 height 22
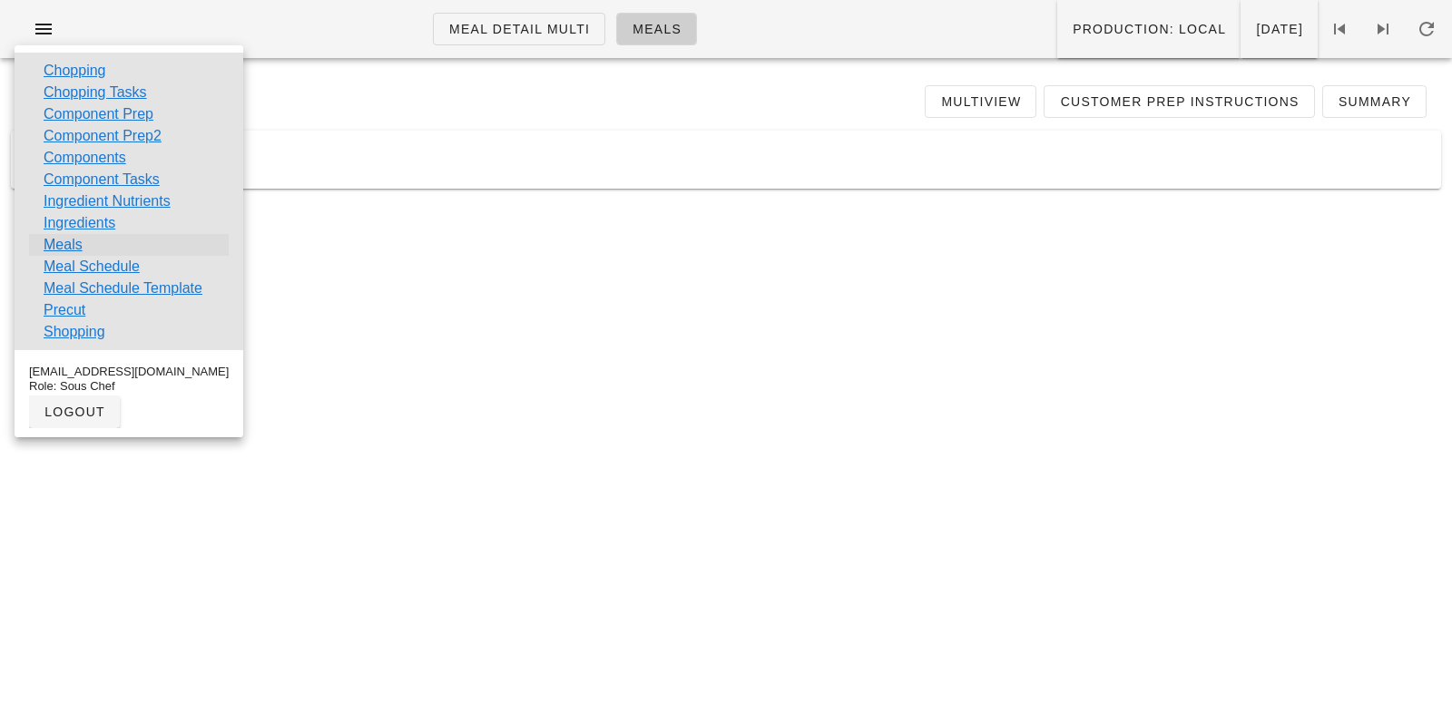
click at [64, 244] on link "Meals" at bounding box center [63, 245] width 39 height 22
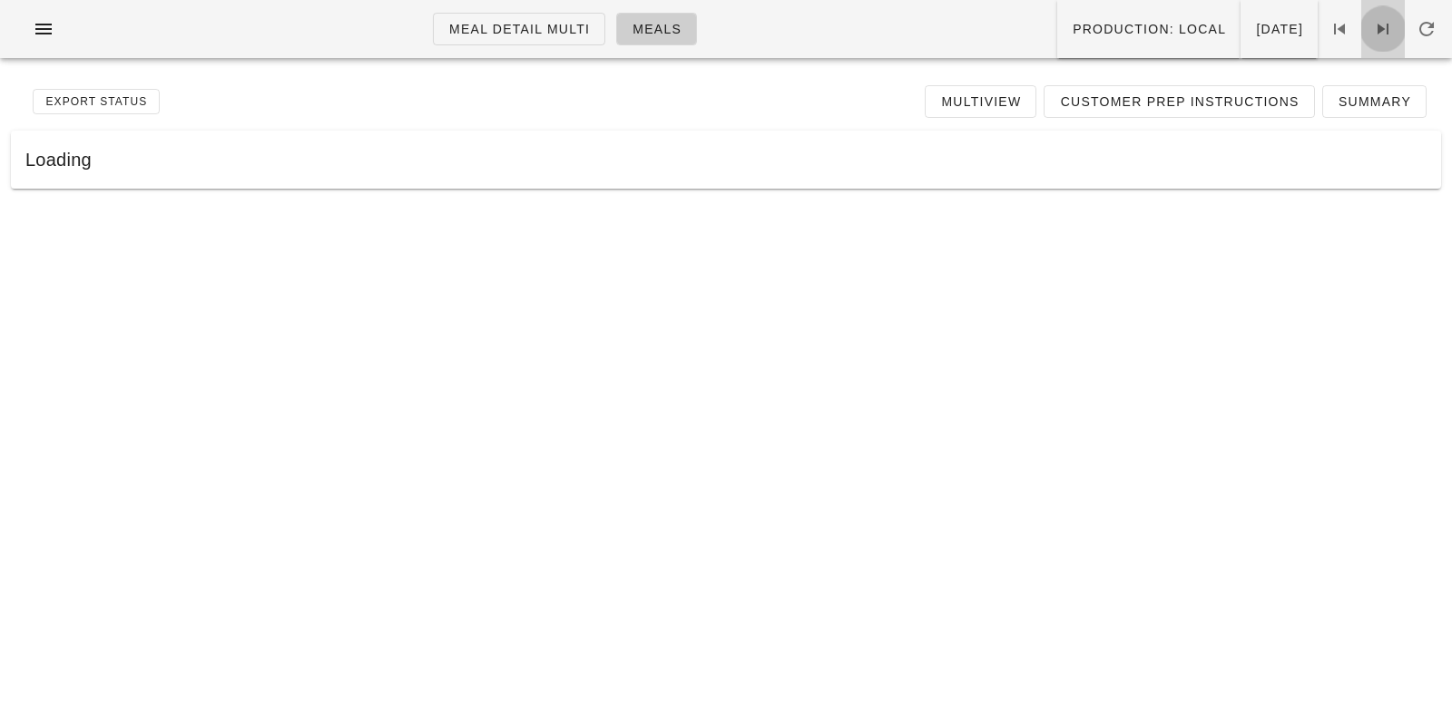
click at [1378, 21] on icon at bounding box center [1383, 29] width 22 height 22
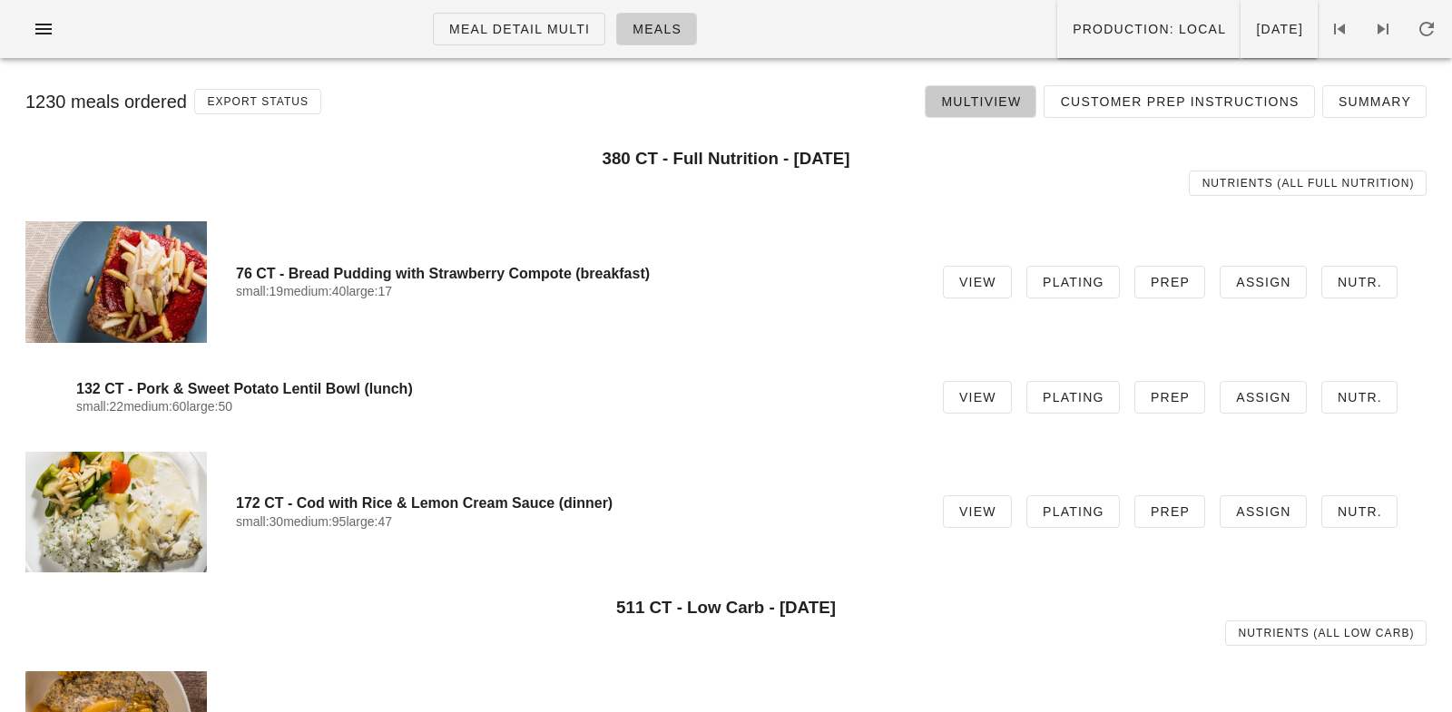
click at [1001, 107] on span "Multiview" at bounding box center [980, 101] width 81 height 15
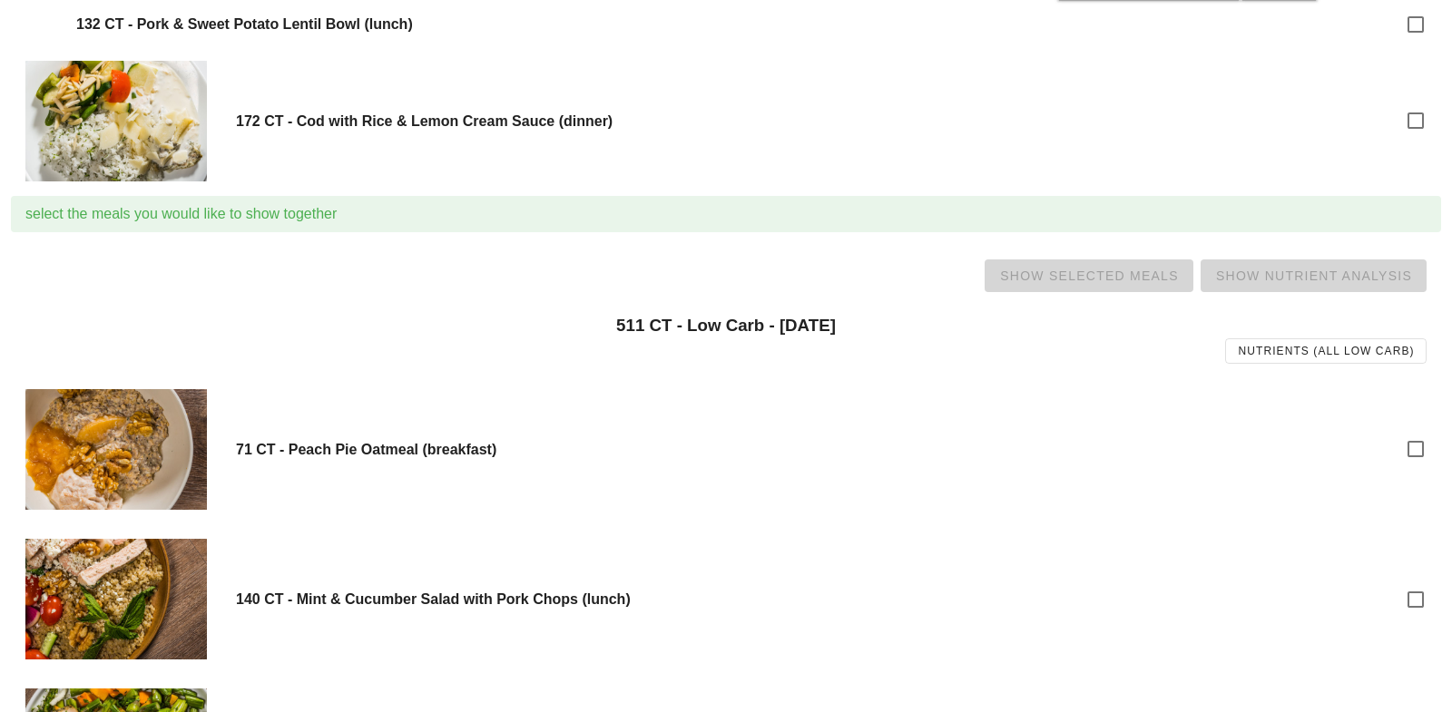
scroll to position [466, 0]
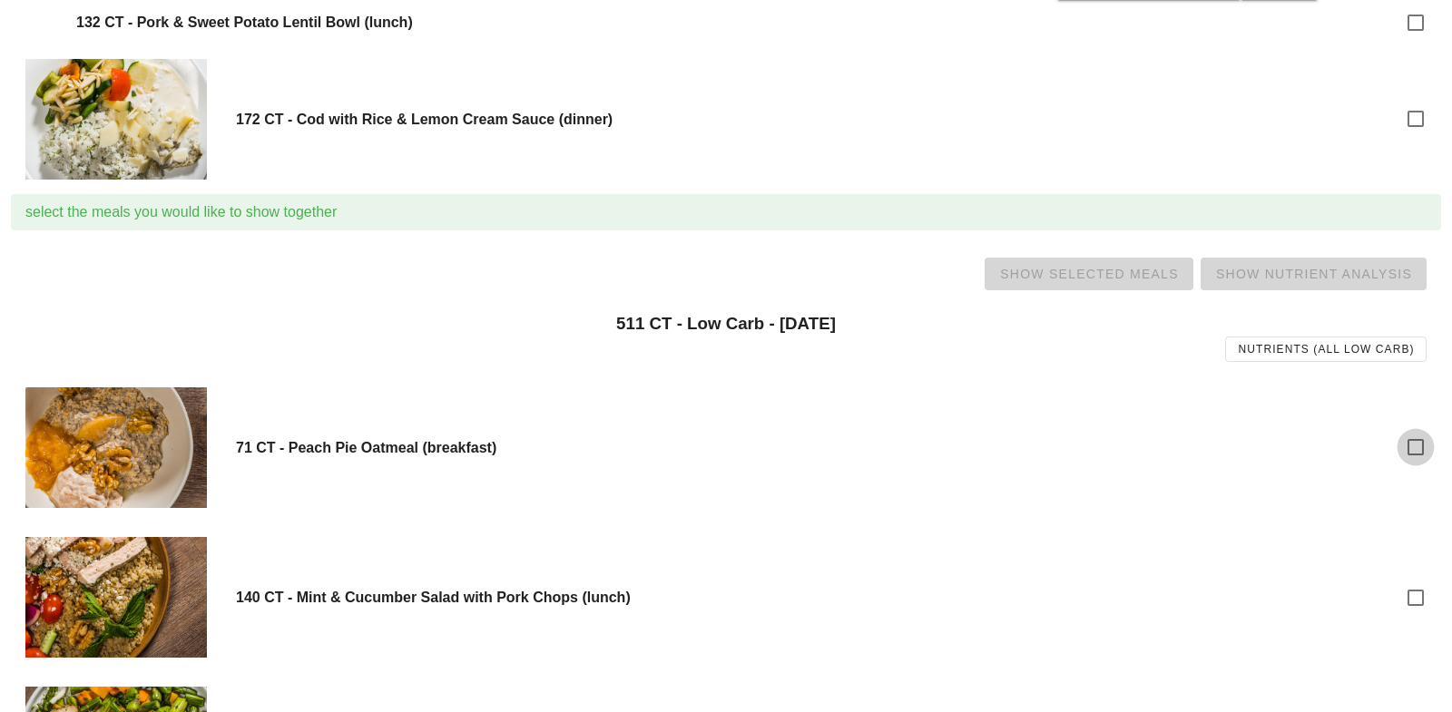
click at [1419, 449] on div at bounding box center [1415, 447] width 31 height 31
checkbox input "true"
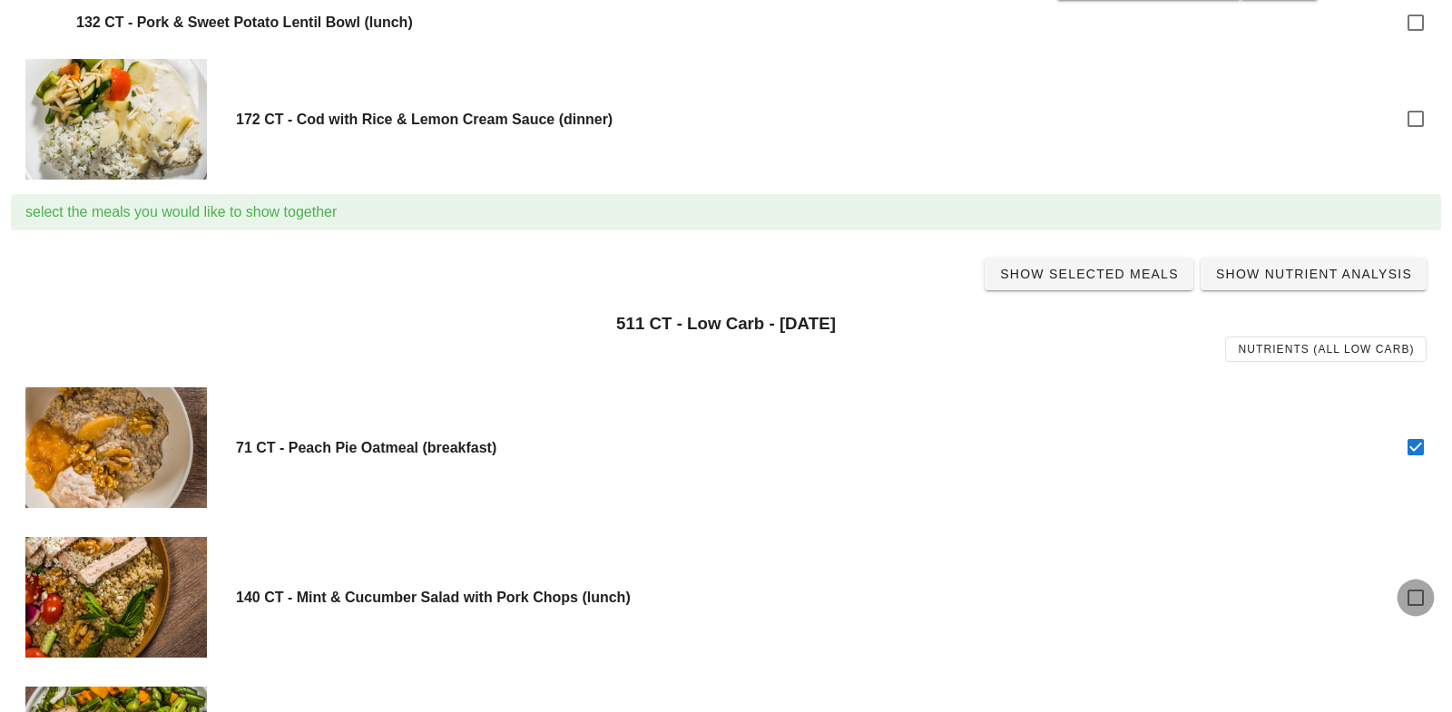
click at [1414, 587] on div at bounding box center [1415, 598] width 31 height 31
checkbox input "true"
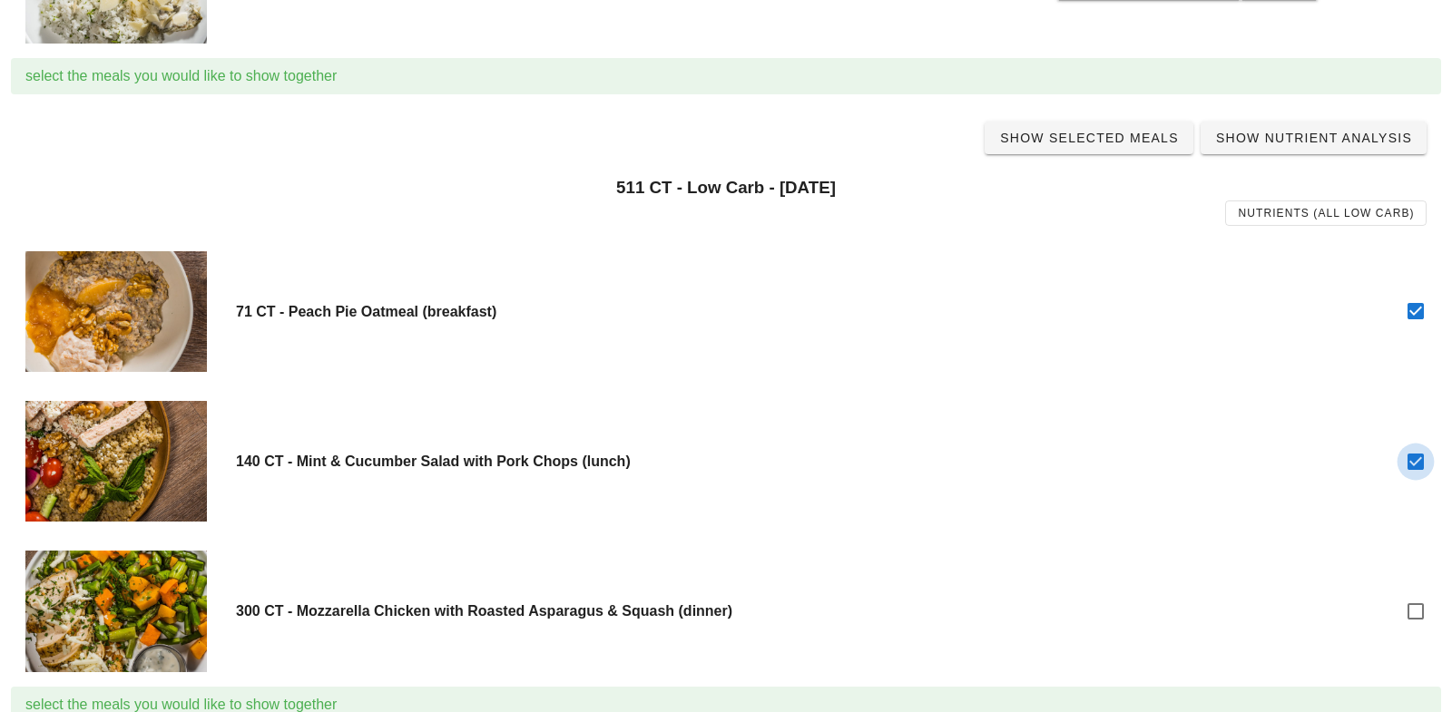
scroll to position [615, 0]
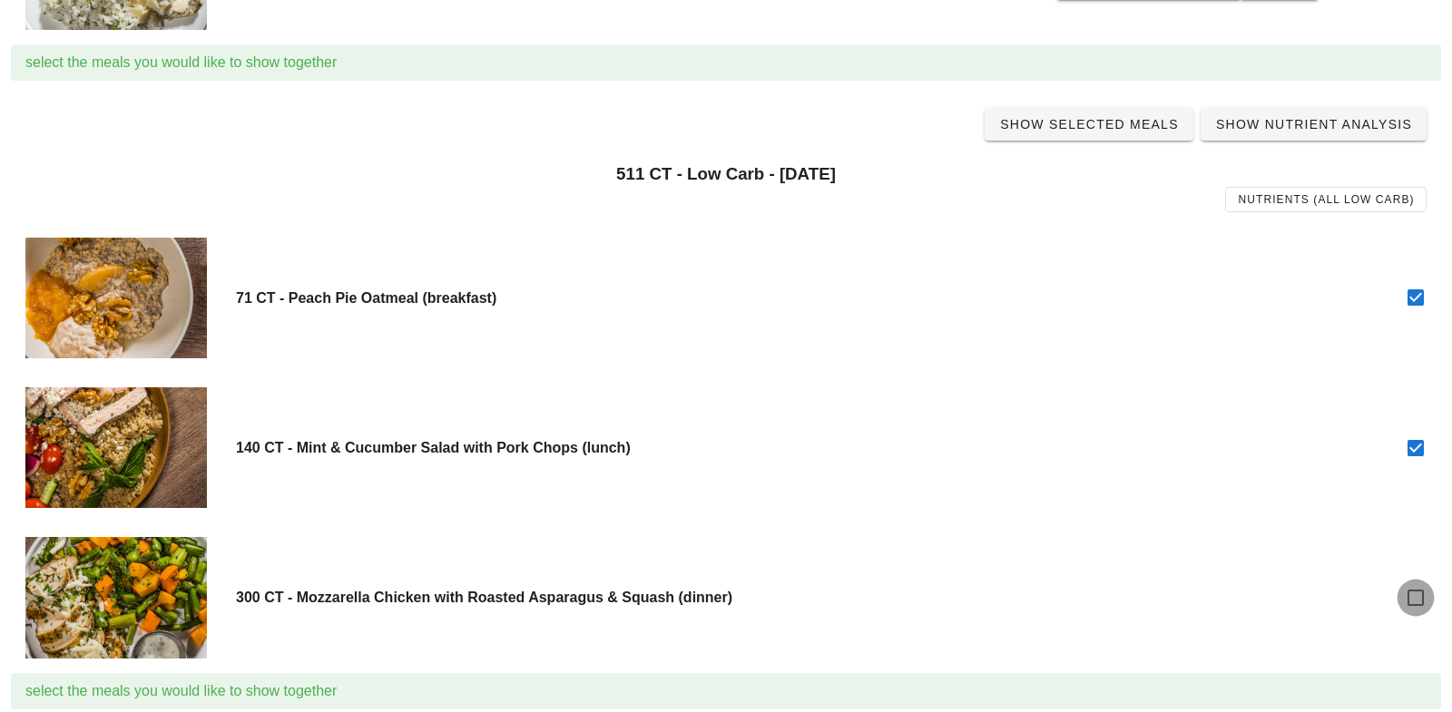
click at [1418, 595] on div at bounding box center [1415, 598] width 31 height 31
checkbox input "true"
click at [1095, 121] on span "Show Selected Meals" at bounding box center [1089, 124] width 180 height 15
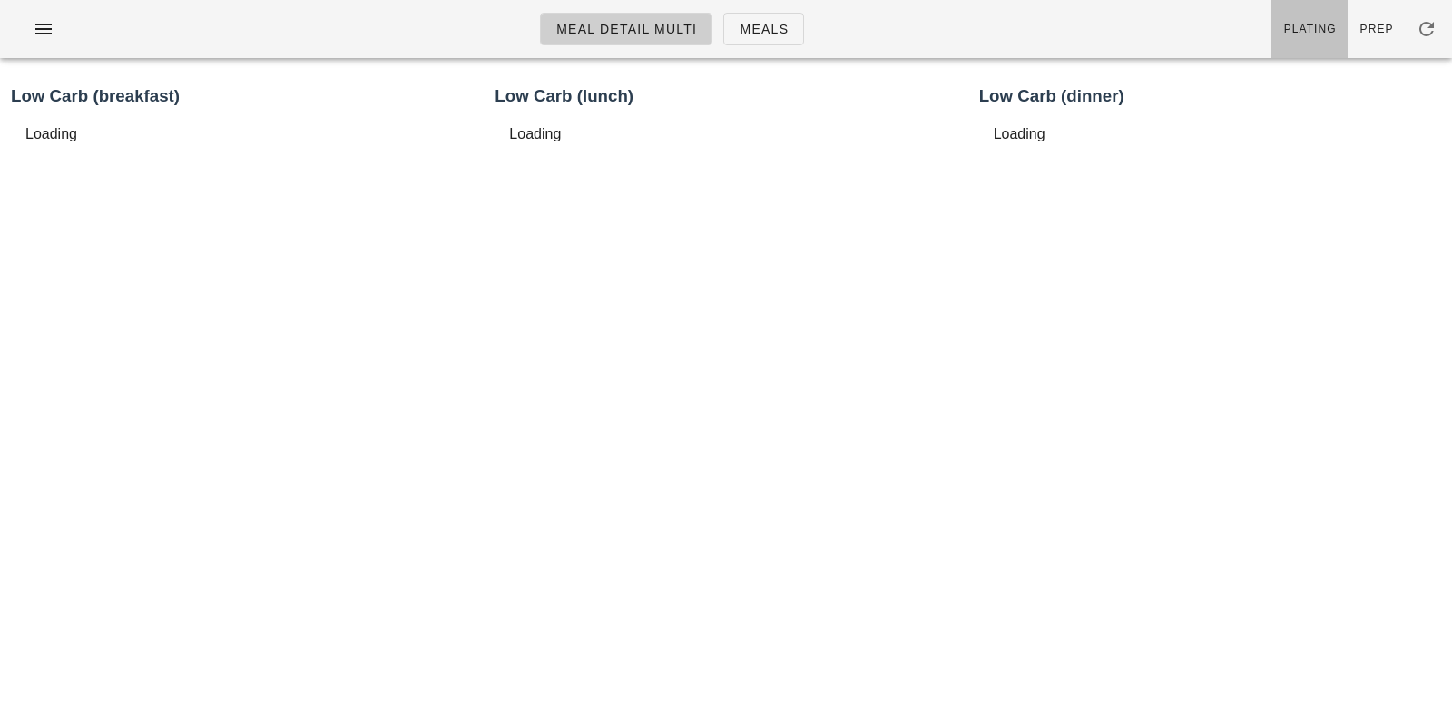
click at [1325, 34] on span "Plating" at bounding box center [1310, 29] width 54 height 13
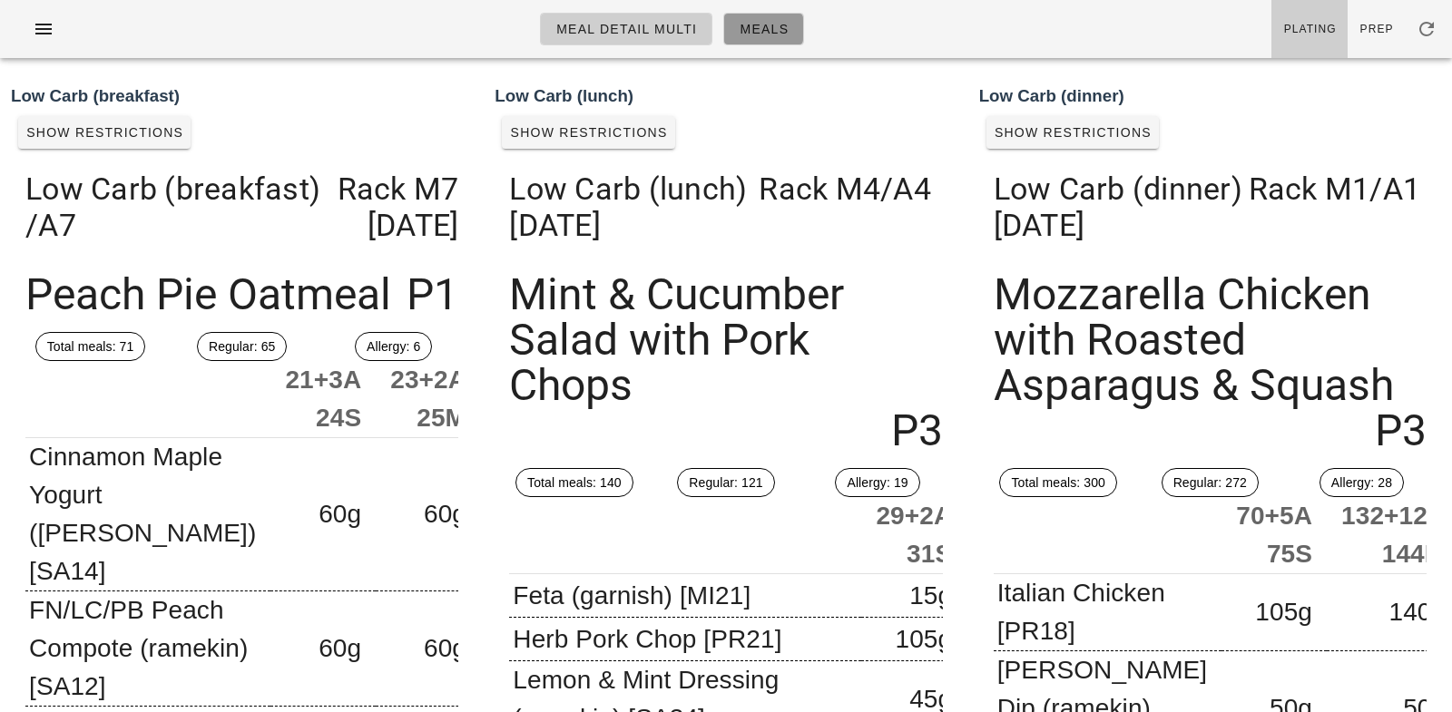
click at [754, 29] on span "Meals" at bounding box center [764, 29] width 50 height 15
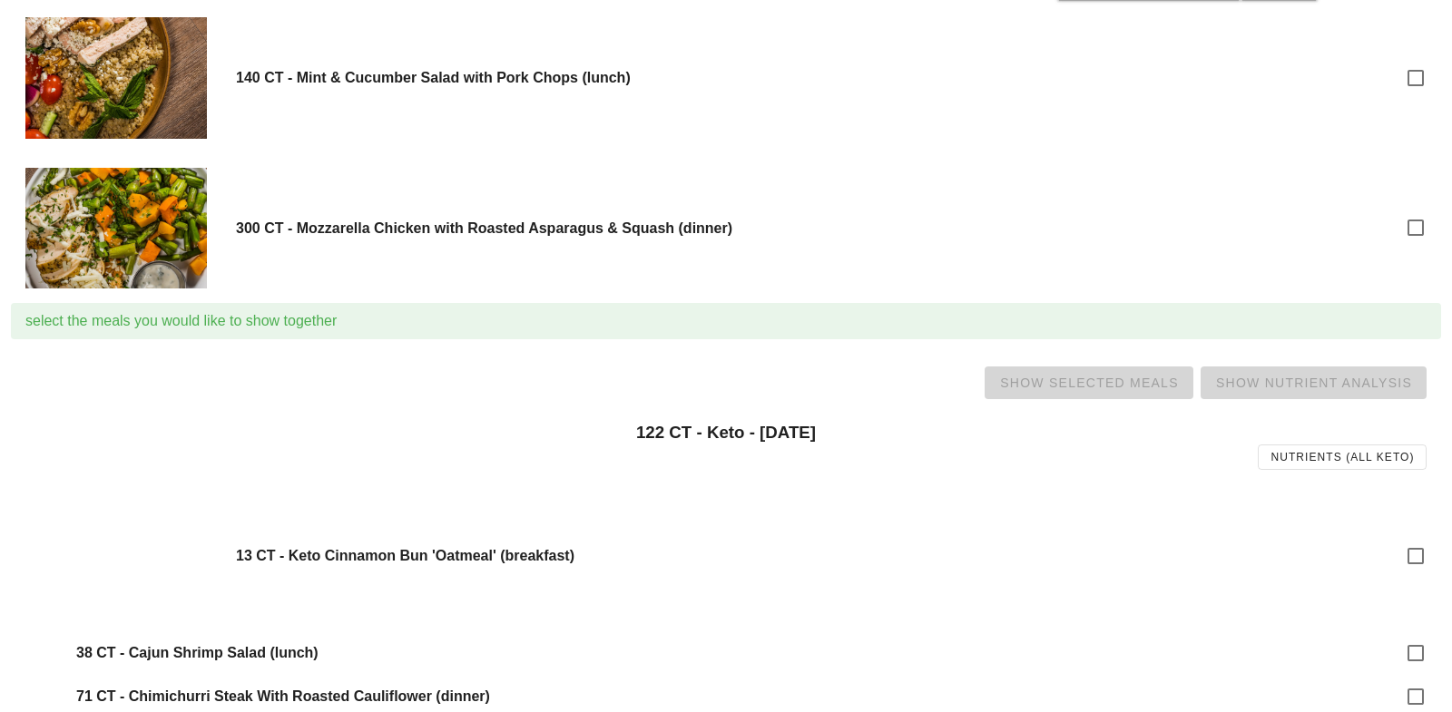
scroll to position [1203, 0]
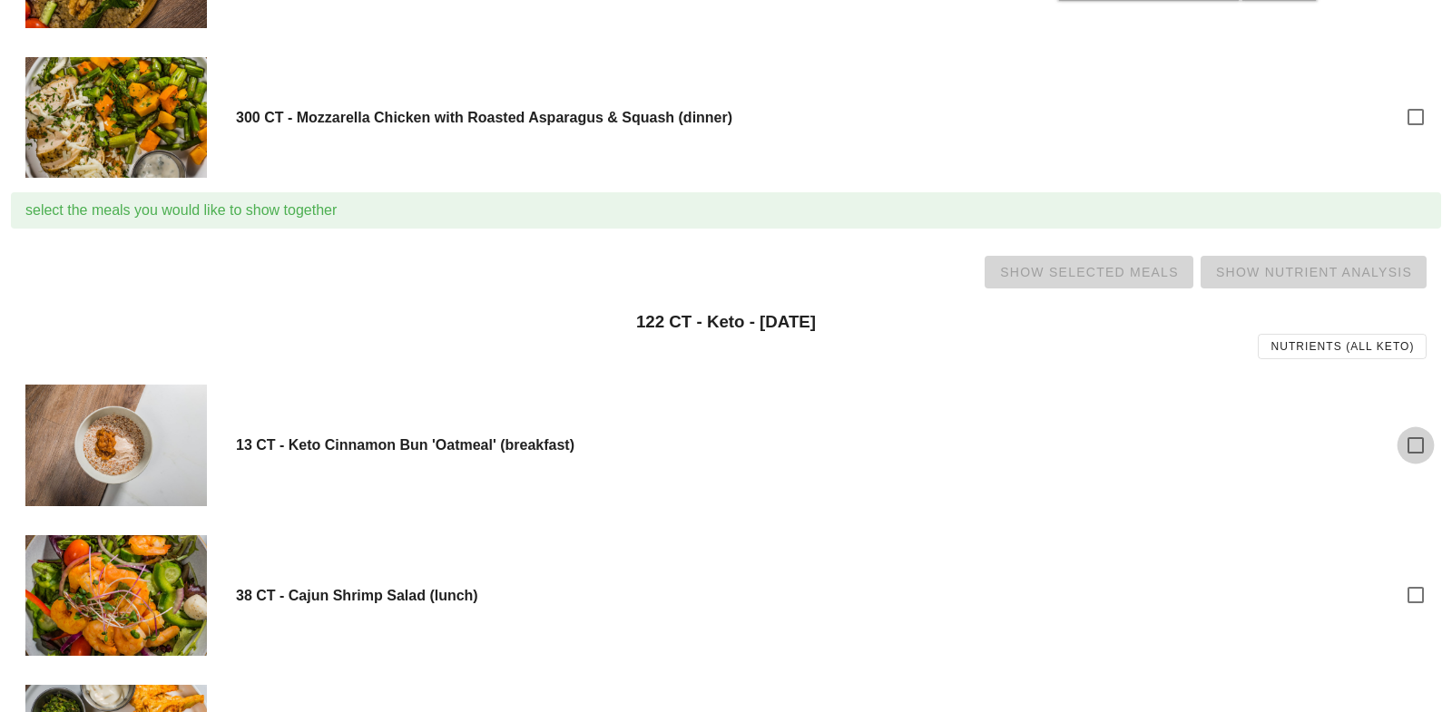
click at [1421, 447] on div at bounding box center [1415, 445] width 31 height 31
checkbox input "true"
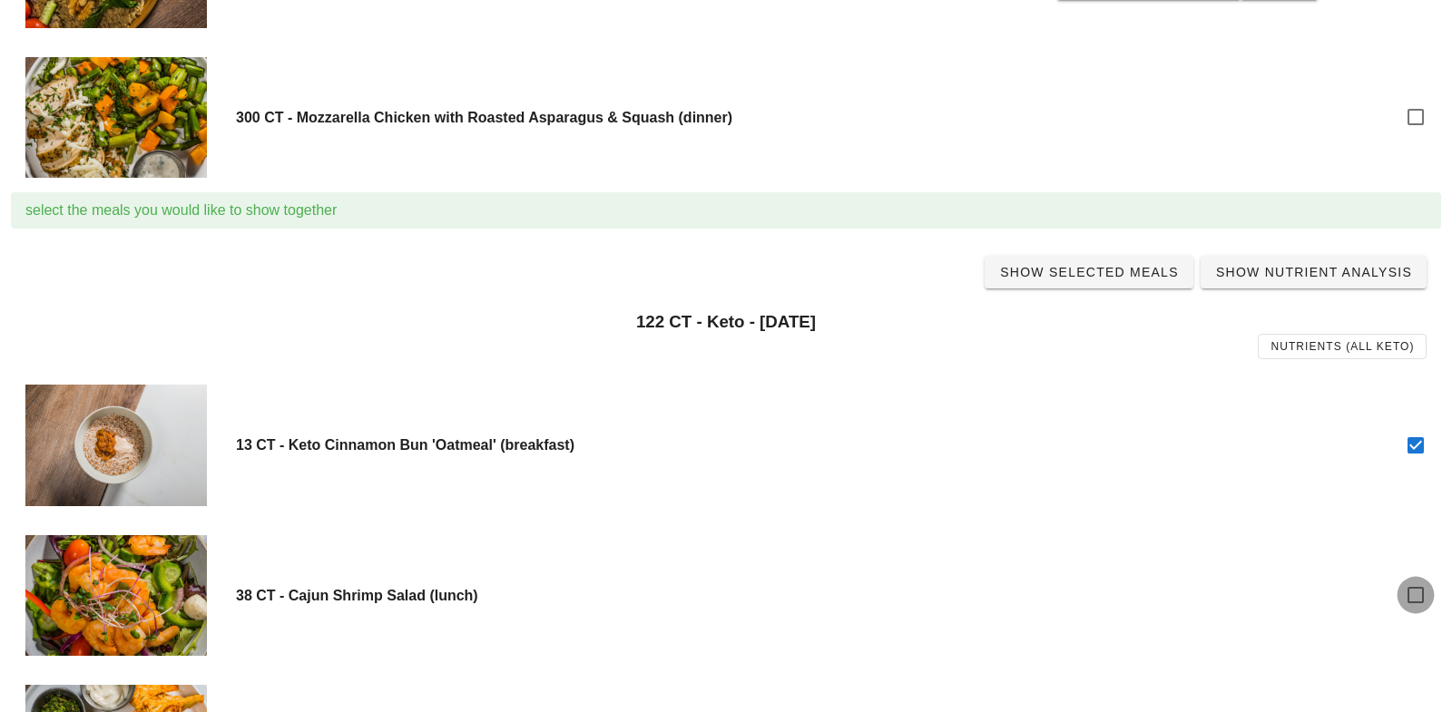
click at [1416, 599] on div at bounding box center [1415, 595] width 31 height 31
checkbox input "true"
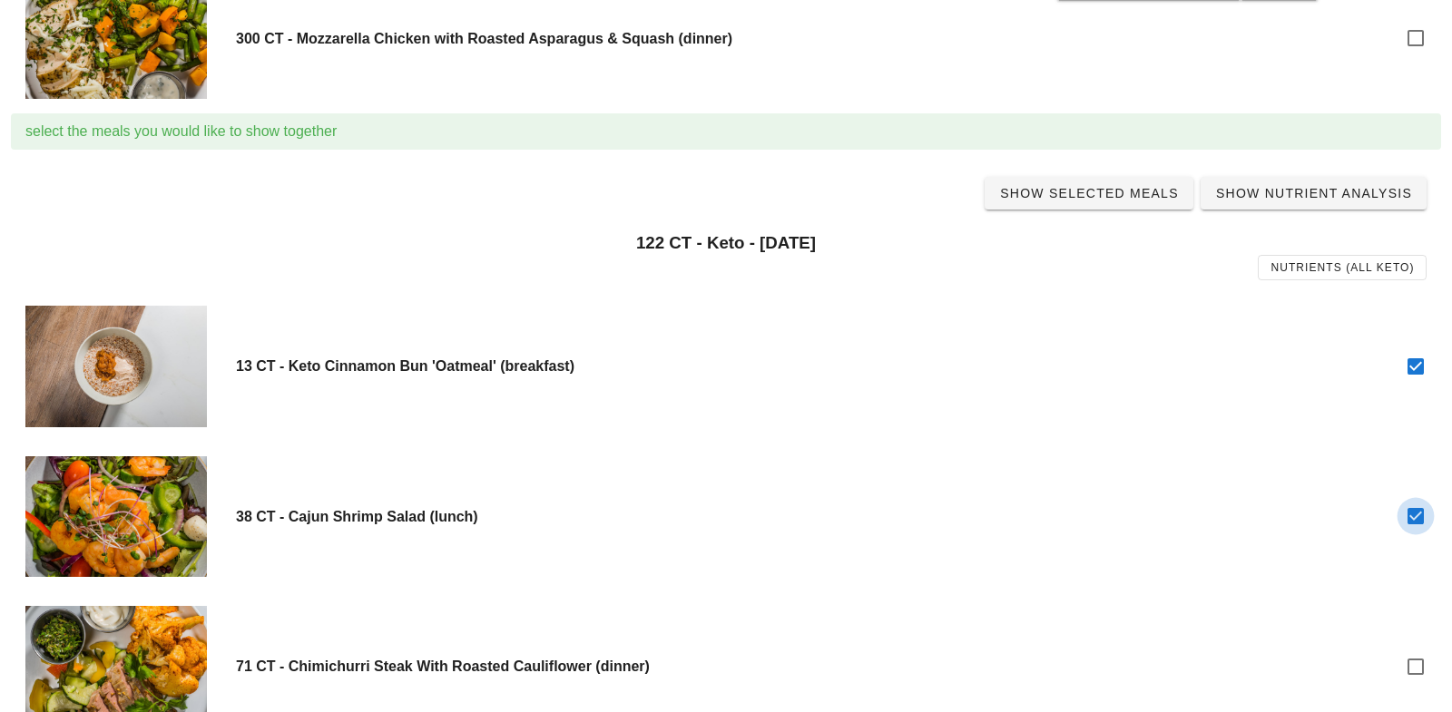
scroll to position [1287, 0]
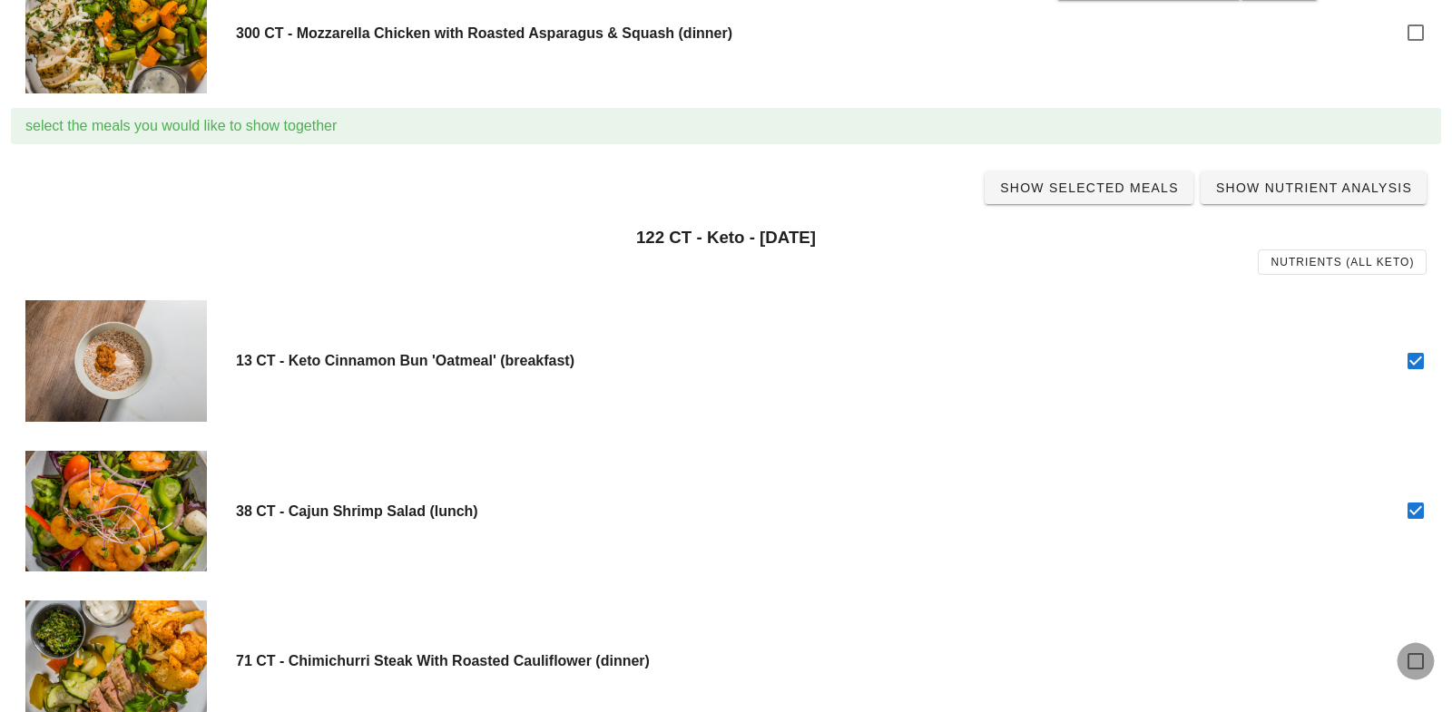
click at [1417, 659] on div at bounding box center [1415, 661] width 31 height 31
checkbox input "true"
click at [1105, 181] on span "Show Selected Meals" at bounding box center [1089, 188] width 180 height 15
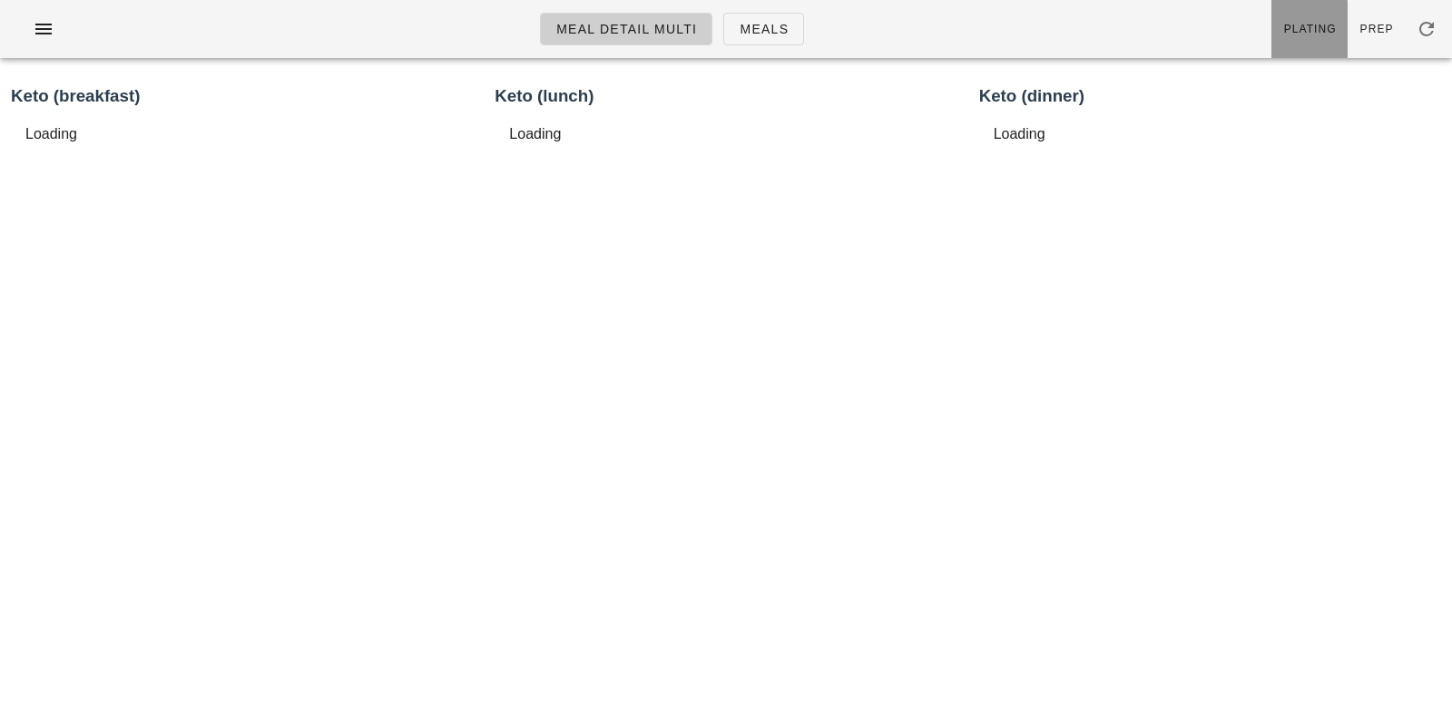
click at [1330, 25] on span "Plating" at bounding box center [1310, 29] width 54 height 13
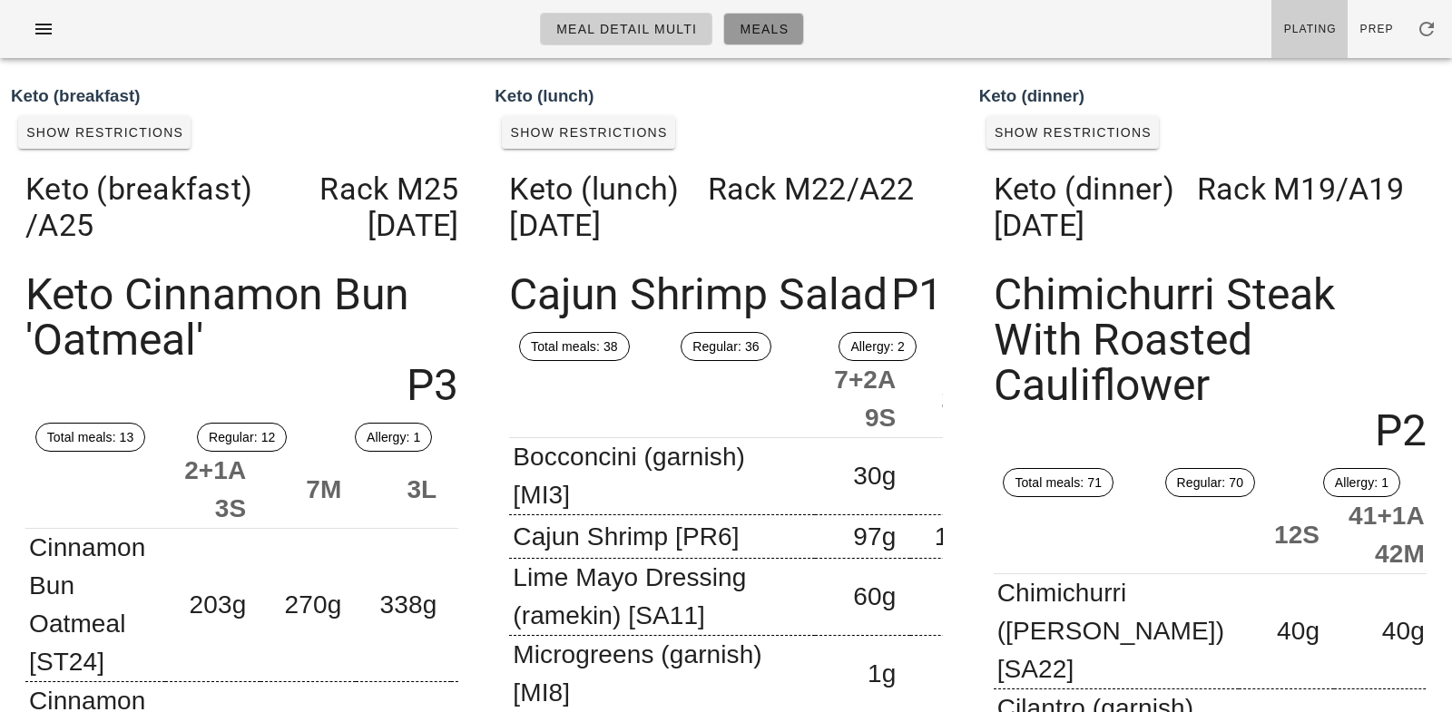
click at [795, 25] on link "Meals" at bounding box center [763, 29] width 81 height 33
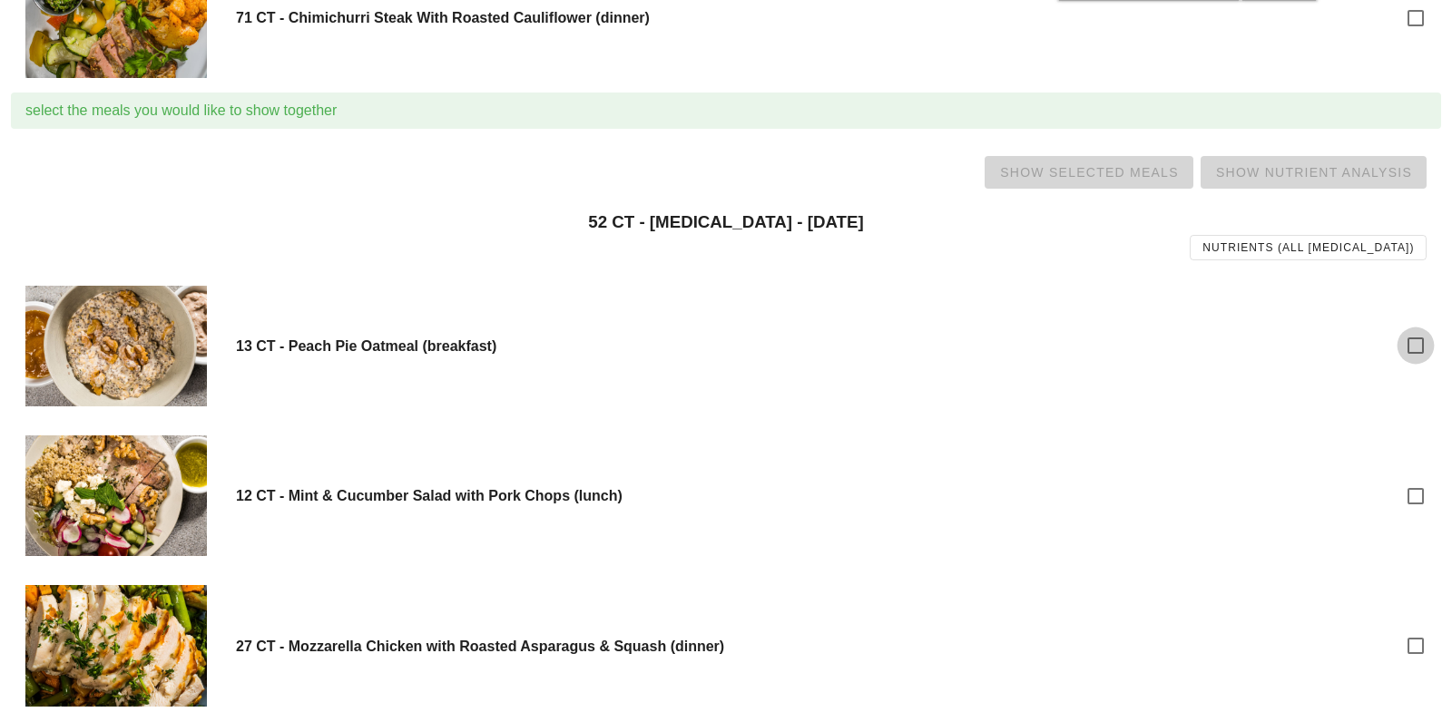
scroll to position [1939, 0]
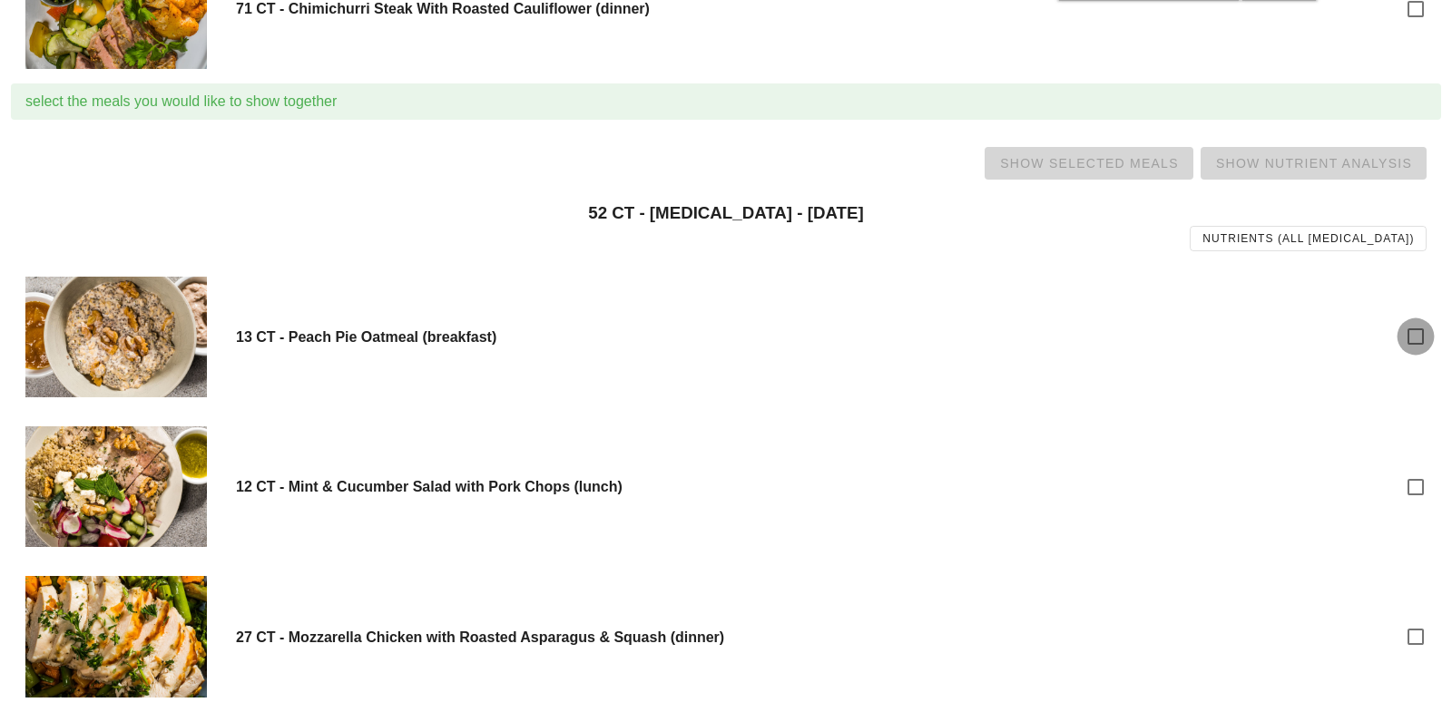
click at [1417, 325] on div at bounding box center [1415, 336] width 31 height 31
checkbox input "true"
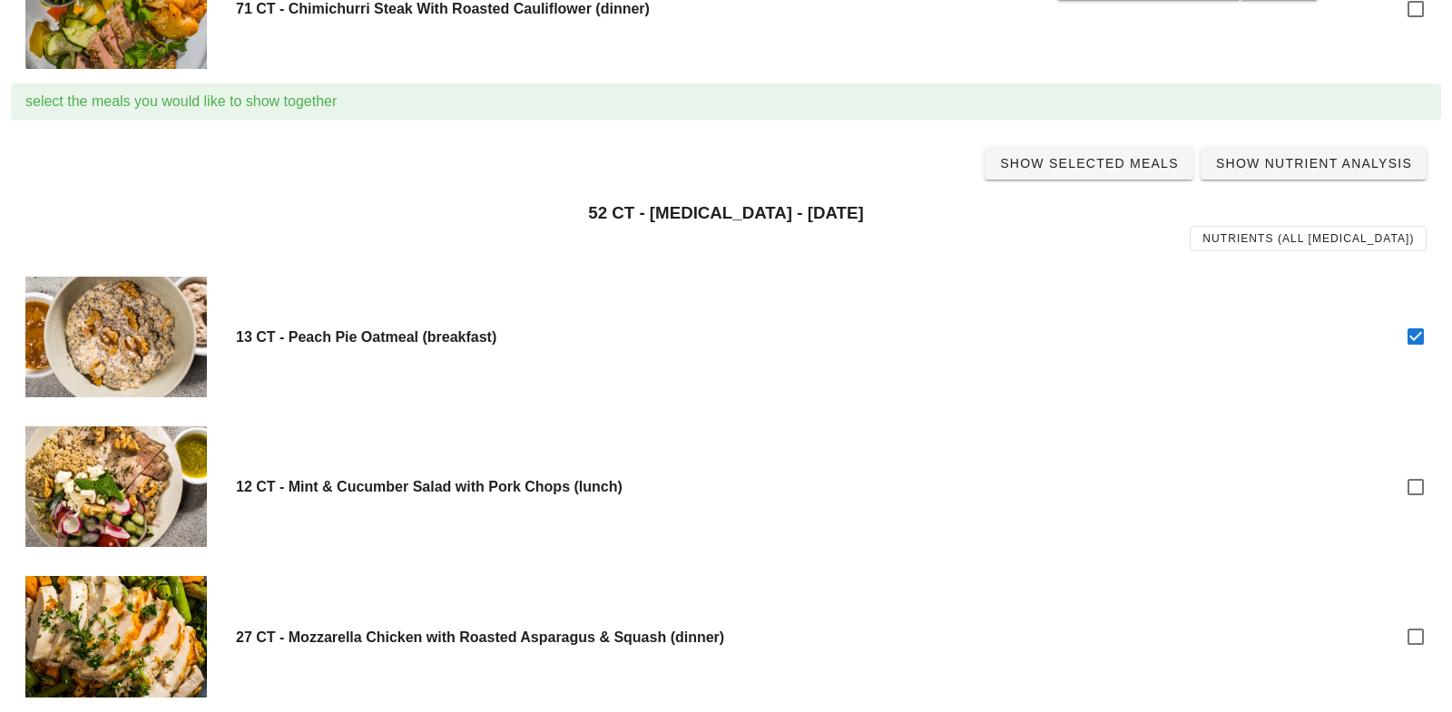
click at [1415, 462] on div "12 CT - Mint & Cucumber Salad with Pork Chops (lunch)" at bounding box center [726, 487] width 1430 height 150
click at [1415, 465] on div "12 CT - Mint & Cucumber Salad with Pork Chops (lunch)" at bounding box center [726, 487] width 1430 height 150
click at [1419, 484] on div at bounding box center [1415, 487] width 31 height 31
checkbox input "true"
click at [1410, 644] on div at bounding box center [1415, 637] width 31 height 31
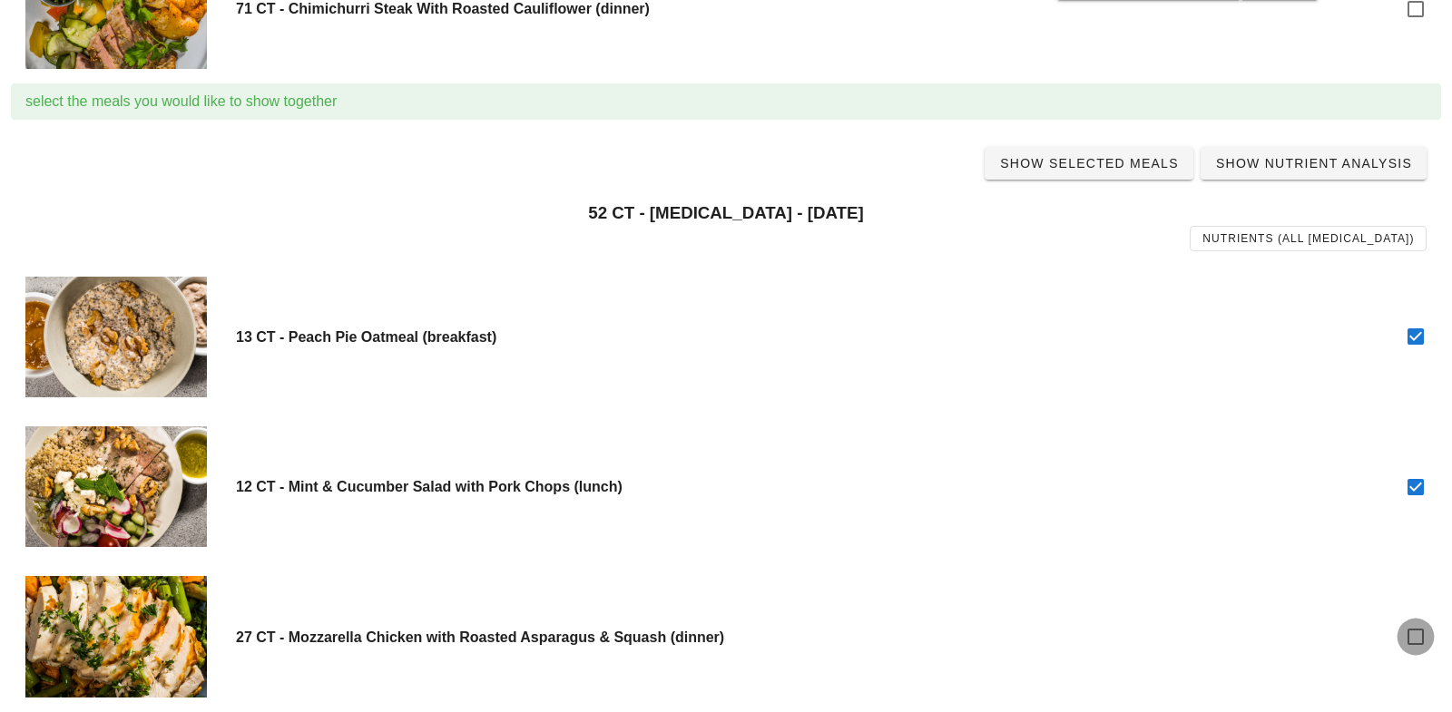
checkbox input "true"
click at [1076, 168] on span "Show Selected Meals" at bounding box center [1089, 163] width 180 height 15
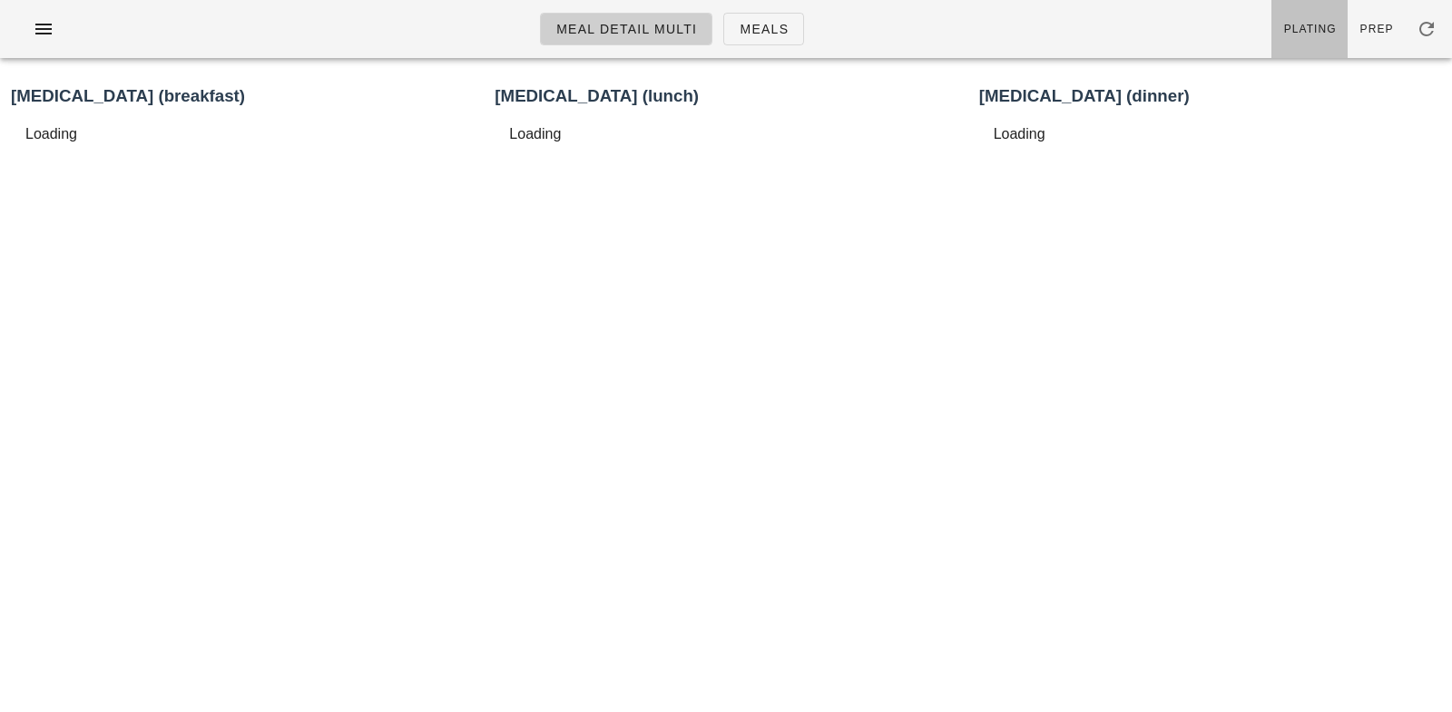
click at [1301, 16] on link "Plating" at bounding box center [1310, 29] width 76 height 58
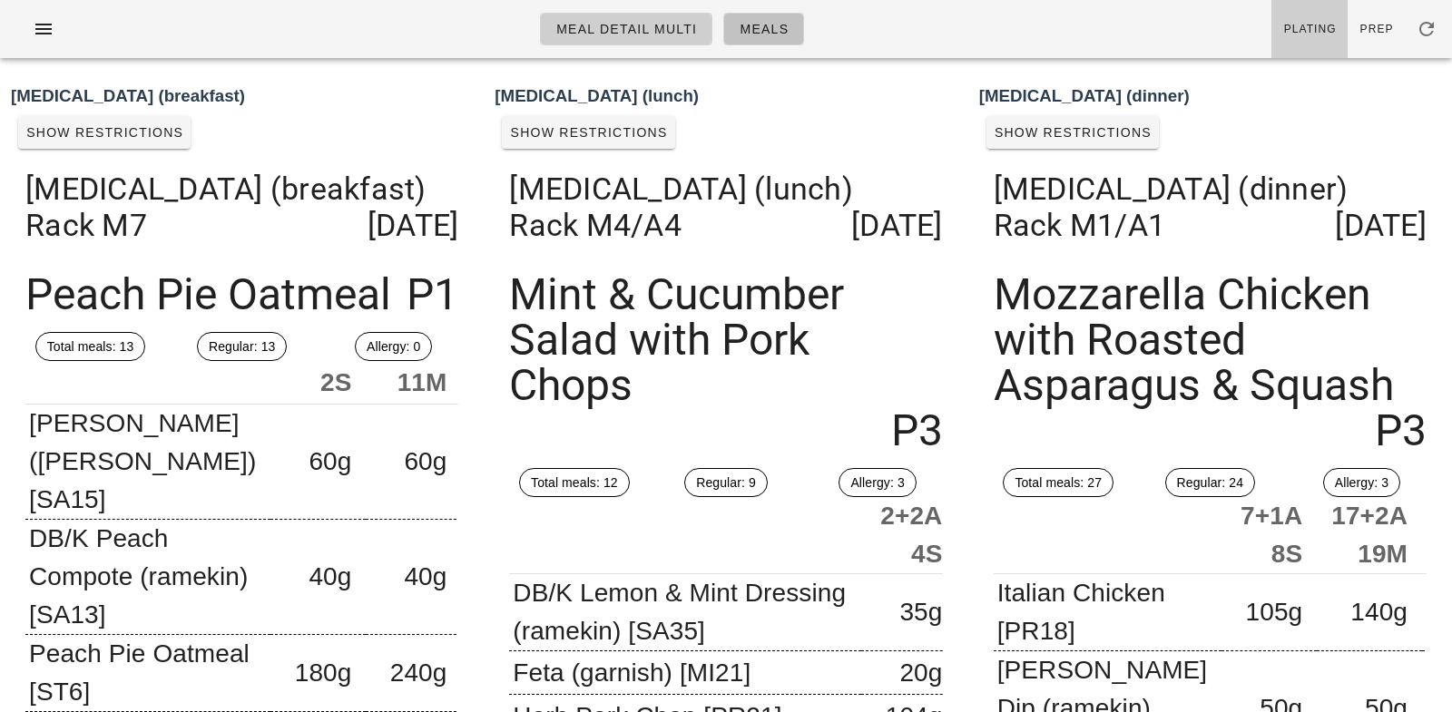
click at [732, 35] on link "Meals" at bounding box center [763, 29] width 81 height 33
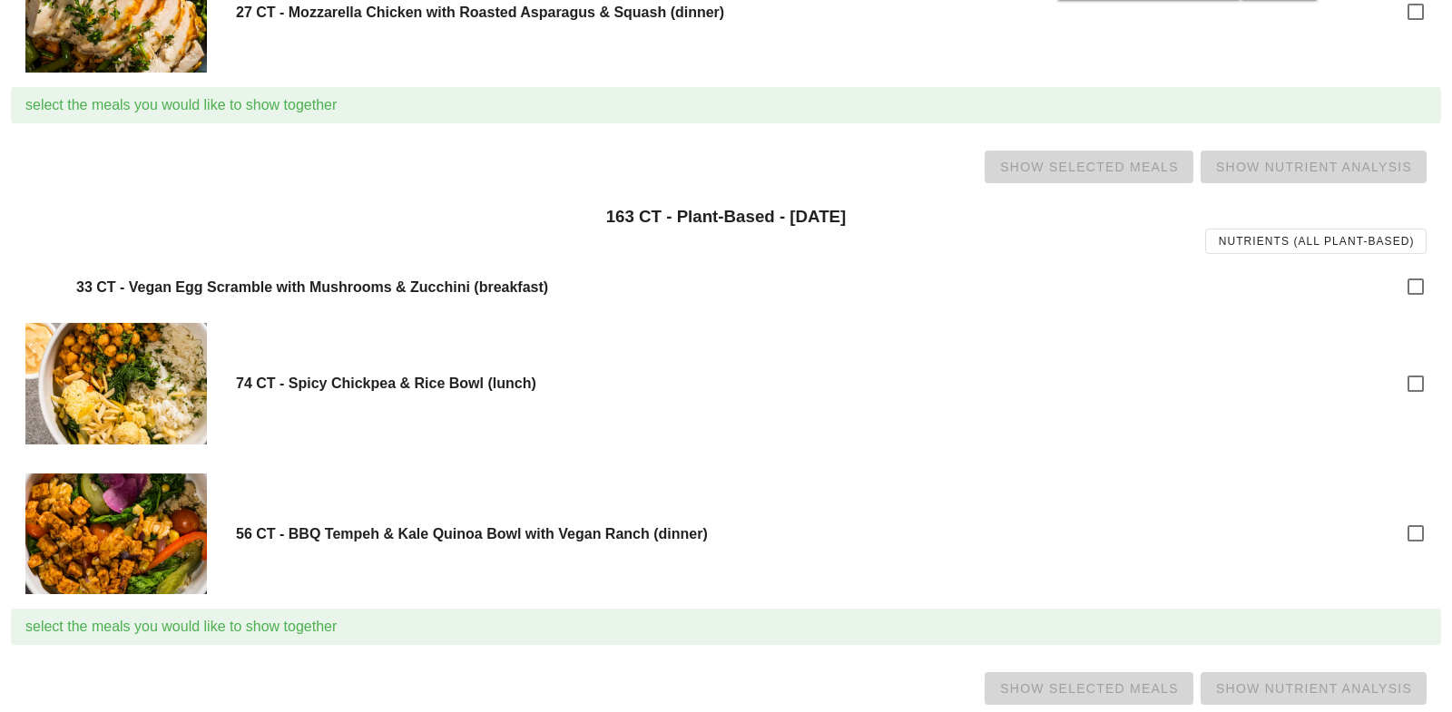
scroll to position [2594, 0]
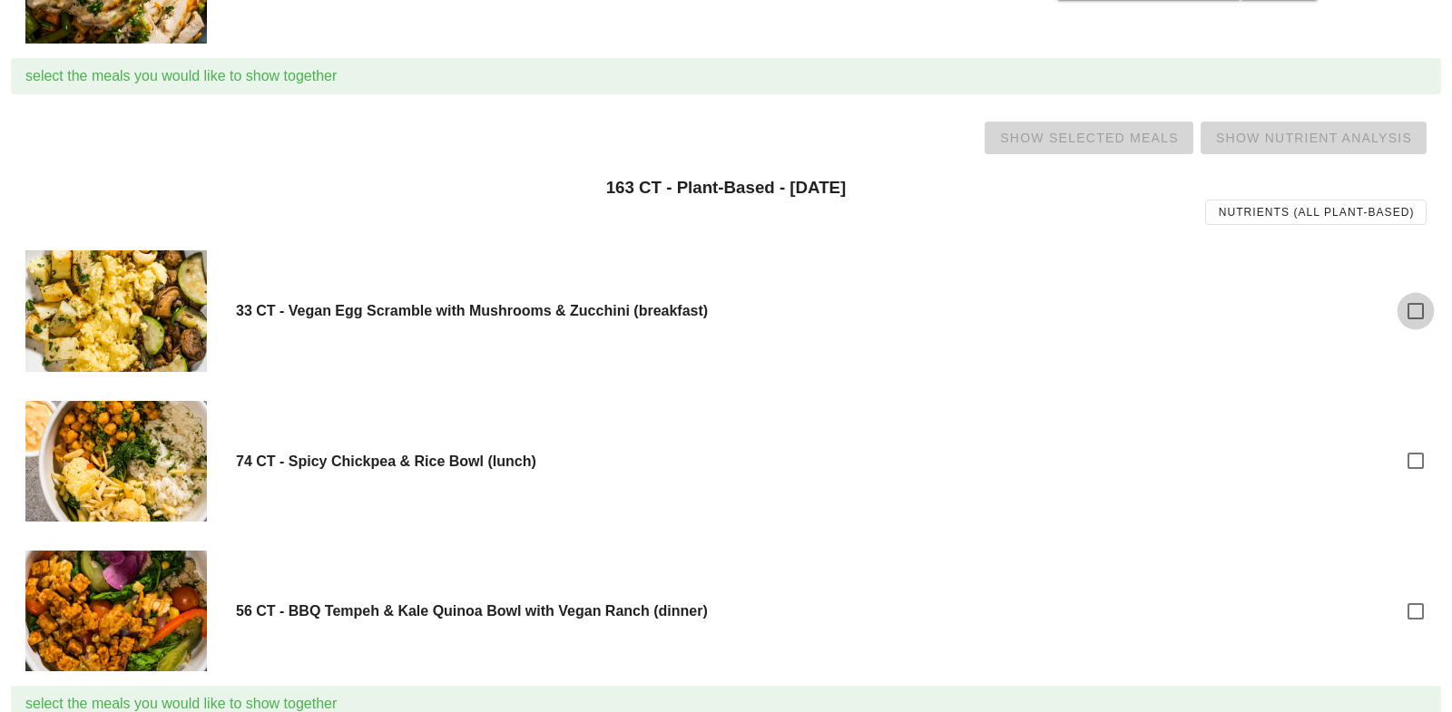
click at [1423, 307] on div at bounding box center [1415, 311] width 31 height 31
checkbox input "true"
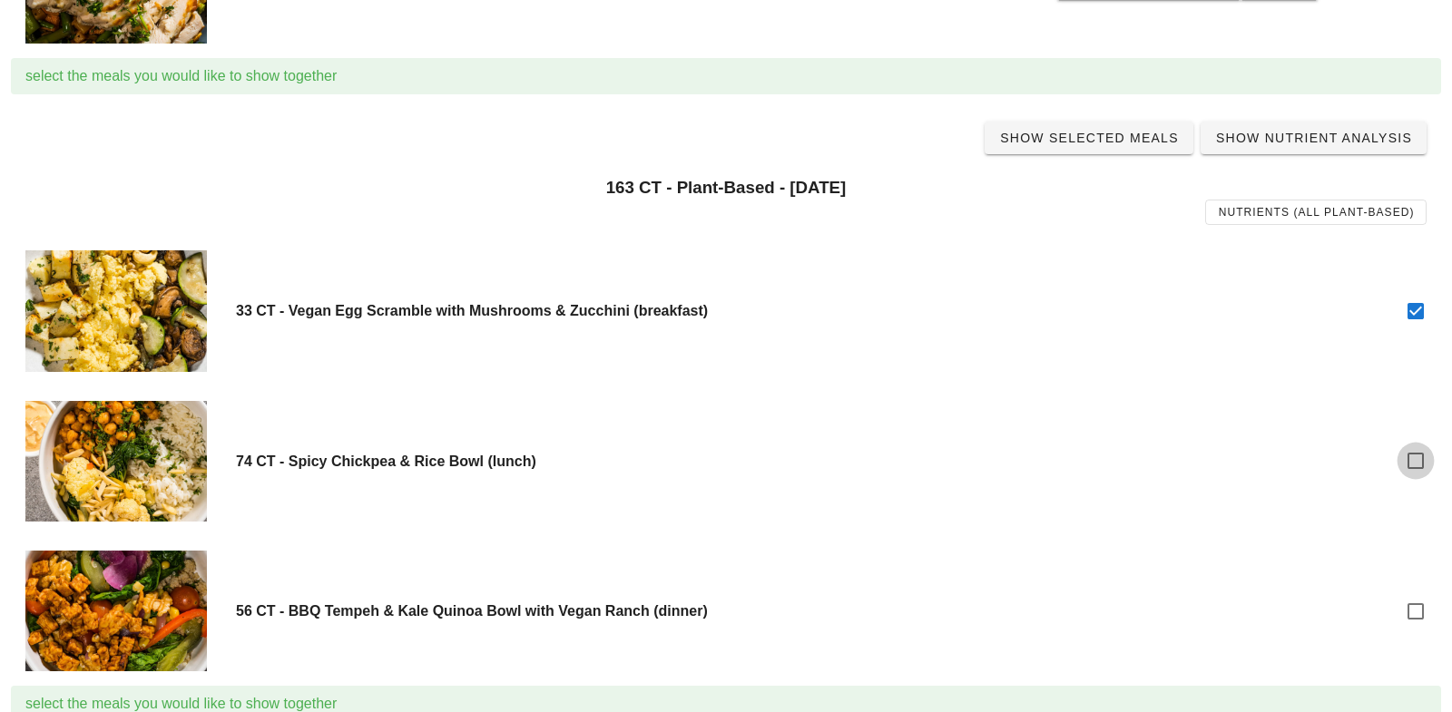
click at [1410, 456] on div at bounding box center [1415, 461] width 31 height 31
checkbox input "true"
click at [1416, 603] on div at bounding box center [1415, 611] width 31 height 31
checkbox input "true"
click at [1083, 143] on span "Show Selected Meals" at bounding box center [1089, 138] width 180 height 15
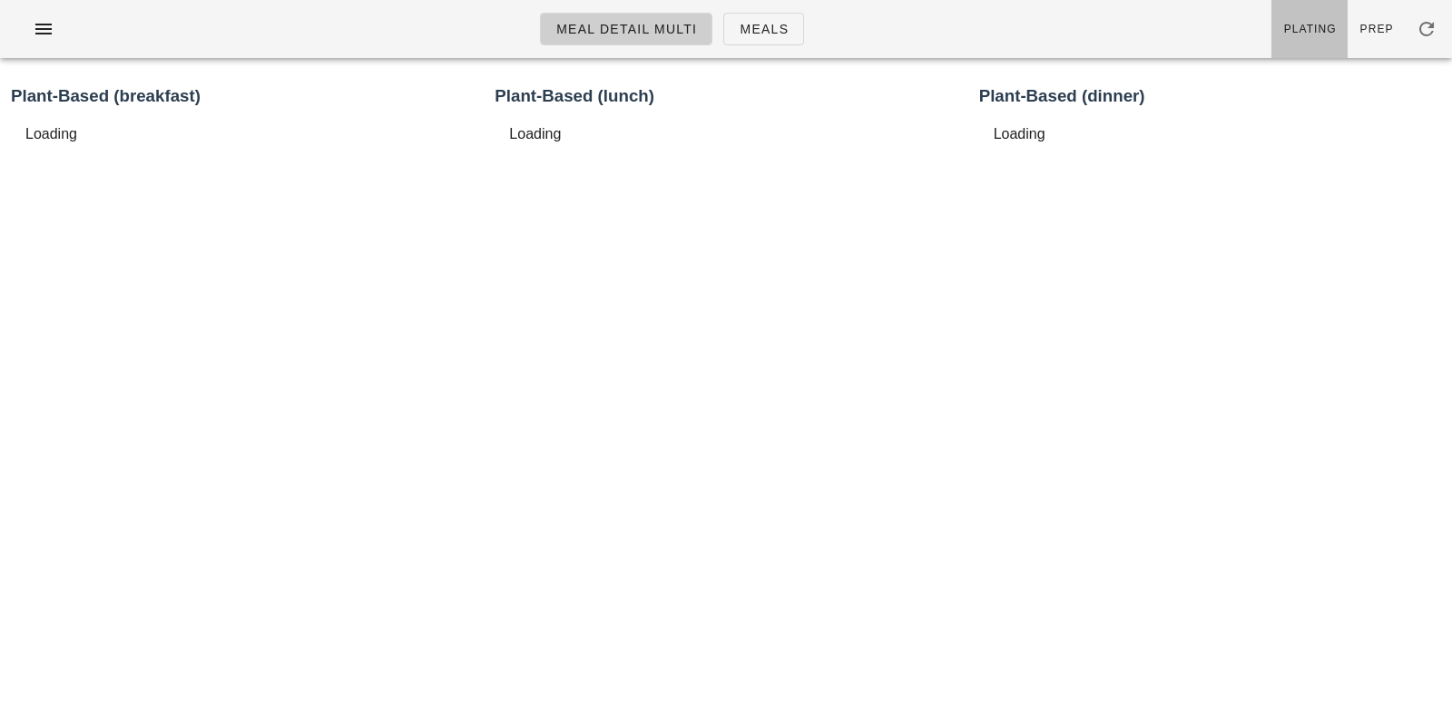
click at [1313, 26] on span "Plating" at bounding box center [1310, 29] width 54 height 13
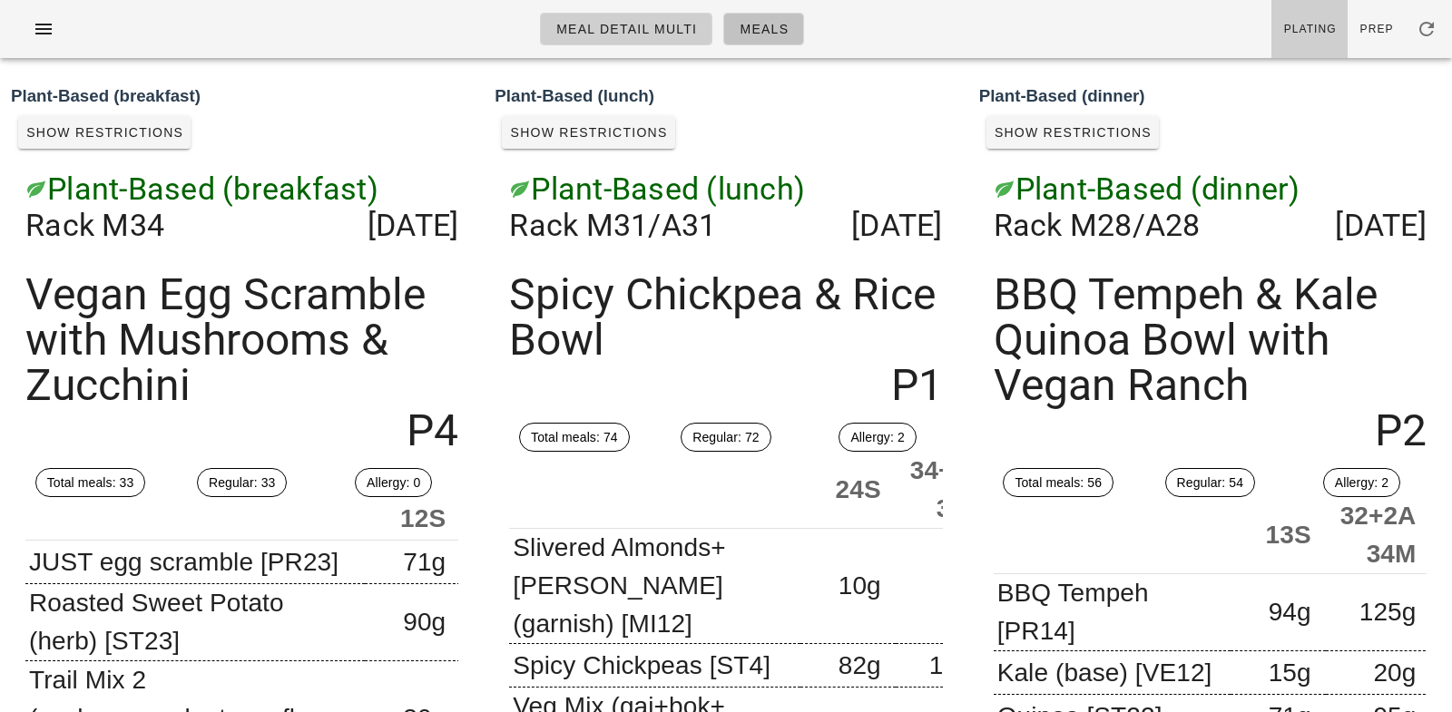
click at [749, 25] on span "Meals" at bounding box center [764, 29] width 50 height 15
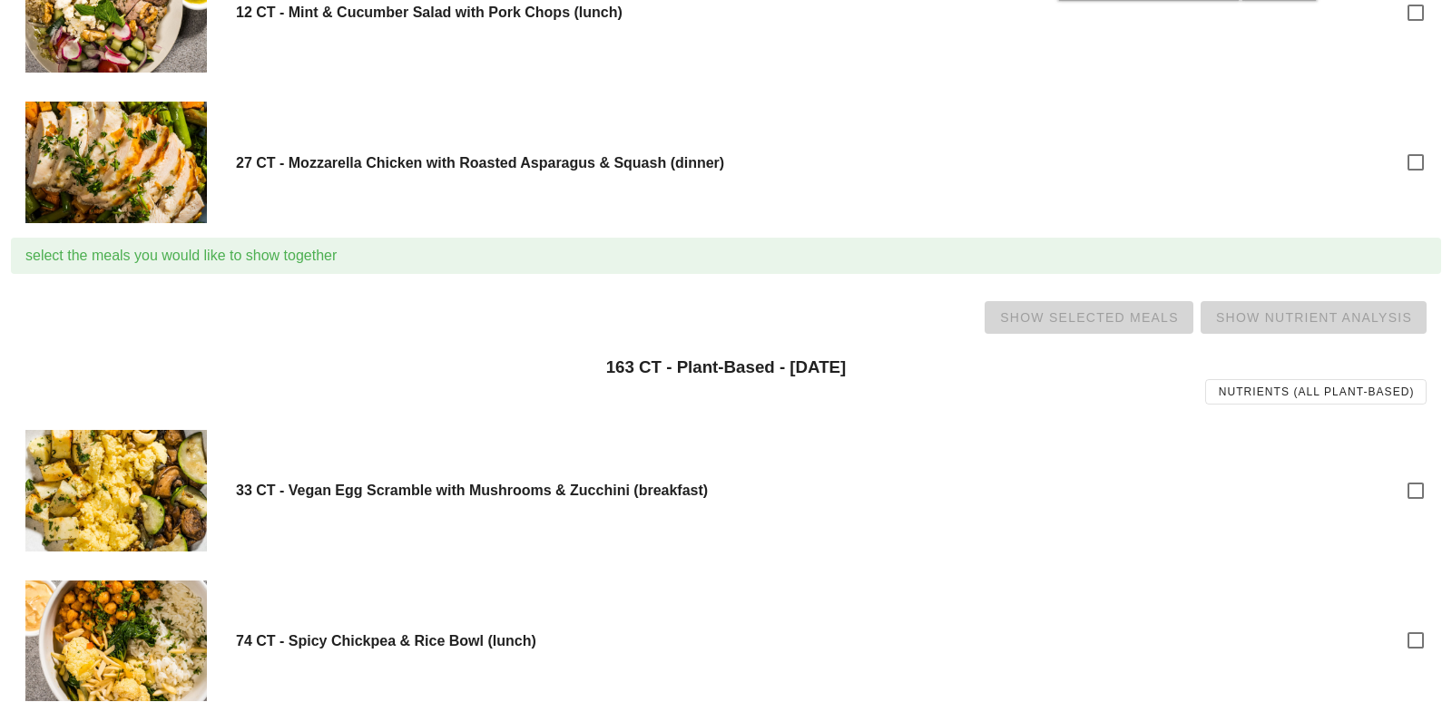
scroll to position [2893, 0]
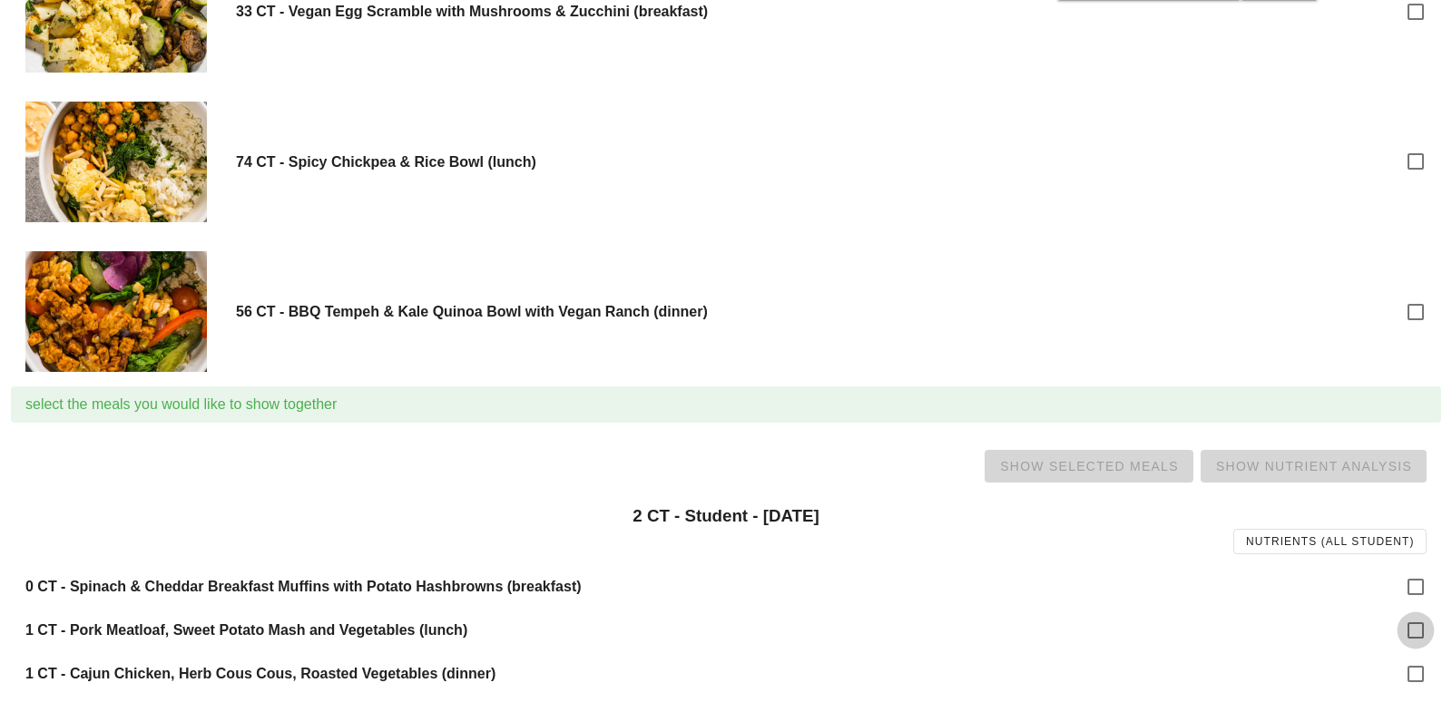
click at [1417, 621] on div at bounding box center [1415, 630] width 31 height 31
checkbox input "true"
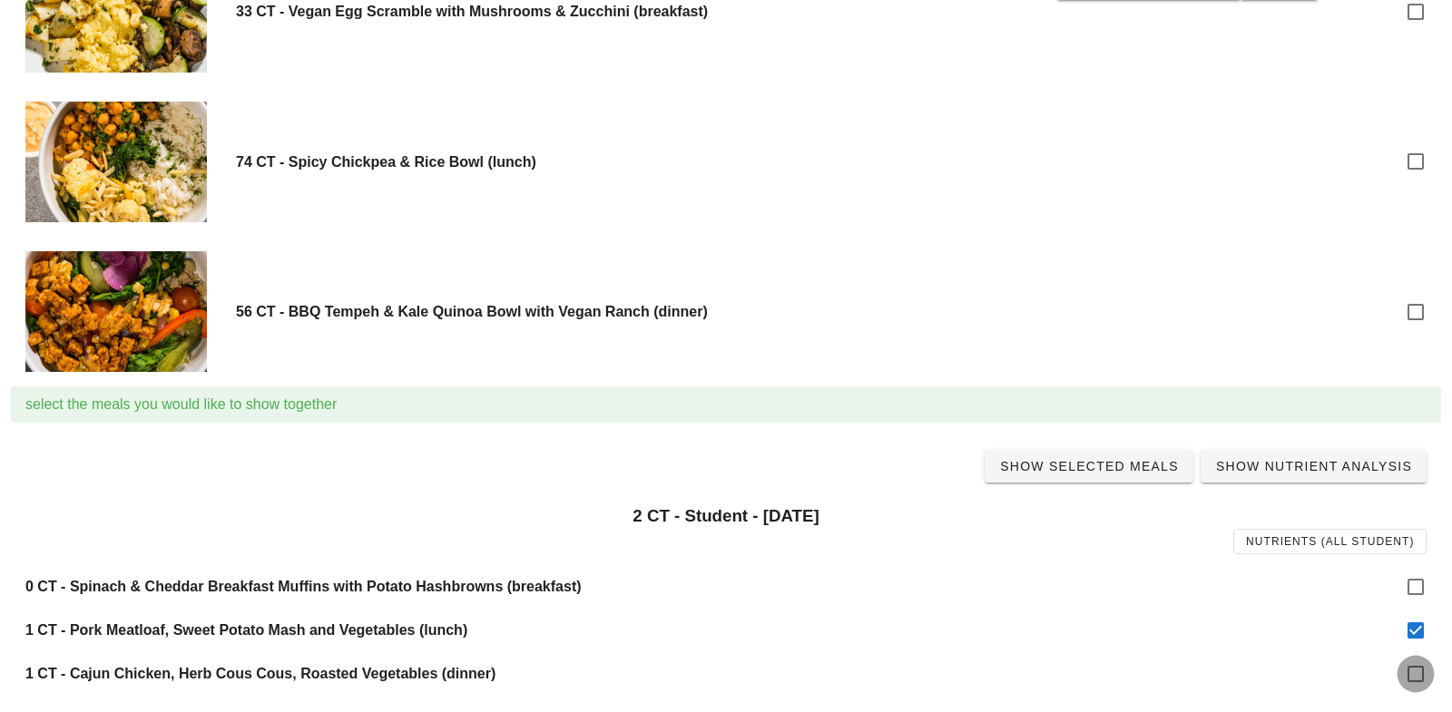
click at [1419, 680] on div at bounding box center [1415, 674] width 31 height 31
checkbox input "true"
click at [1101, 460] on span "Show Selected Meals" at bounding box center [1089, 466] width 180 height 15
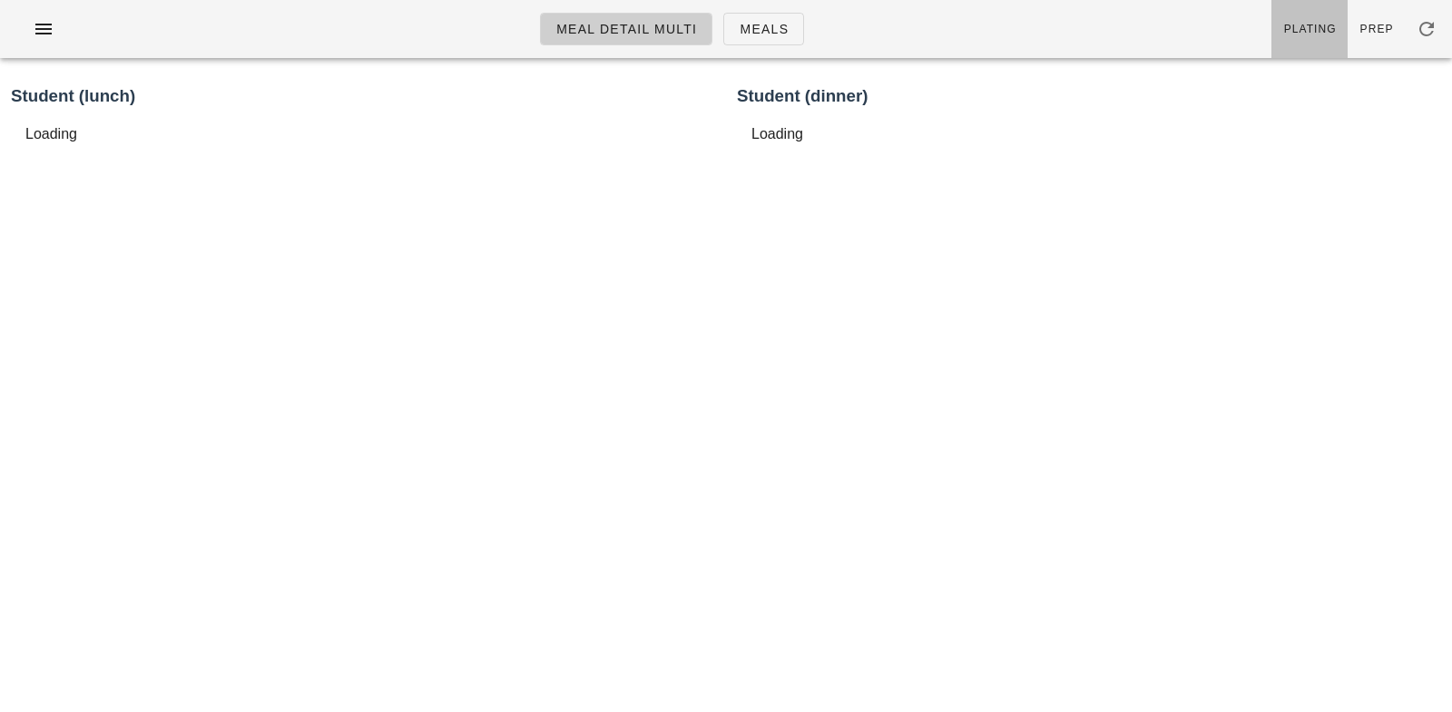
click at [1299, 19] on link "Plating" at bounding box center [1310, 29] width 76 height 58
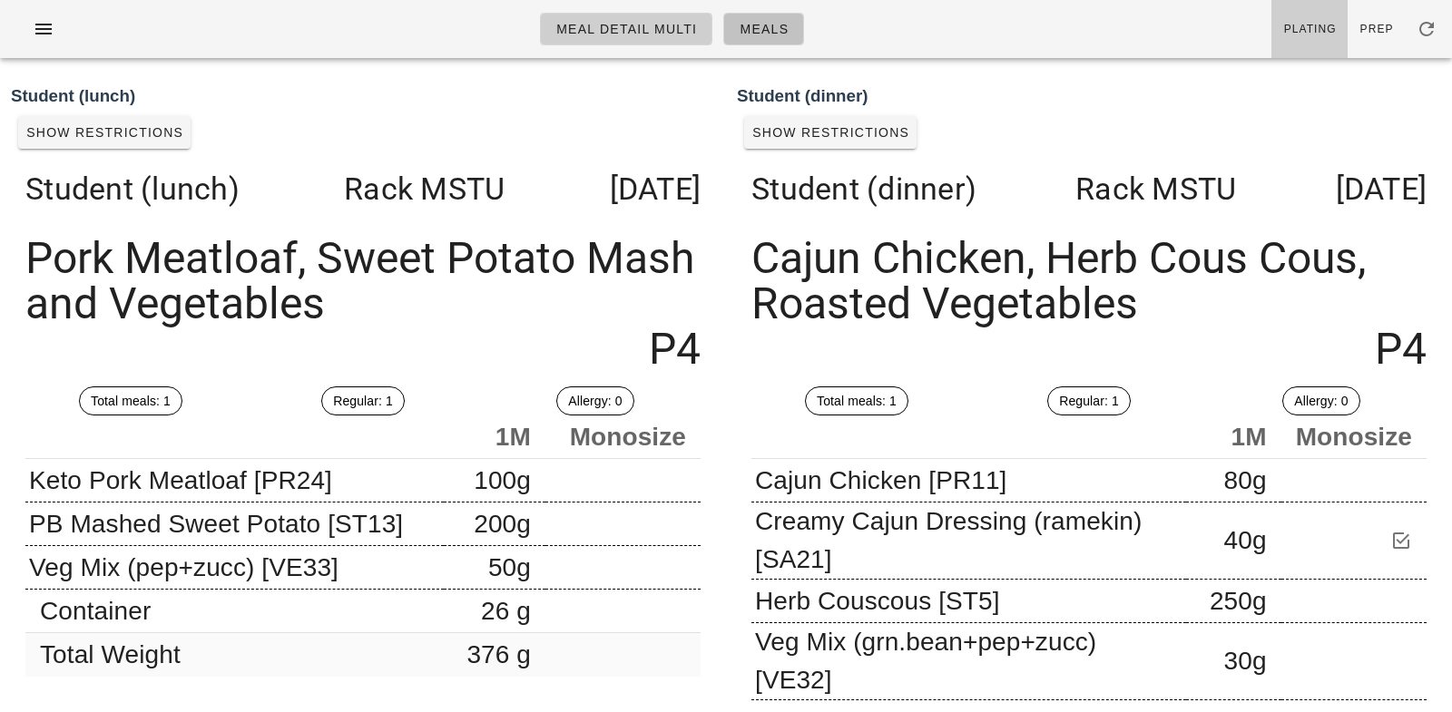
click at [767, 18] on link "Meals" at bounding box center [763, 29] width 81 height 33
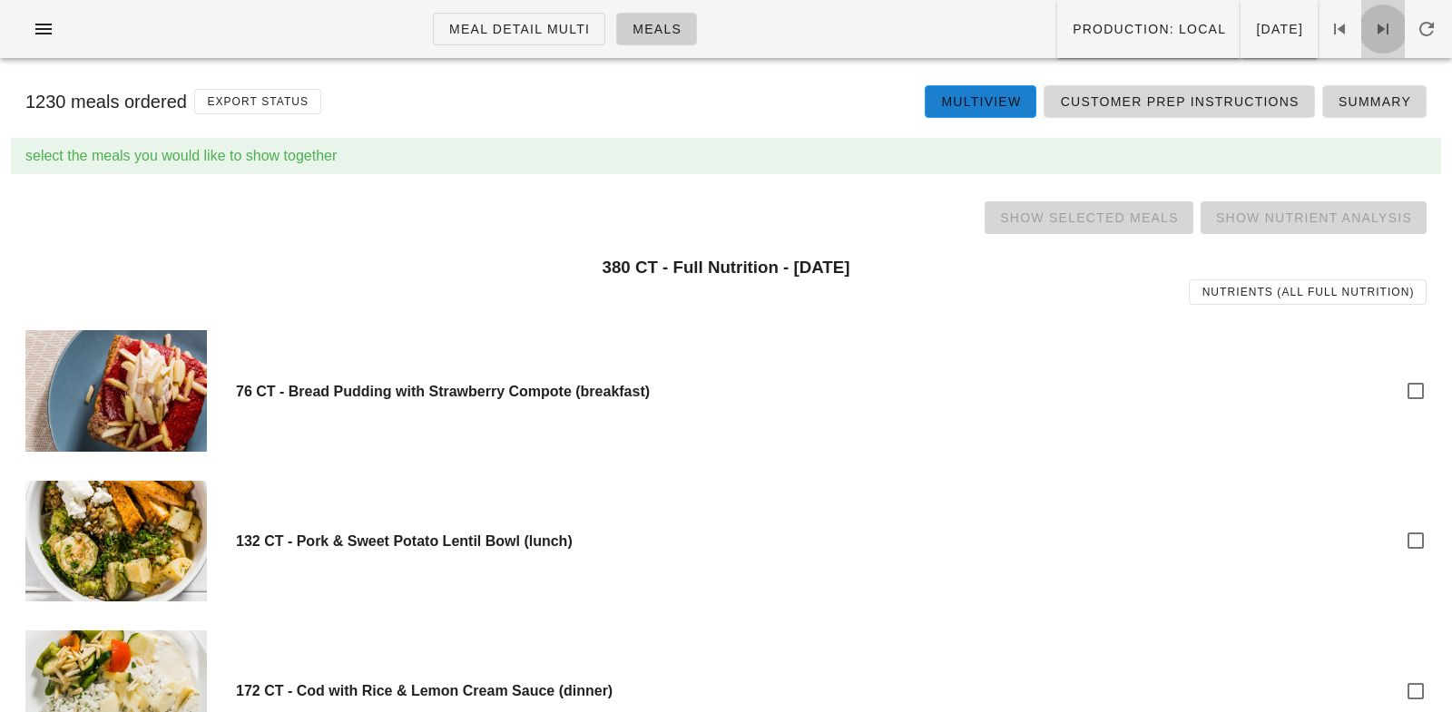
click at [1386, 32] on icon at bounding box center [1383, 29] width 22 height 22
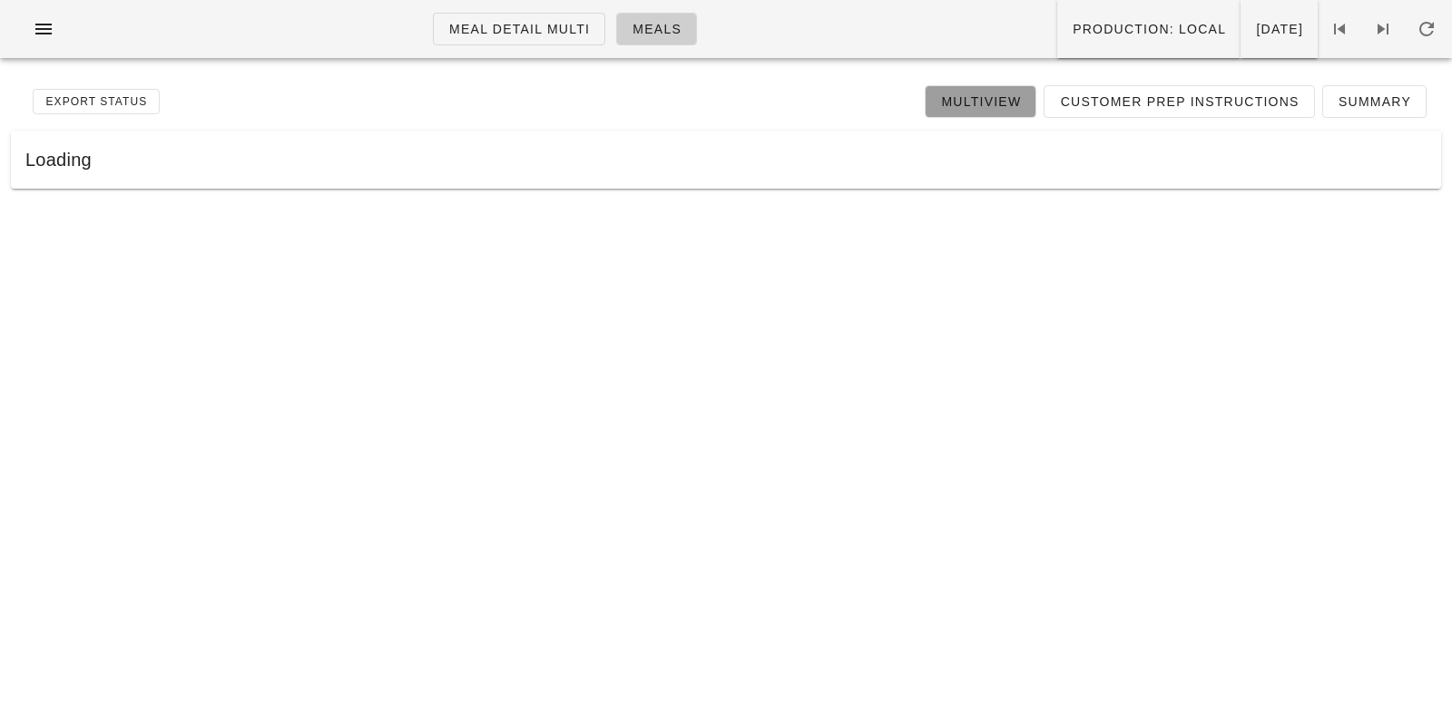
click at [979, 103] on span "Multiview" at bounding box center [980, 101] width 81 height 15
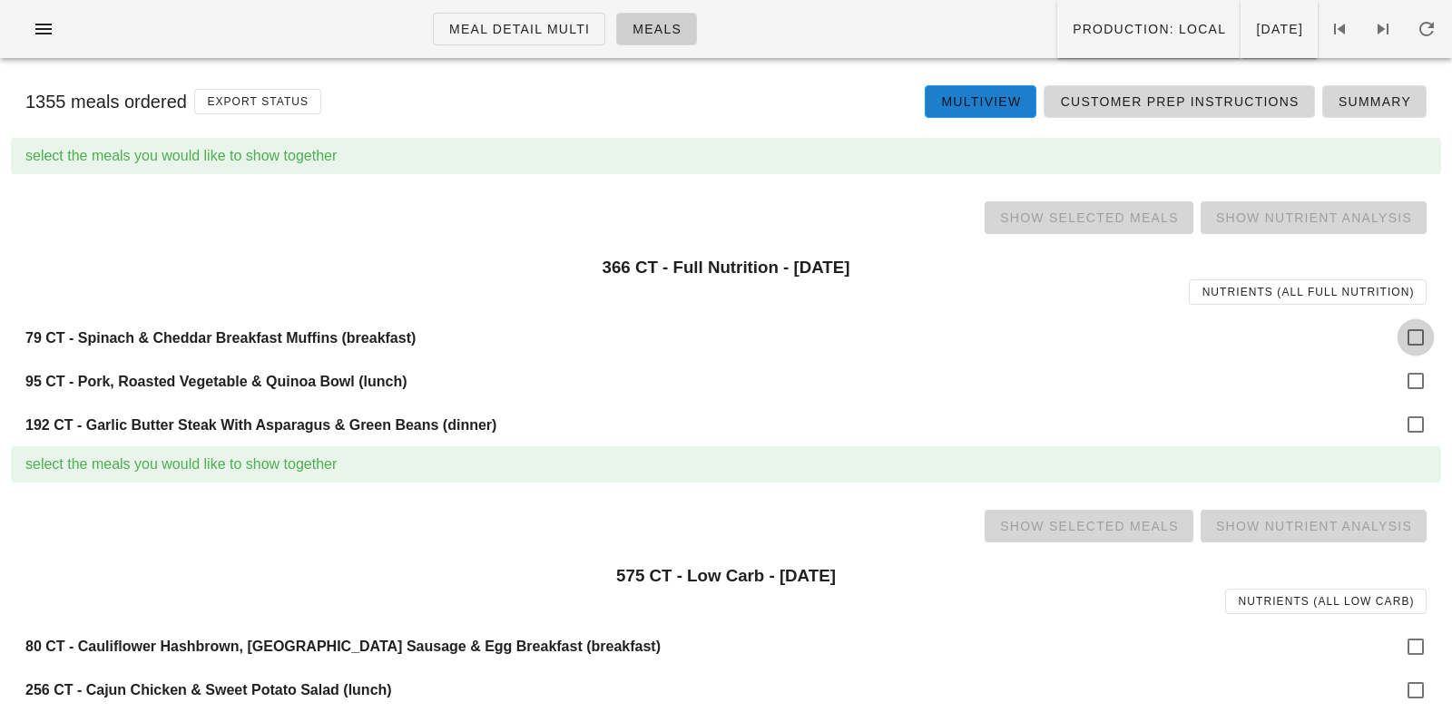
click at [1413, 338] on div at bounding box center [1415, 337] width 31 height 31
checkbox input "true"
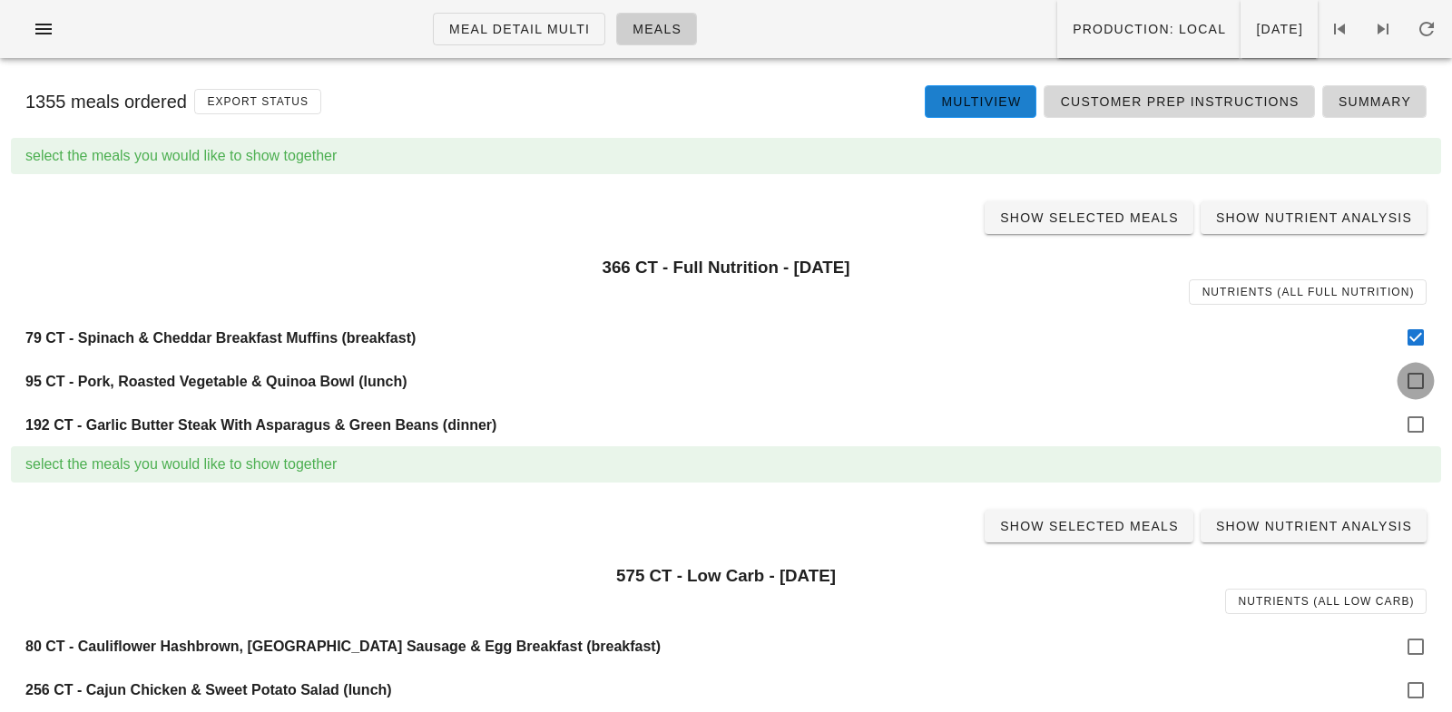
click at [1415, 385] on div at bounding box center [1415, 381] width 31 height 31
checkbox input "true"
click at [1416, 431] on div at bounding box center [1415, 424] width 31 height 31
checkbox input "true"
click at [1098, 220] on span "Show Selected Meals" at bounding box center [1089, 218] width 180 height 15
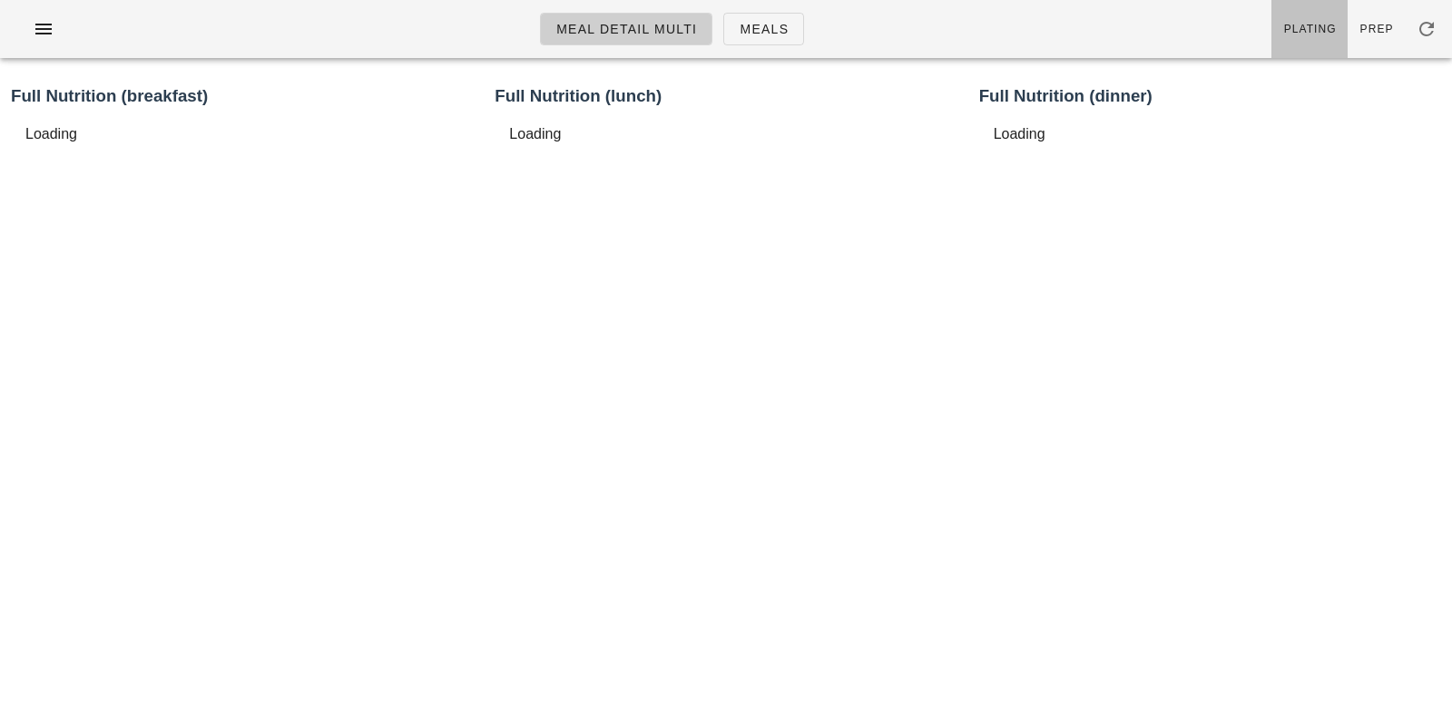
click at [1323, 24] on span "Plating" at bounding box center [1310, 29] width 54 height 13
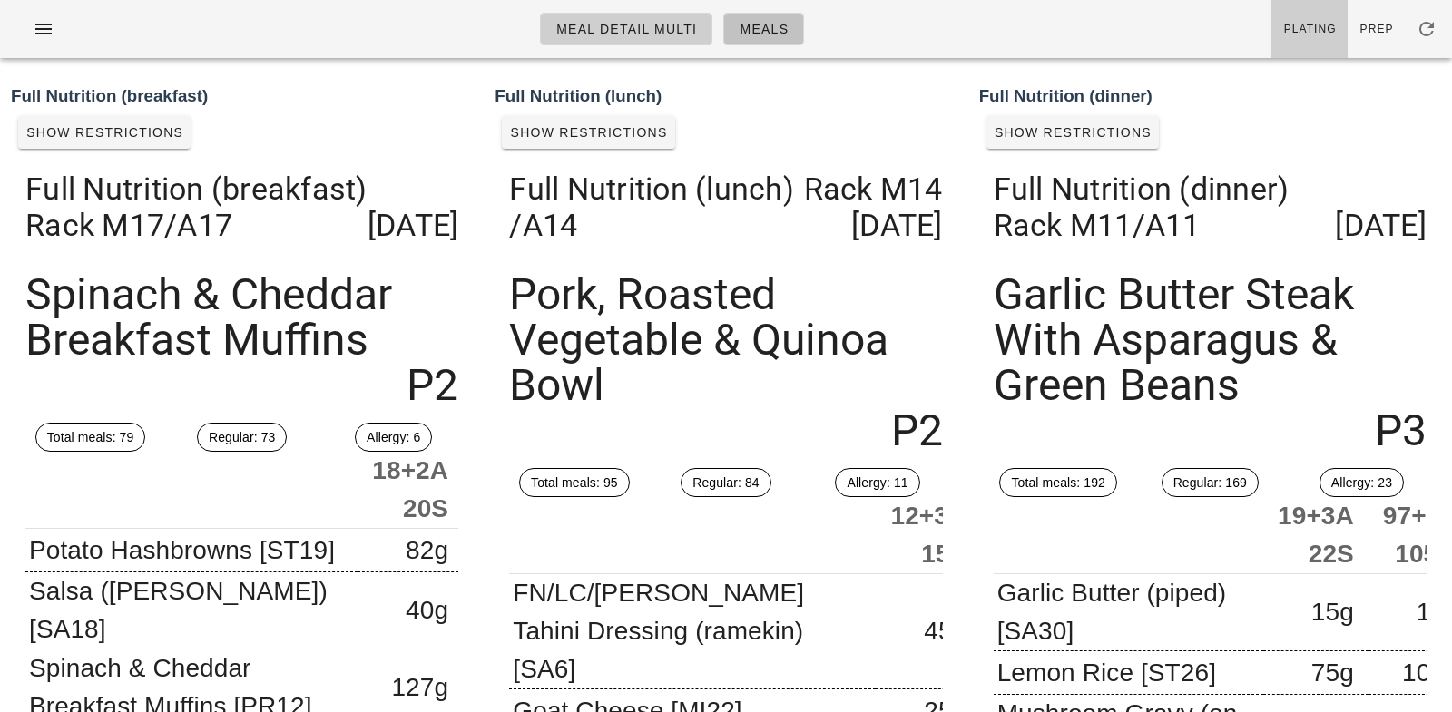
click at [767, 15] on link "Meals" at bounding box center [763, 29] width 81 height 33
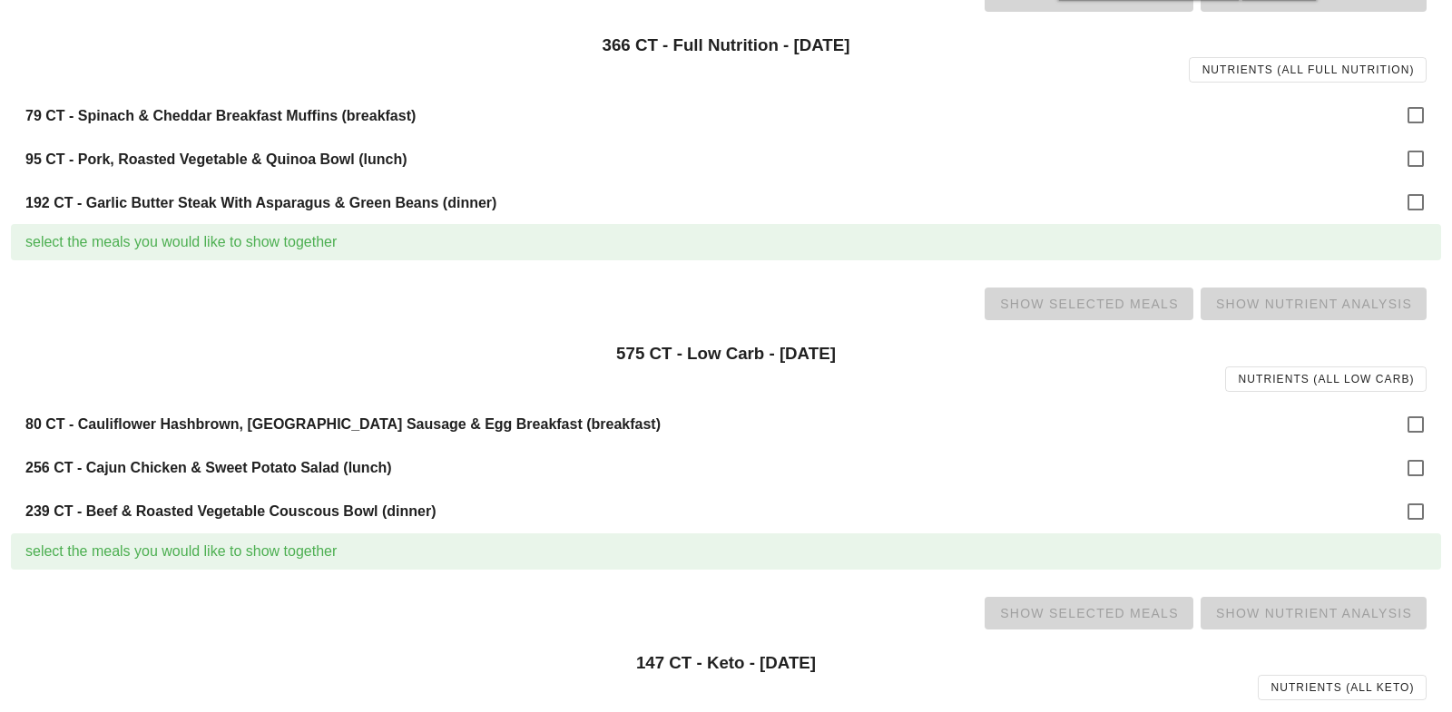
scroll to position [260, 0]
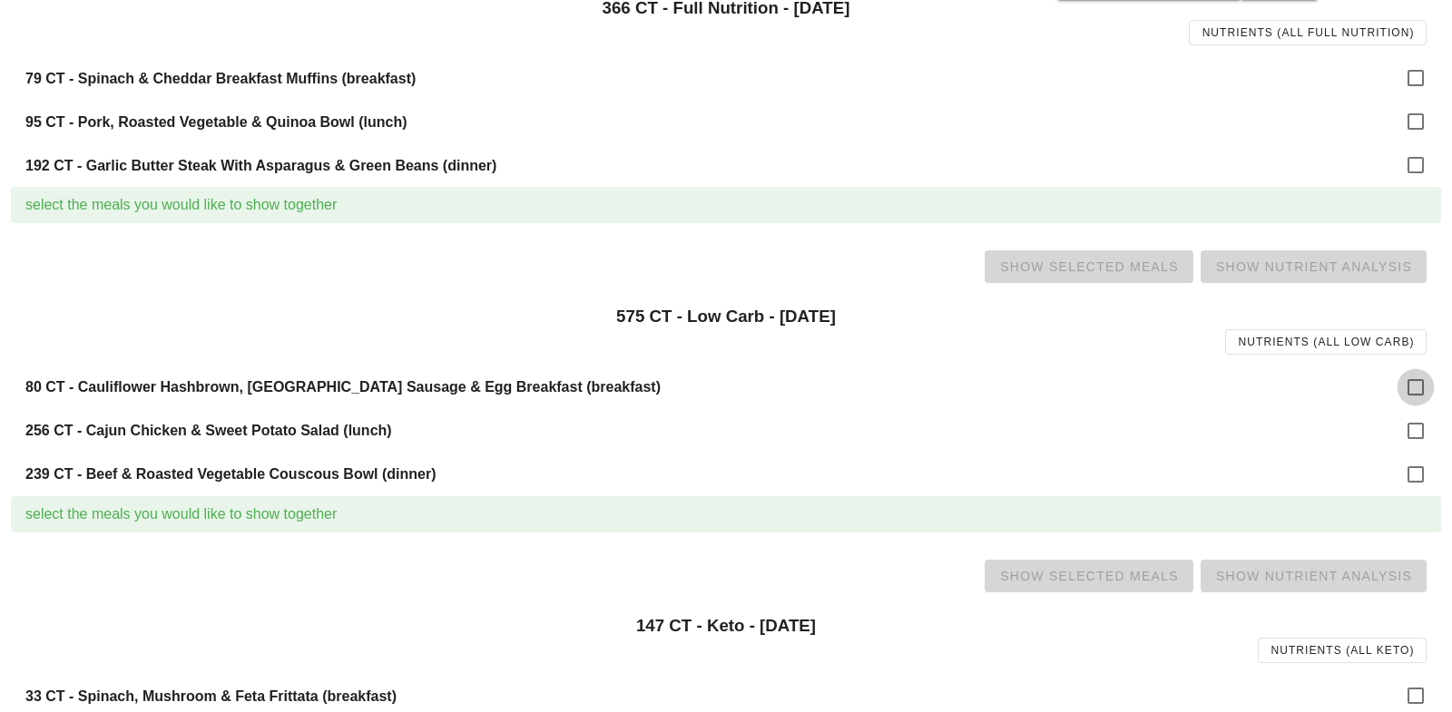
click at [1412, 394] on div at bounding box center [1415, 387] width 31 height 31
checkbox input "true"
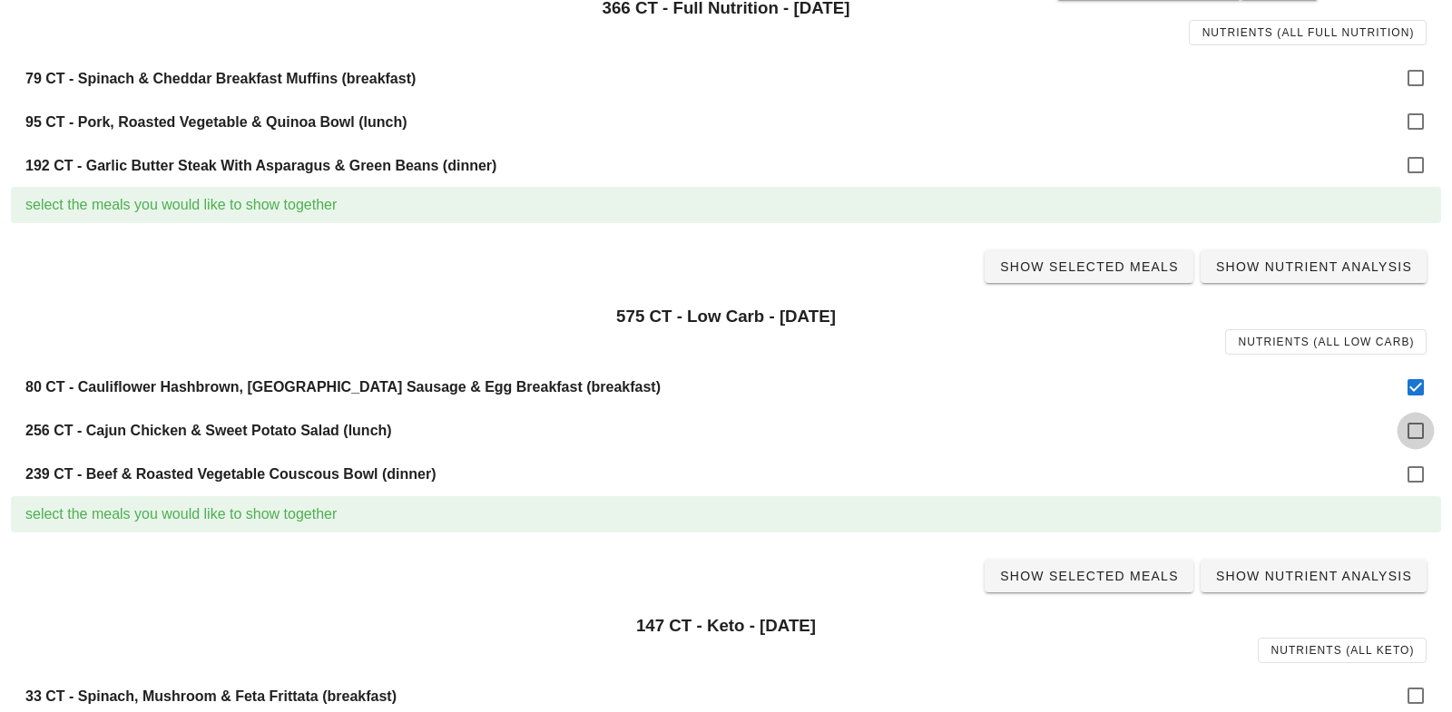
click at [1420, 436] on div at bounding box center [1415, 431] width 31 height 31
checkbox input "true"
click at [1420, 469] on div at bounding box center [1415, 474] width 31 height 31
checkbox input "true"
click at [1086, 265] on span "Show Selected Meals" at bounding box center [1089, 267] width 180 height 15
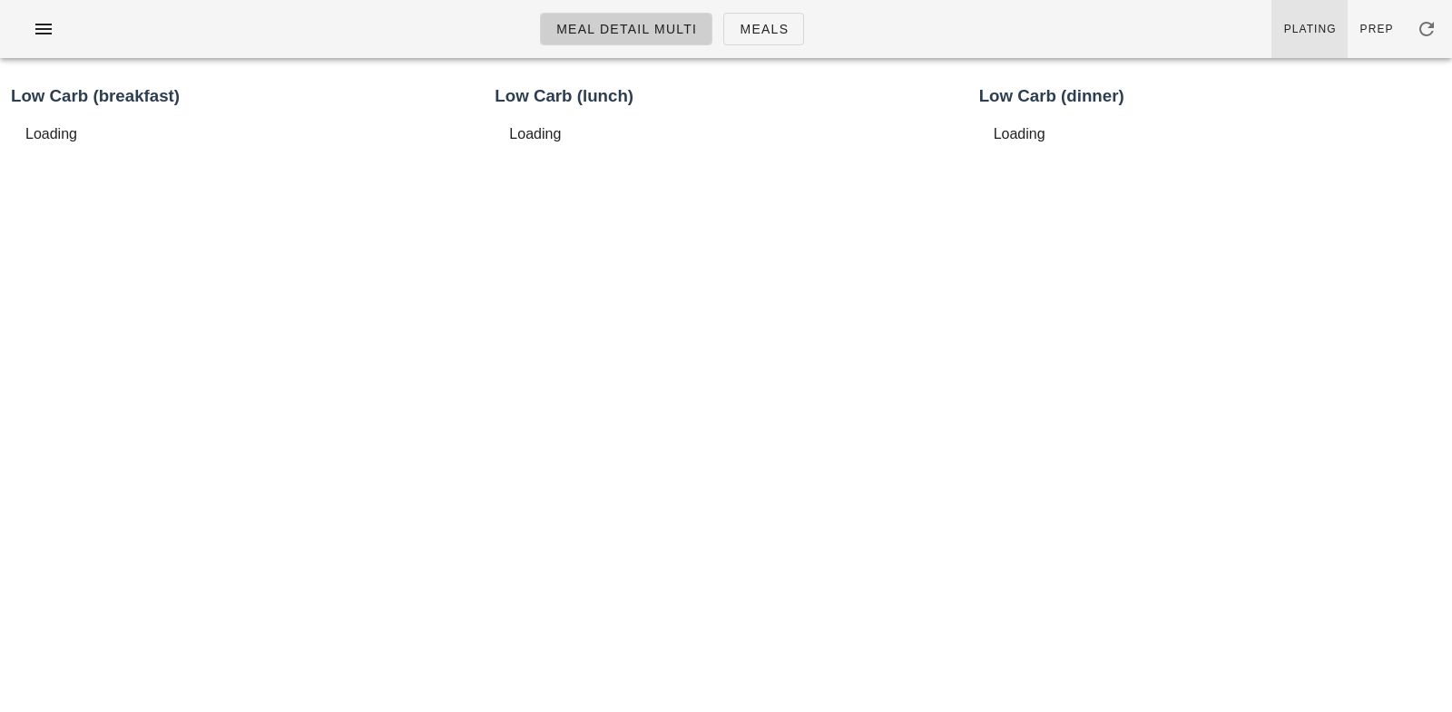
click at [1314, 23] on span "Plating" at bounding box center [1310, 29] width 54 height 13
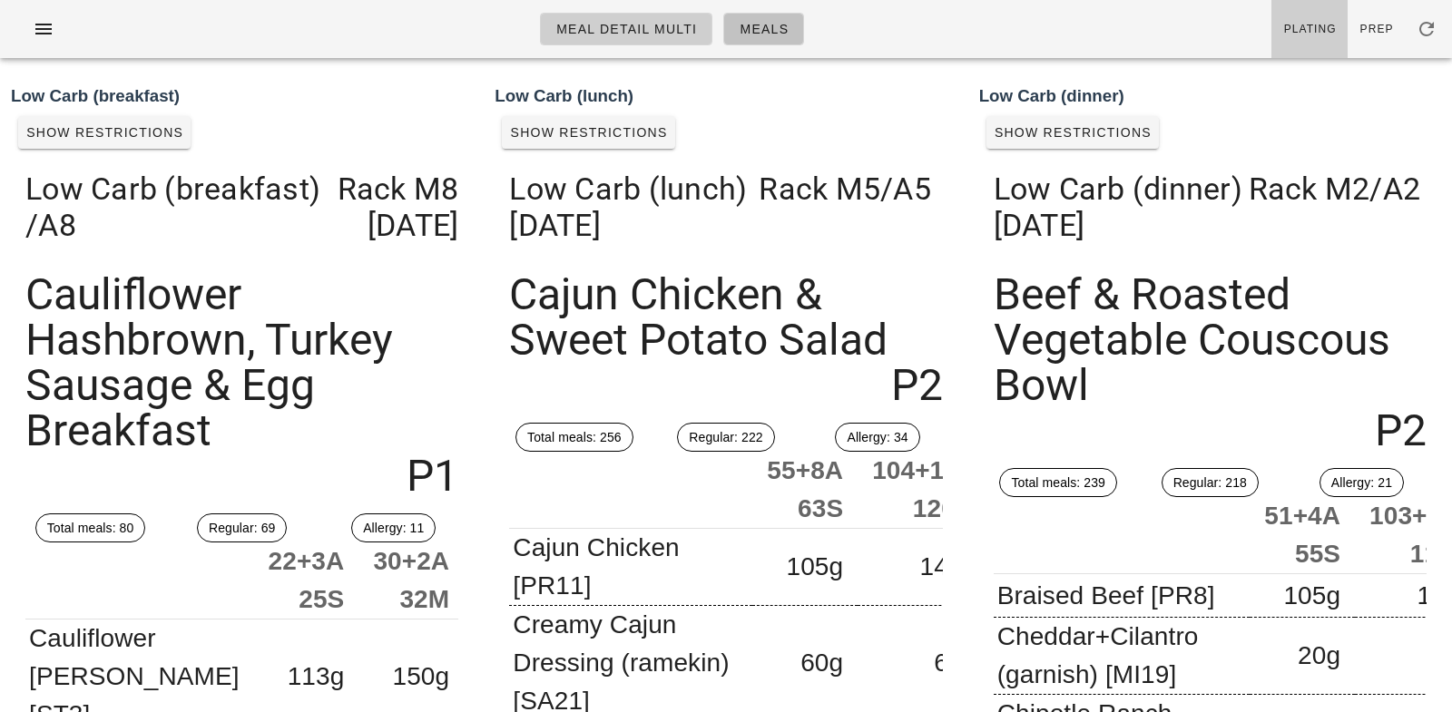
click at [770, 27] on span "Meals" at bounding box center [764, 29] width 50 height 15
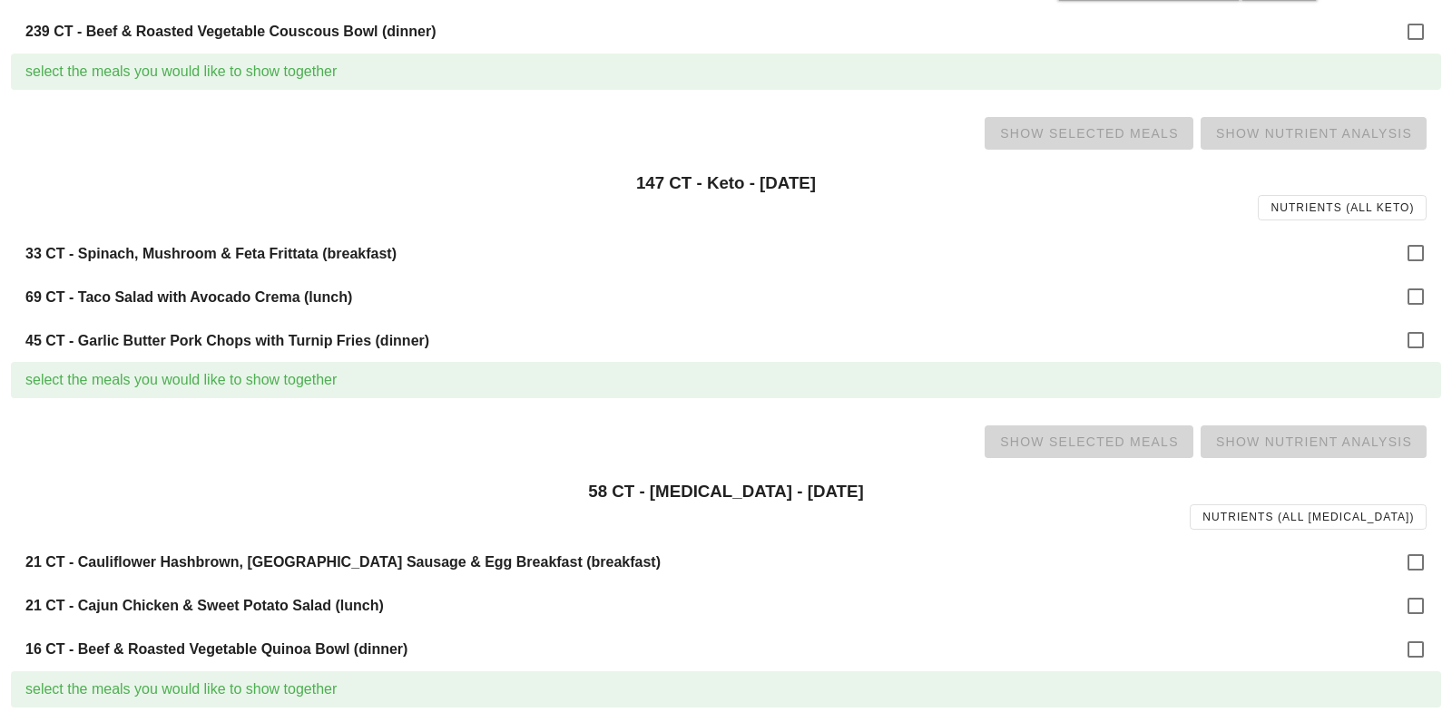
scroll to position [722, 0]
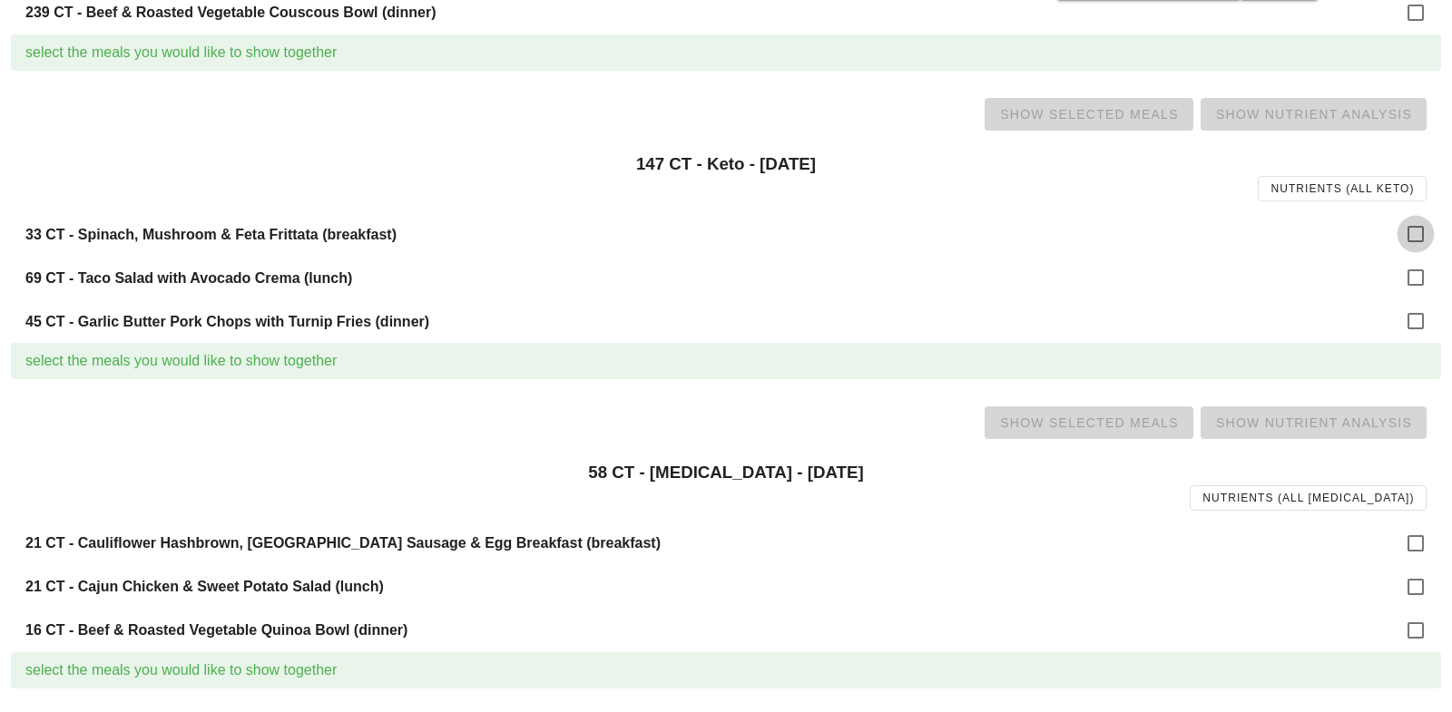
click at [1415, 235] on div at bounding box center [1415, 234] width 31 height 31
checkbox input "true"
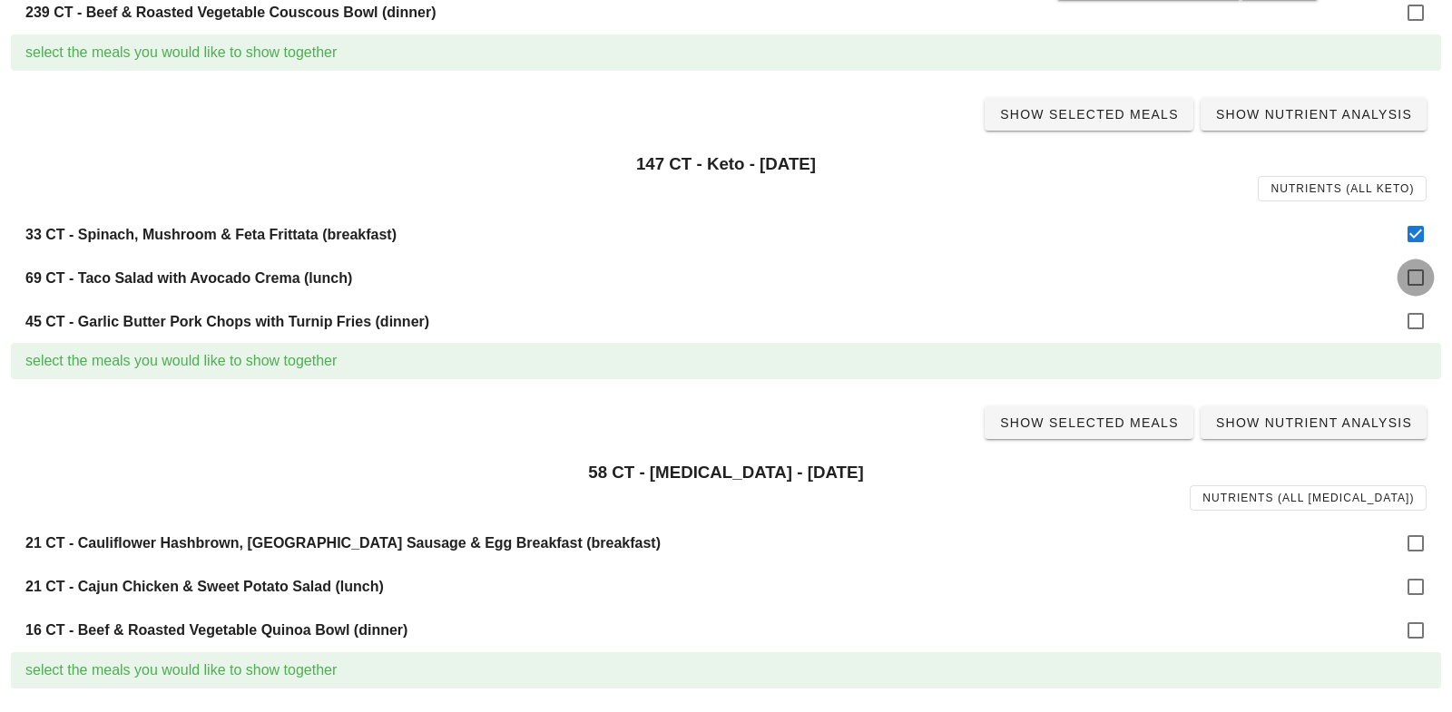
click at [1420, 271] on div at bounding box center [1415, 277] width 31 height 31
checkbox input "true"
click at [1420, 324] on div at bounding box center [1415, 321] width 31 height 31
checkbox input "true"
click at [1101, 107] on span "Show Selected Meals" at bounding box center [1089, 114] width 180 height 15
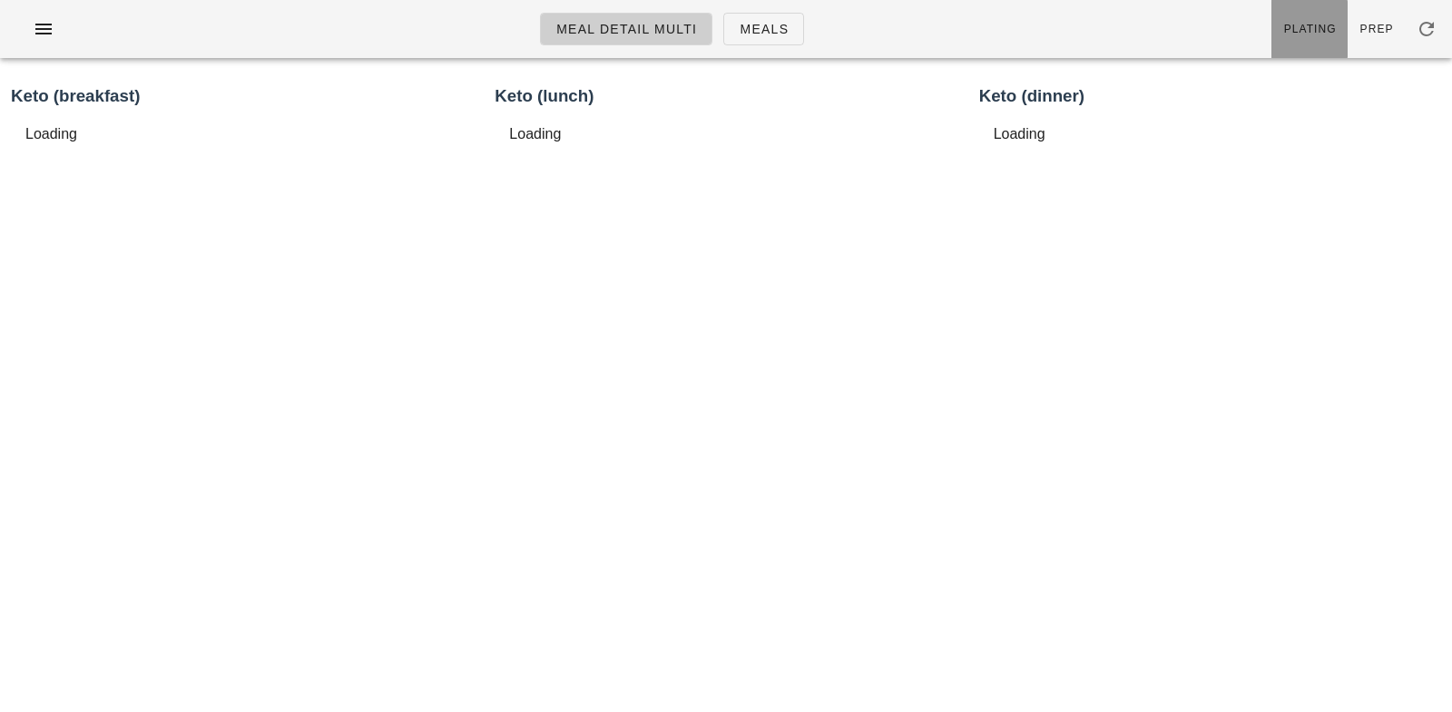
click at [1317, 13] on link "Plating" at bounding box center [1310, 29] width 76 height 58
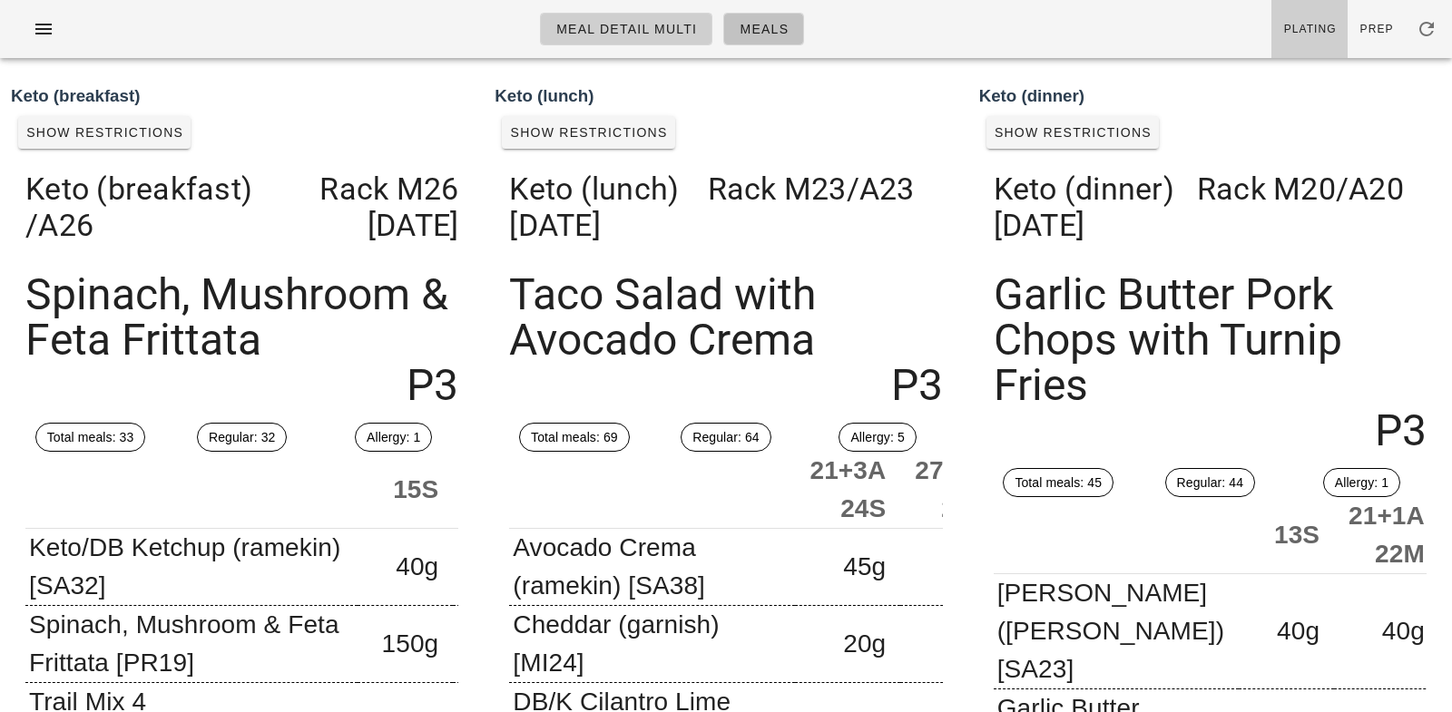
click at [764, 30] on span "Meals" at bounding box center [764, 29] width 50 height 15
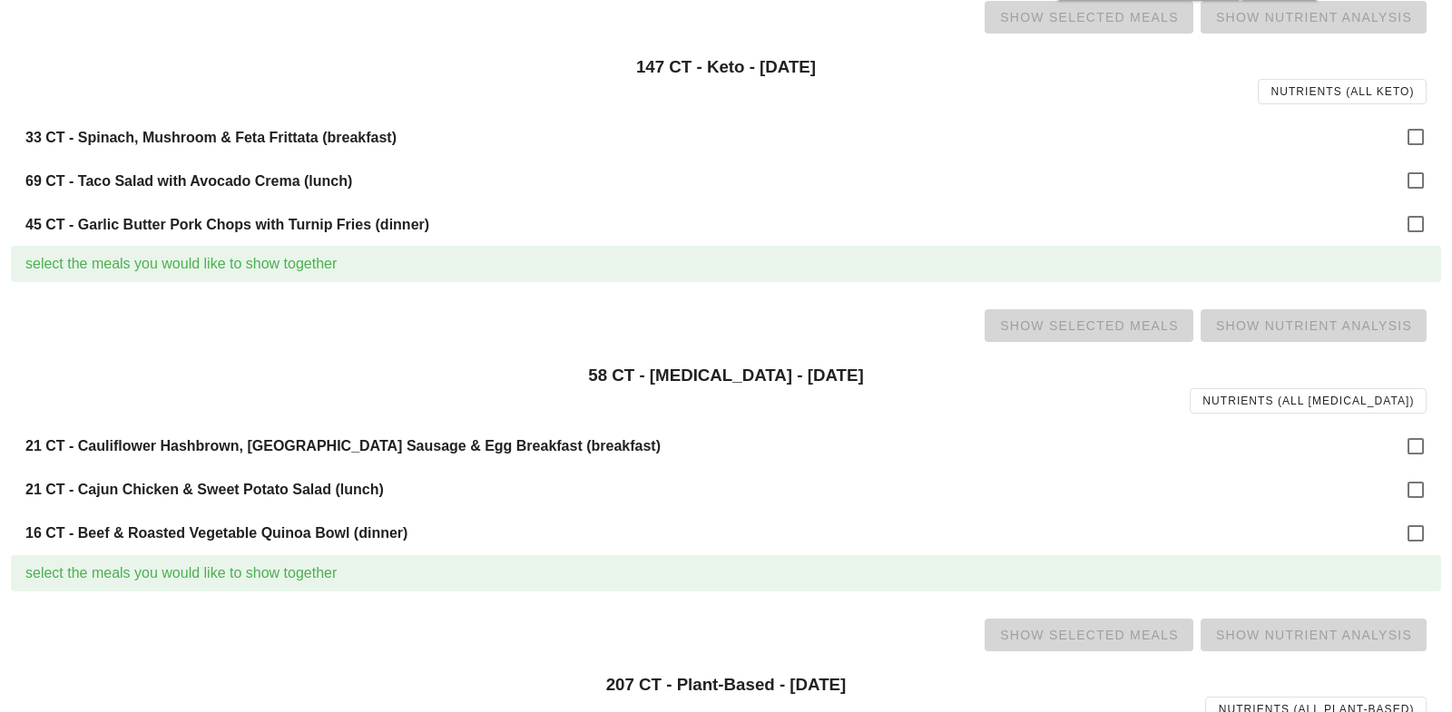
scroll to position [826, 0]
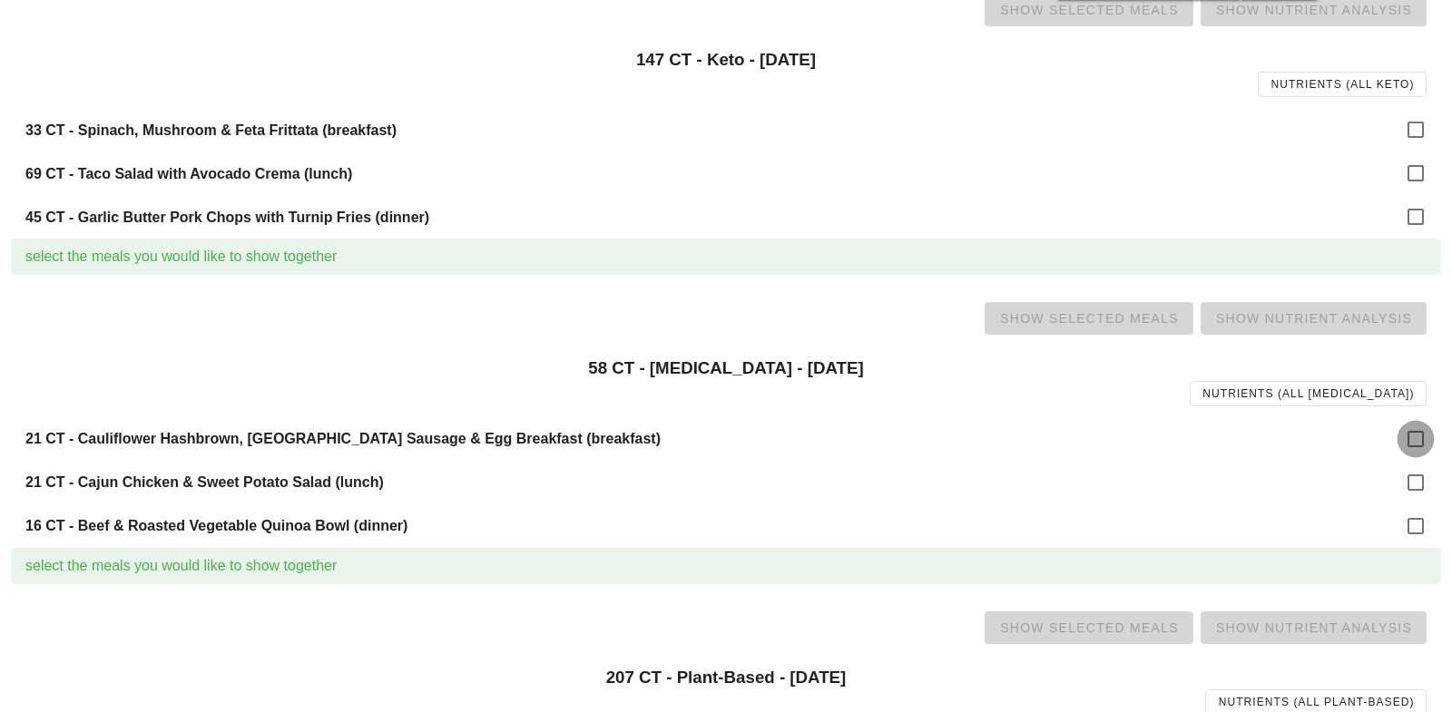
click at [1409, 432] on div at bounding box center [1415, 439] width 31 height 31
checkbox input "true"
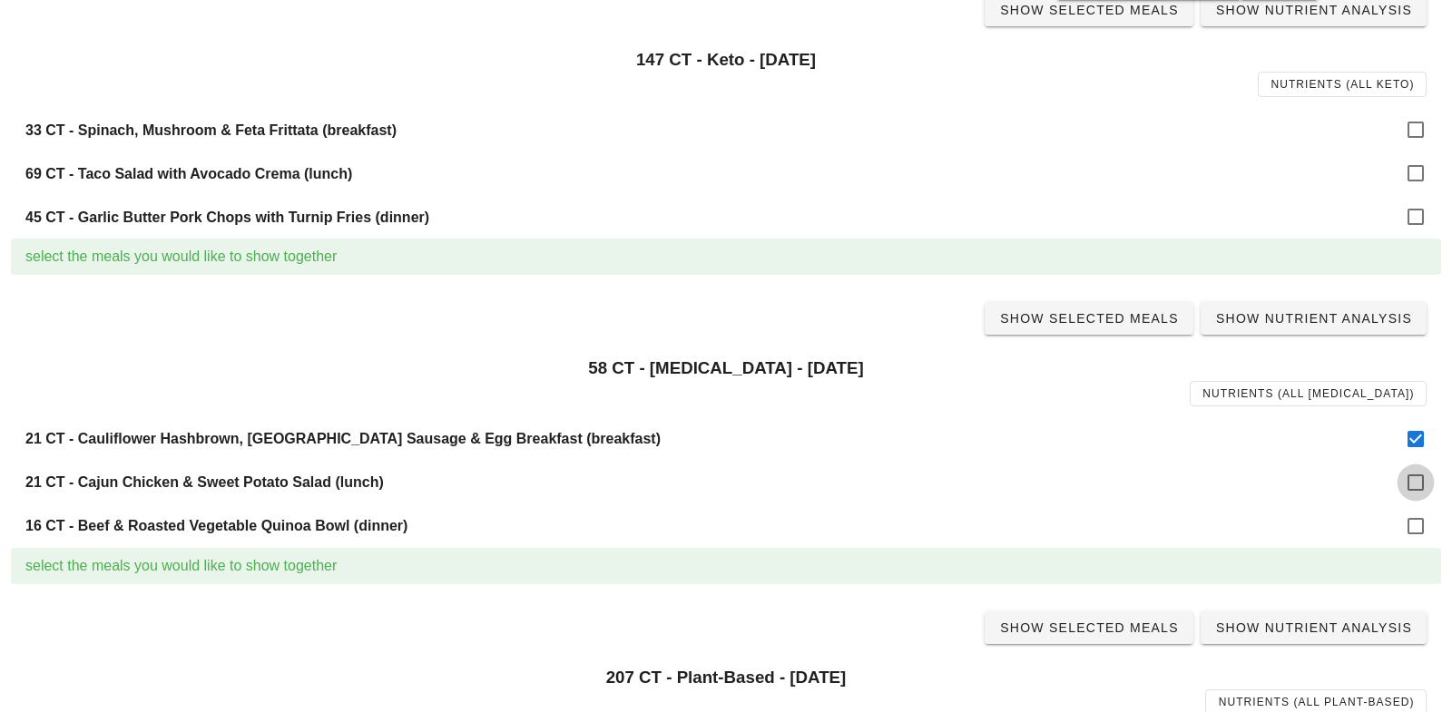
click at [1414, 486] on div at bounding box center [1415, 482] width 31 height 31
checkbox input "true"
click at [1415, 523] on div at bounding box center [1415, 526] width 31 height 31
checkbox input "true"
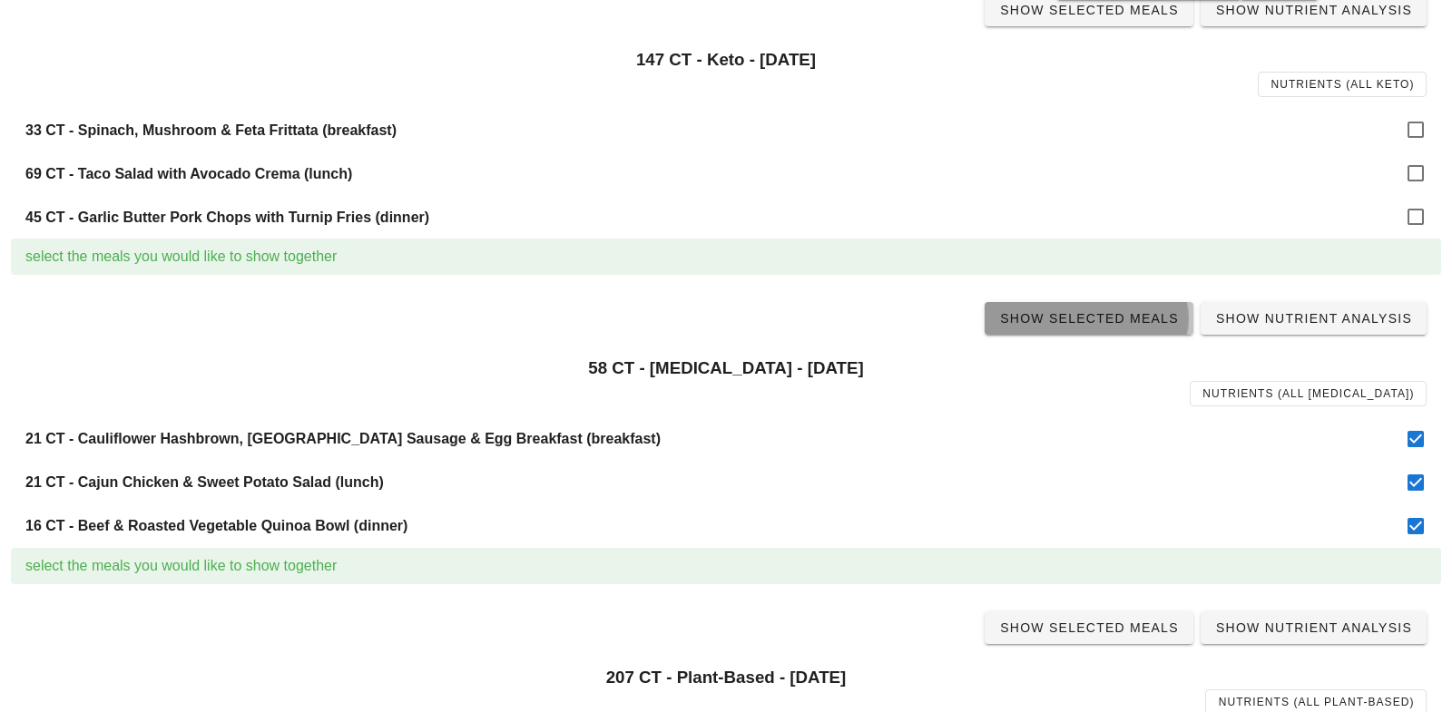
click at [1124, 321] on span "Show Selected Meals" at bounding box center [1089, 318] width 180 height 15
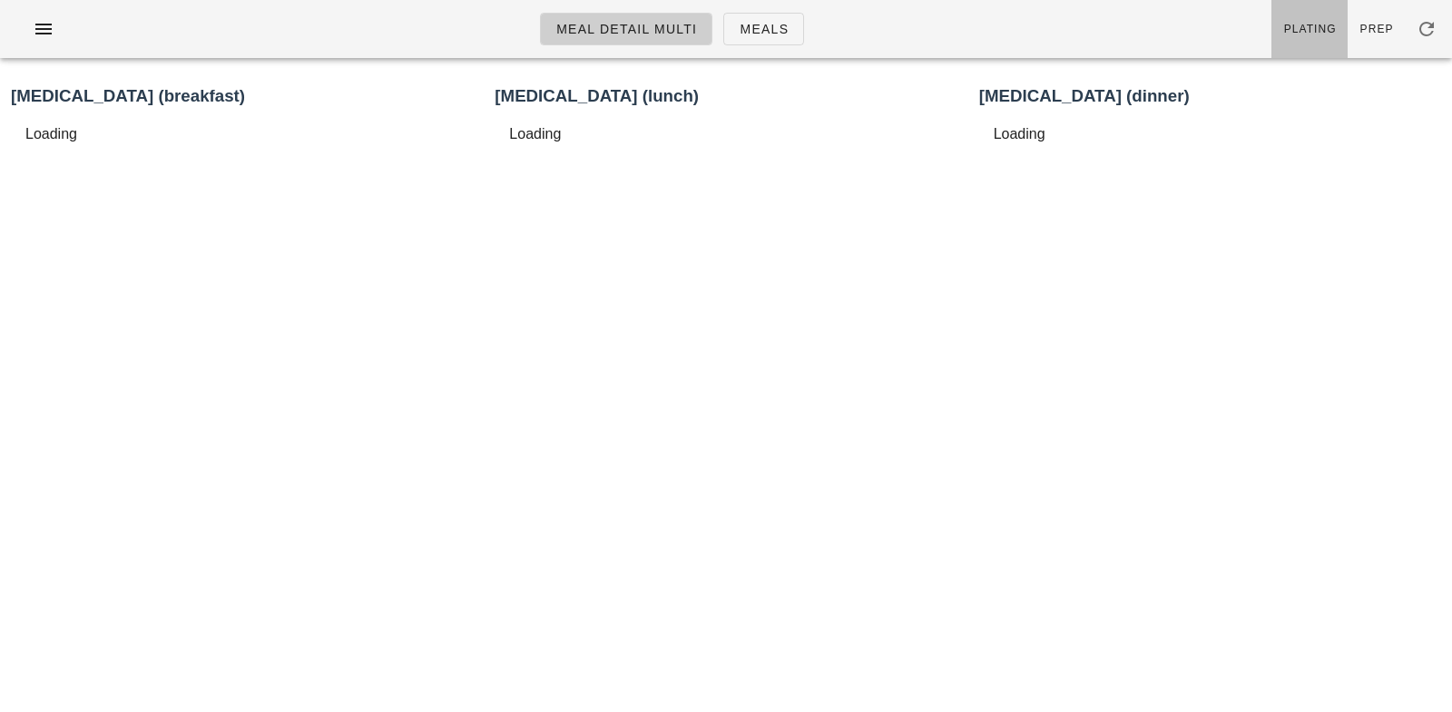
click at [1317, 23] on span "Plating" at bounding box center [1310, 29] width 54 height 13
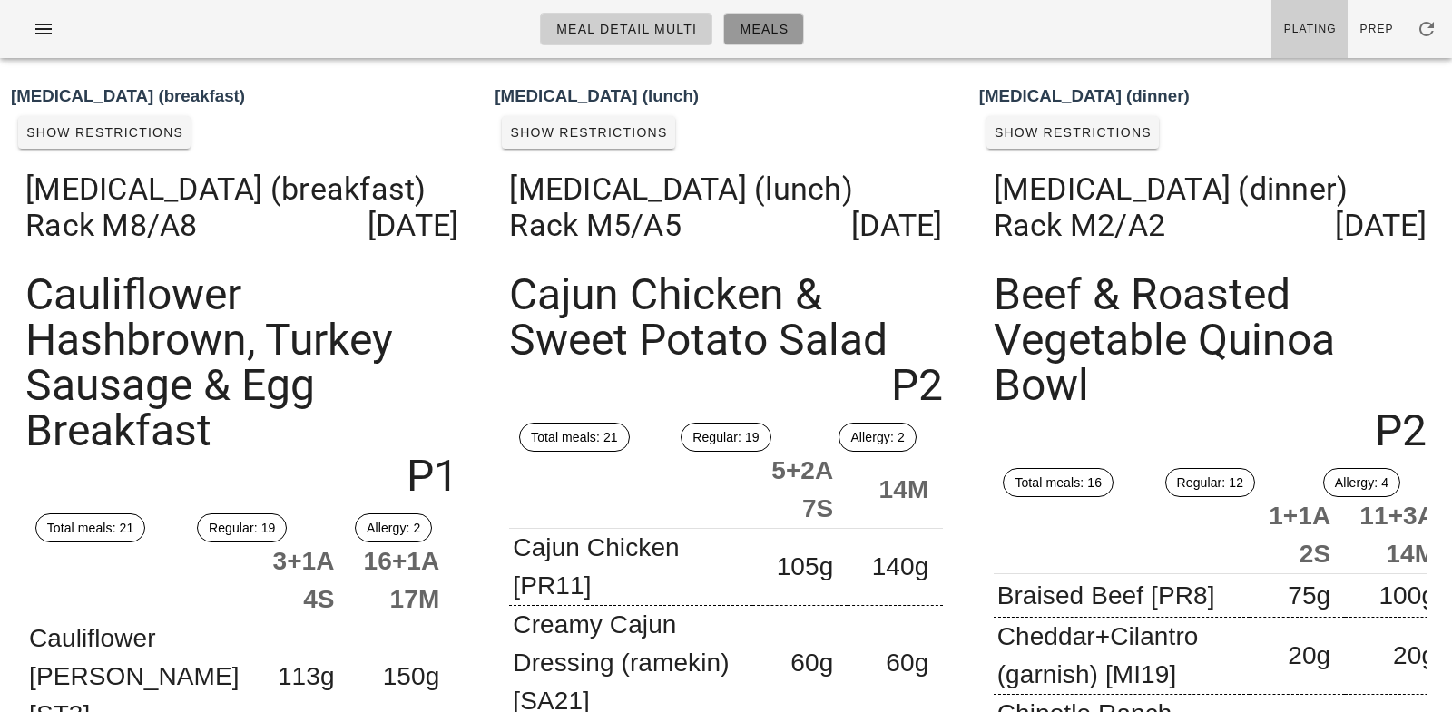
click at [766, 28] on span "Meals" at bounding box center [764, 29] width 50 height 15
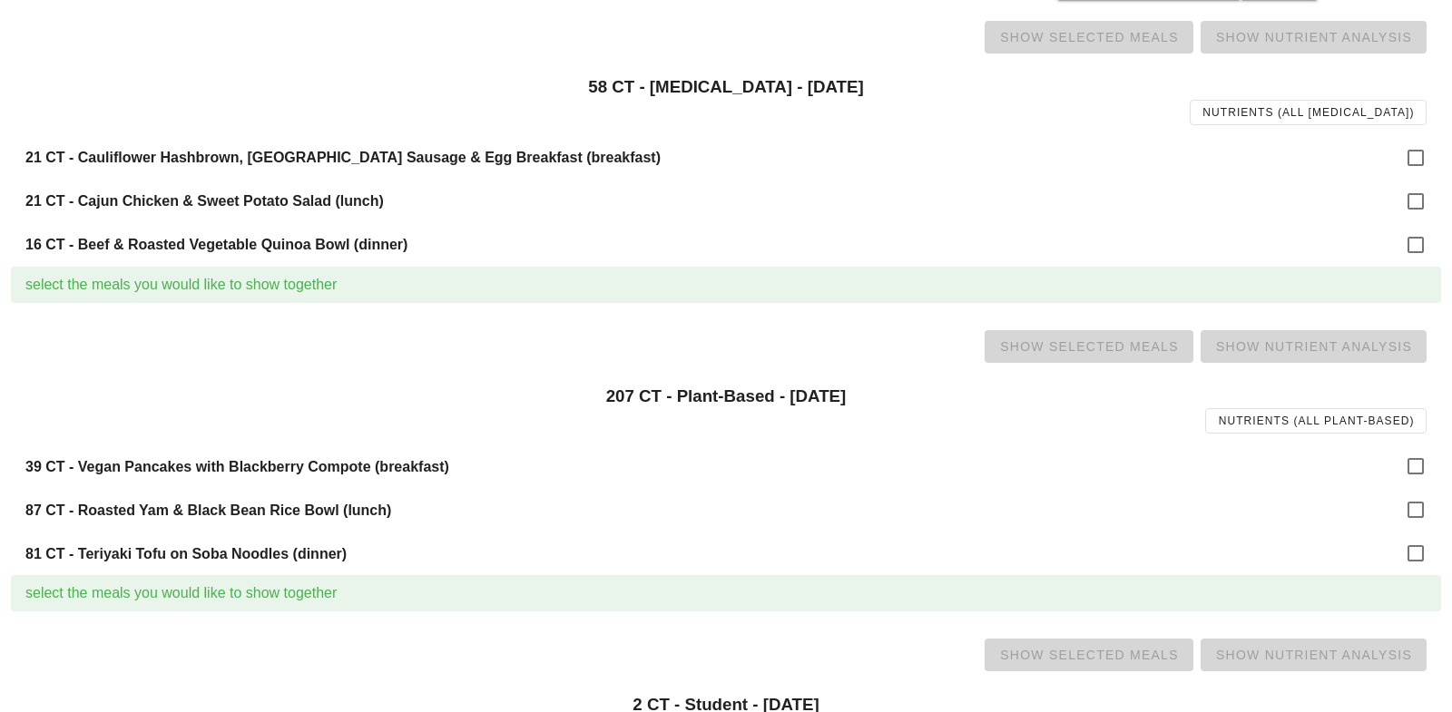
scroll to position [1296, 0]
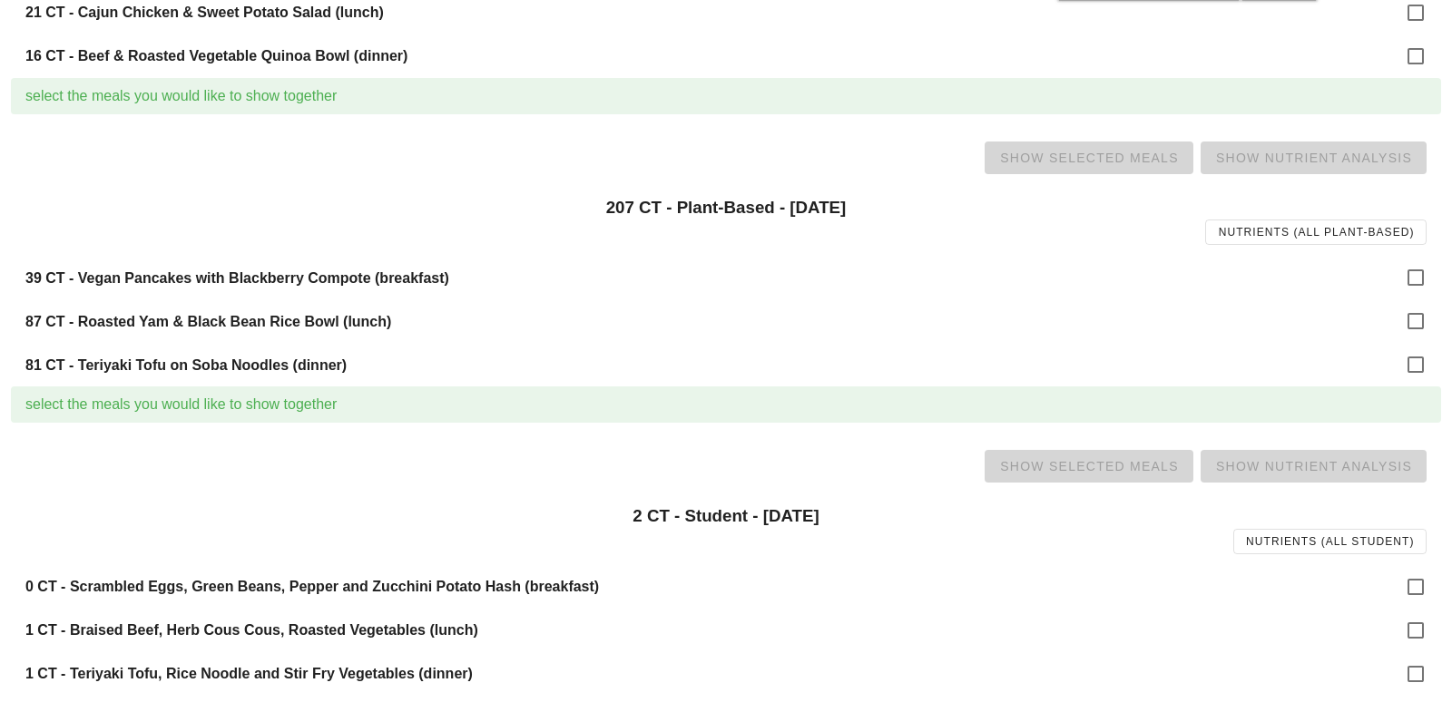
click at [1436, 271] on div "39 CT - Vegan Pancakes with Blackberry Compote (breakfast)" at bounding box center [726, 278] width 1430 height 44
click at [1413, 272] on div at bounding box center [1415, 277] width 31 height 31
checkbox input "true"
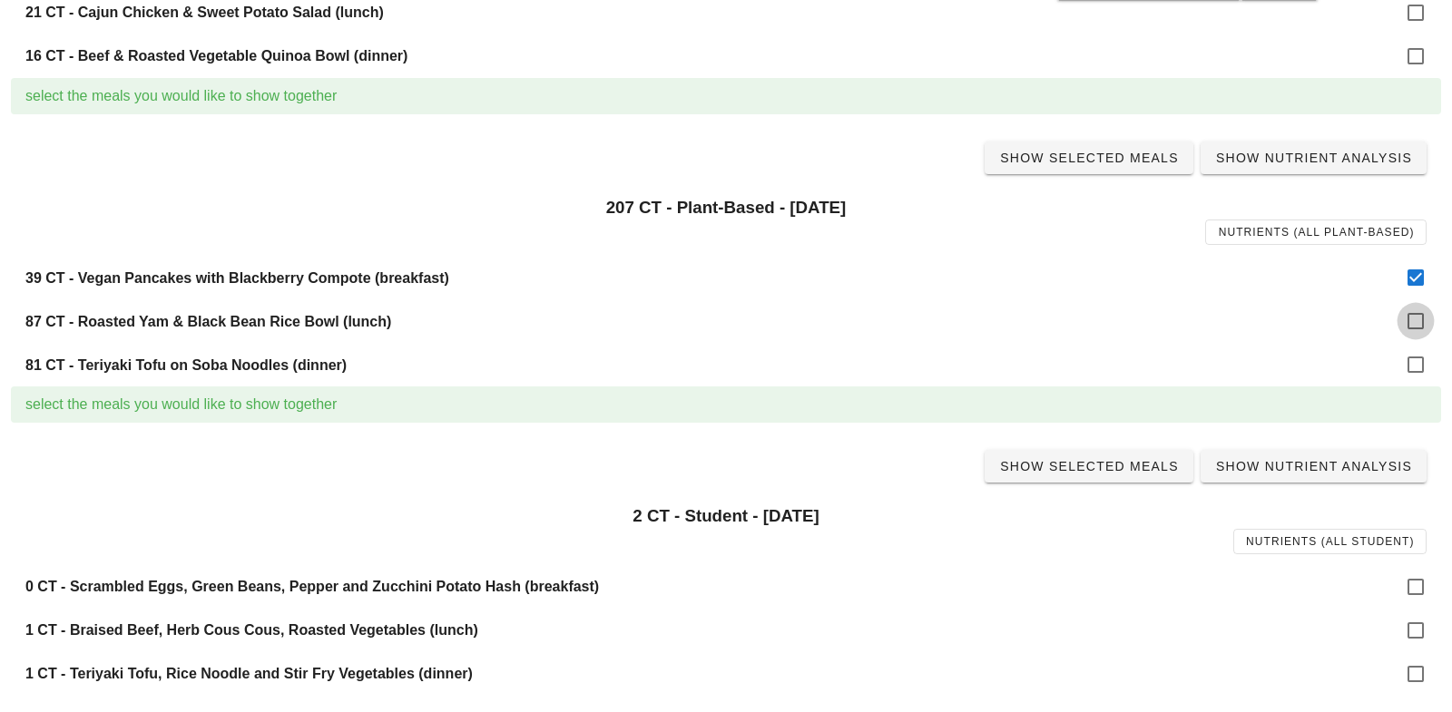
click at [1410, 337] on div at bounding box center [1415, 321] width 31 height 31
checkbox input "true"
click at [1412, 372] on div at bounding box center [1415, 364] width 31 height 31
checkbox input "true"
click at [1072, 158] on span "Show Selected Meals" at bounding box center [1089, 158] width 180 height 15
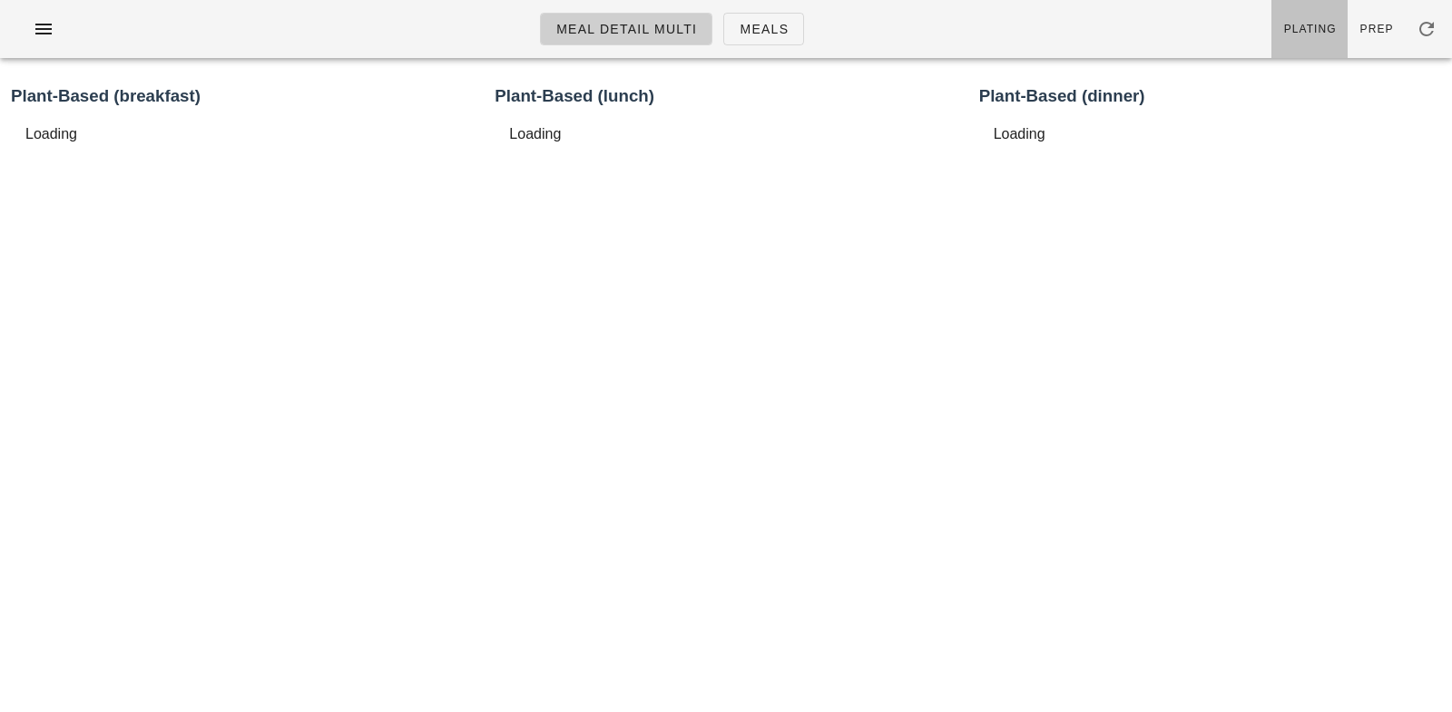
click at [1308, 31] on span "Plating" at bounding box center [1310, 29] width 54 height 13
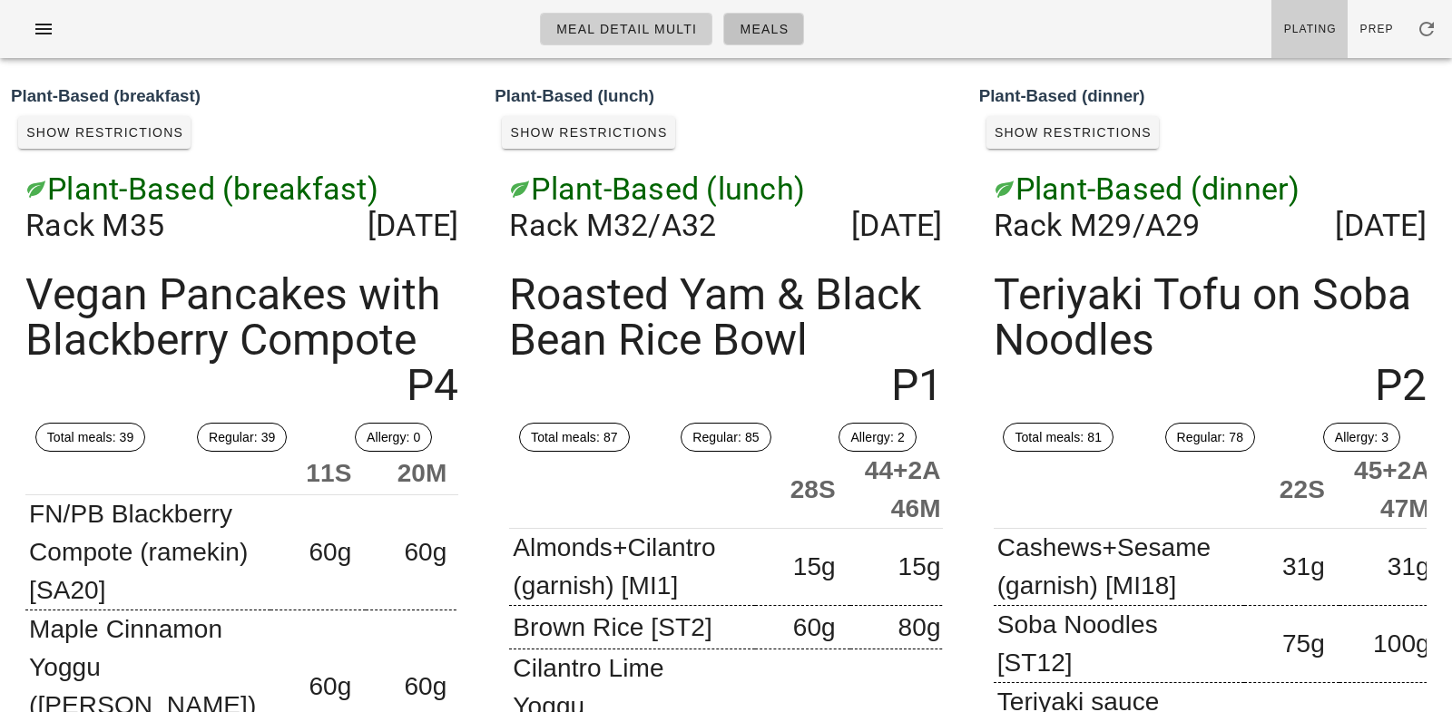
click at [748, 17] on link "Meals" at bounding box center [763, 29] width 81 height 33
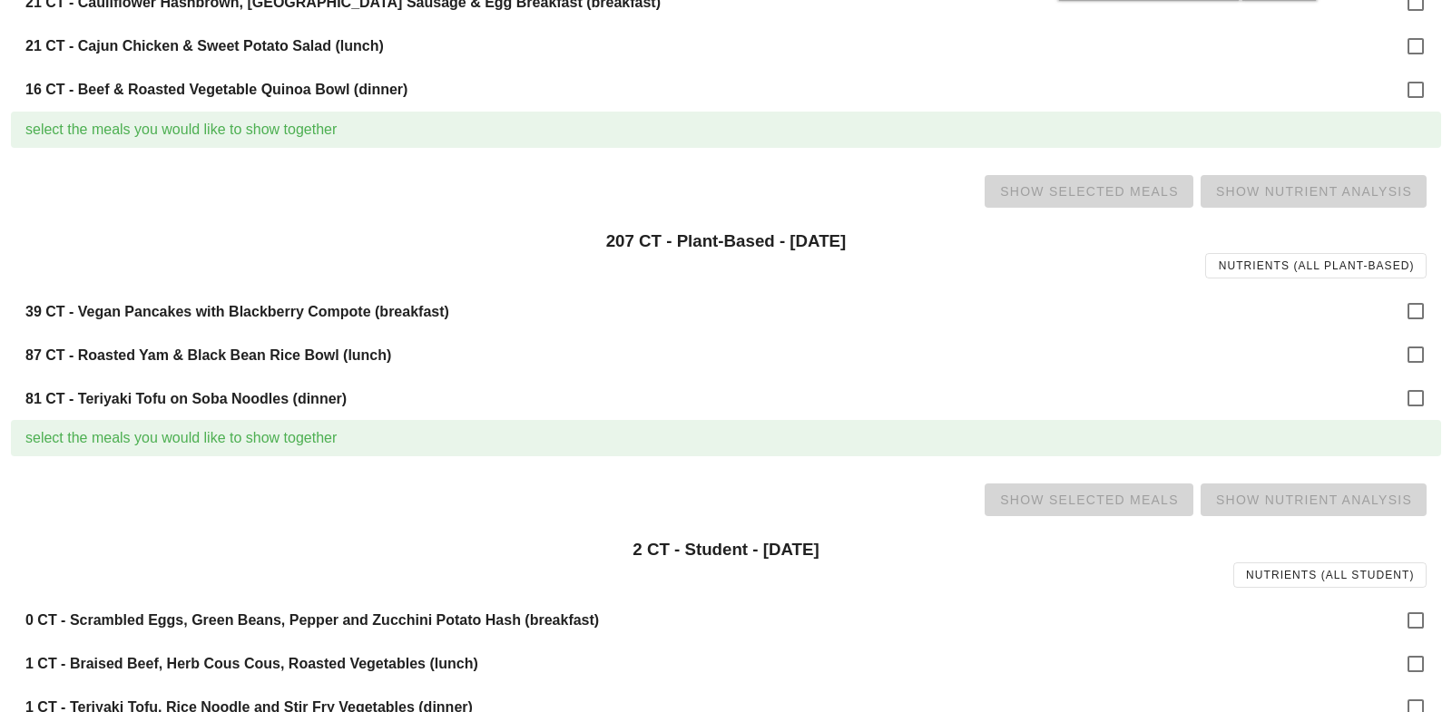
scroll to position [1296, 0]
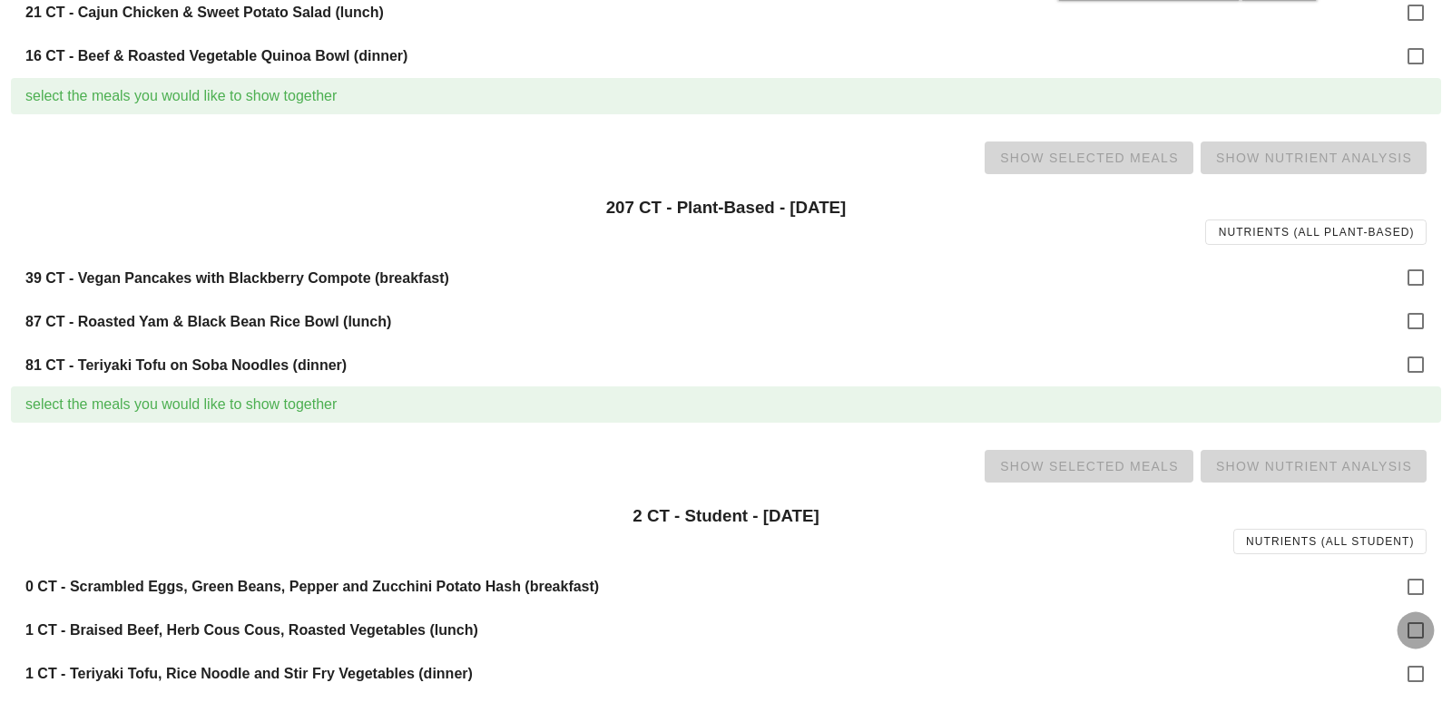
click at [1400, 632] on div at bounding box center [1415, 630] width 31 height 31
checkbox input "true"
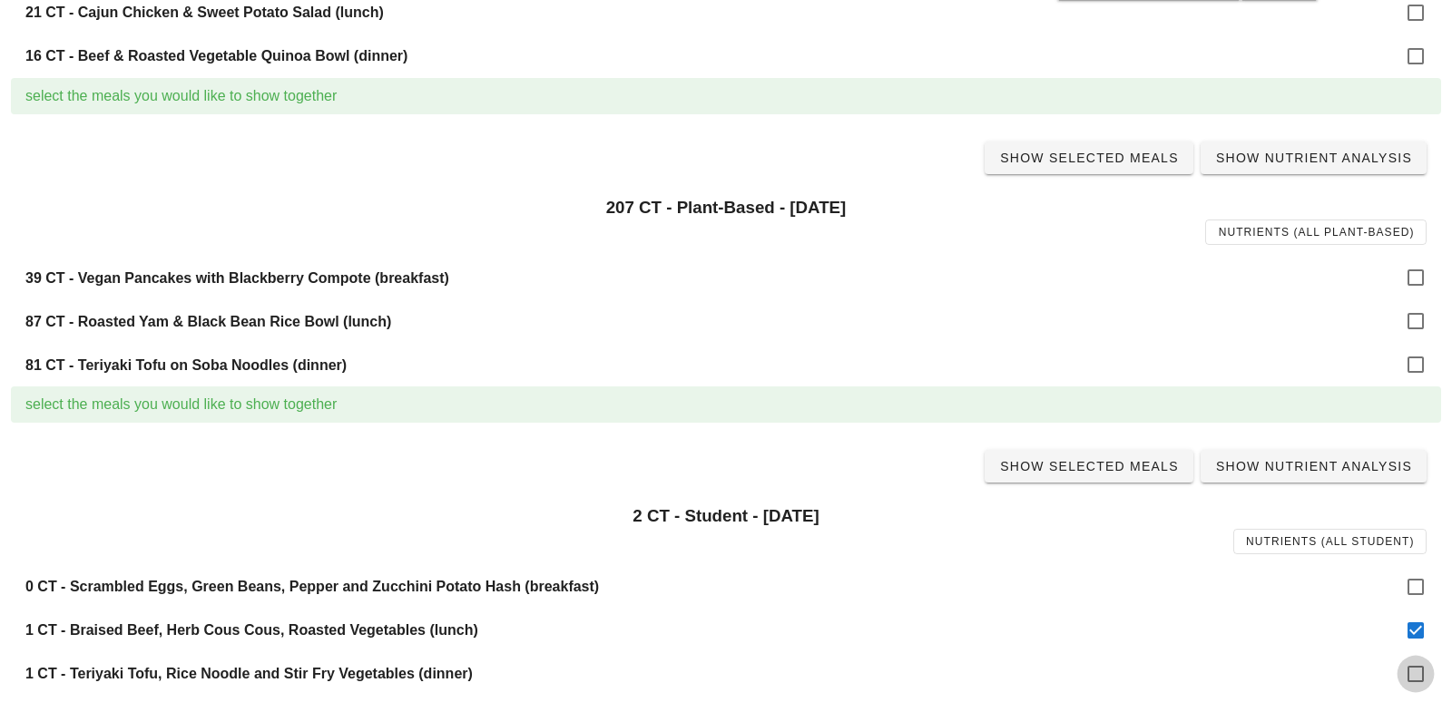
click at [1413, 674] on div at bounding box center [1415, 674] width 31 height 31
checkbox input "true"
click at [1123, 450] on link "Show Selected Meals" at bounding box center [1089, 466] width 209 height 33
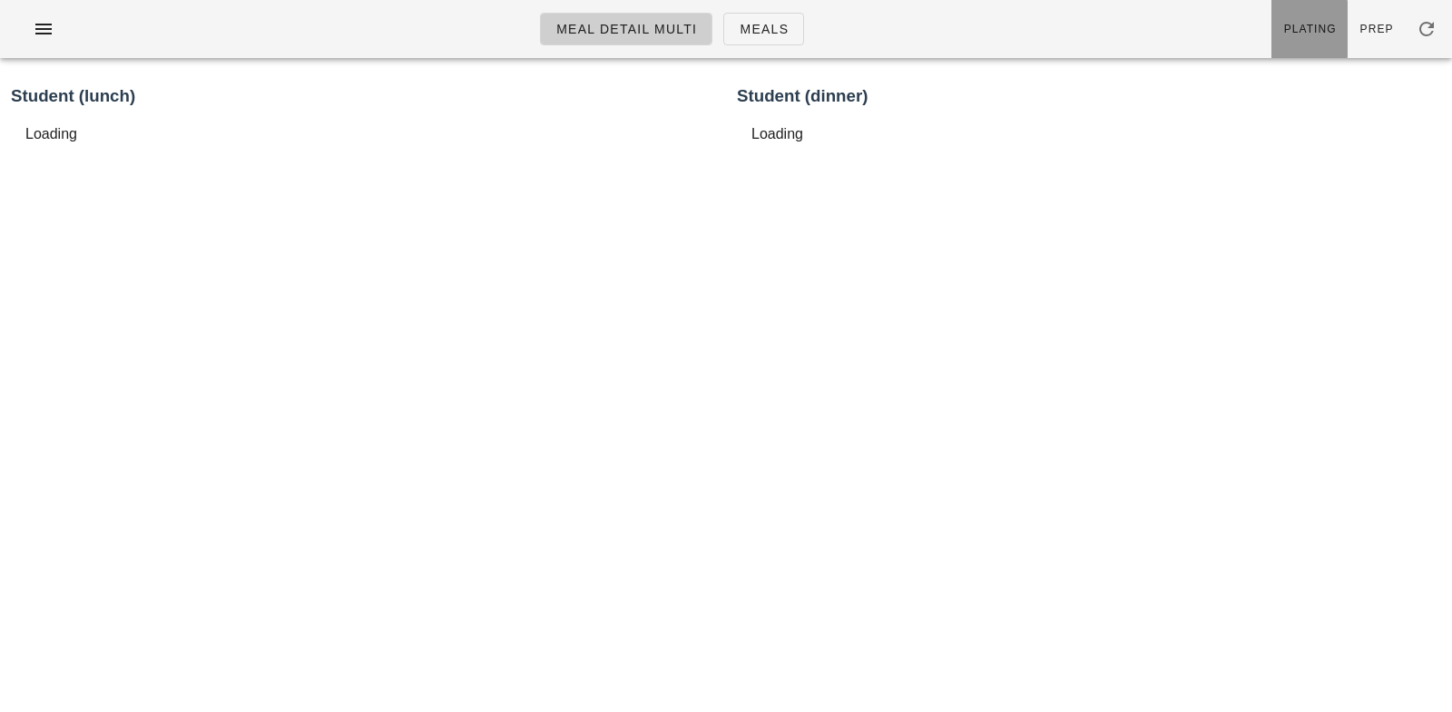
click at [1308, 33] on span "Plating" at bounding box center [1310, 29] width 54 height 13
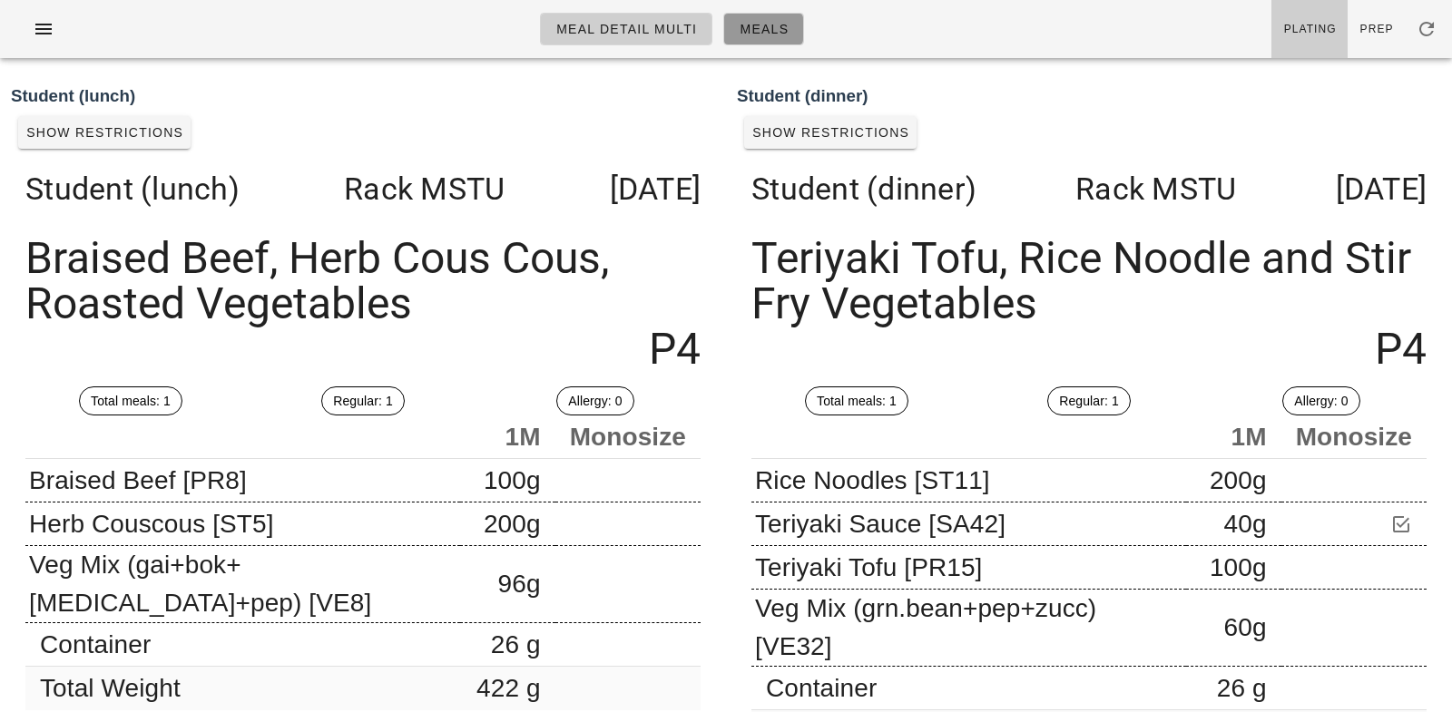
click at [763, 25] on span "Meals" at bounding box center [764, 29] width 50 height 15
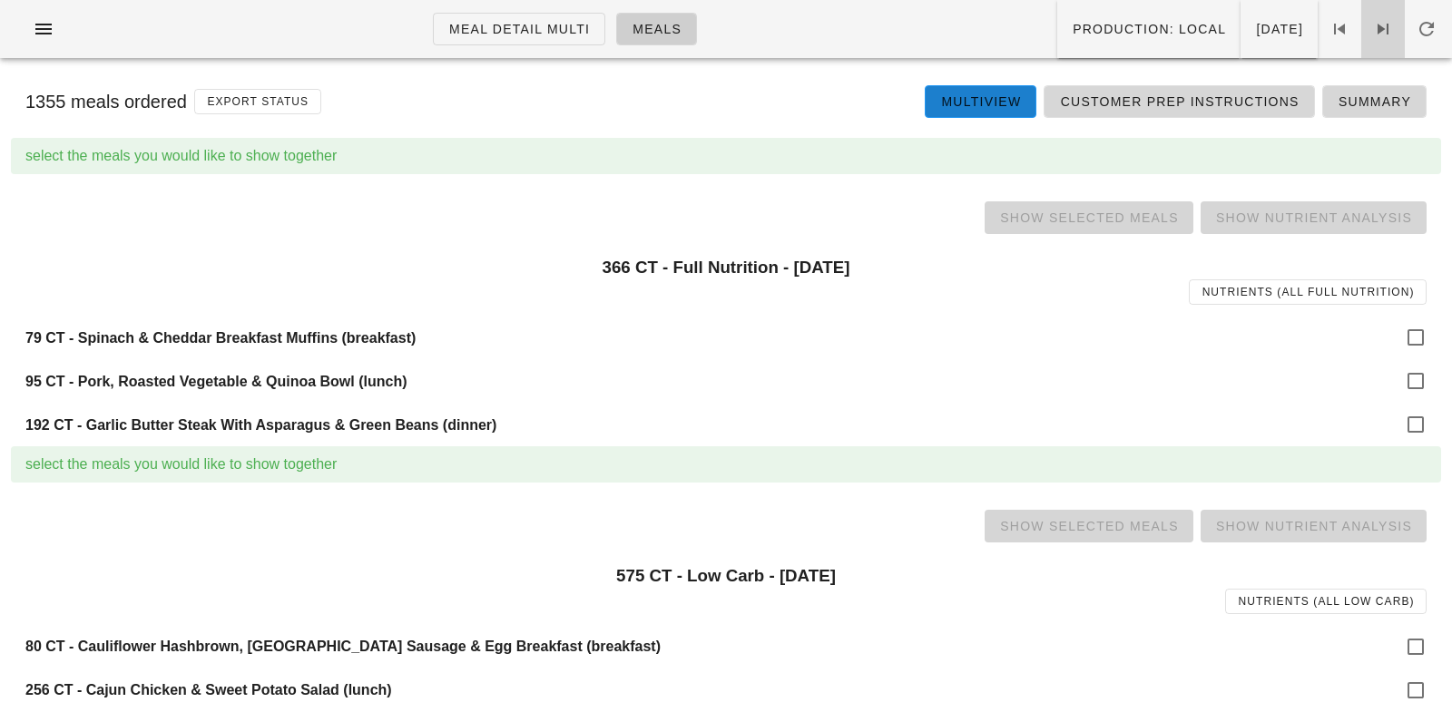
click at [1389, 27] on icon at bounding box center [1383, 29] width 22 height 22
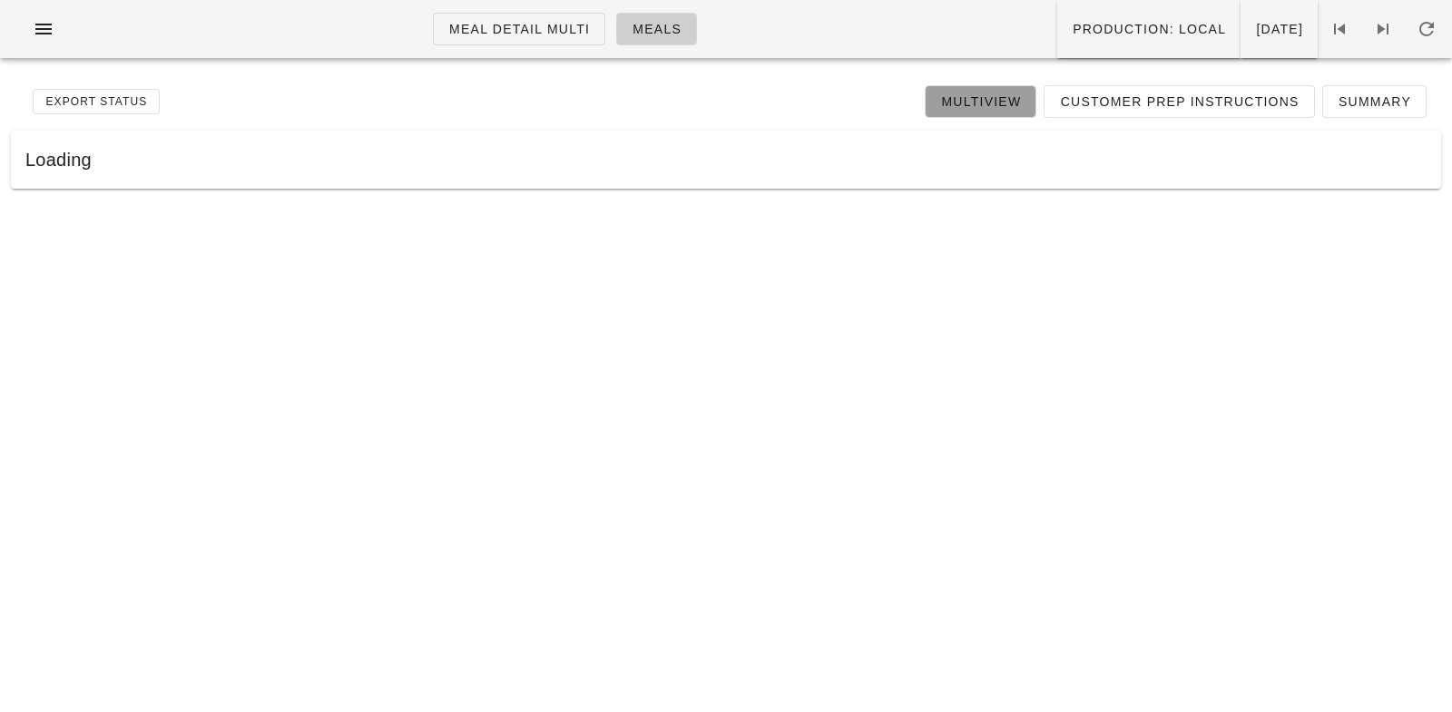
click at [970, 94] on span "Multiview" at bounding box center [980, 101] width 81 height 15
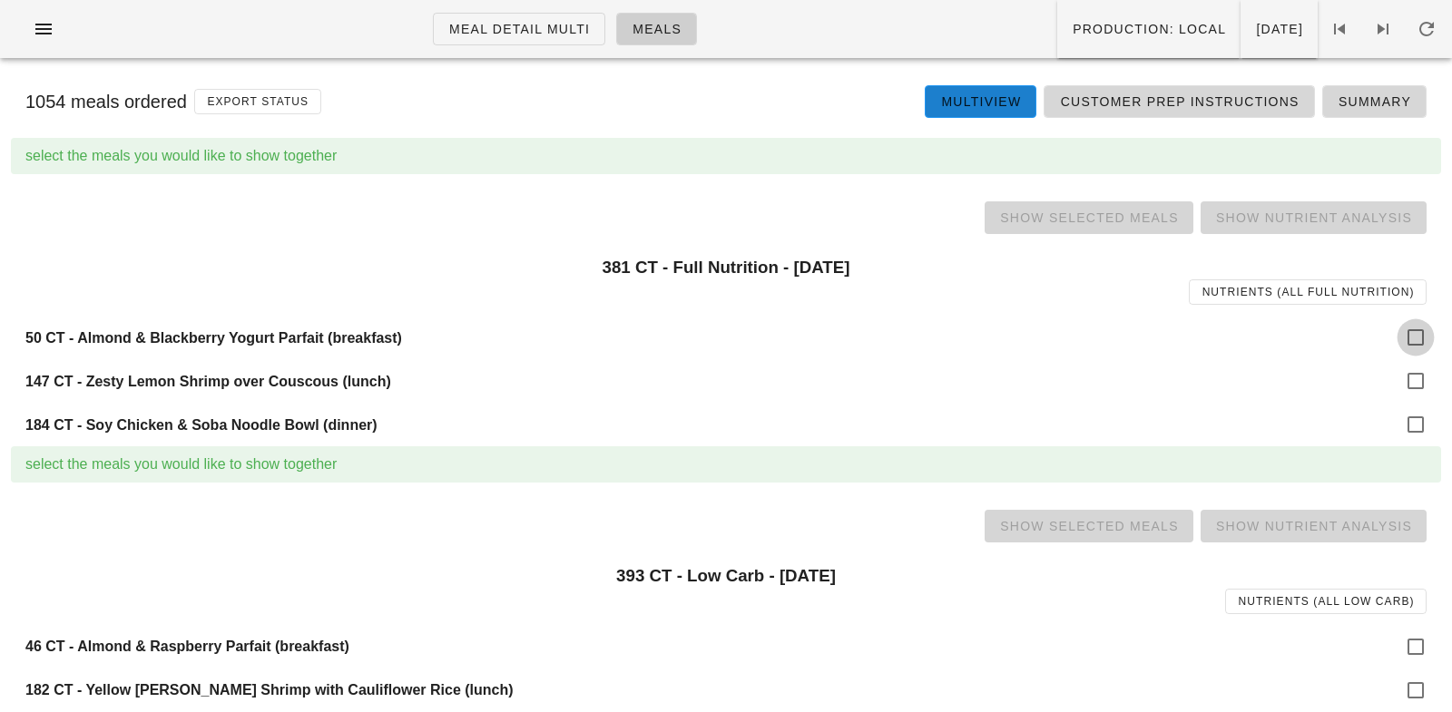
click at [1414, 333] on div at bounding box center [1415, 337] width 31 height 31
checkbox input "true"
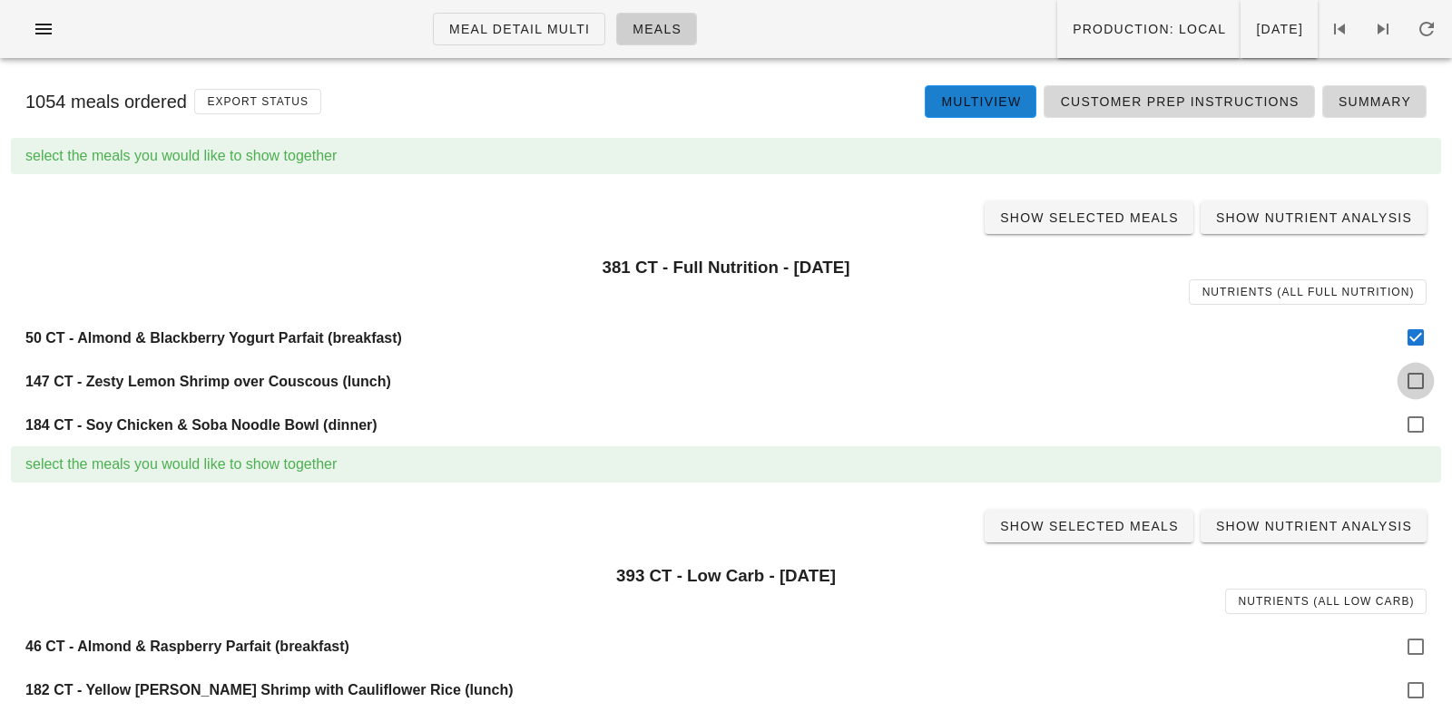
click at [1415, 389] on div at bounding box center [1415, 381] width 31 height 31
checkbox input "true"
click at [1411, 429] on div at bounding box center [1415, 424] width 31 height 31
checkbox input "true"
click at [1082, 223] on span "Show Selected Meals" at bounding box center [1089, 218] width 180 height 15
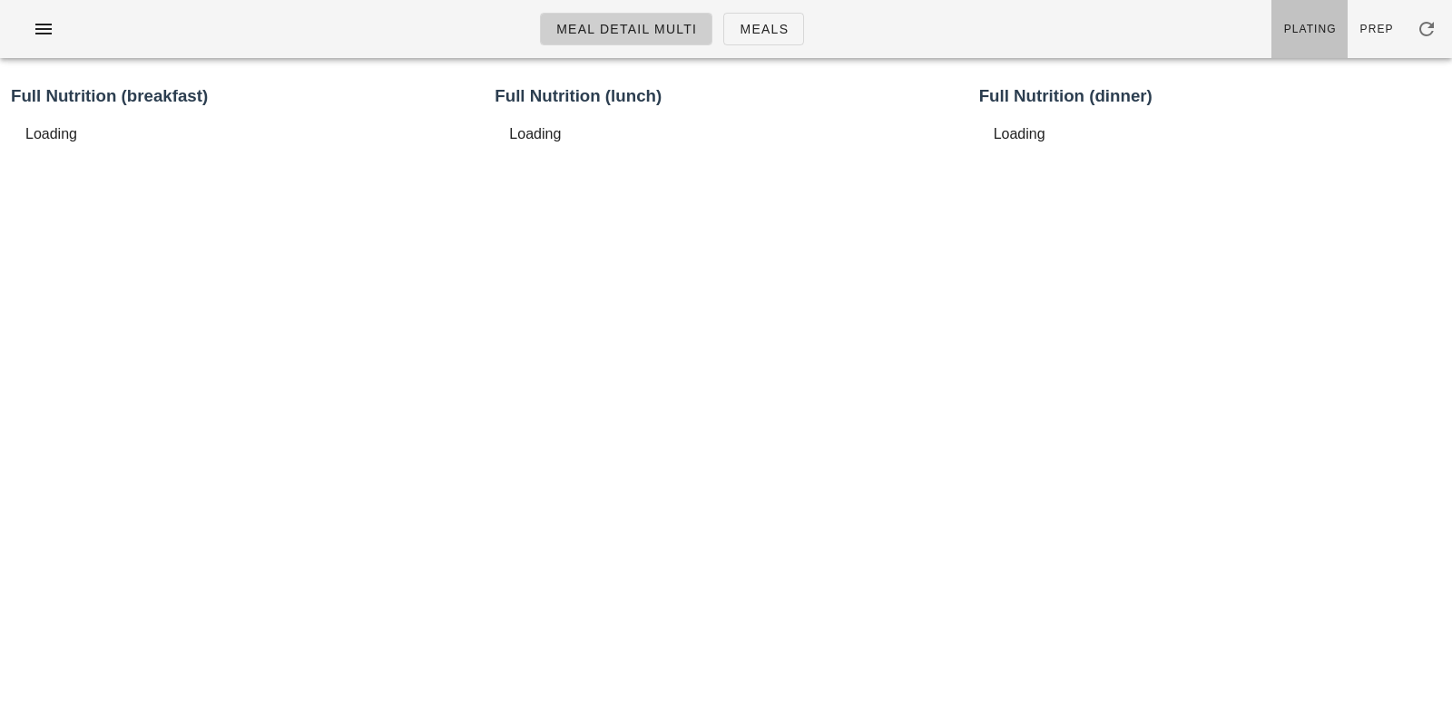
click at [1332, 28] on span "Plating" at bounding box center [1310, 29] width 54 height 13
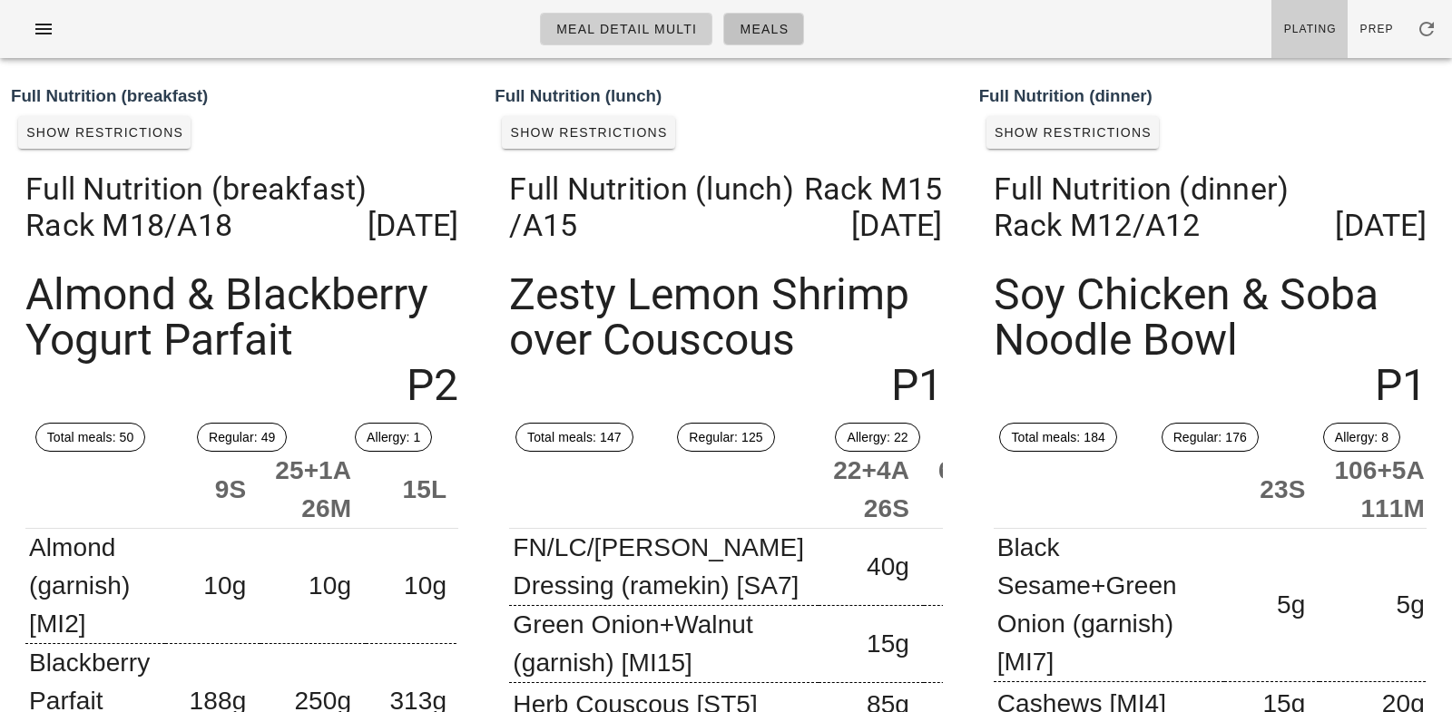
click at [774, 34] on span "Meals" at bounding box center [764, 29] width 50 height 15
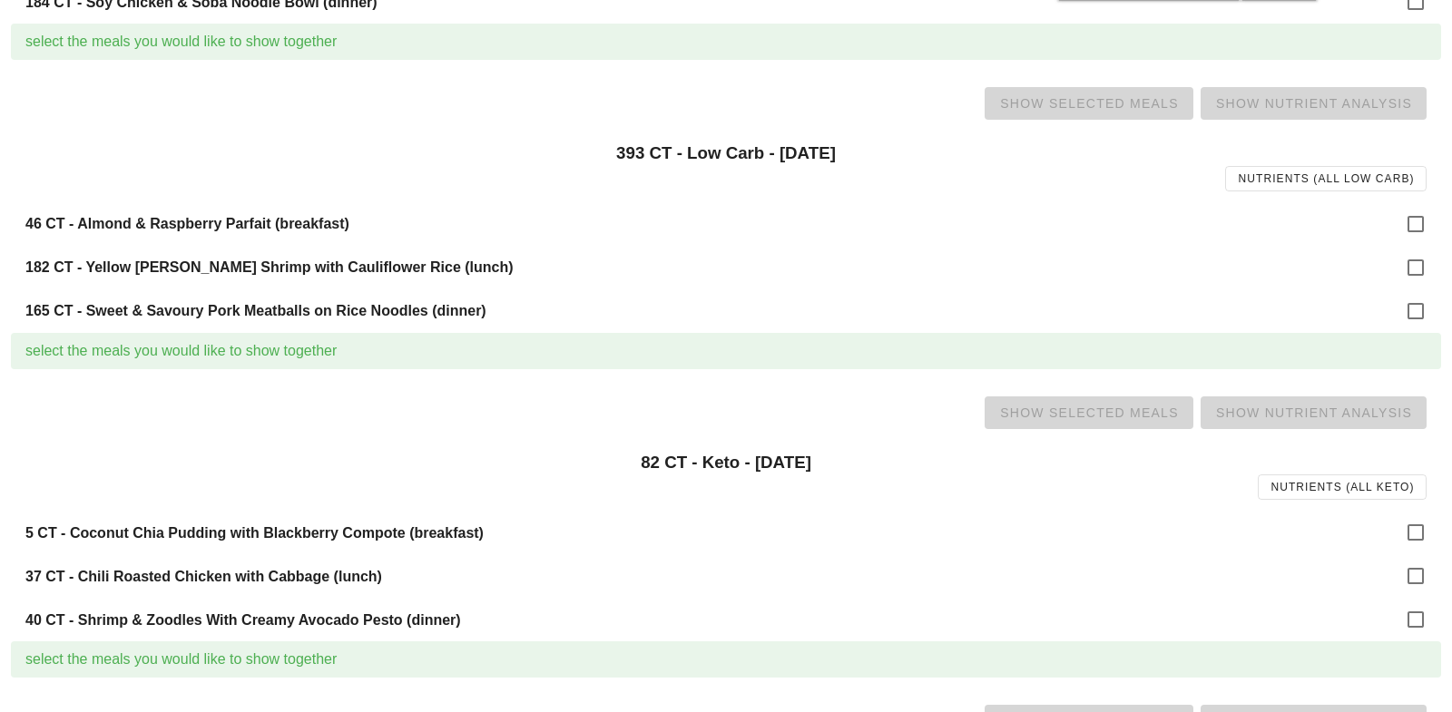
scroll to position [457, 0]
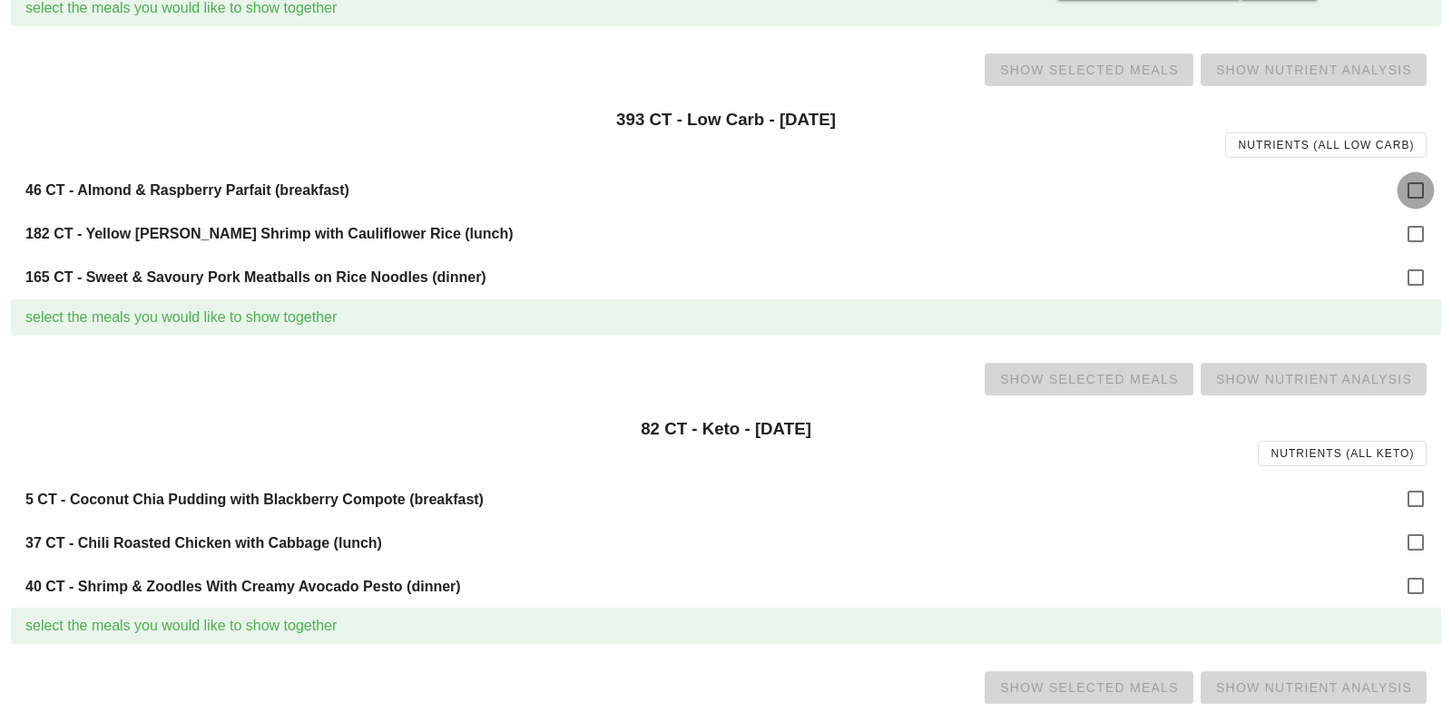
click at [1413, 188] on div at bounding box center [1415, 190] width 31 height 31
checkbox input "true"
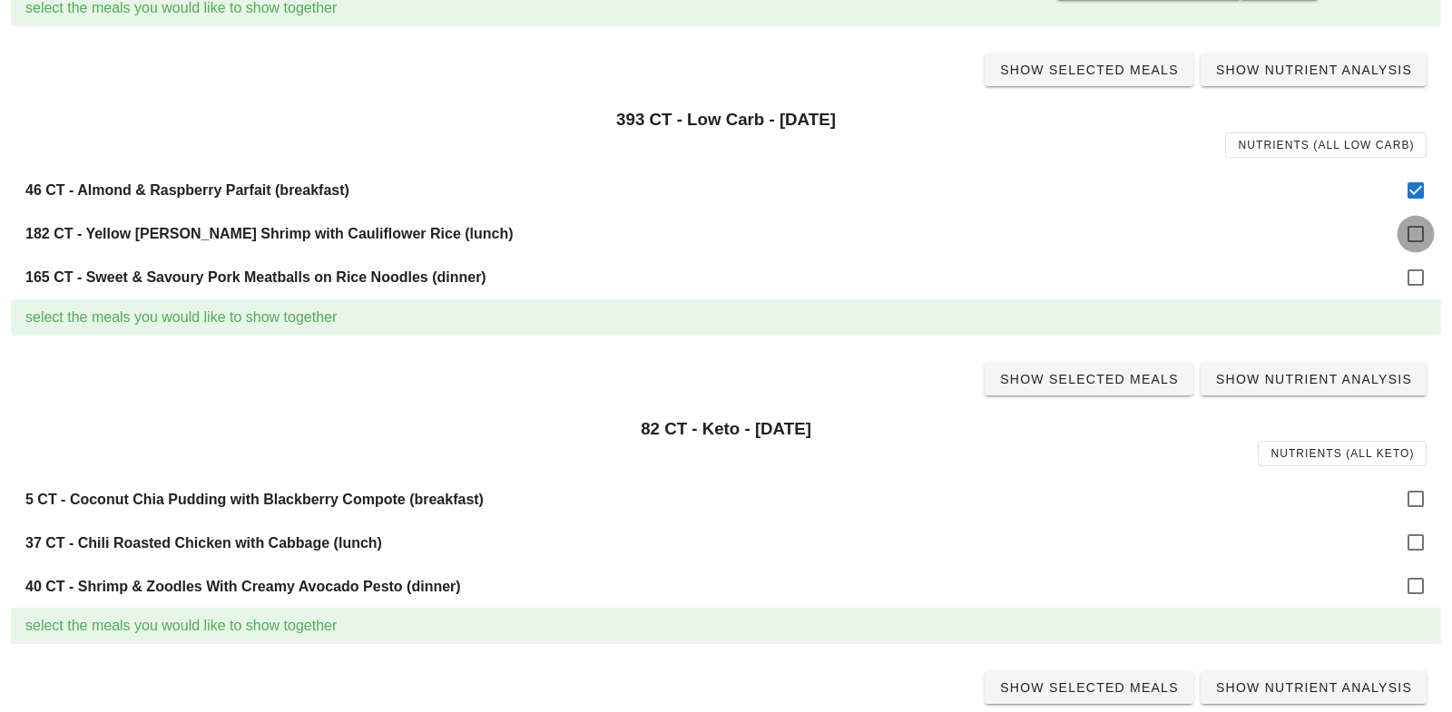
click at [1422, 249] on div at bounding box center [1415, 234] width 31 height 31
checkbox input "true"
click at [1418, 280] on div at bounding box center [1415, 277] width 31 height 31
checkbox input "true"
click at [1095, 74] on span "Show Selected Meals" at bounding box center [1089, 70] width 180 height 15
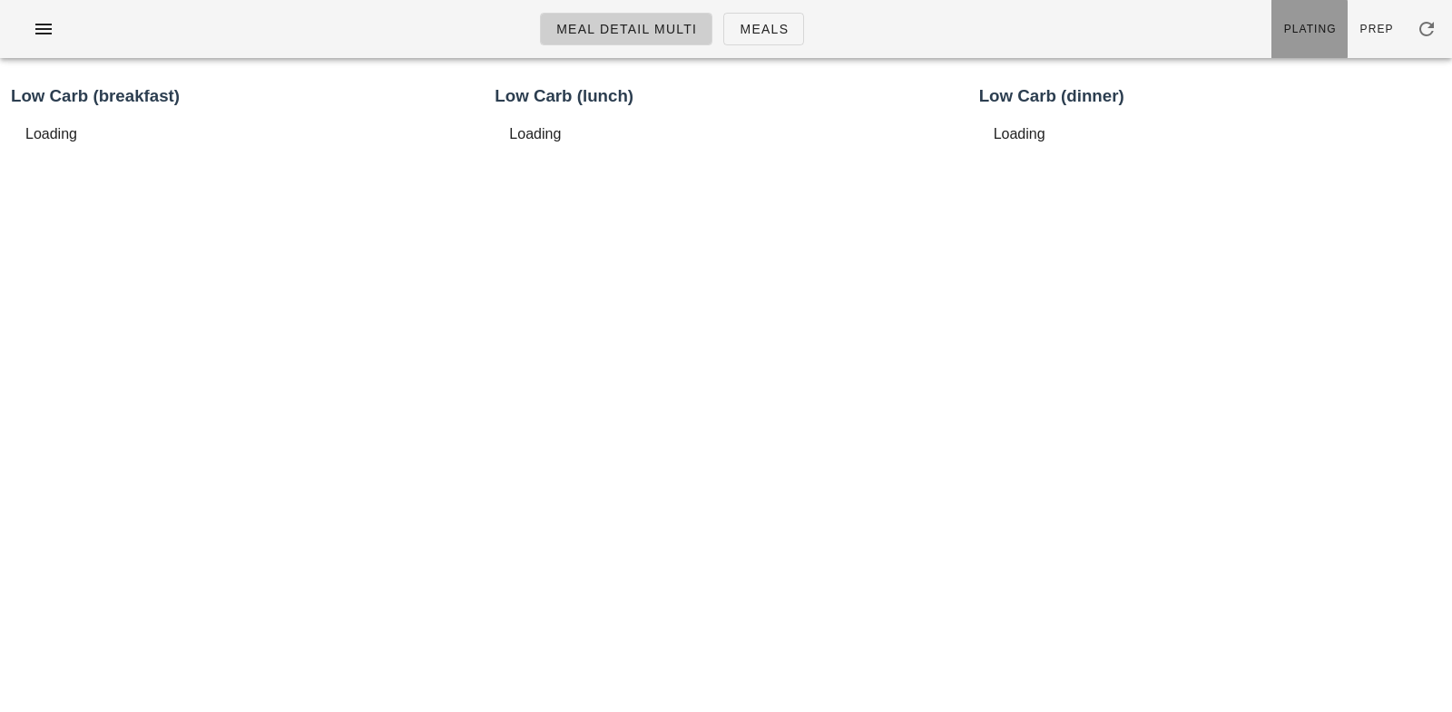
click at [1286, 28] on span "Plating" at bounding box center [1310, 29] width 54 height 13
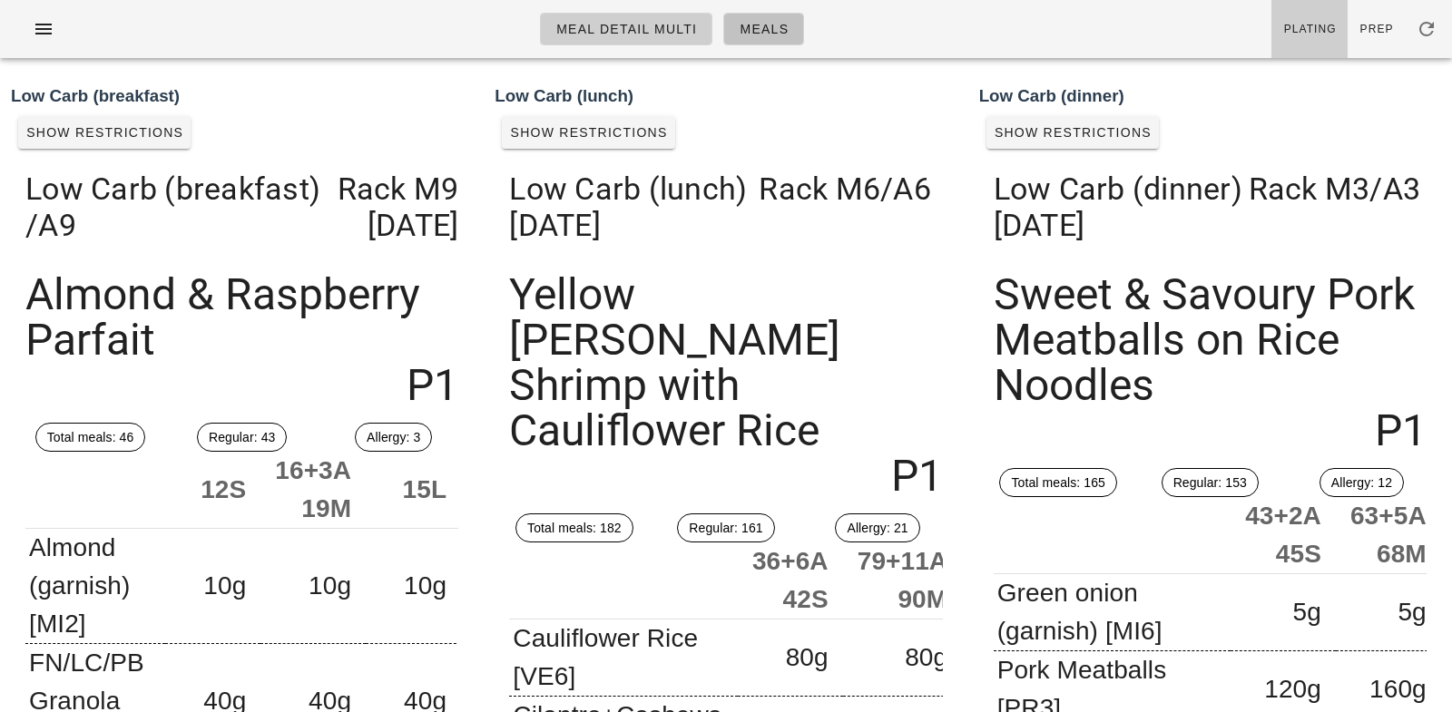
click at [760, 22] on span "Meals" at bounding box center [764, 29] width 50 height 15
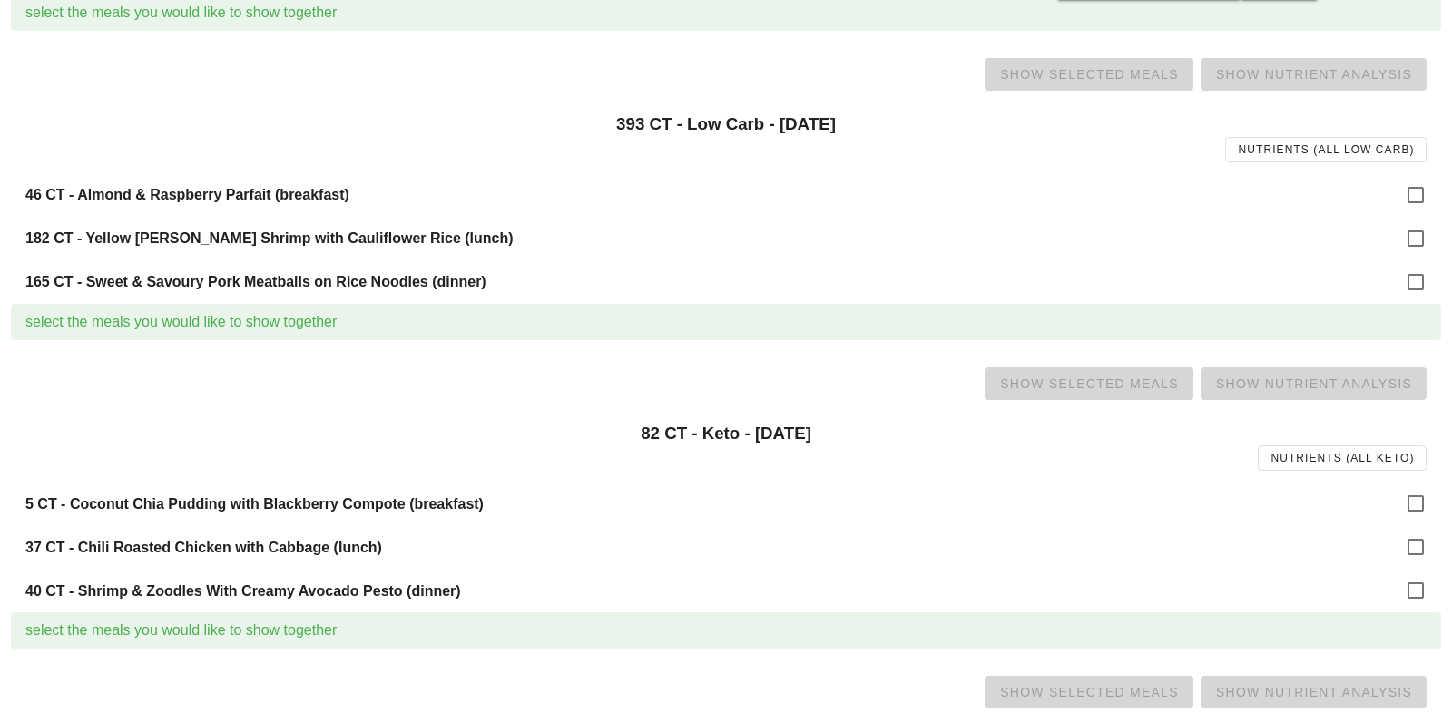
scroll to position [476, 0]
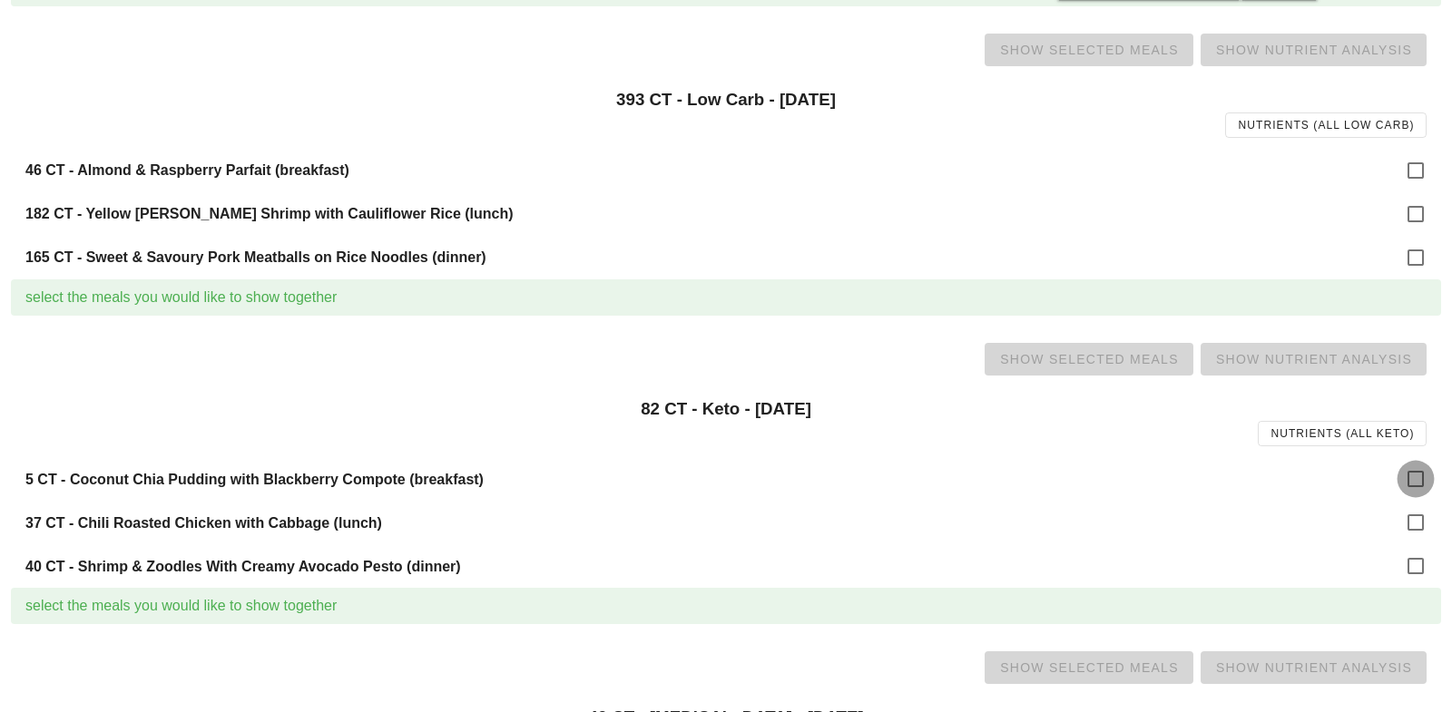
click at [1419, 477] on div at bounding box center [1415, 479] width 31 height 31
checkbox input "true"
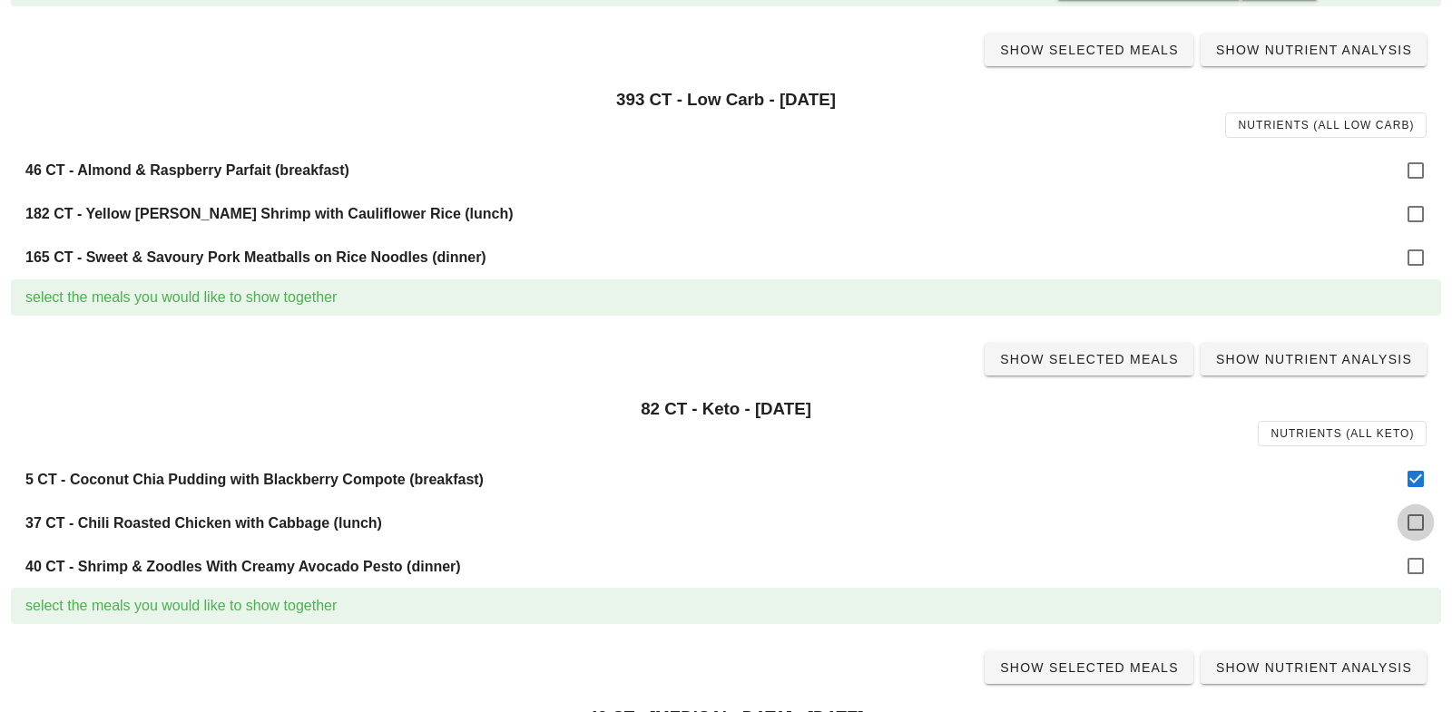
click at [1415, 511] on div at bounding box center [1415, 522] width 31 height 31
checkbox input "true"
click at [1414, 566] on div at bounding box center [1415, 566] width 31 height 31
checkbox input "true"
click at [1094, 358] on span "Show Selected Meals" at bounding box center [1089, 359] width 180 height 15
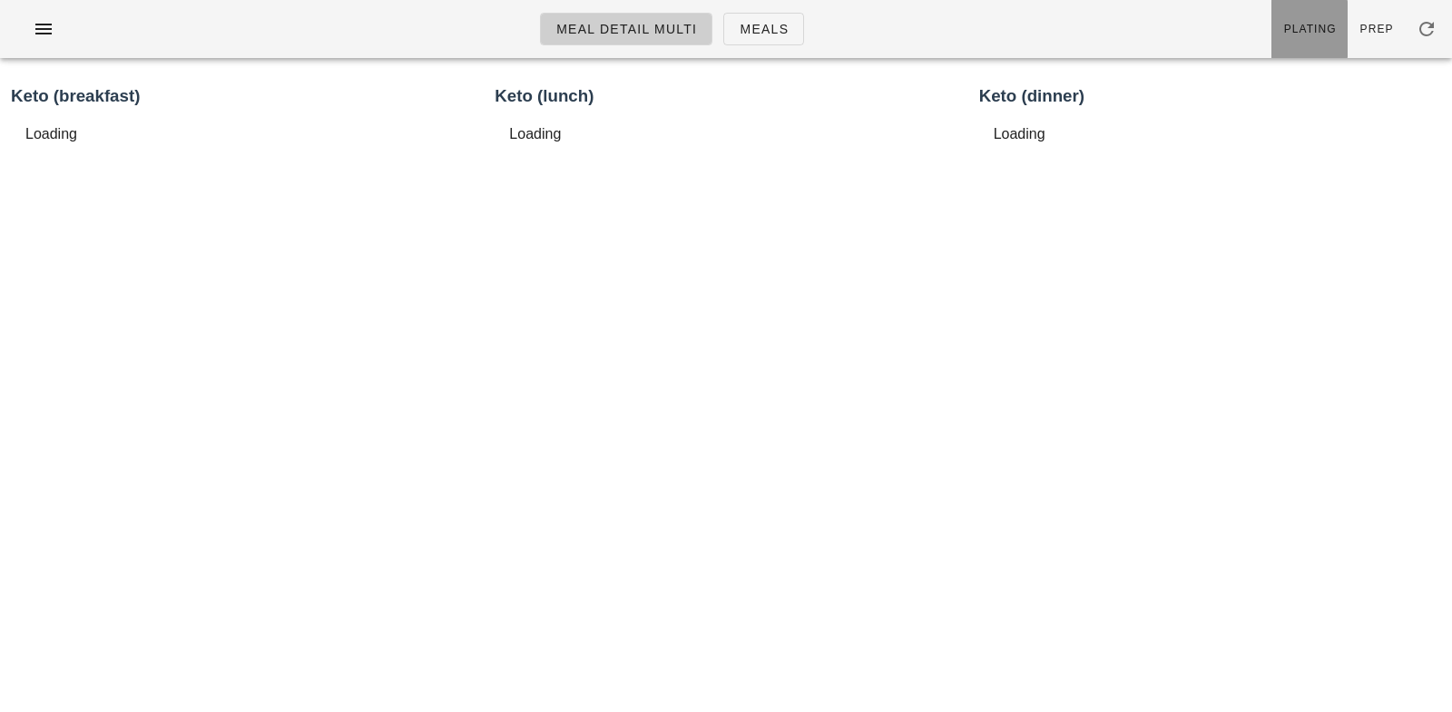
click at [1307, 33] on span "Plating" at bounding box center [1310, 29] width 54 height 13
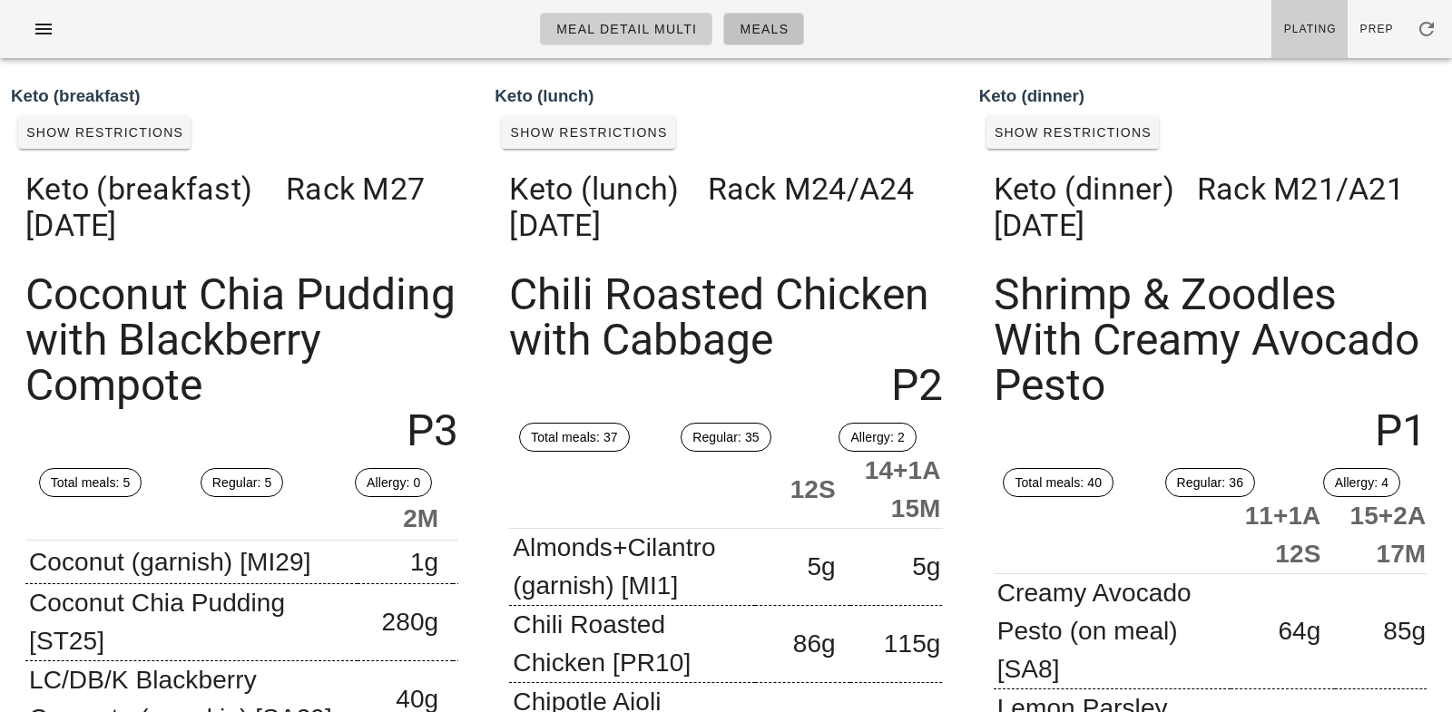
click at [769, 15] on link "Meals" at bounding box center [763, 29] width 81 height 33
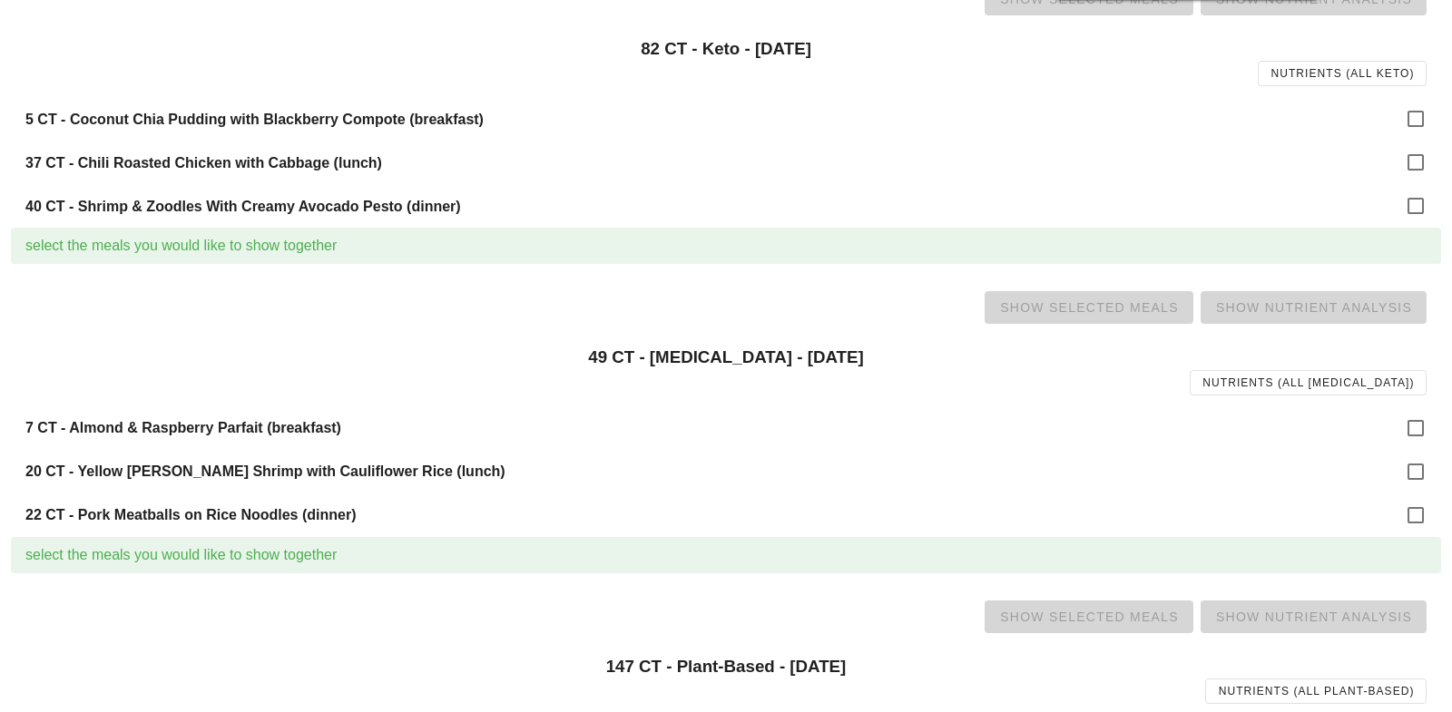
scroll to position [847, 0]
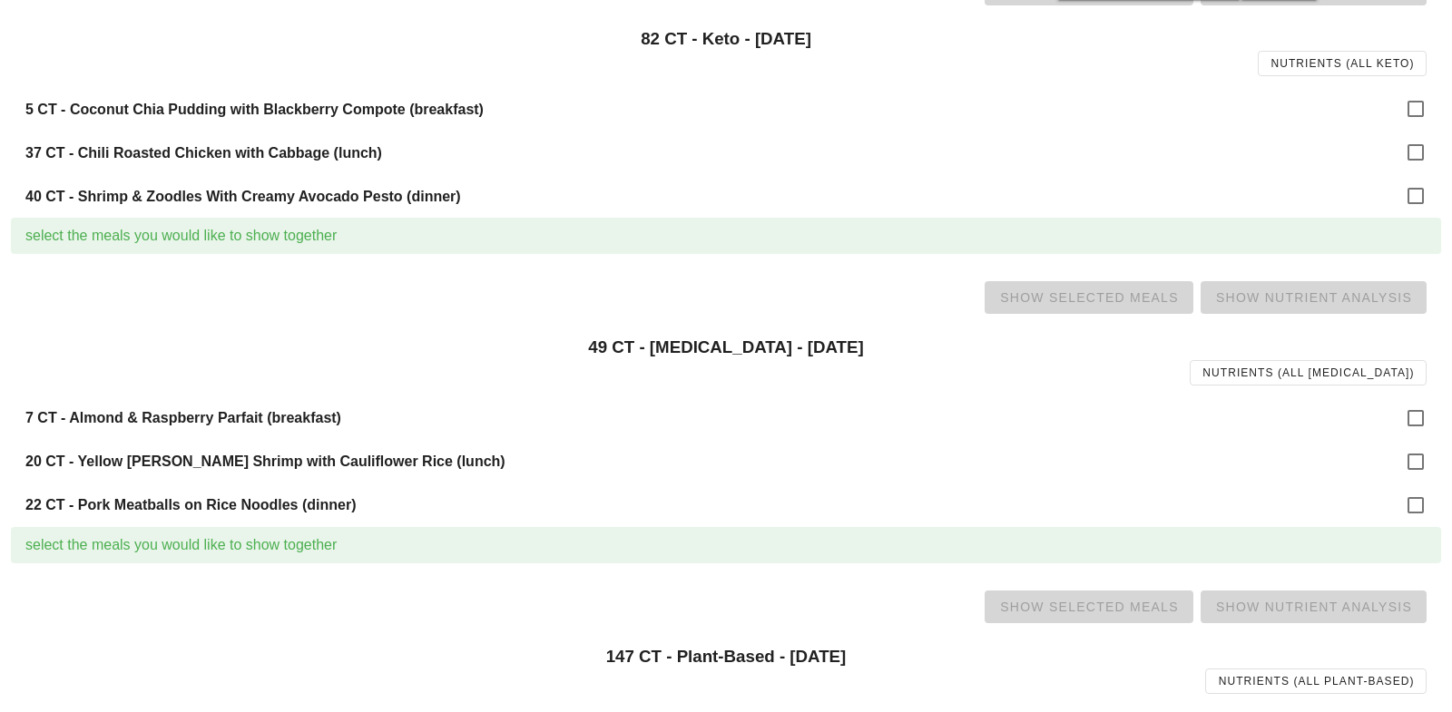
click at [1410, 397] on div "7 CT - Almond & Raspberry Parfait (breakfast)" at bounding box center [726, 419] width 1430 height 44
click at [1410, 414] on div at bounding box center [1415, 418] width 31 height 31
checkbox input "true"
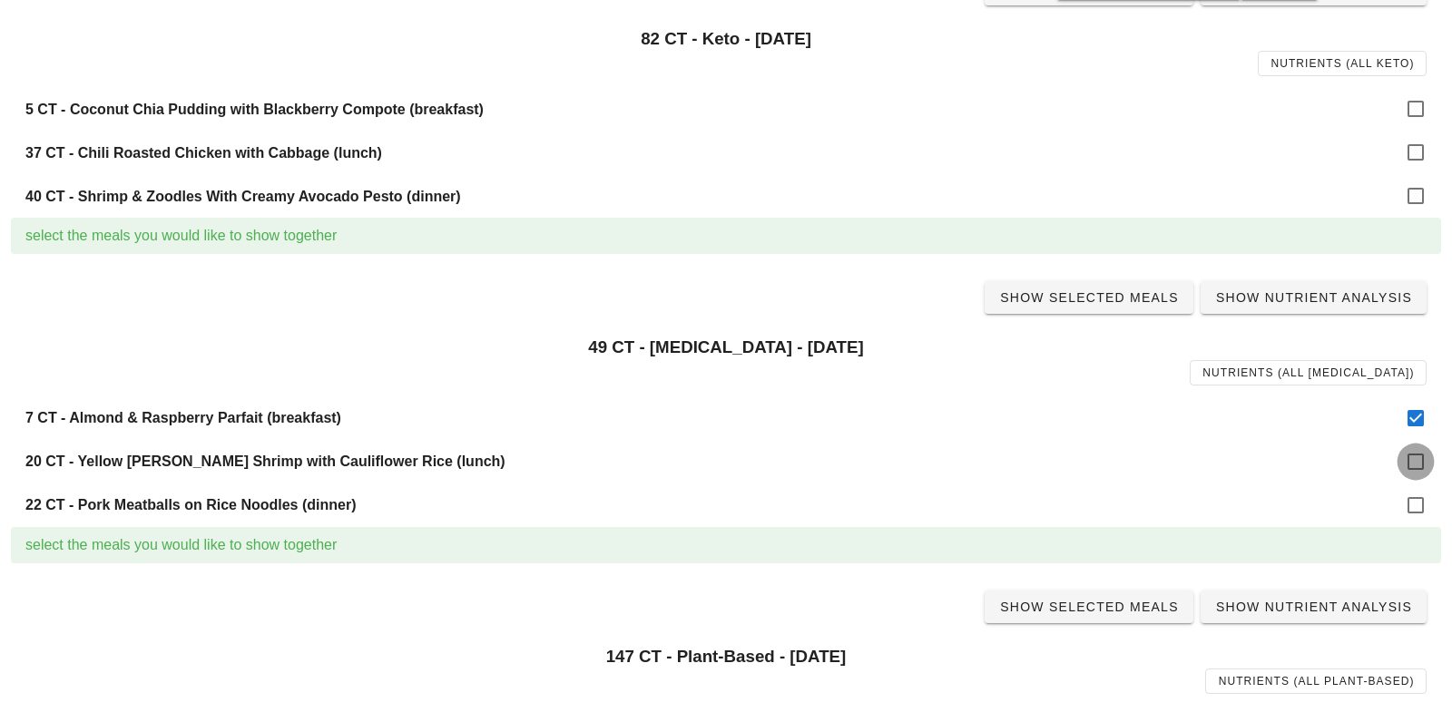
click at [1411, 457] on div at bounding box center [1415, 462] width 31 height 31
checkbox input "true"
click at [1415, 494] on div at bounding box center [1415, 505] width 31 height 31
checkbox input "true"
click at [1099, 293] on span "Show Selected Meals" at bounding box center [1089, 297] width 180 height 15
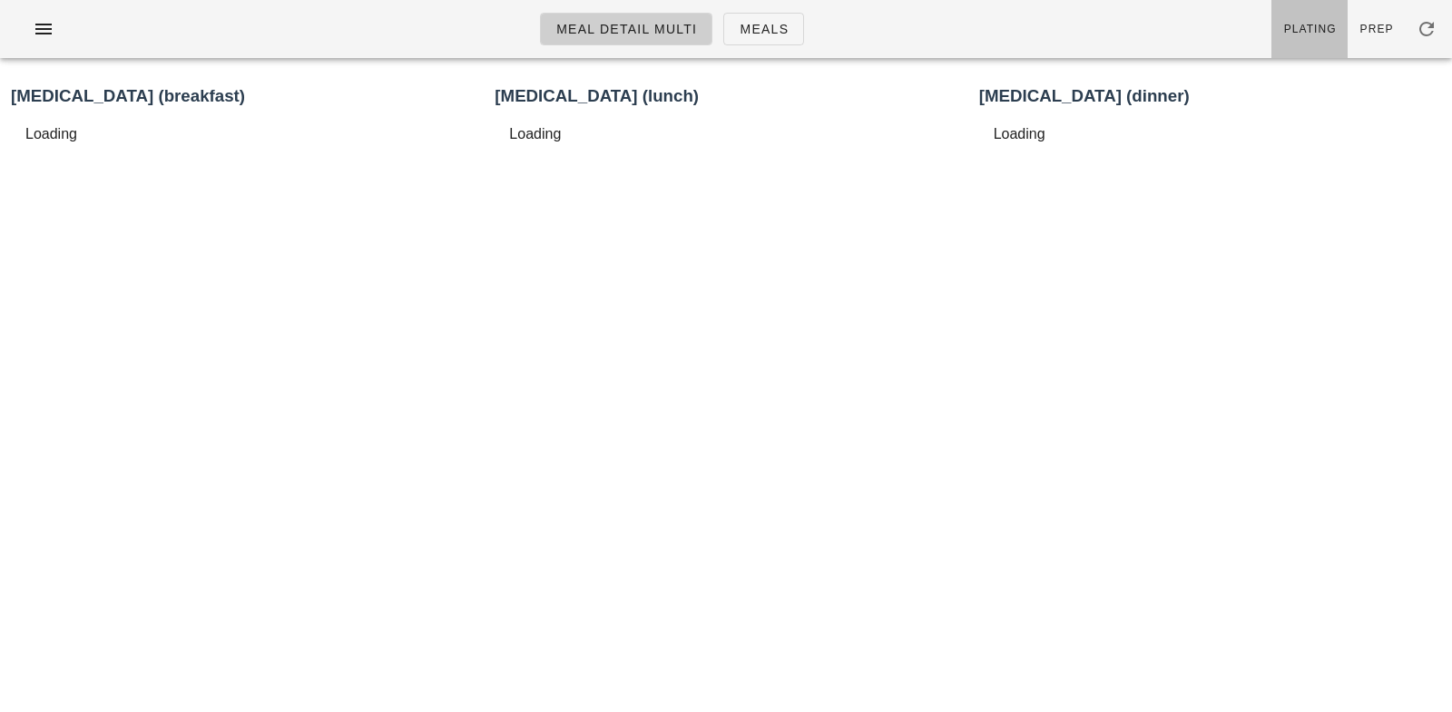
click at [1321, 15] on link "Plating" at bounding box center [1310, 29] width 76 height 58
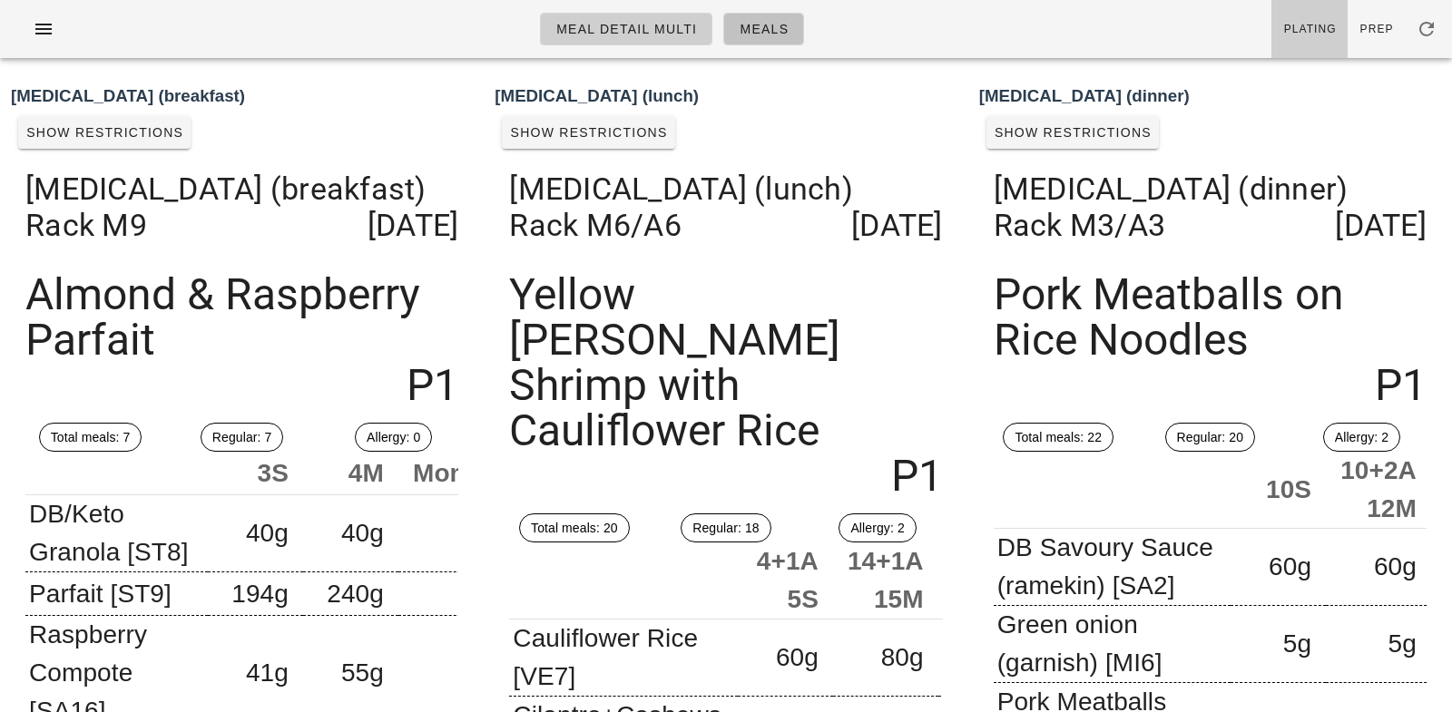
click at [760, 29] on span "Meals" at bounding box center [764, 29] width 50 height 15
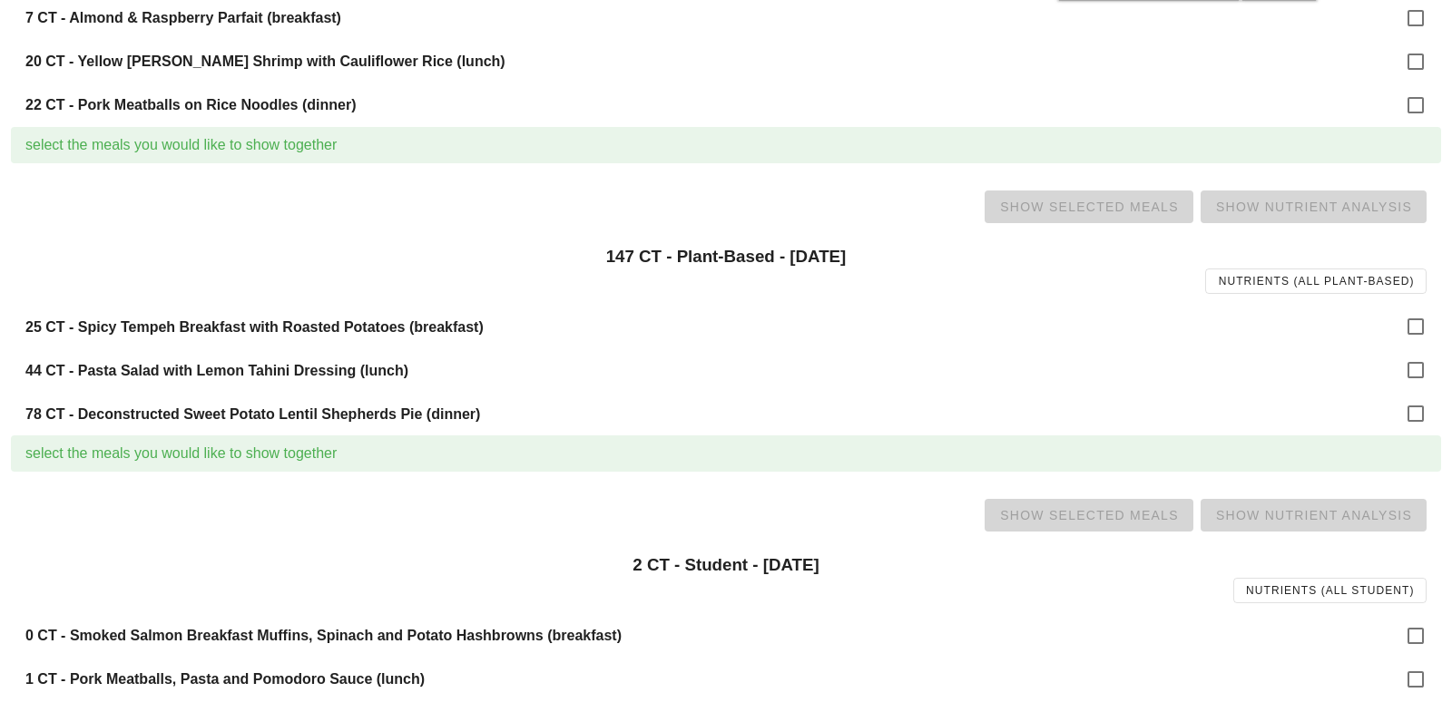
scroll to position [1296, 0]
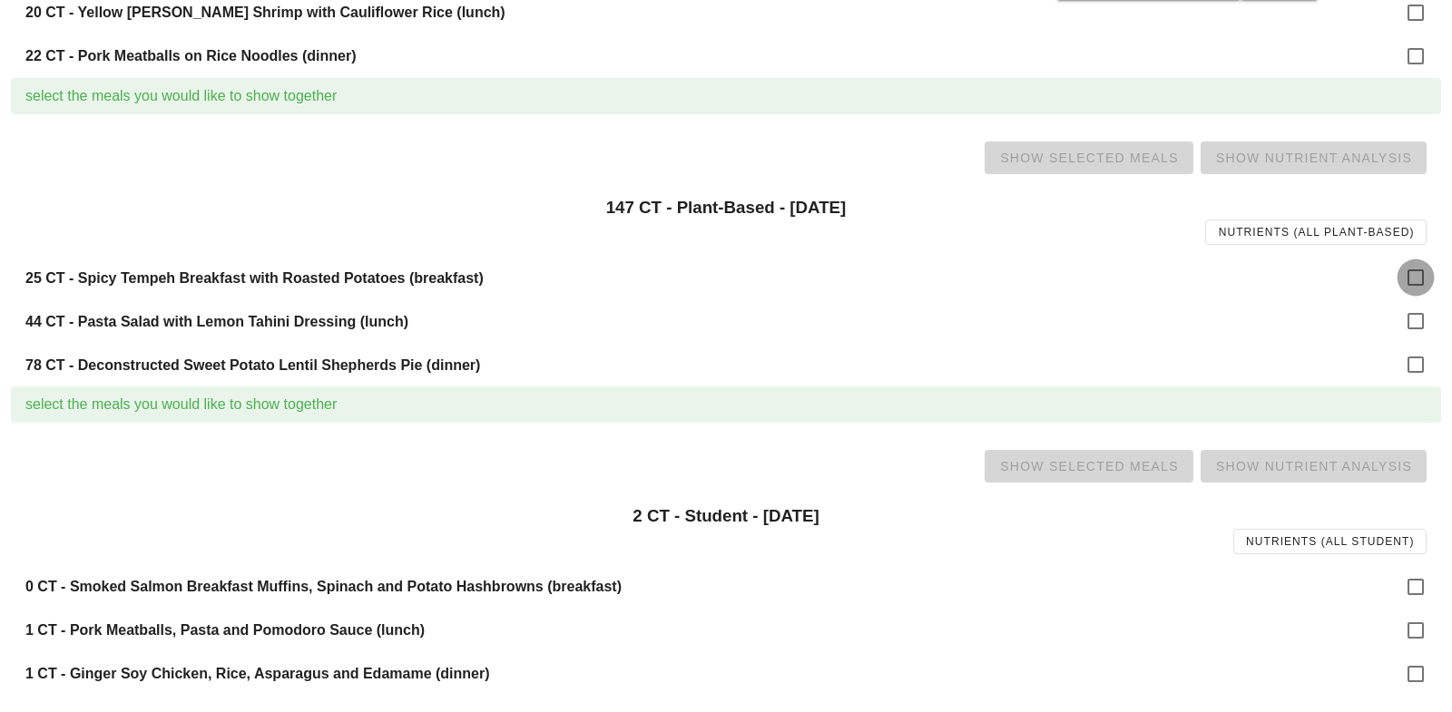
click at [1418, 268] on div at bounding box center [1415, 277] width 31 height 31
checkbox input "true"
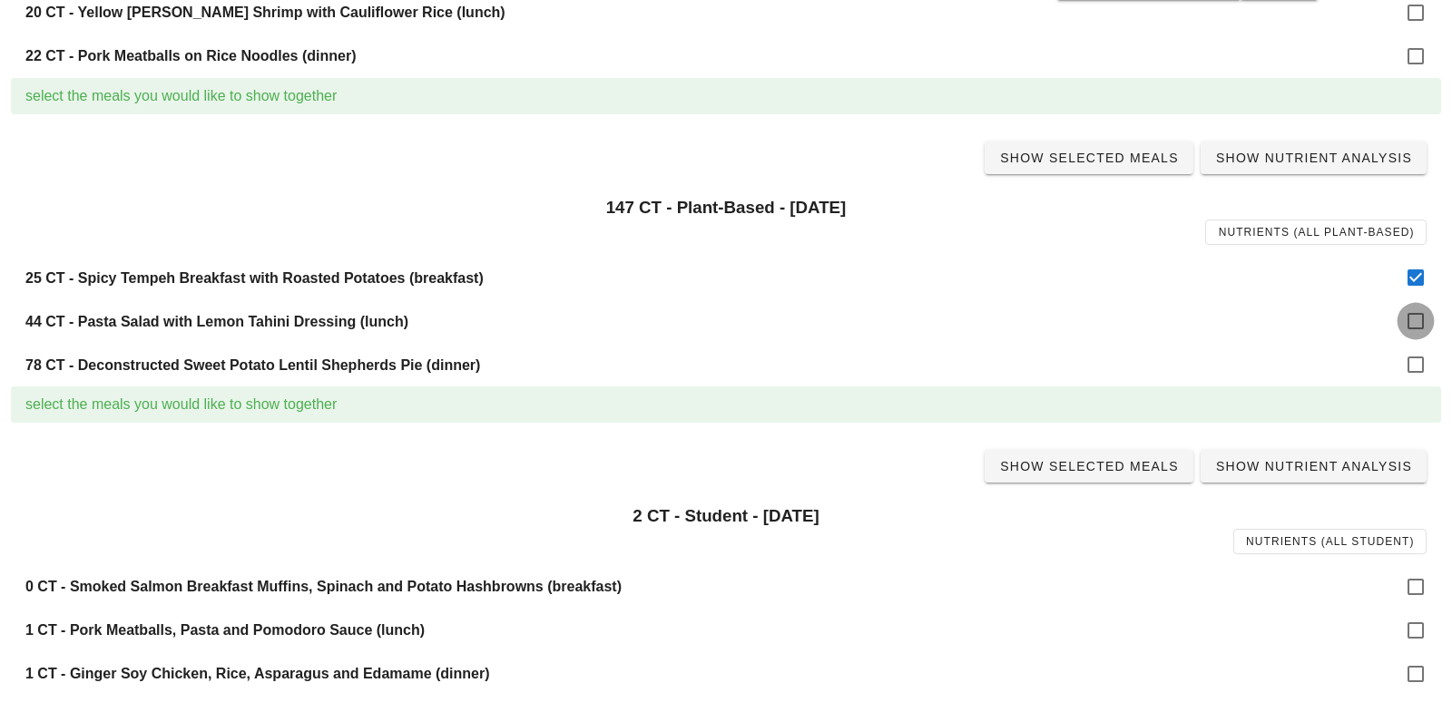
click at [1418, 314] on div at bounding box center [1415, 321] width 31 height 31
checkbox input "true"
click at [1419, 356] on div at bounding box center [1415, 364] width 31 height 31
checkbox input "true"
click at [1137, 159] on span "Show Selected Meals" at bounding box center [1089, 158] width 180 height 15
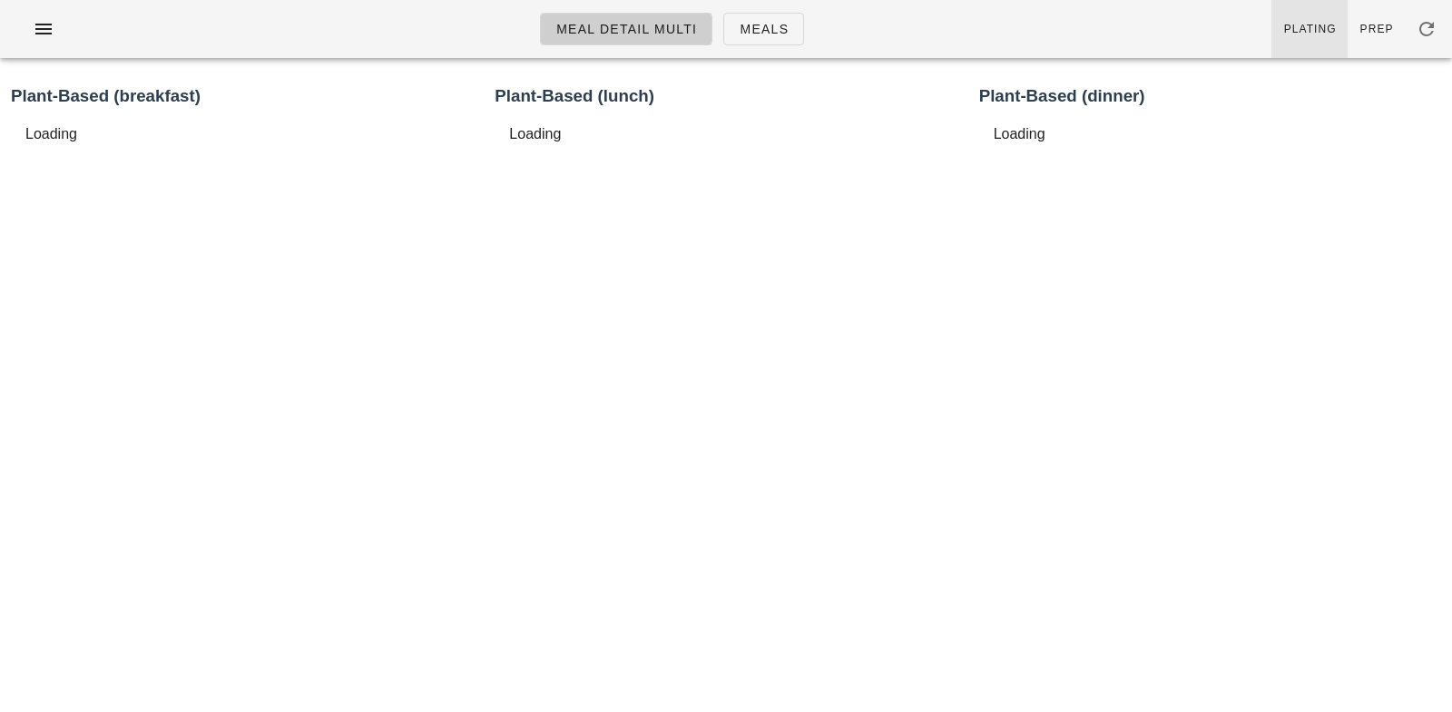
click at [1325, 26] on span "Plating" at bounding box center [1310, 29] width 54 height 13
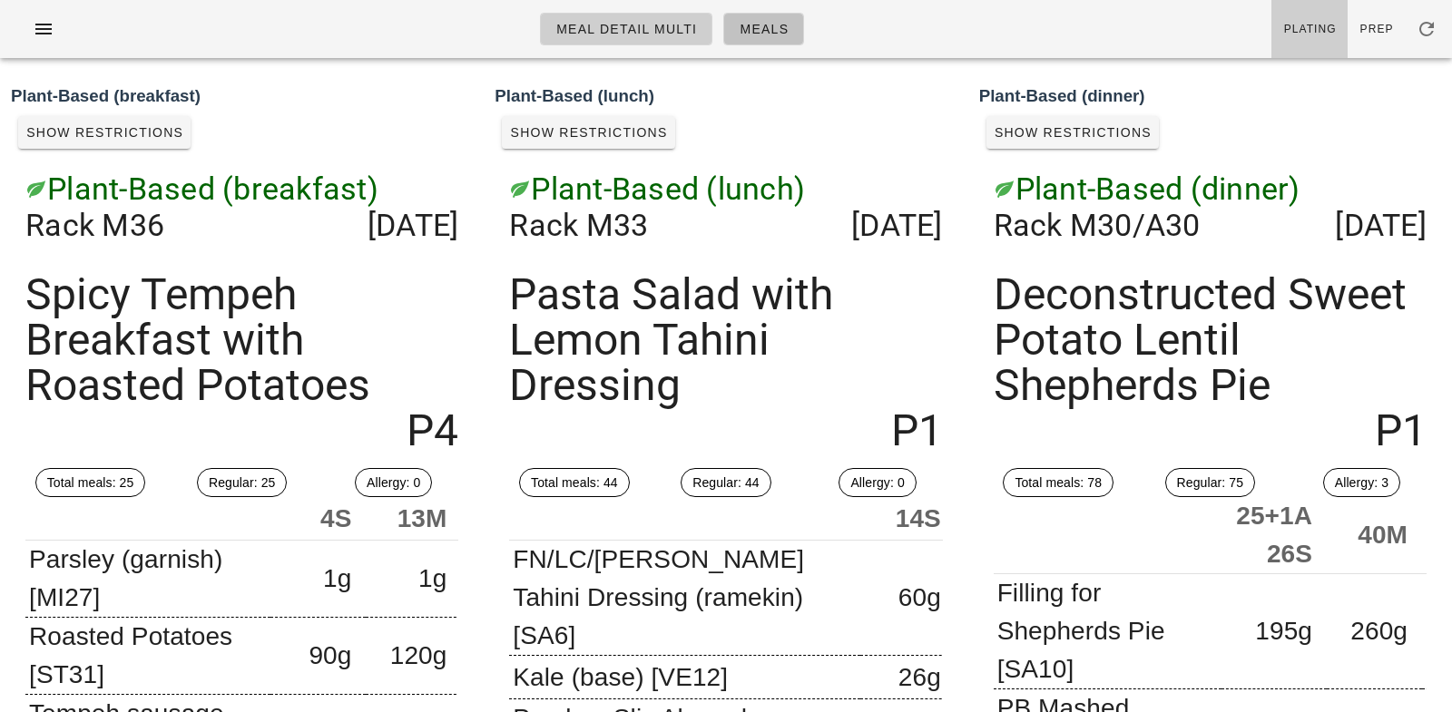
click at [764, 14] on link "Meals" at bounding box center [763, 29] width 81 height 33
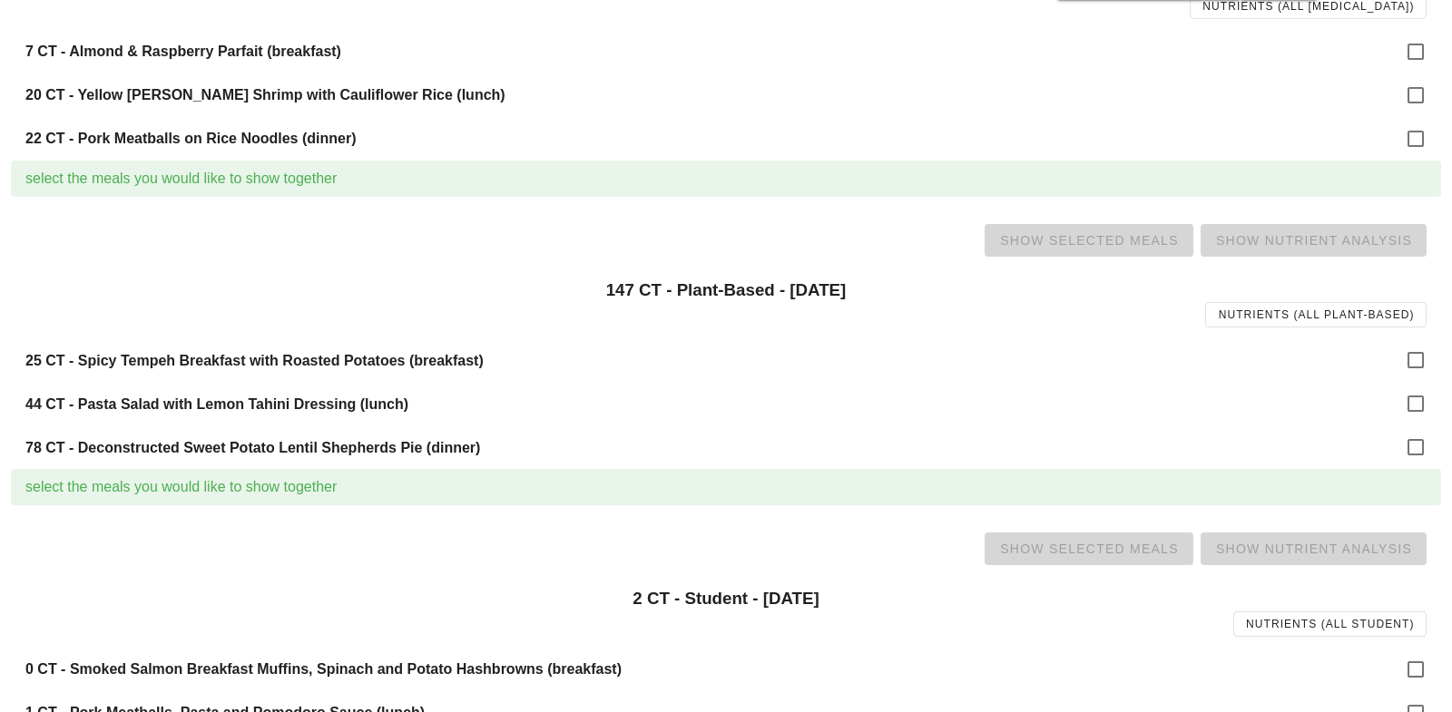
scroll to position [1296, 0]
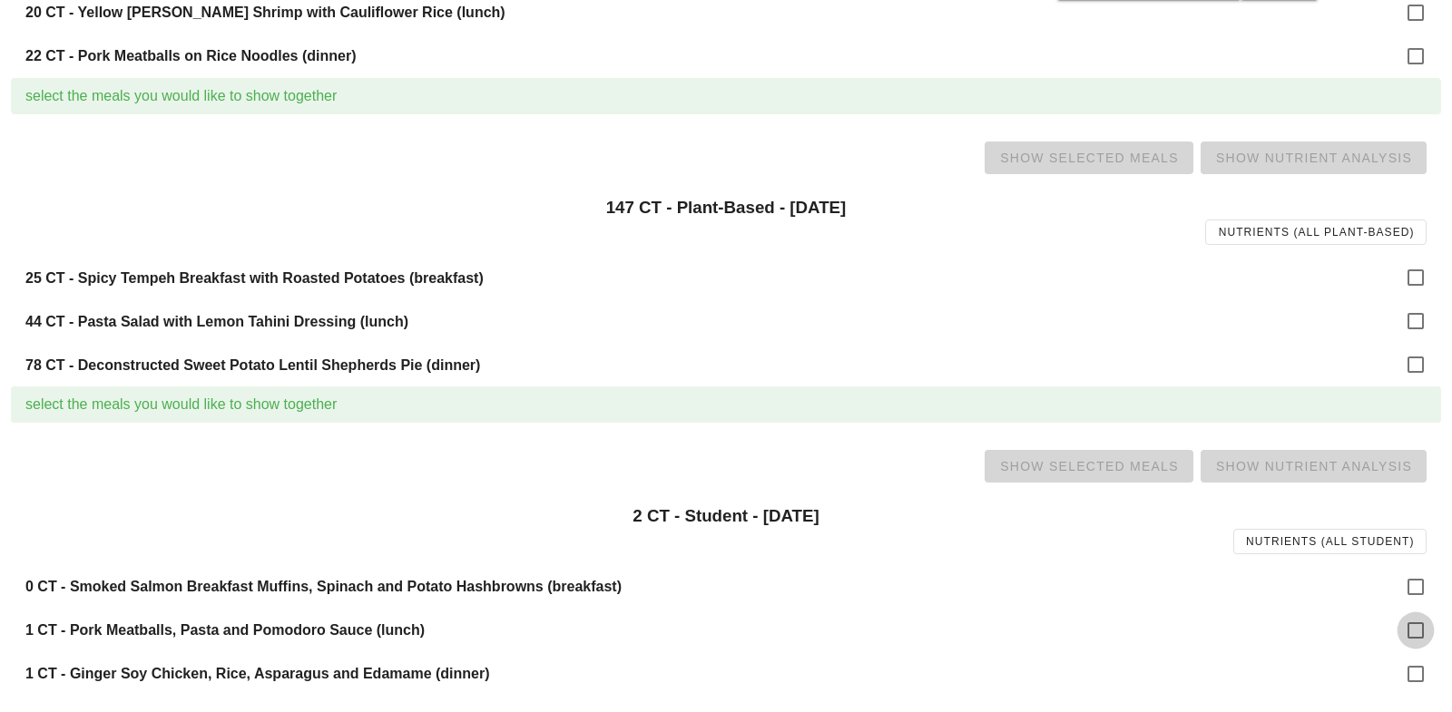
click at [1415, 629] on div at bounding box center [1415, 630] width 31 height 31
checkbox input "true"
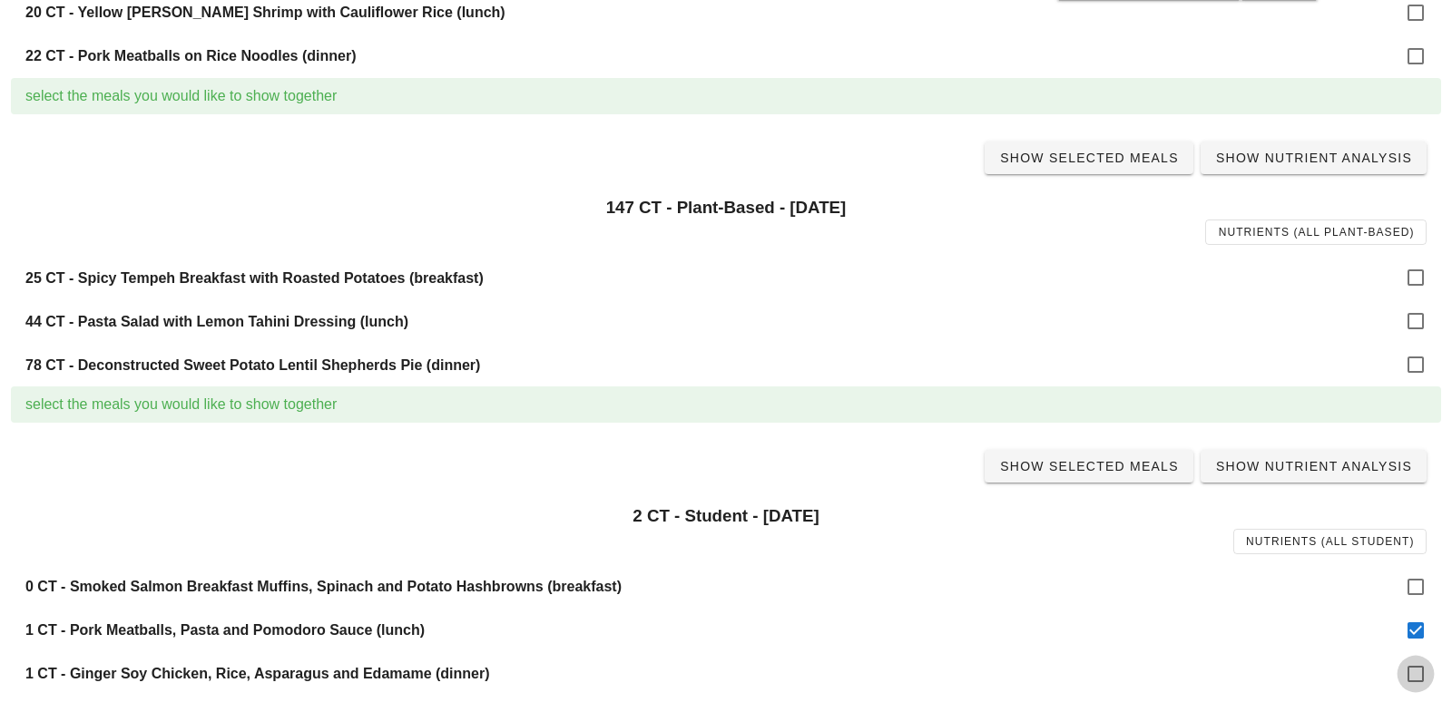
click at [1418, 663] on div at bounding box center [1415, 674] width 31 height 31
checkbox input "true"
click at [1109, 460] on span "Show Selected Meals" at bounding box center [1089, 466] width 180 height 15
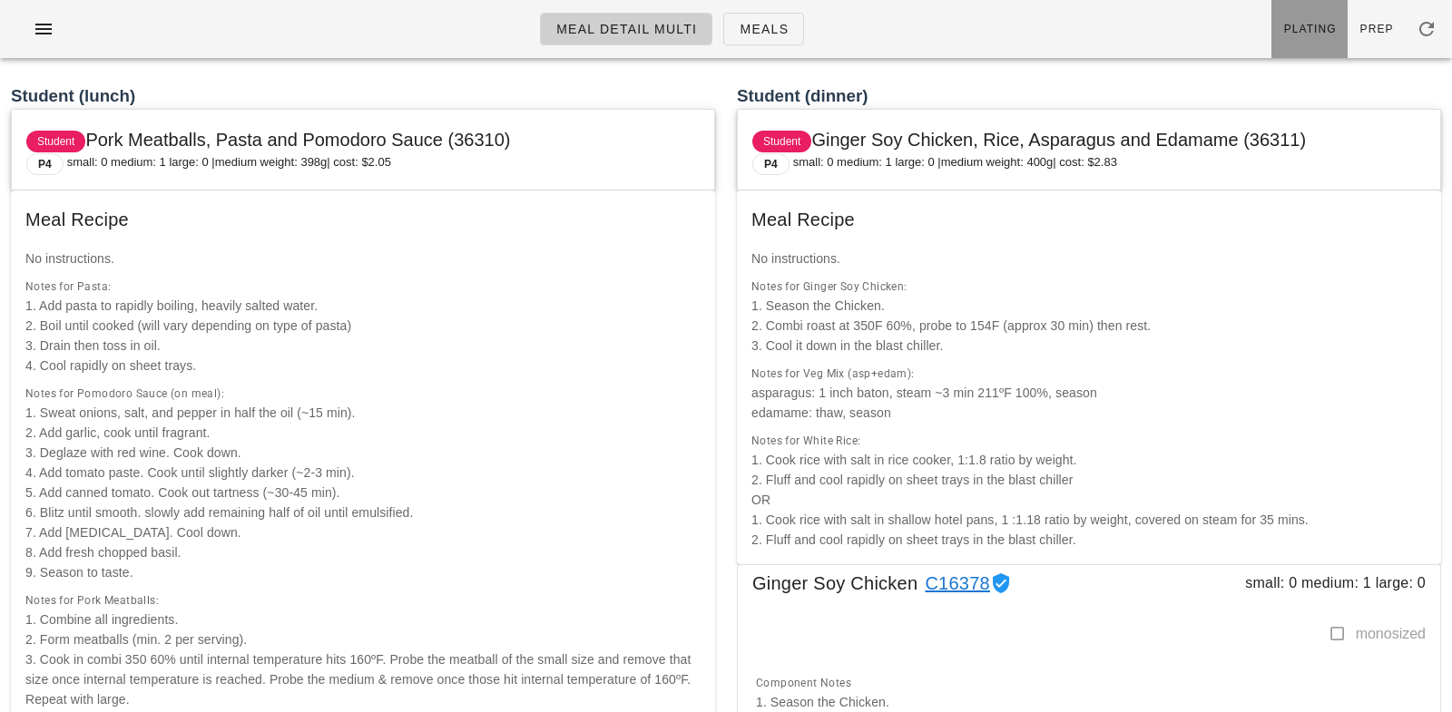
click at [1302, 35] on span "Plating" at bounding box center [1310, 29] width 54 height 13
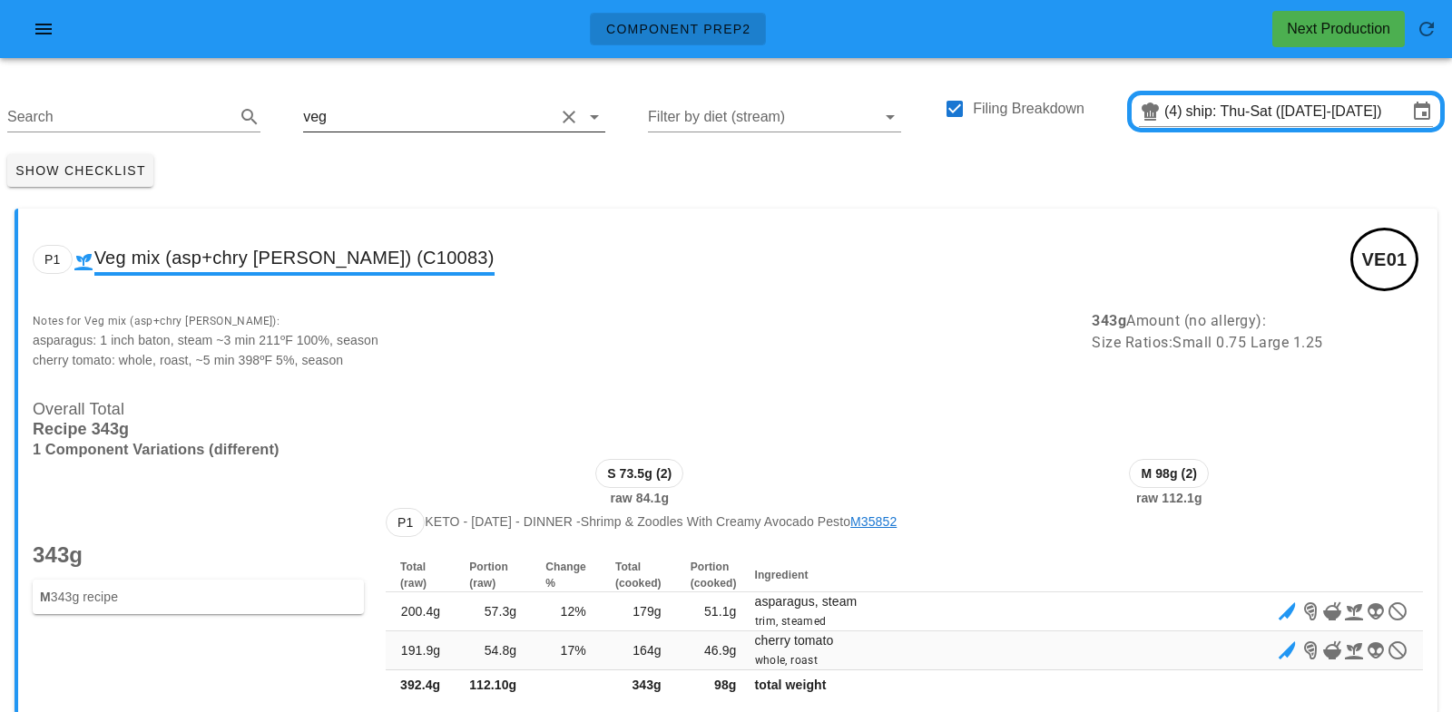
click at [304, 115] on div "veg" at bounding box center [315, 117] width 24 height 16
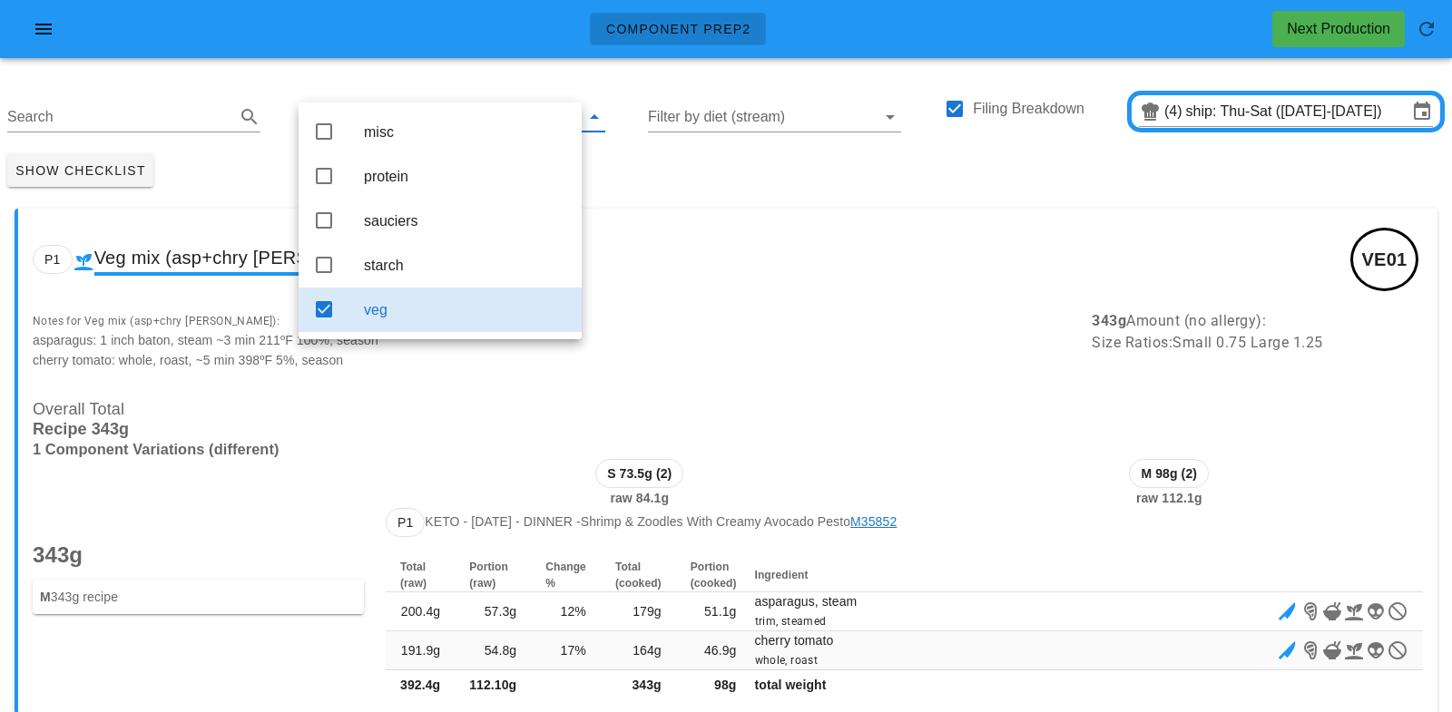
click at [670, 168] on div "Show Checklist" at bounding box center [726, 170] width 1452 height 47
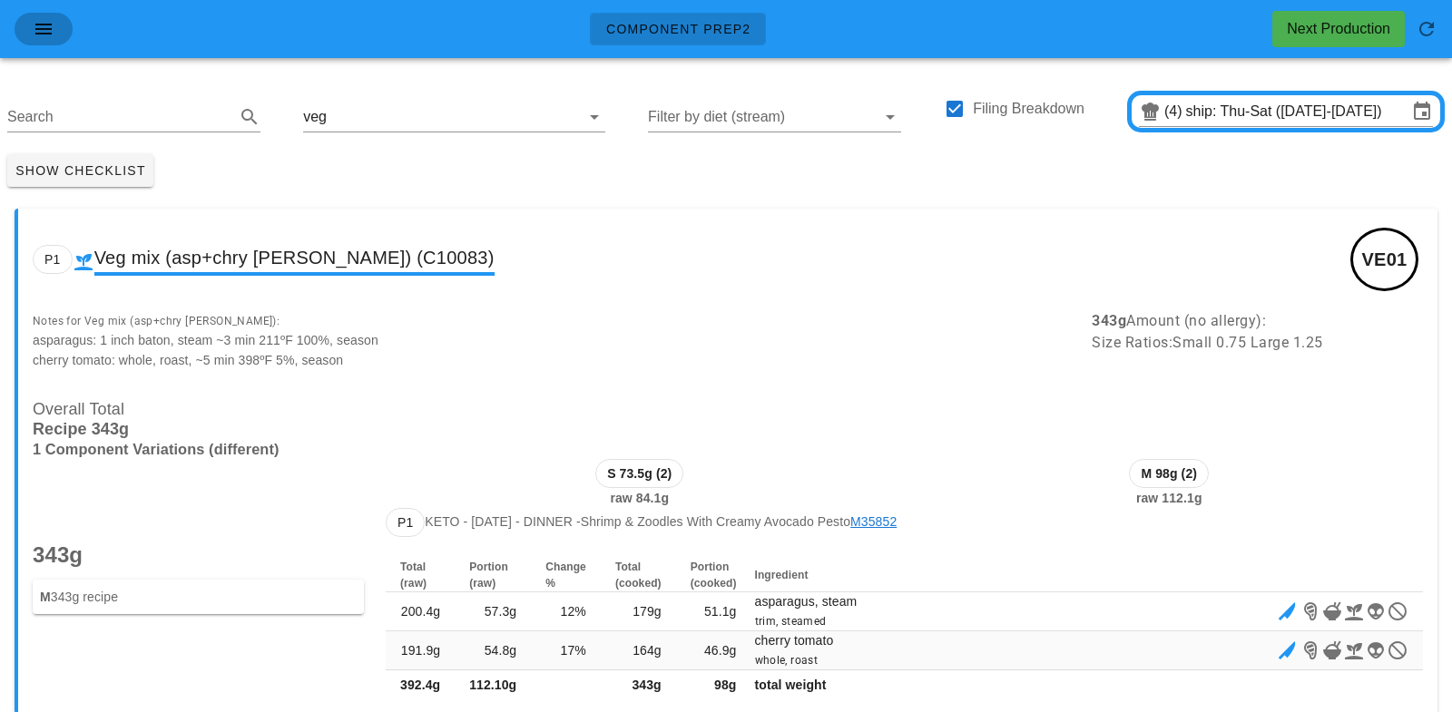
click at [51, 26] on icon "button" at bounding box center [44, 29] width 22 height 22
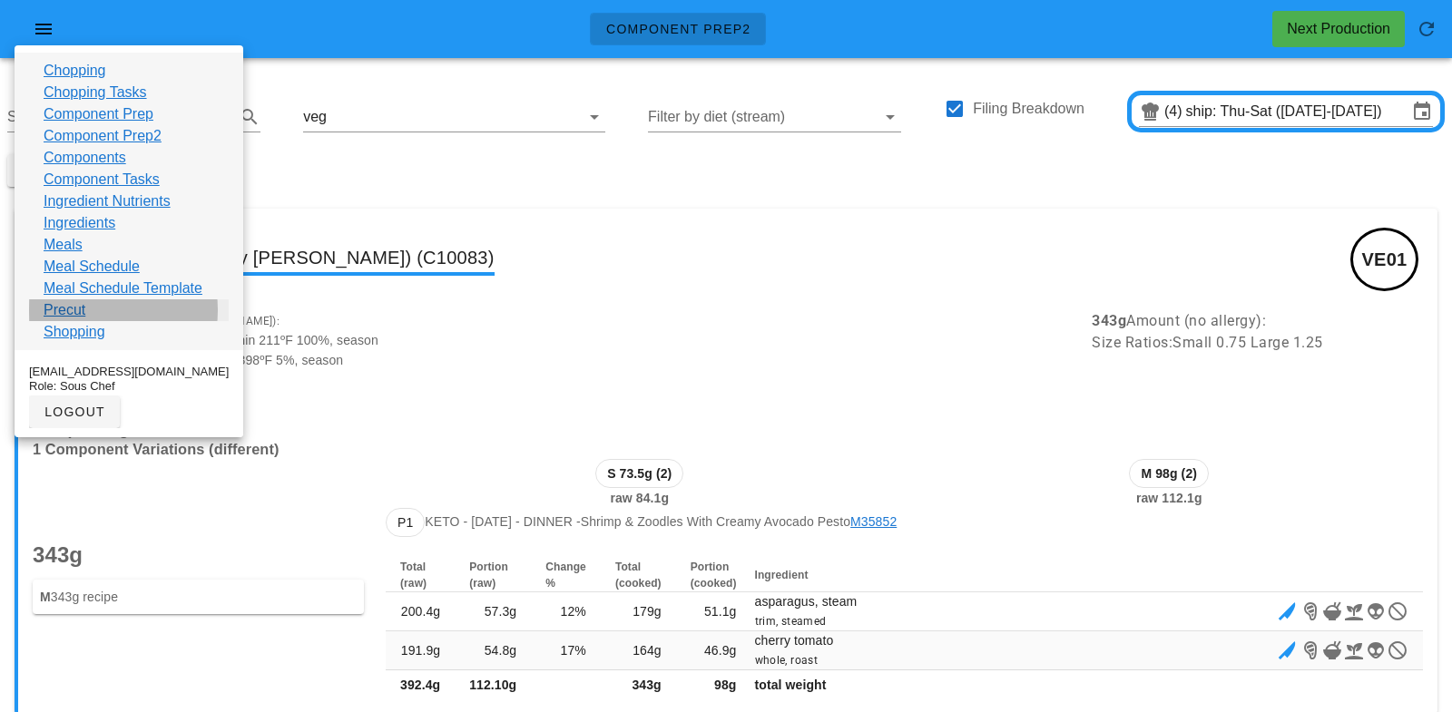
click at [74, 310] on link "Precut" at bounding box center [65, 310] width 42 height 22
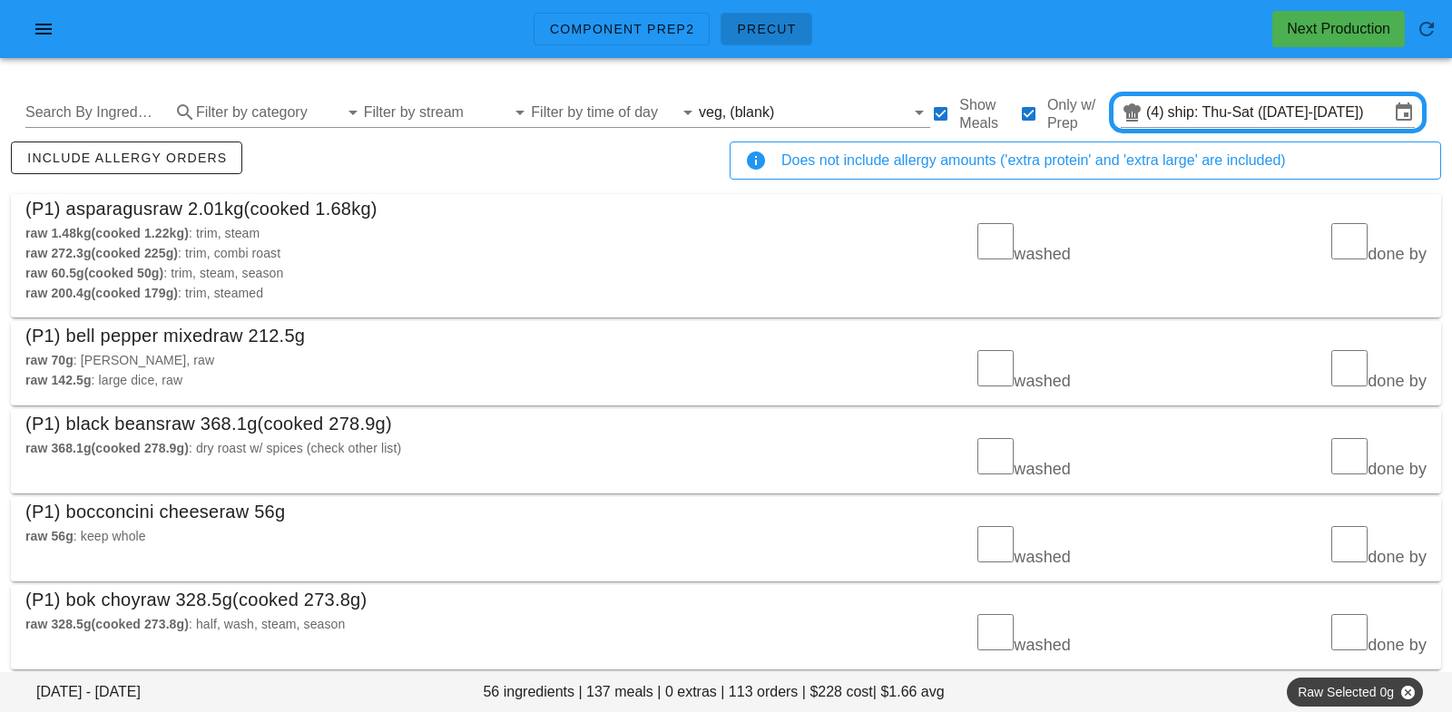
click at [773, 93] on div "Search By Ingredient Filter by category Filter by stream Filter by time of day …" at bounding box center [726, 112] width 1430 height 58
click at [778, 109] on input "text" at bounding box center [841, 112] width 127 height 29
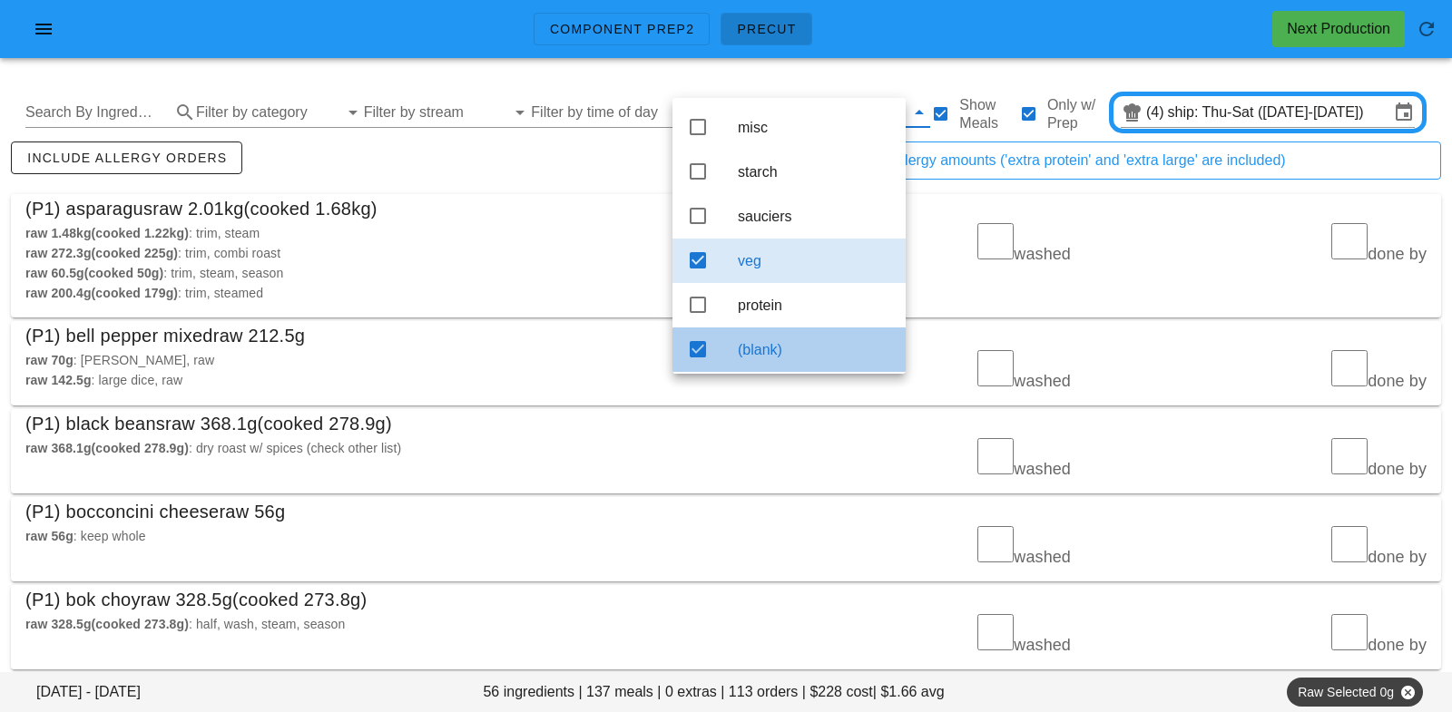
click at [769, 351] on div "(blank)" at bounding box center [814, 349] width 153 height 17
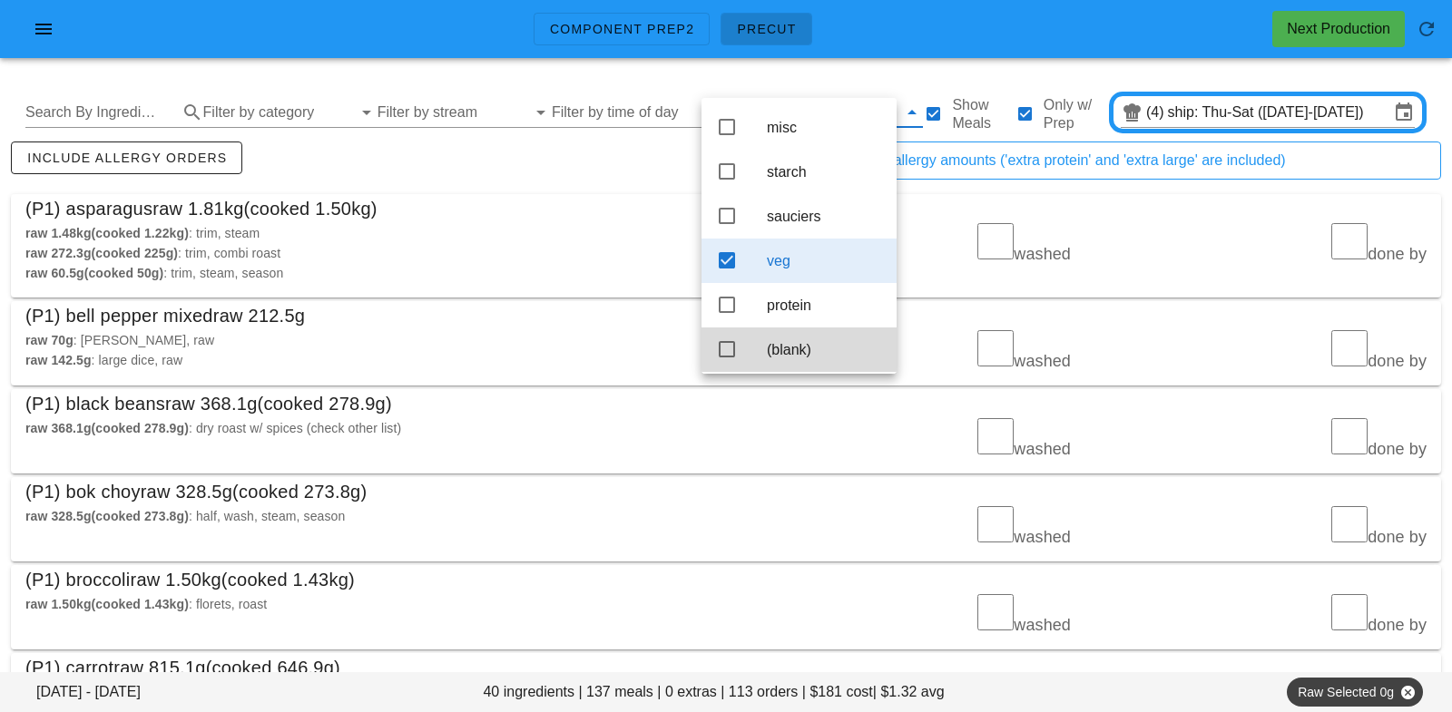
scroll to position [7, 0]
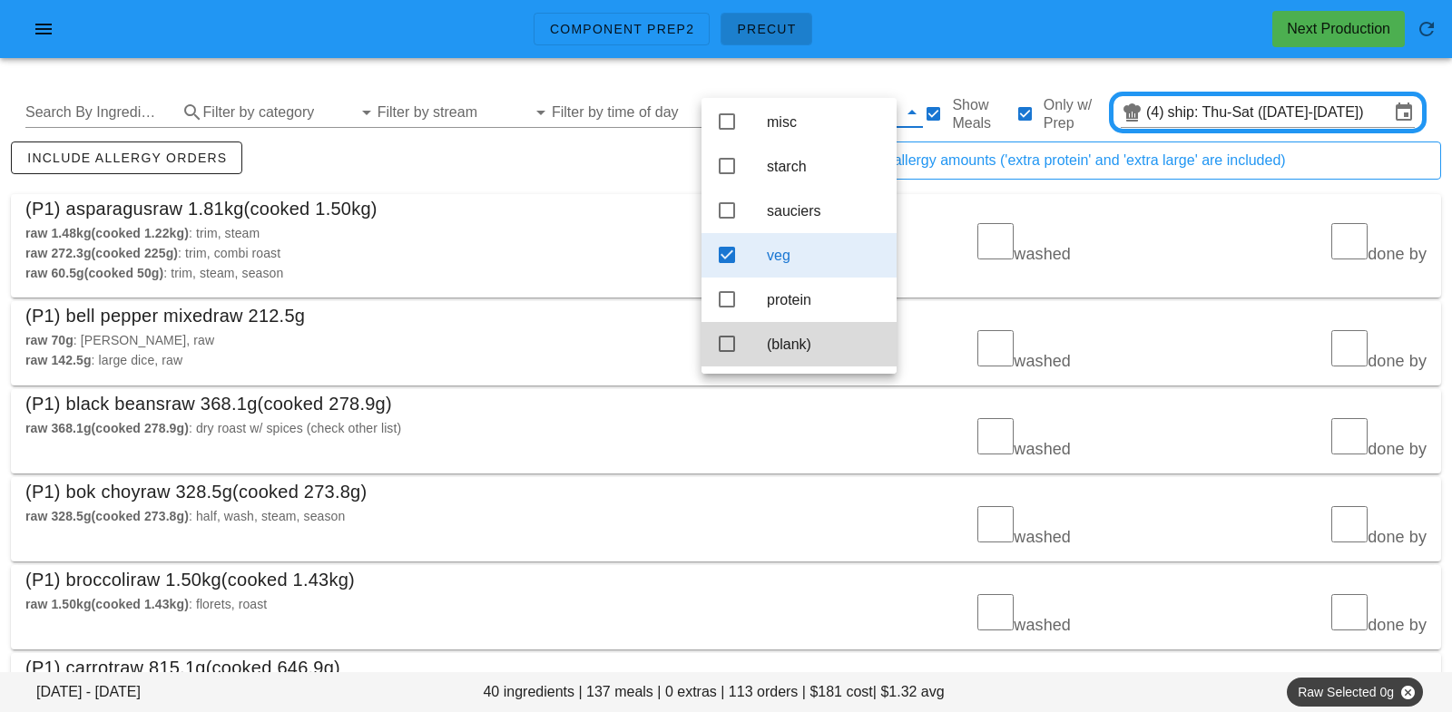
click at [623, 203] on div "(P1) asparagus raw 1.81kg (cooked 1.50kg)" at bounding box center [726, 208] width 1430 height 29
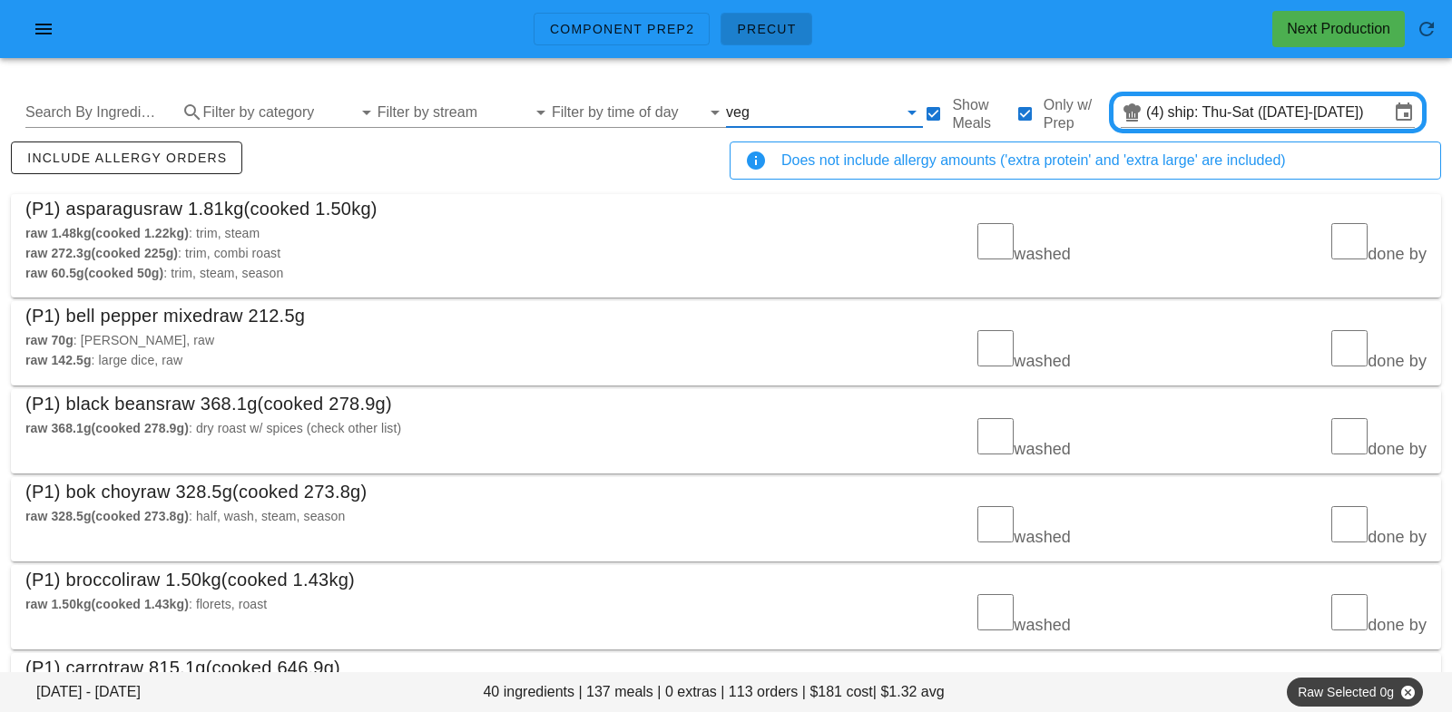
click at [753, 100] on input "text" at bounding box center [825, 112] width 145 height 29
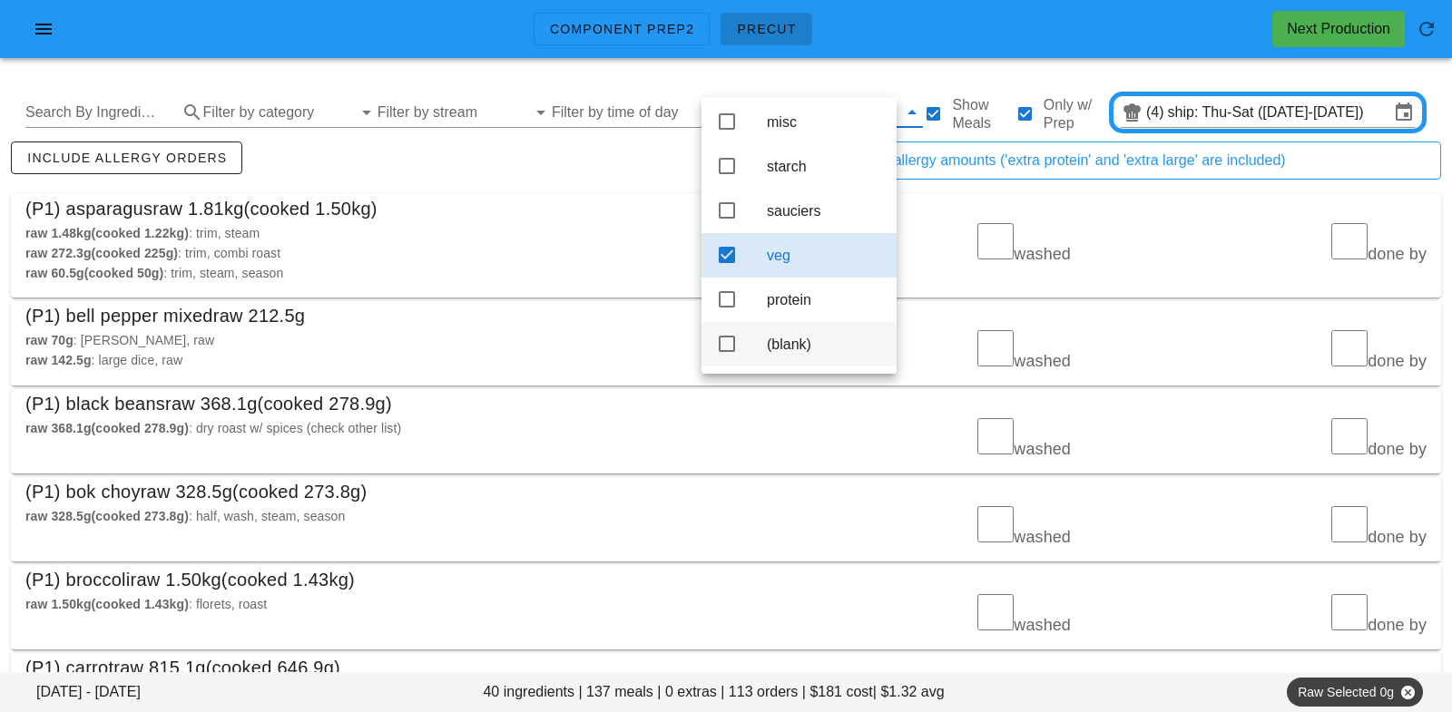
click at [796, 348] on div "(blank)" at bounding box center [824, 344] width 115 height 17
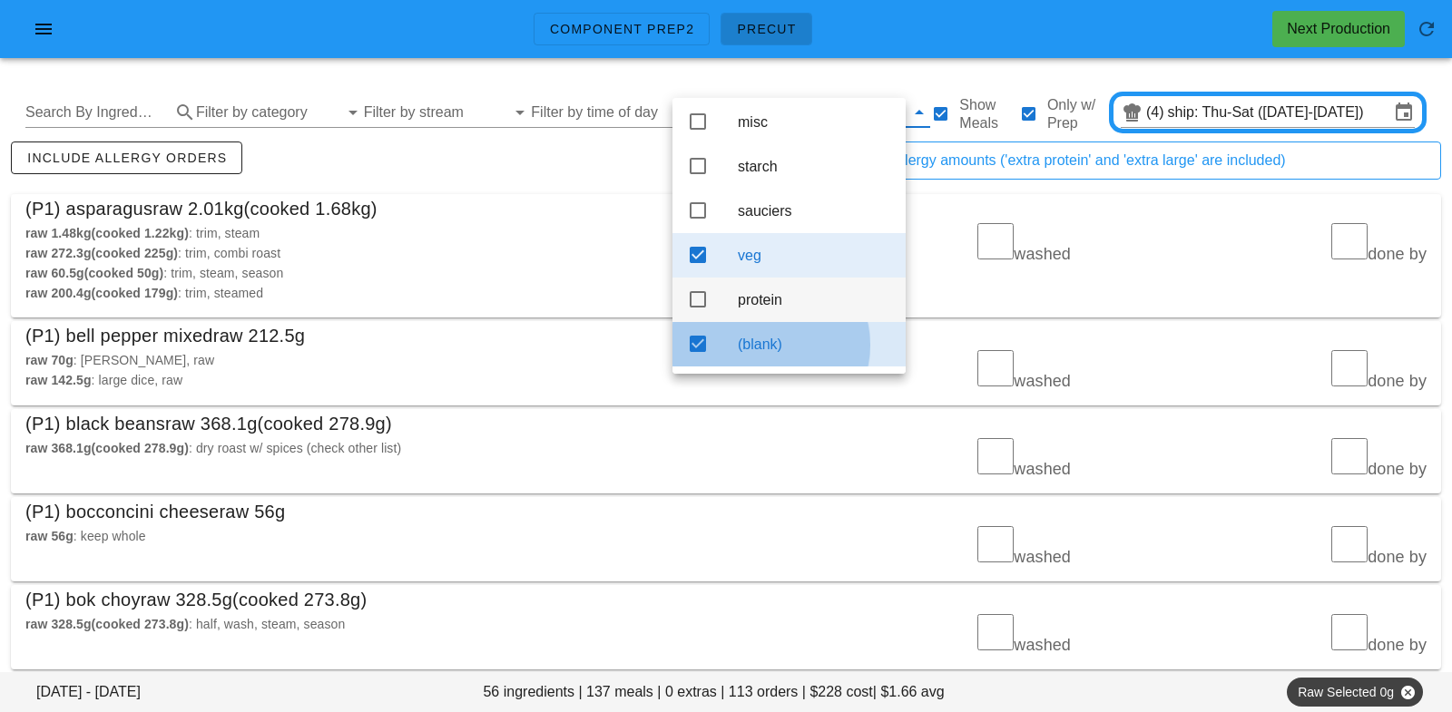
scroll to position [7, 0]
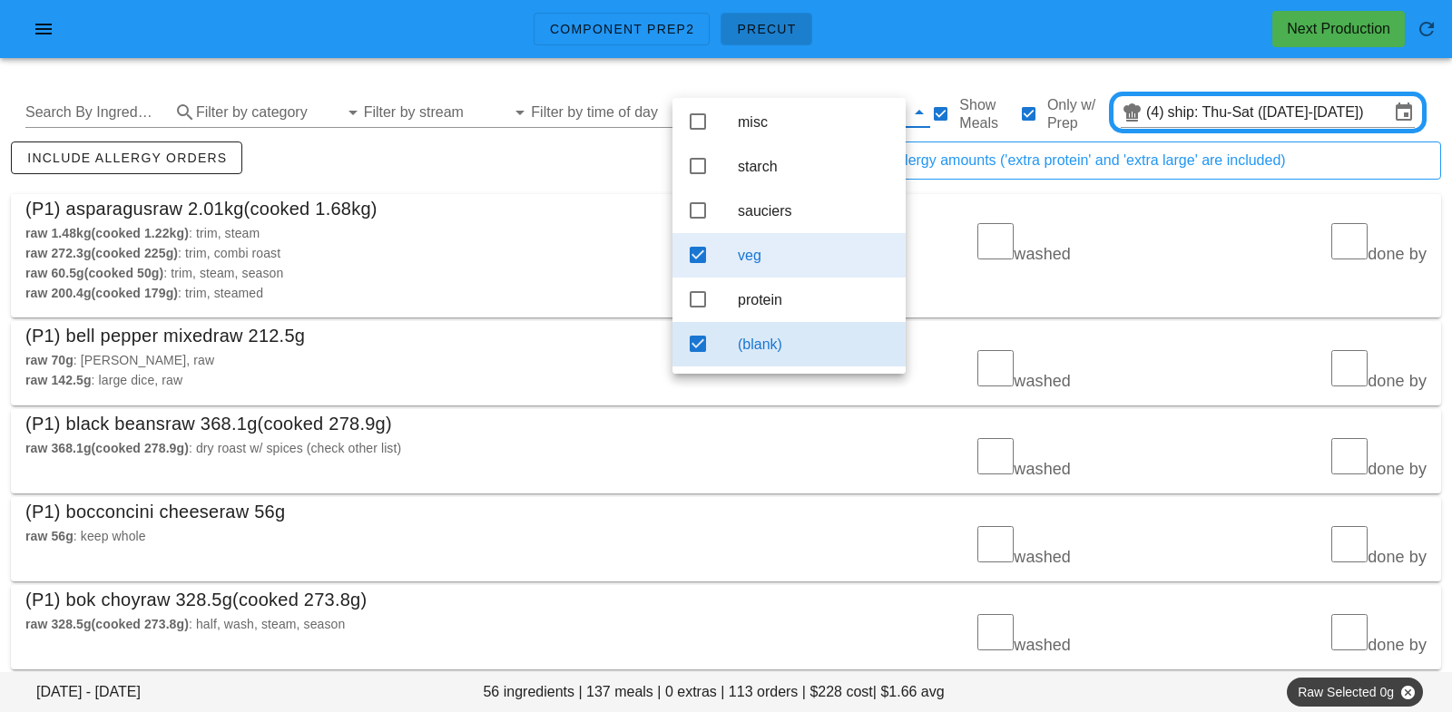
click at [806, 260] on div "veg" at bounding box center [814, 255] width 153 height 17
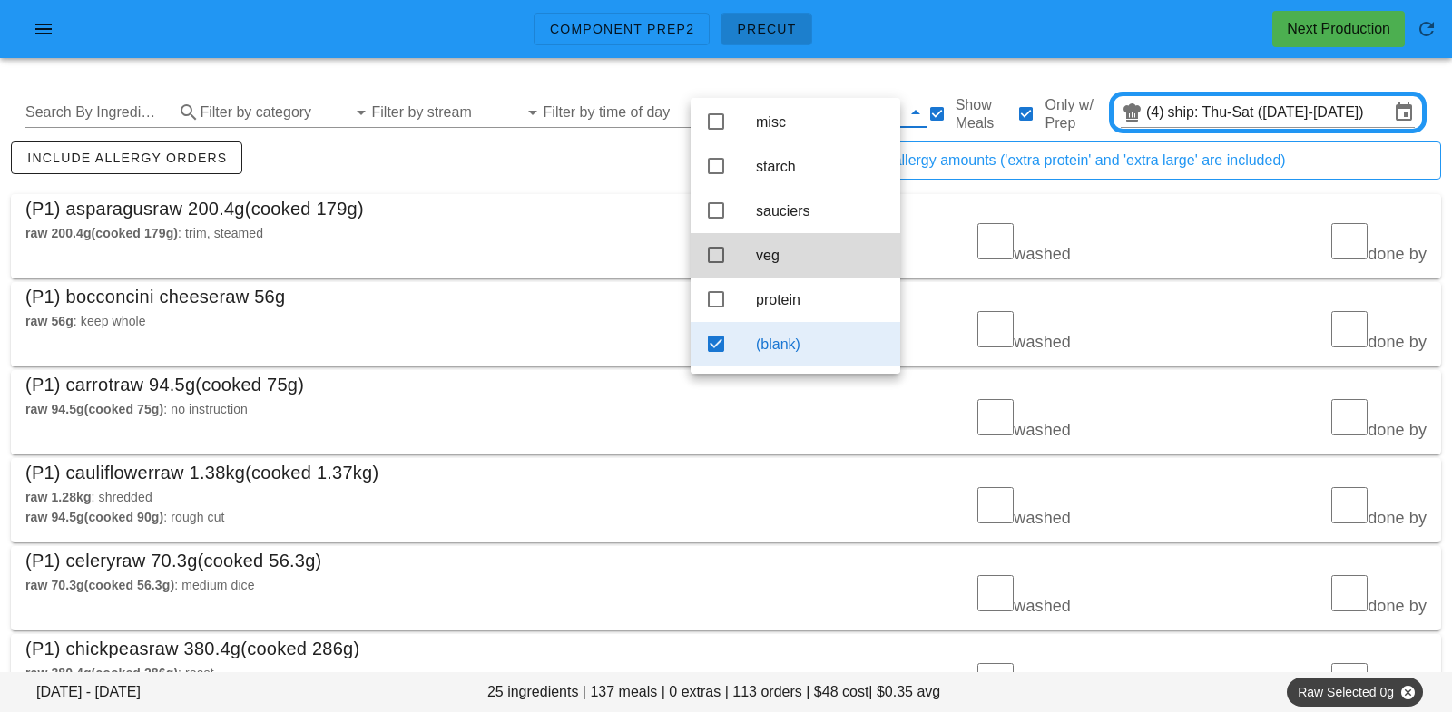
click at [550, 158] on div "include allergy orders" at bounding box center [366, 168] width 719 height 60
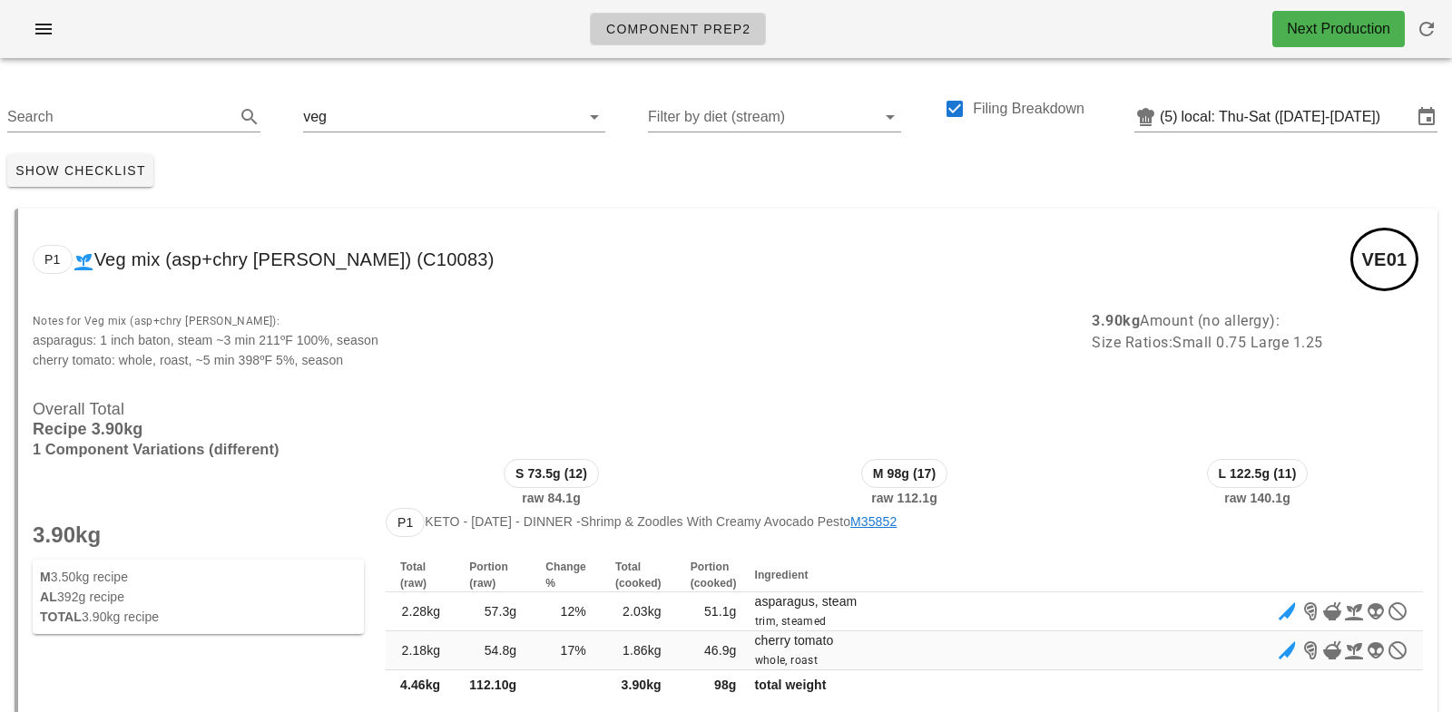
click at [391, 182] on div "Show Checklist" at bounding box center [726, 170] width 1452 height 47
click at [53, 34] on icon "button" at bounding box center [44, 29] width 22 height 22
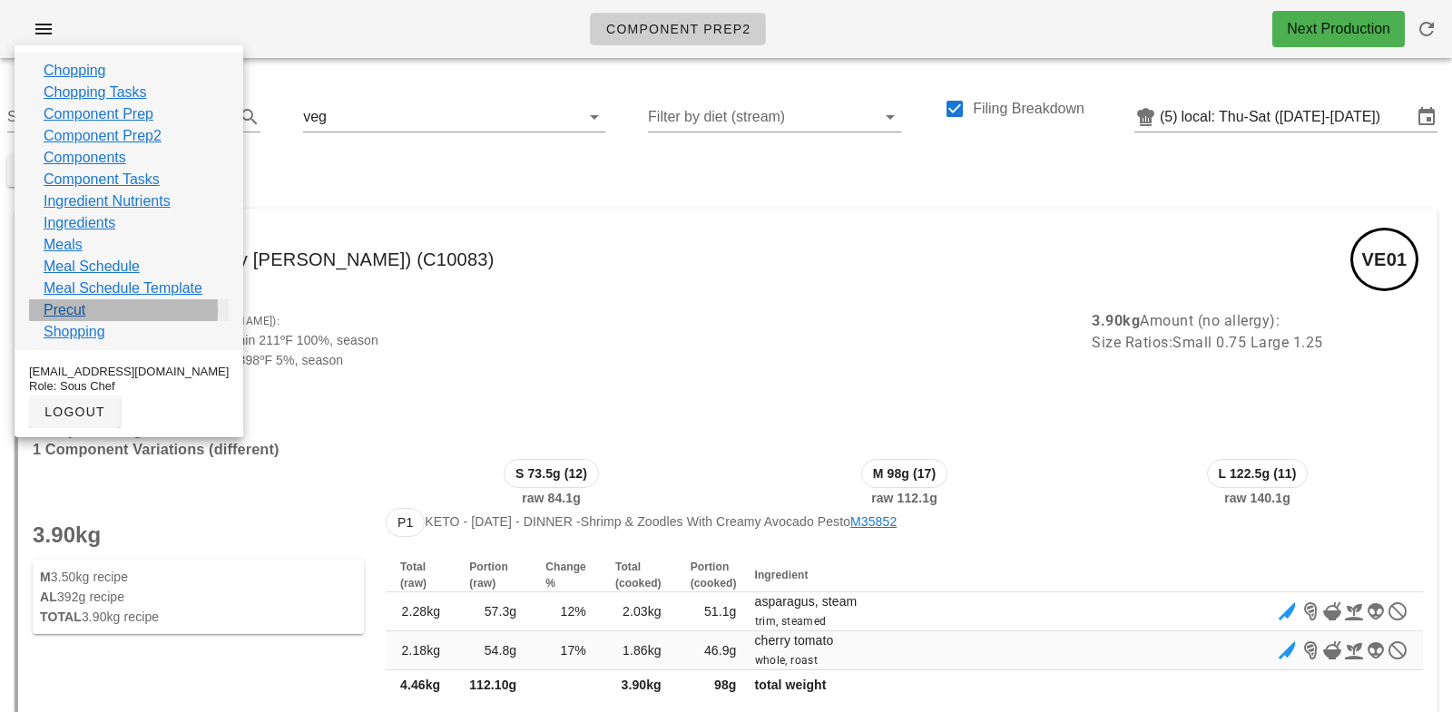
click at [69, 309] on link "Precut" at bounding box center [65, 310] width 42 height 22
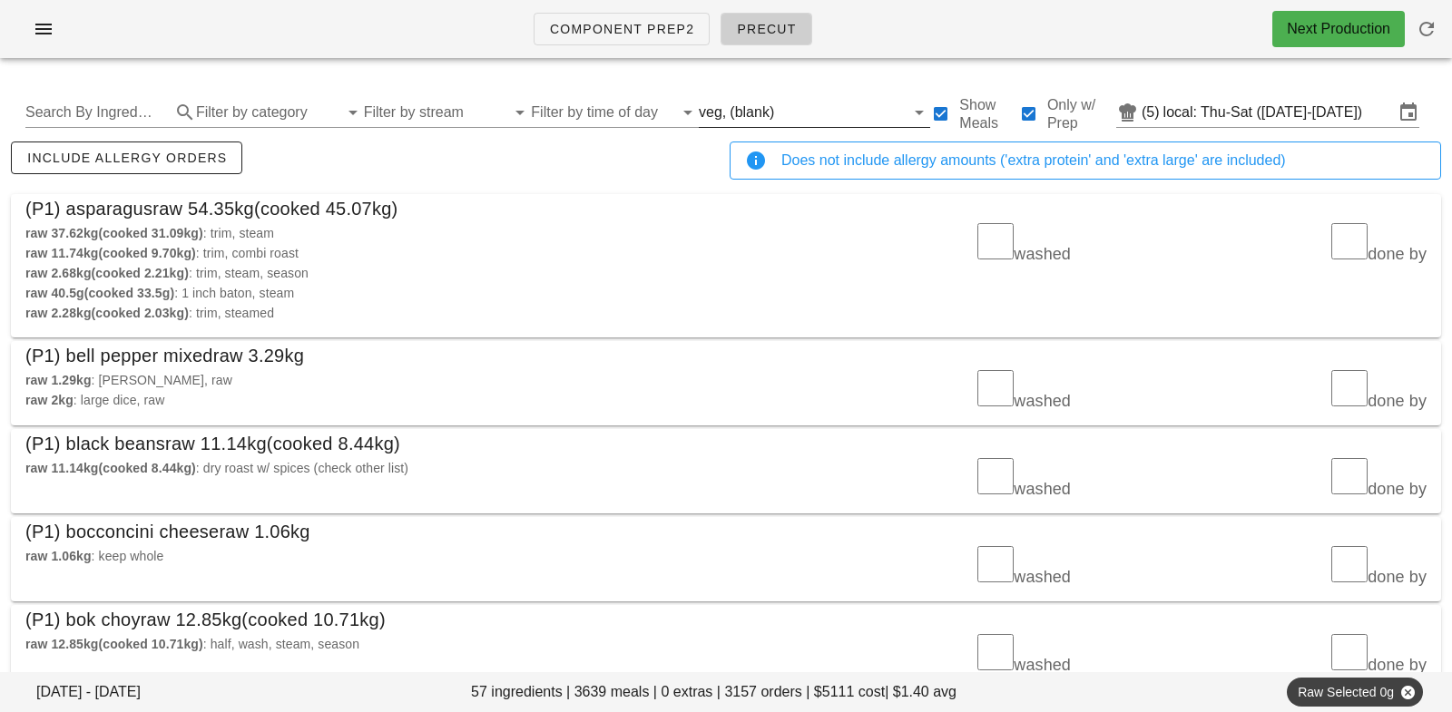
click at [778, 102] on input "text" at bounding box center [841, 112] width 127 height 29
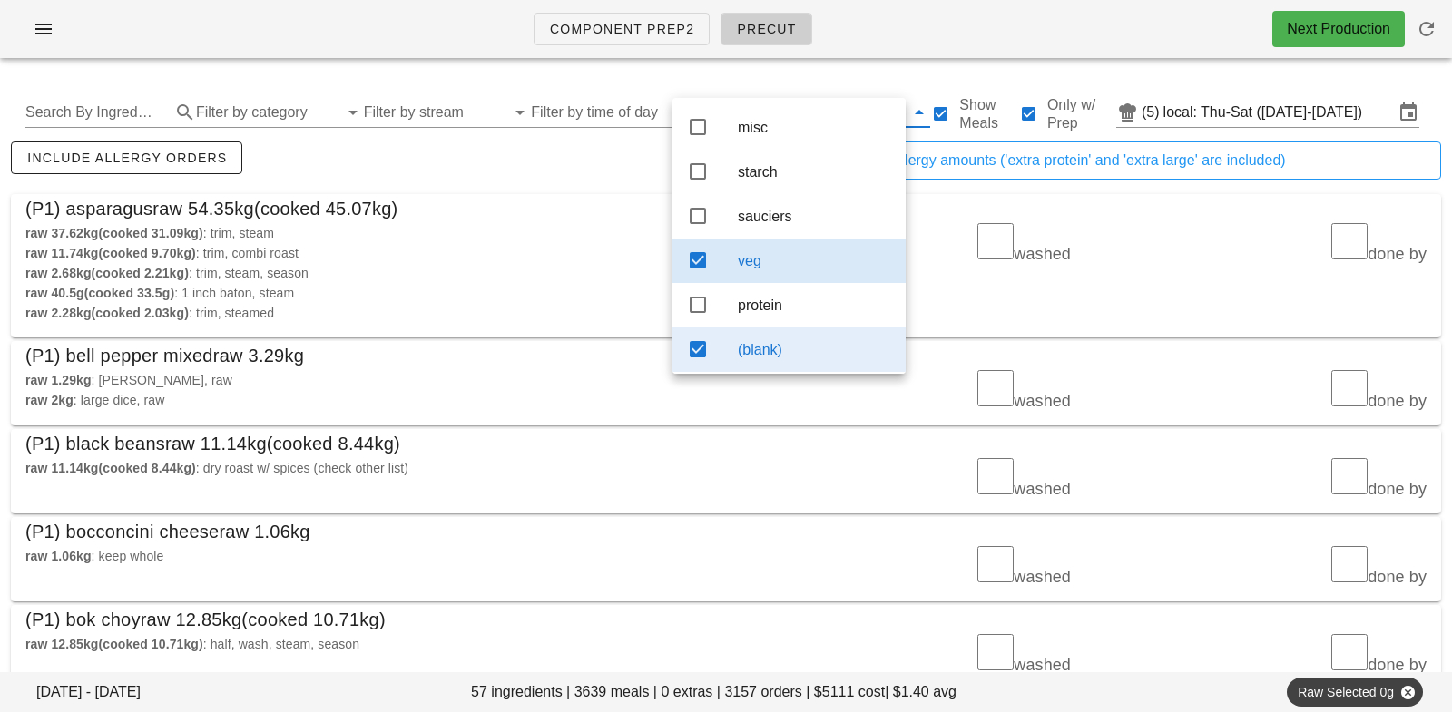
click at [768, 349] on div "(blank)" at bounding box center [814, 349] width 153 height 17
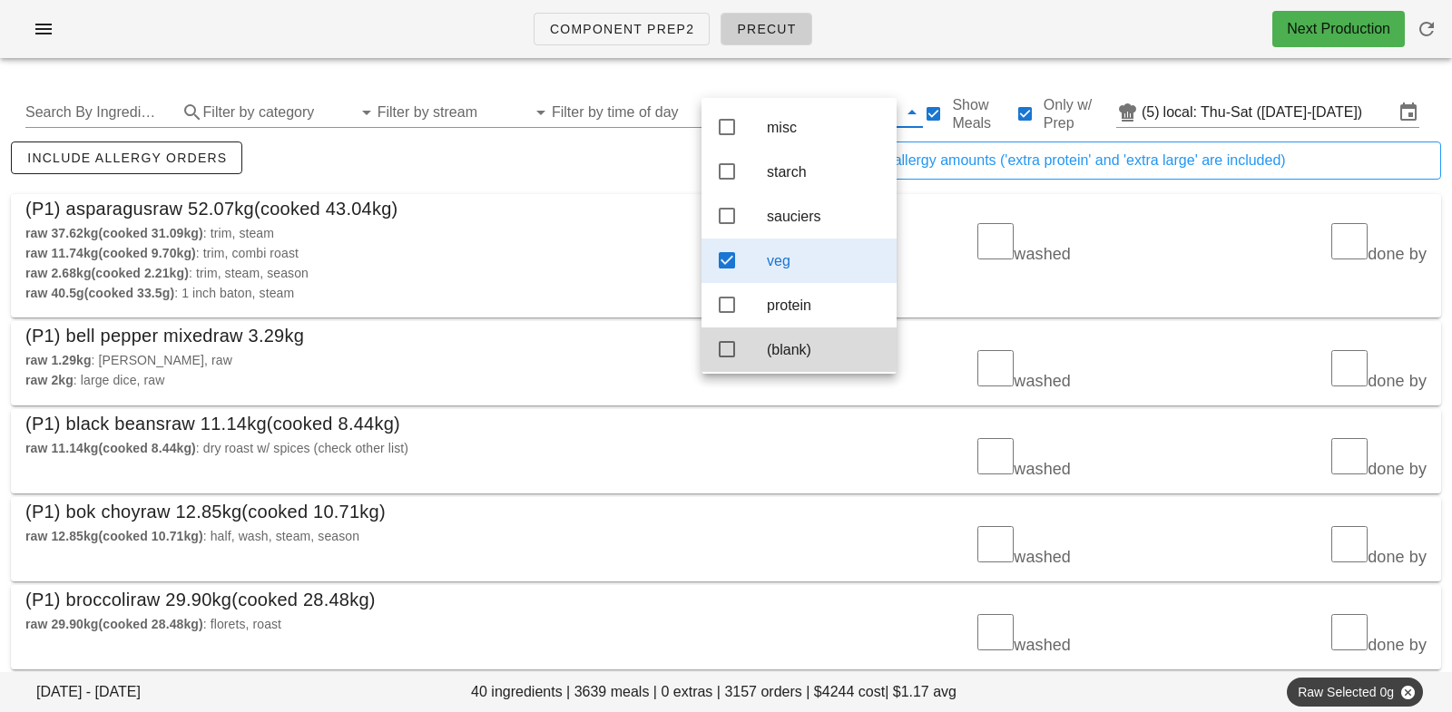
scroll to position [7, 0]
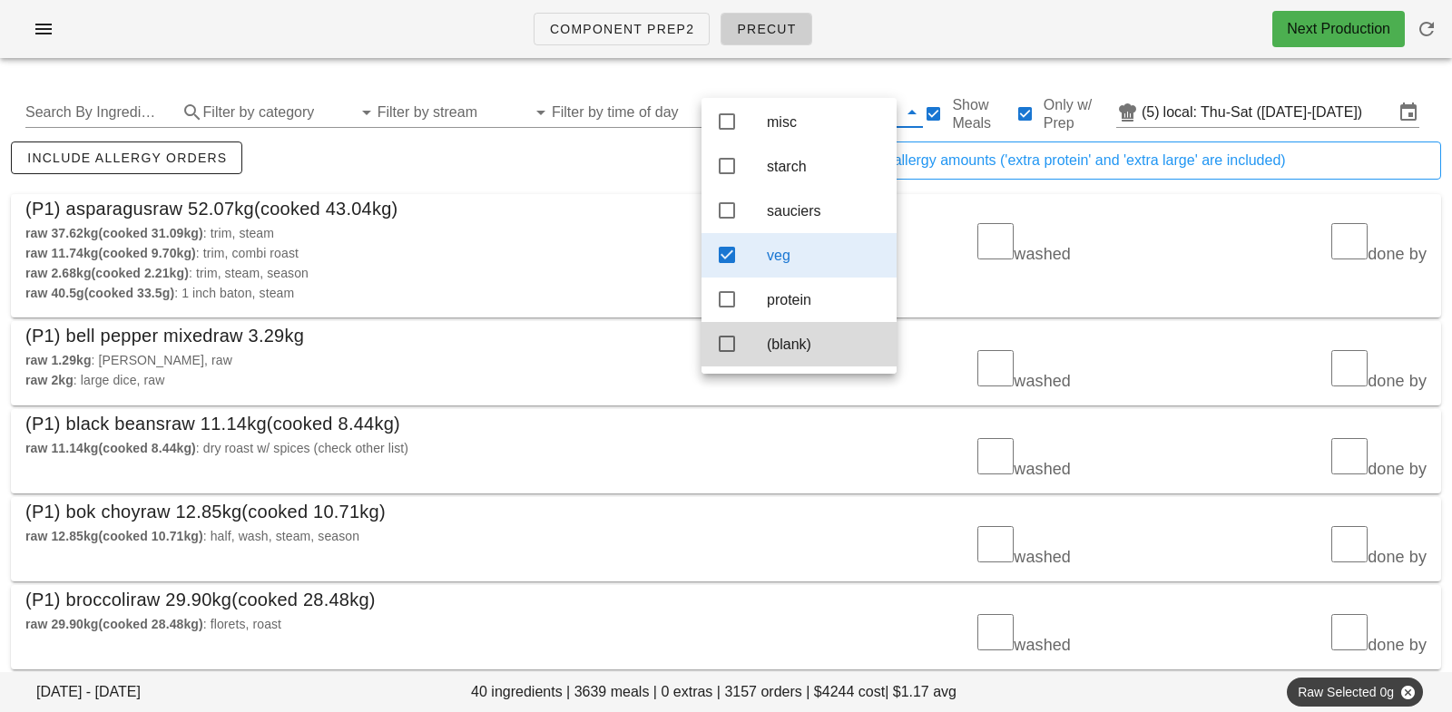
click at [584, 182] on div "include allergy orders" at bounding box center [366, 168] width 719 height 60
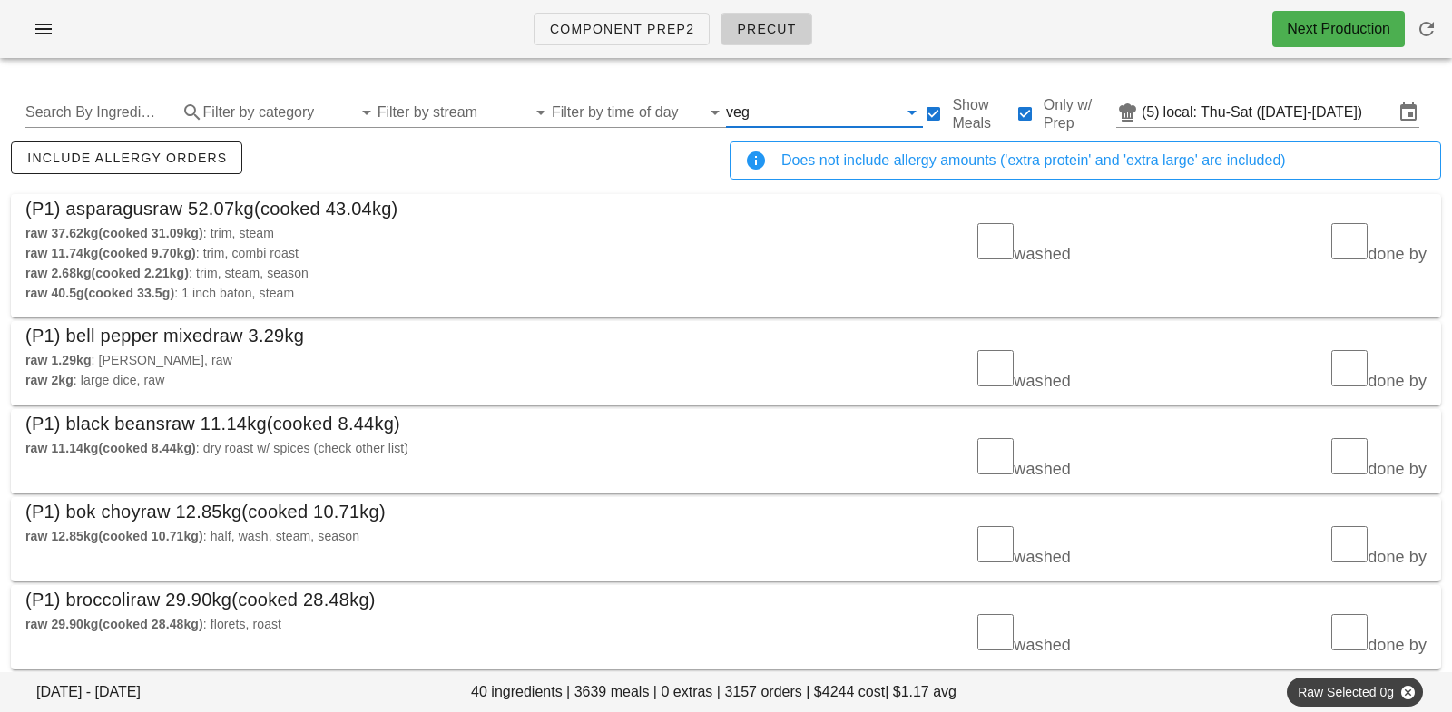
click at [753, 101] on input "text" at bounding box center [825, 112] width 145 height 29
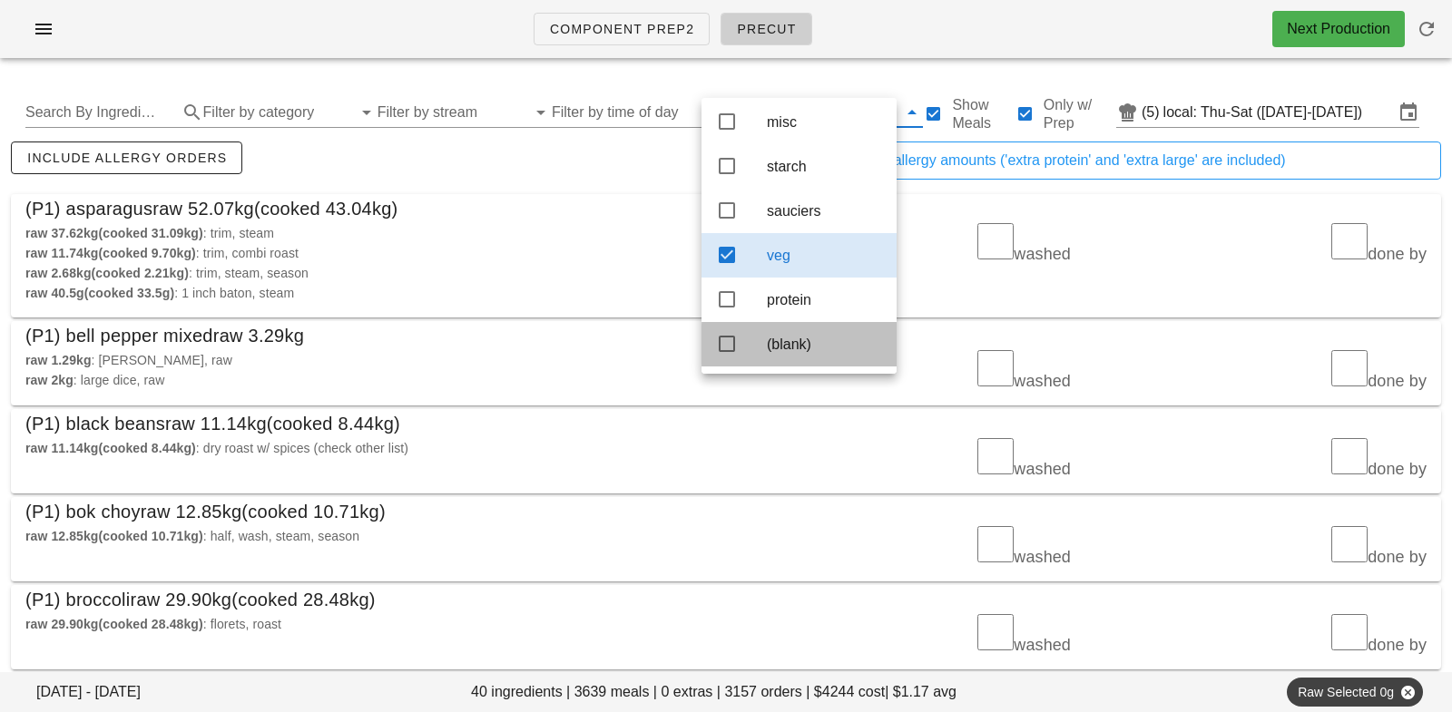
click at [786, 354] on div "(blank)" at bounding box center [824, 344] width 115 height 39
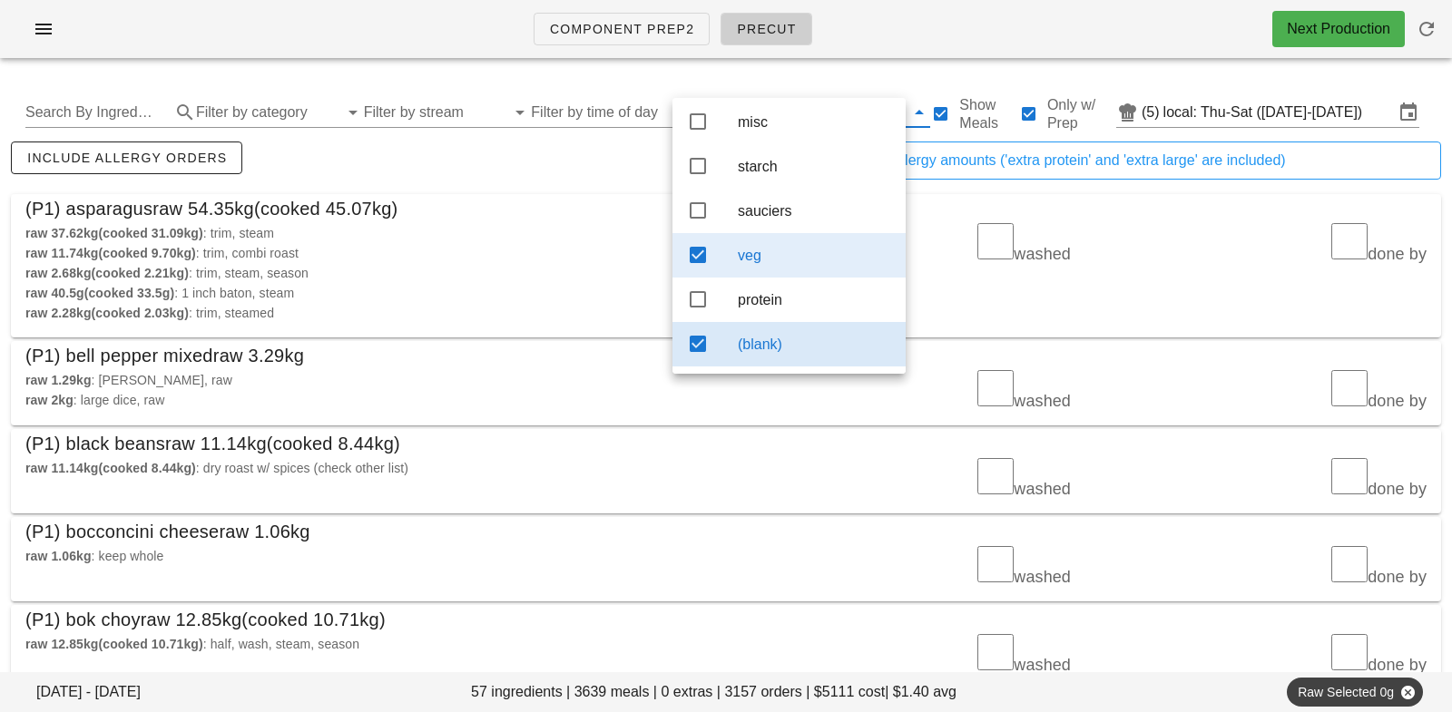
scroll to position [7, 0]
click at [781, 244] on div "veg" at bounding box center [814, 255] width 153 height 39
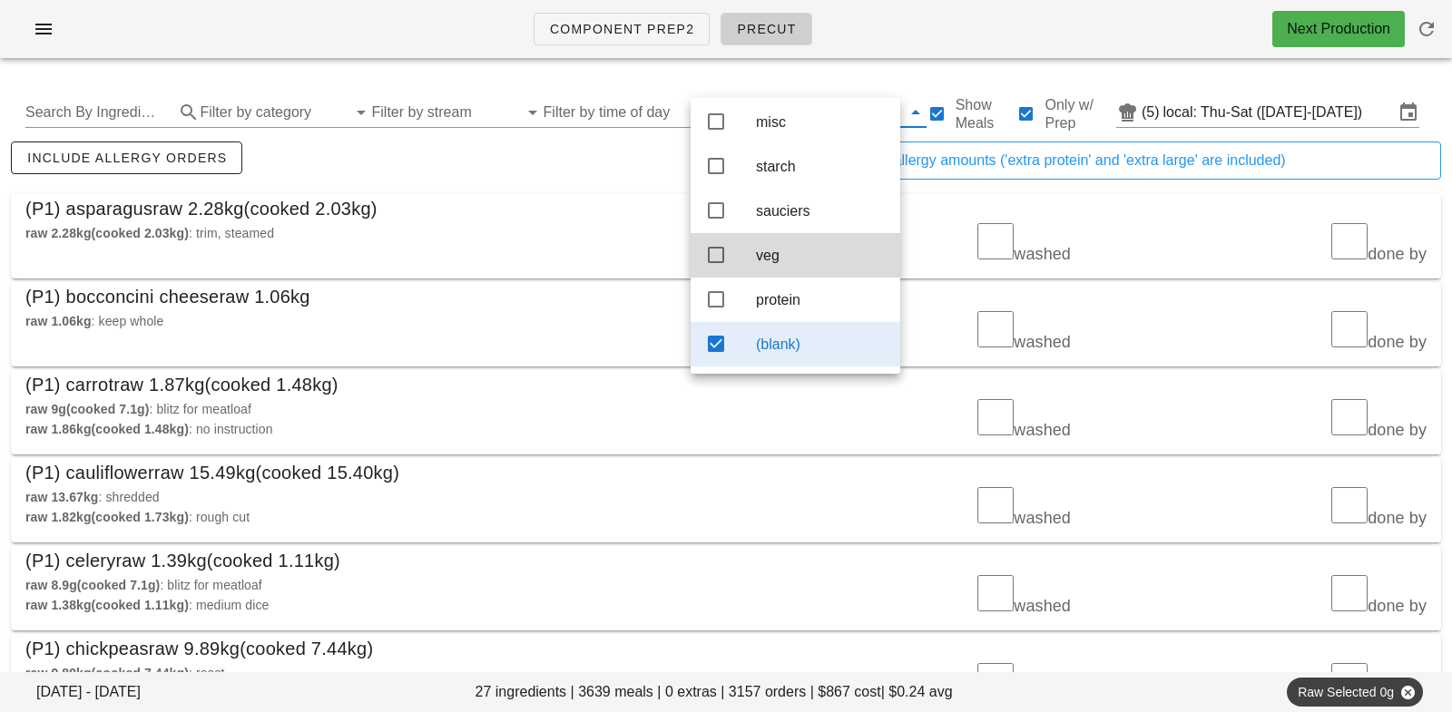
click at [550, 172] on div "include allergy orders" at bounding box center [366, 168] width 719 height 60
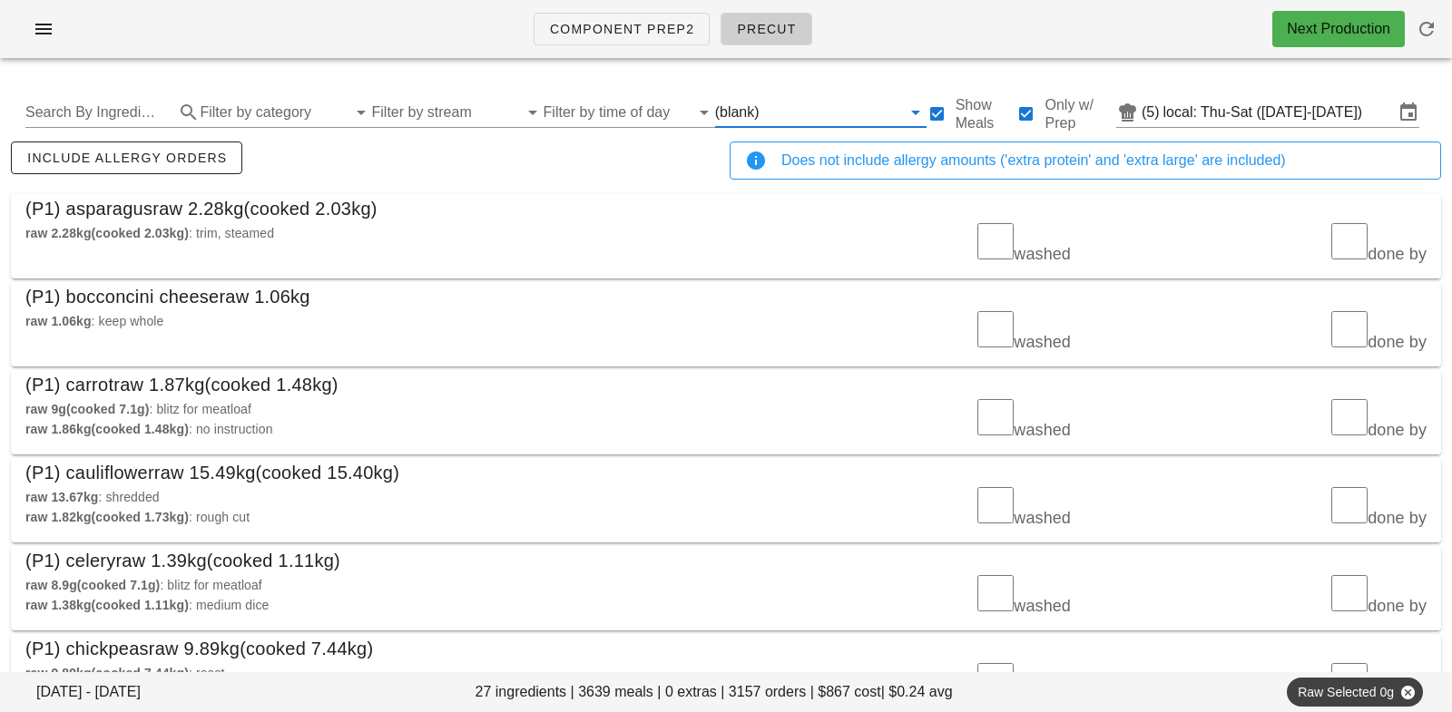
click at [763, 105] on input "text" at bounding box center [832, 112] width 138 height 29
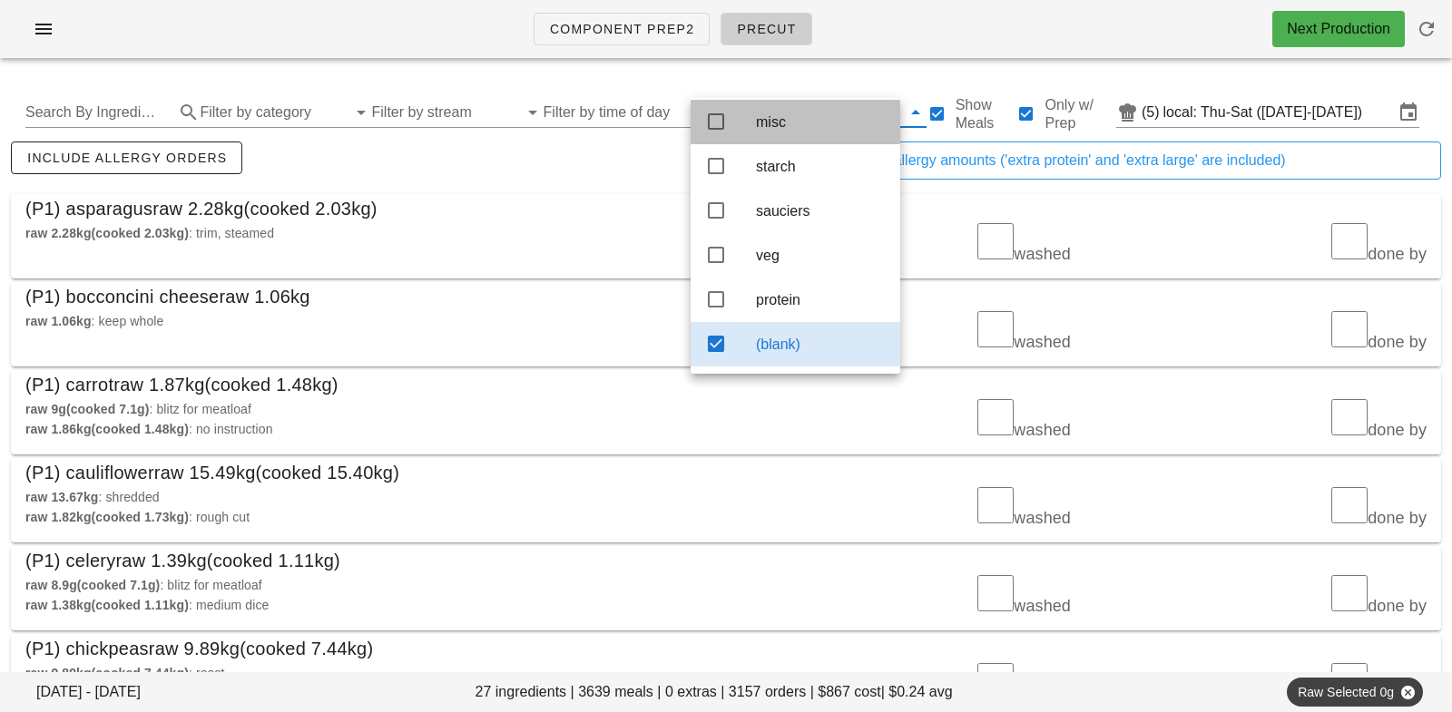
click at [764, 114] on div "misc" at bounding box center [821, 121] width 130 height 17
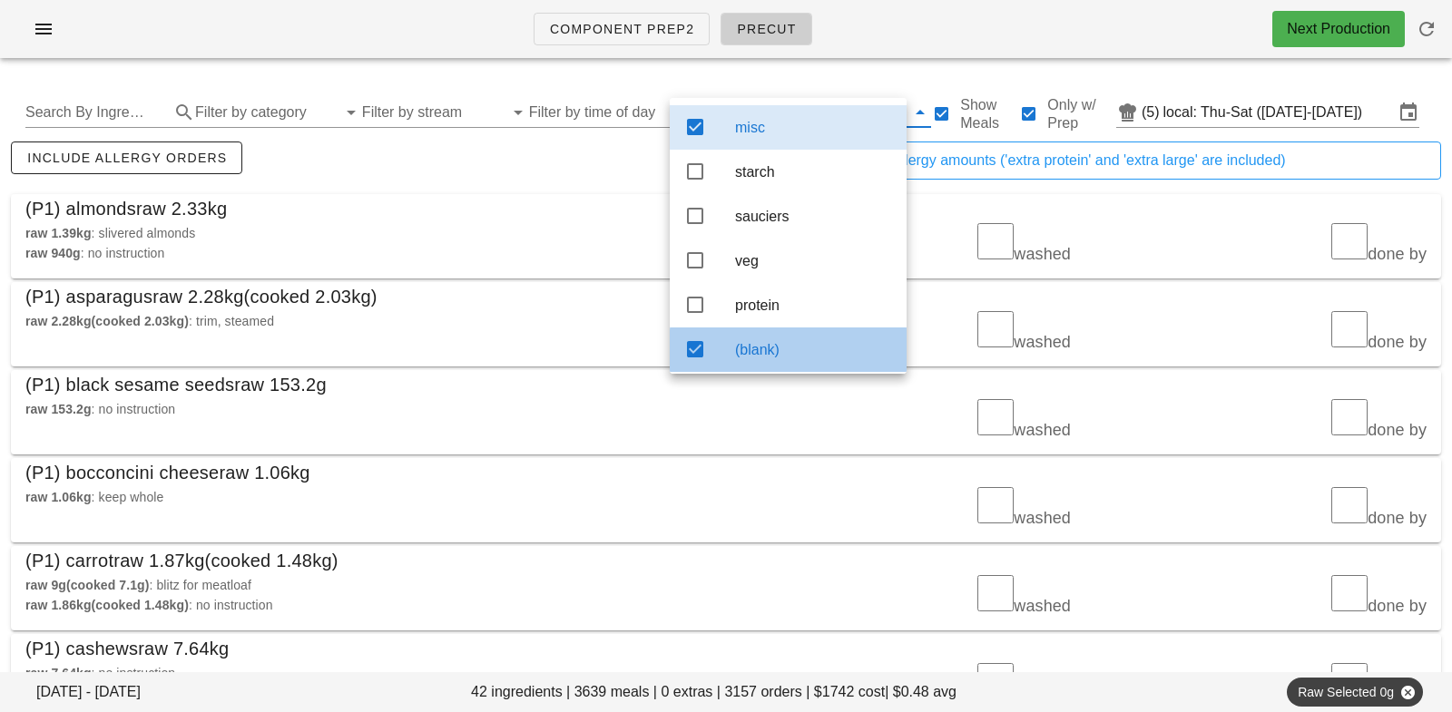
click at [788, 333] on div "(blank)" at bounding box center [813, 349] width 157 height 39
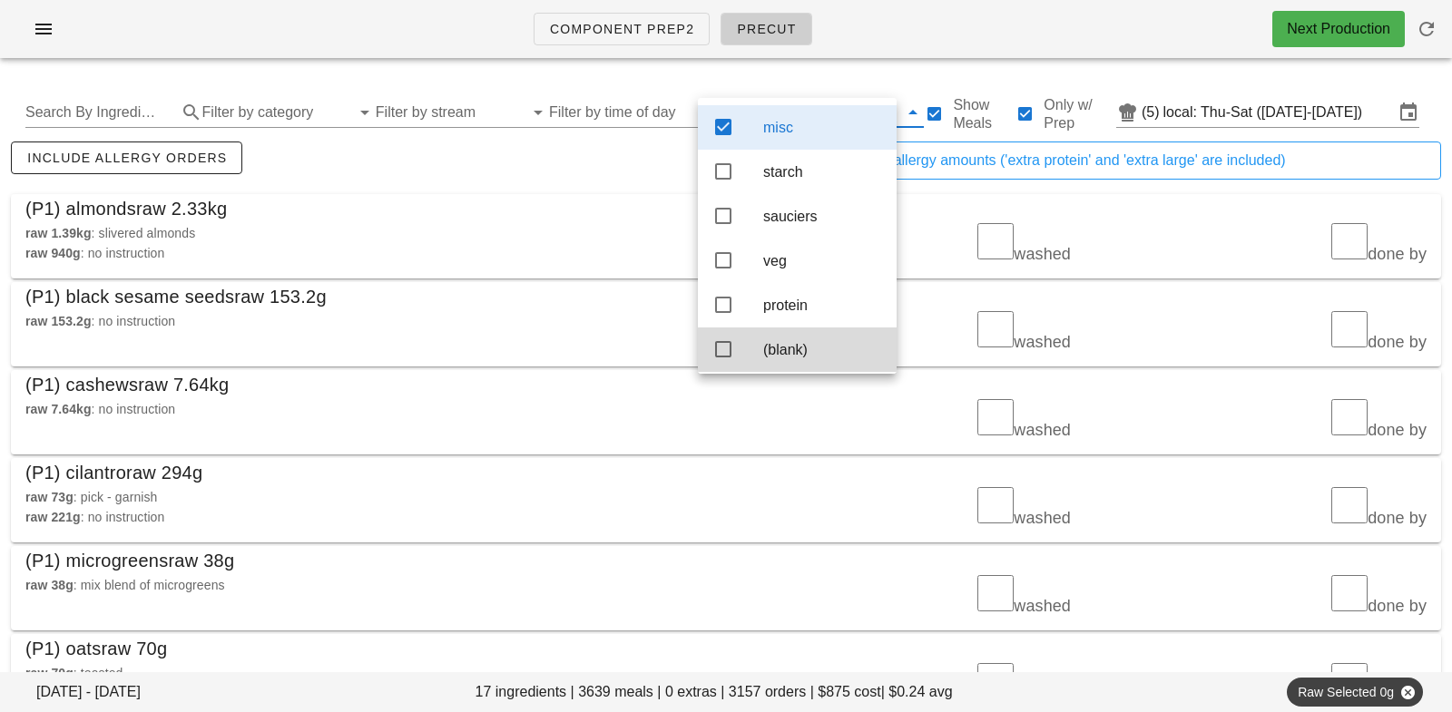
scroll to position [7, 0]
click at [570, 199] on div "(P1) almonds raw 2.33kg" at bounding box center [726, 208] width 1430 height 29
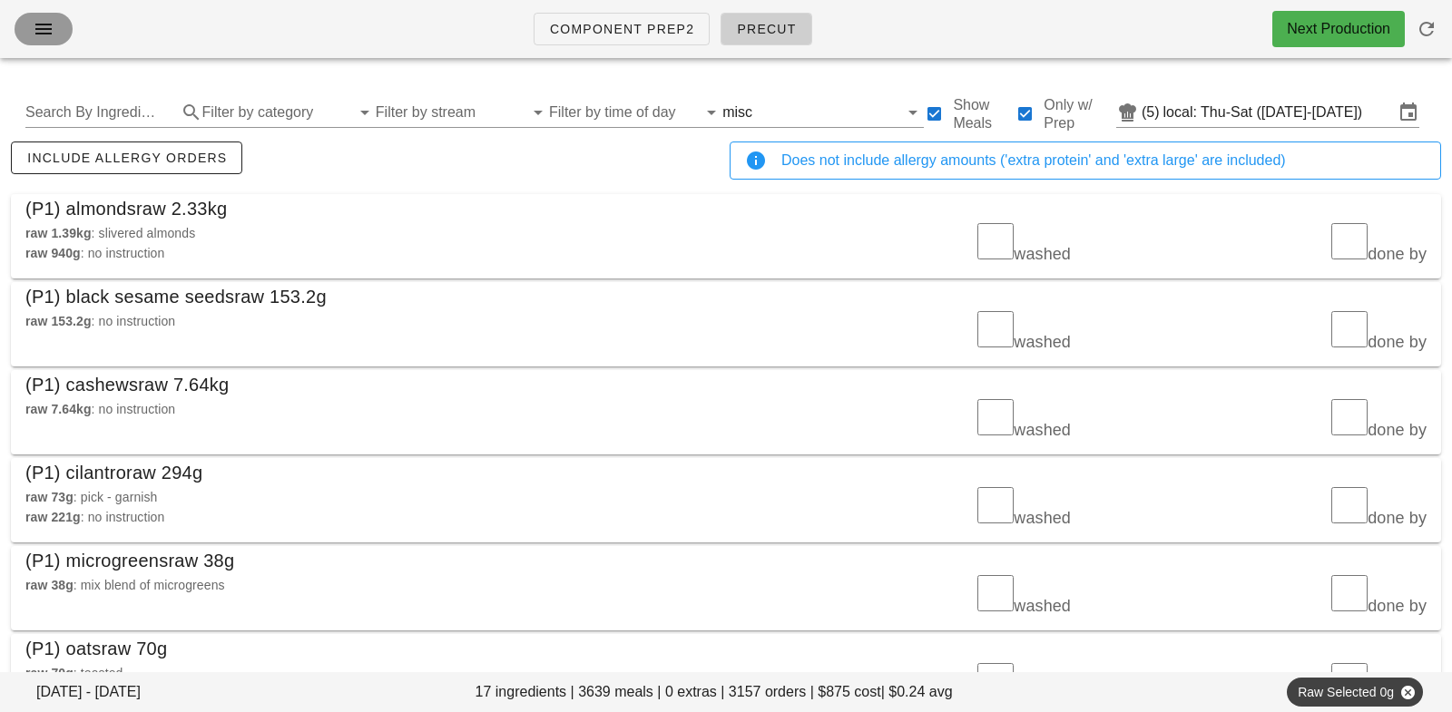
click at [44, 21] on icon "button" at bounding box center [44, 29] width 22 height 22
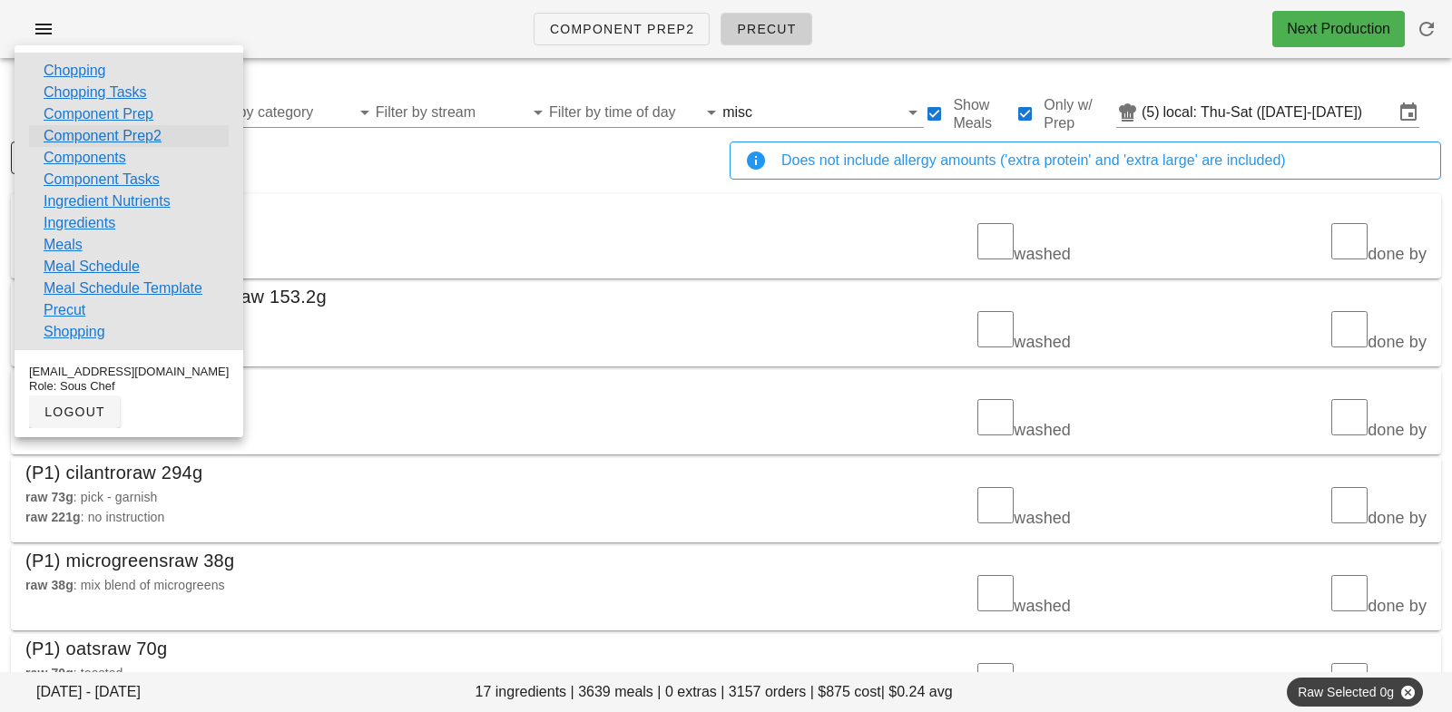
click at [97, 130] on link "Component Prep2" at bounding box center [103, 136] width 118 height 22
